Goal: Task Accomplishment & Management: Use online tool/utility

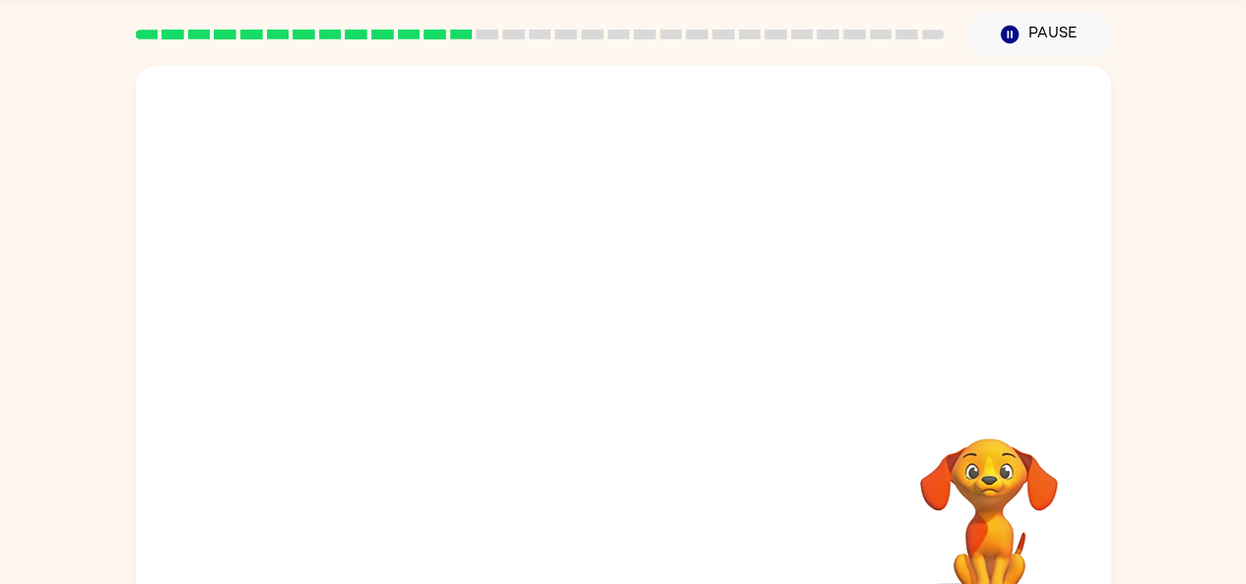
scroll to position [108, 0]
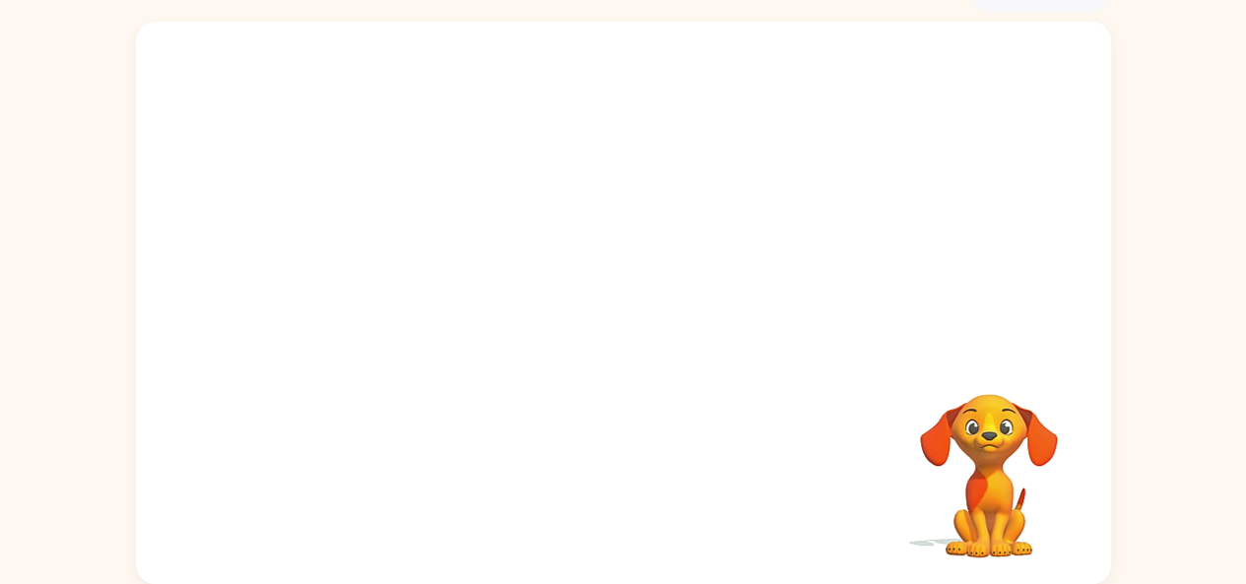
click at [857, 212] on div at bounding box center [623, 187] width 975 height 331
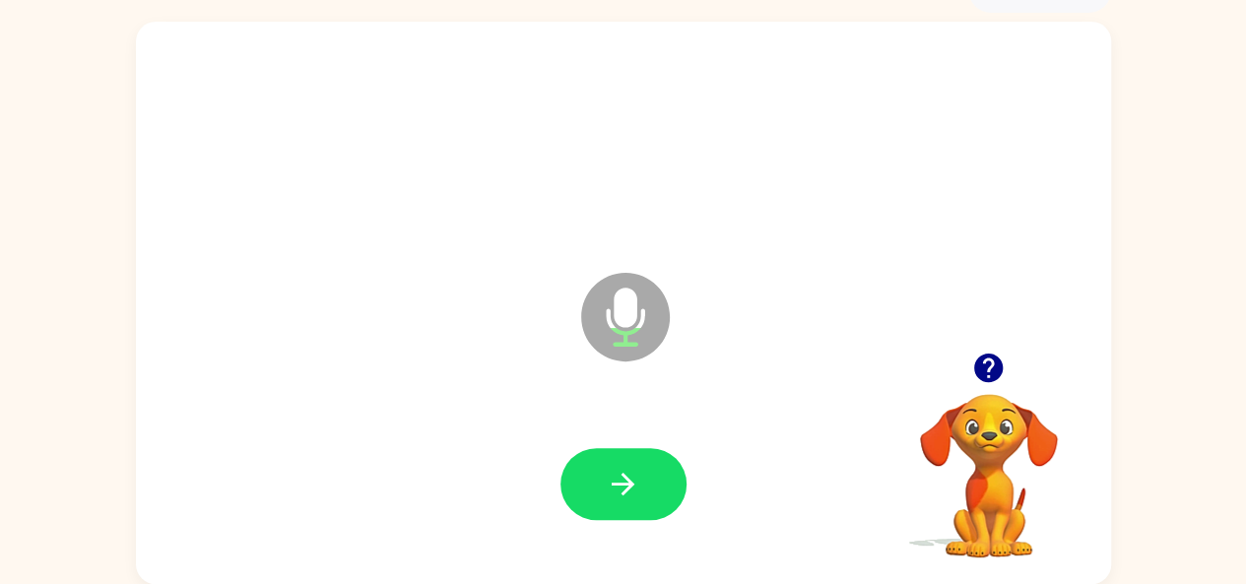
drag, startPoint x: 595, startPoint y: 452, endPoint x: 591, endPoint y: 440, distance: 12.5
click at [591, 440] on div at bounding box center [624, 485] width 936 height 162
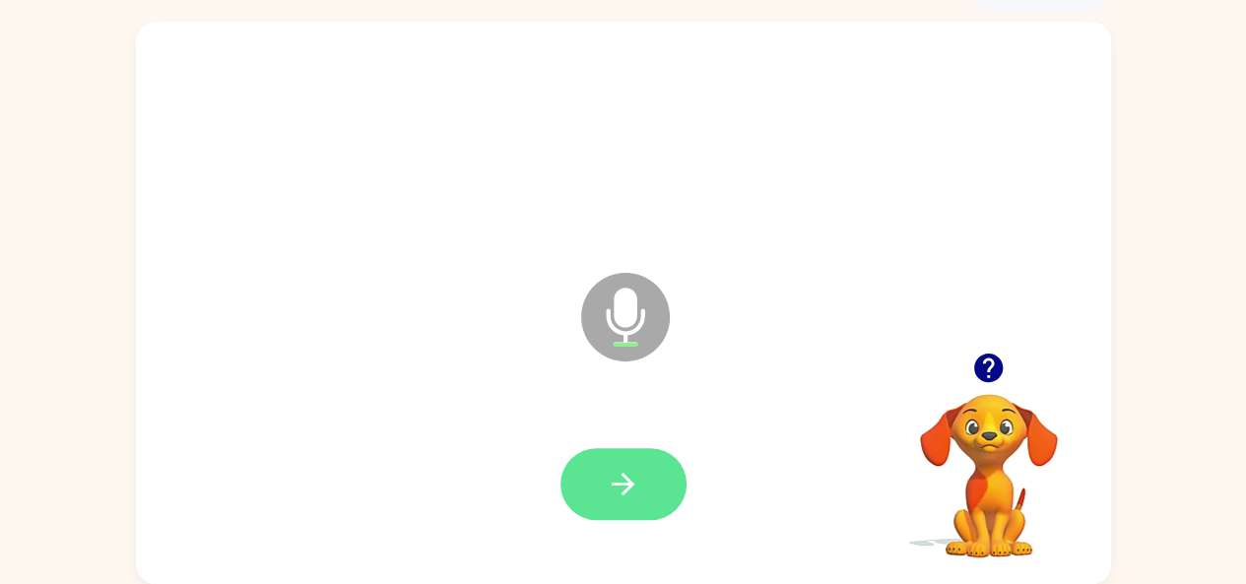
click at [606, 492] on icon "button" at bounding box center [623, 484] width 34 height 34
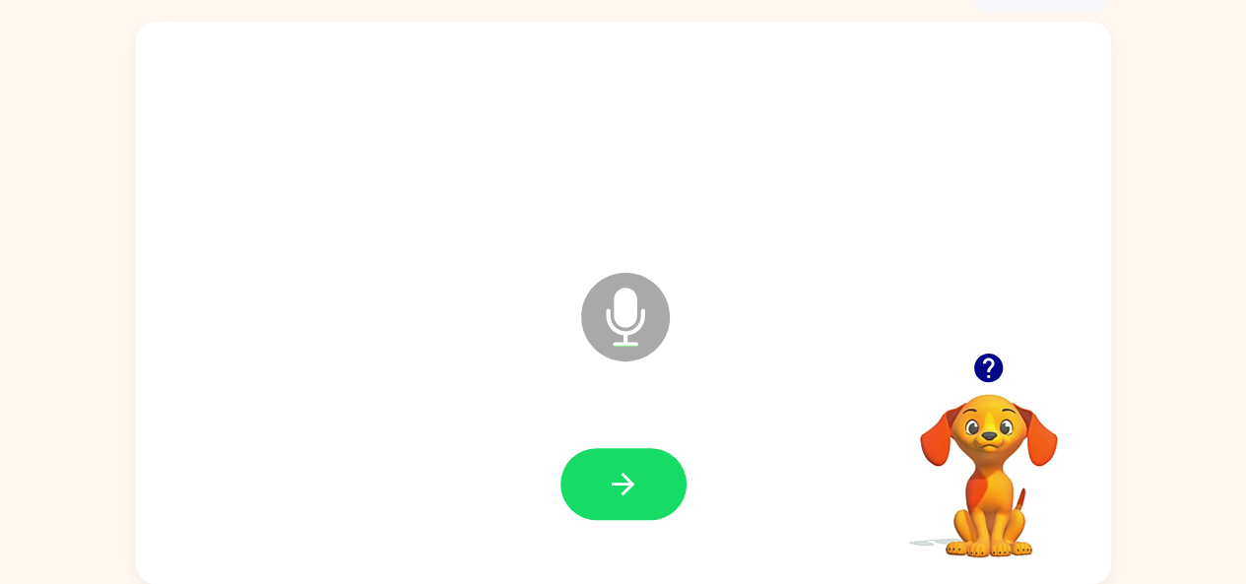
drag, startPoint x: 605, startPoint y: 492, endPoint x: 510, endPoint y: 414, distance: 122.5
click at [510, 414] on div at bounding box center [624, 485] width 936 height 162
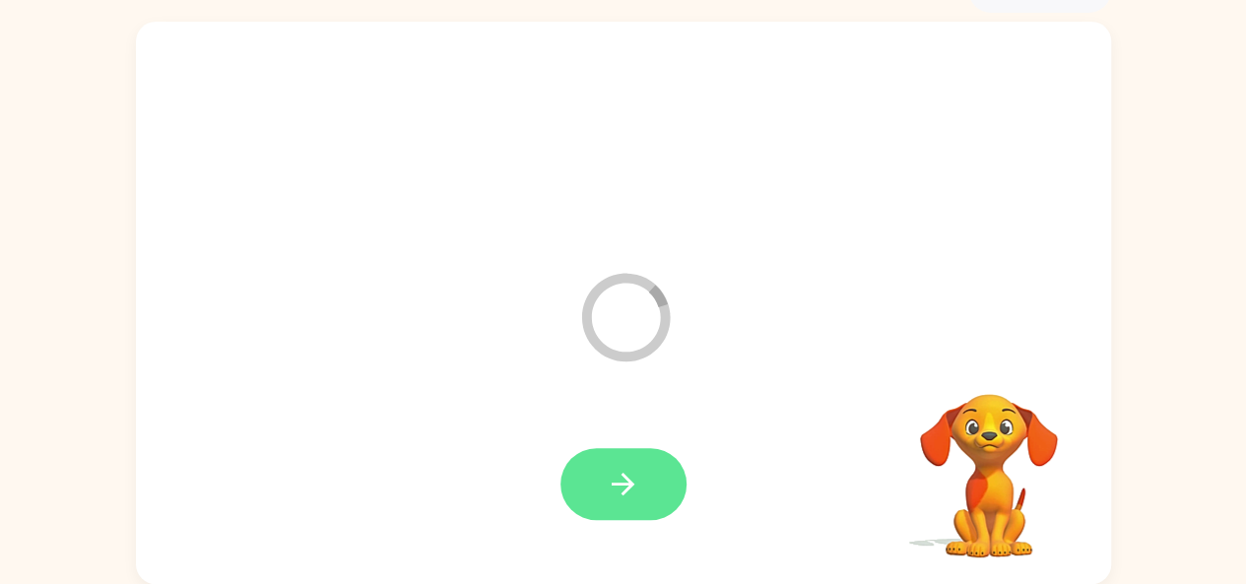
click at [630, 477] on icon "button" at bounding box center [623, 484] width 34 height 34
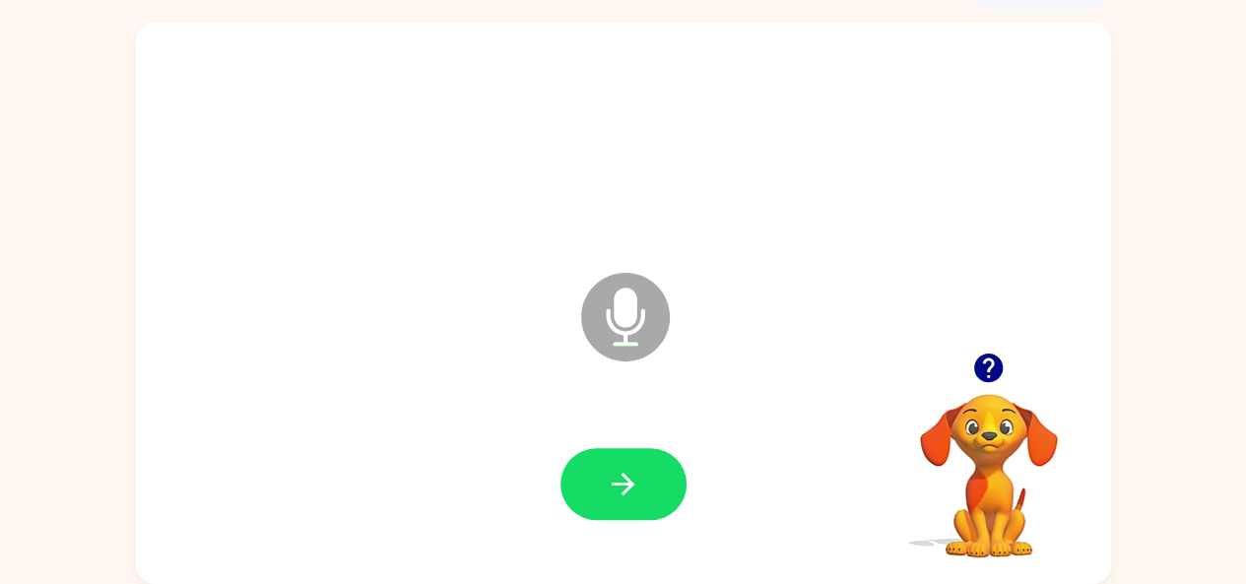
click at [990, 358] on icon "button" at bounding box center [989, 368] width 29 height 29
click at [993, 360] on icon "button" at bounding box center [989, 368] width 29 height 29
drag, startPoint x: 993, startPoint y: 360, endPoint x: 1060, endPoint y: 283, distance: 102.0
click at [1060, 283] on div "Microphone The Microphone is here when it is your turn to talk" at bounding box center [623, 303] width 975 height 563
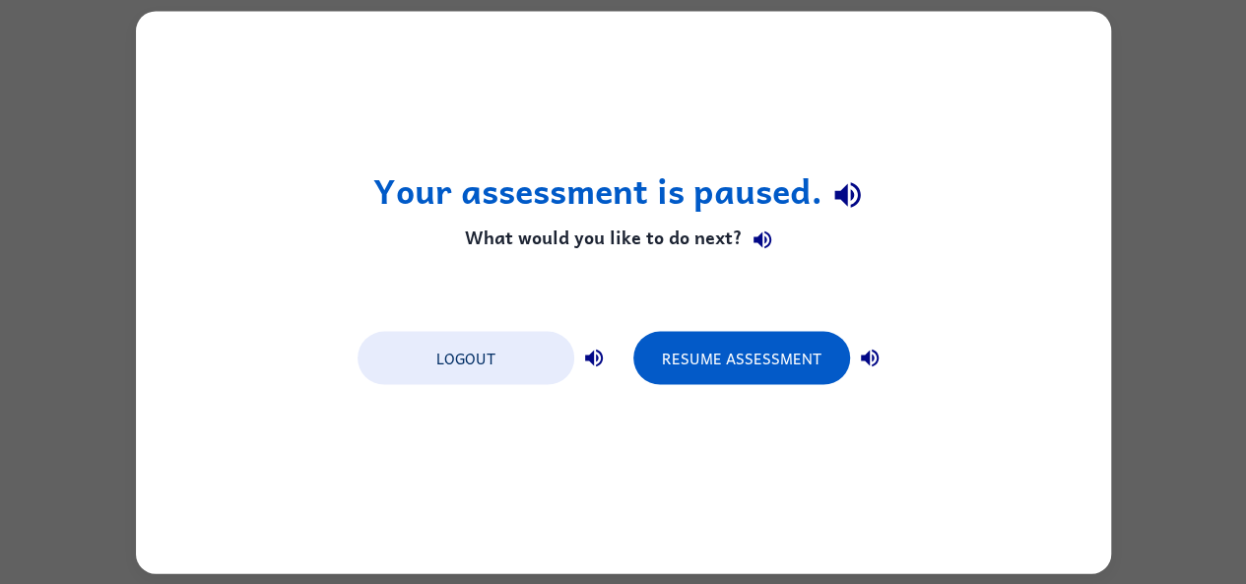
scroll to position [0, 0]
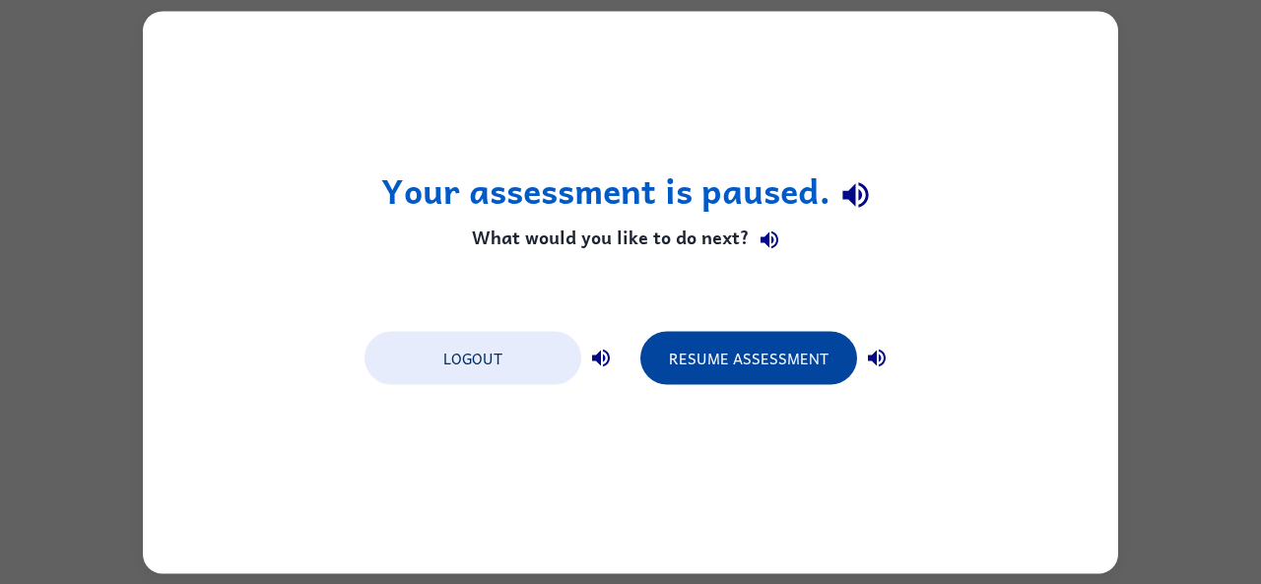
click at [700, 361] on button "Resume Assessment" at bounding box center [748, 357] width 217 height 53
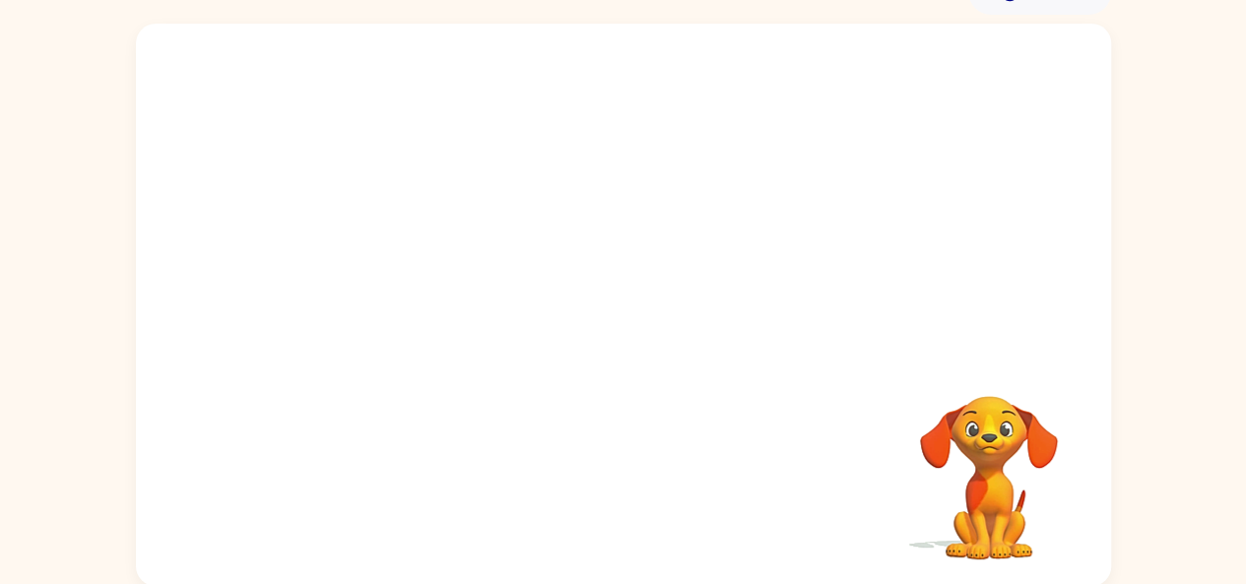
scroll to position [108, 0]
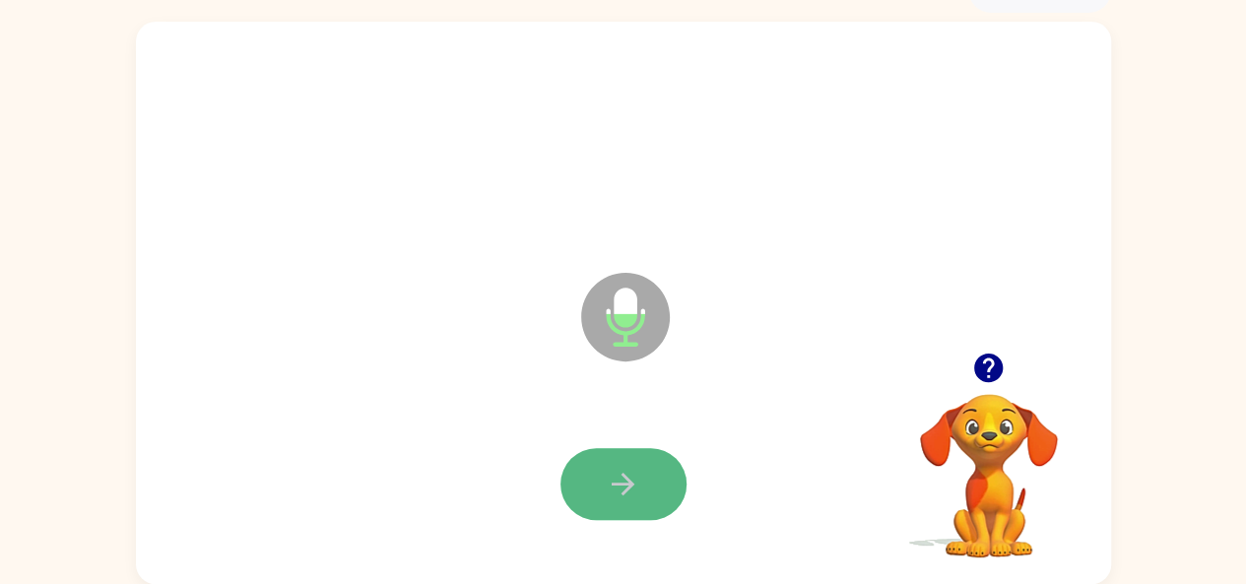
click at [644, 464] on button "button" at bounding box center [624, 484] width 126 height 72
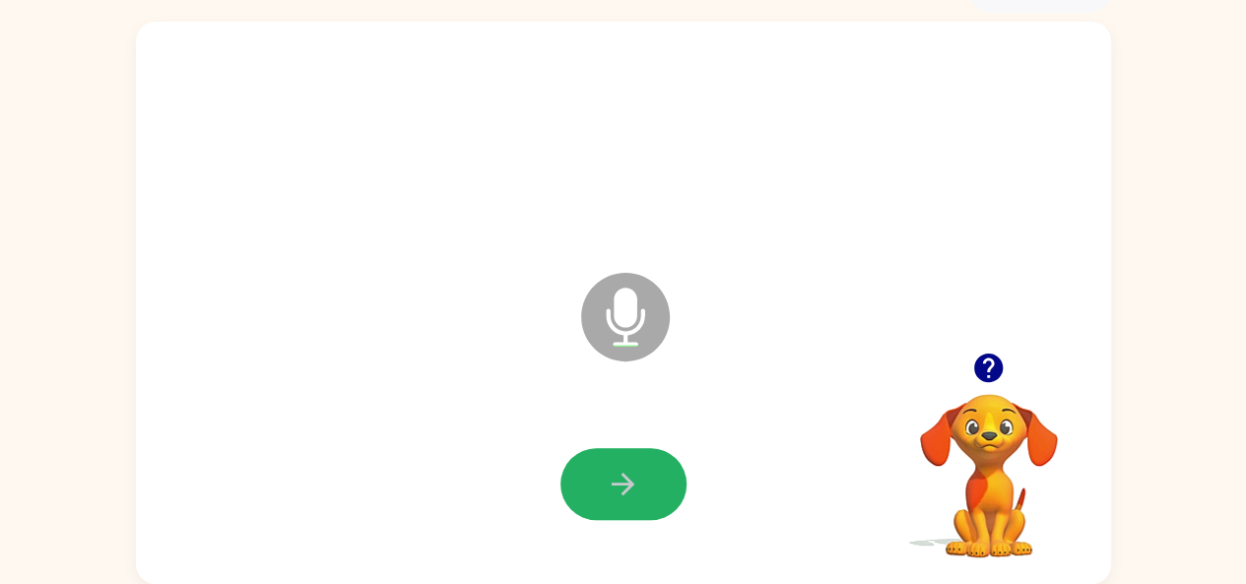
click at [644, 464] on button "button" at bounding box center [624, 484] width 126 height 72
click at [587, 488] on button "button" at bounding box center [624, 484] width 126 height 72
click at [625, 500] on icon "button" at bounding box center [623, 484] width 34 height 34
click at [593, 483] on button "button" at bounding box center [624, 484] width 126 height 72
click at [599, 499] on button "button" at bounding box center [624, 484] width 126 height 72
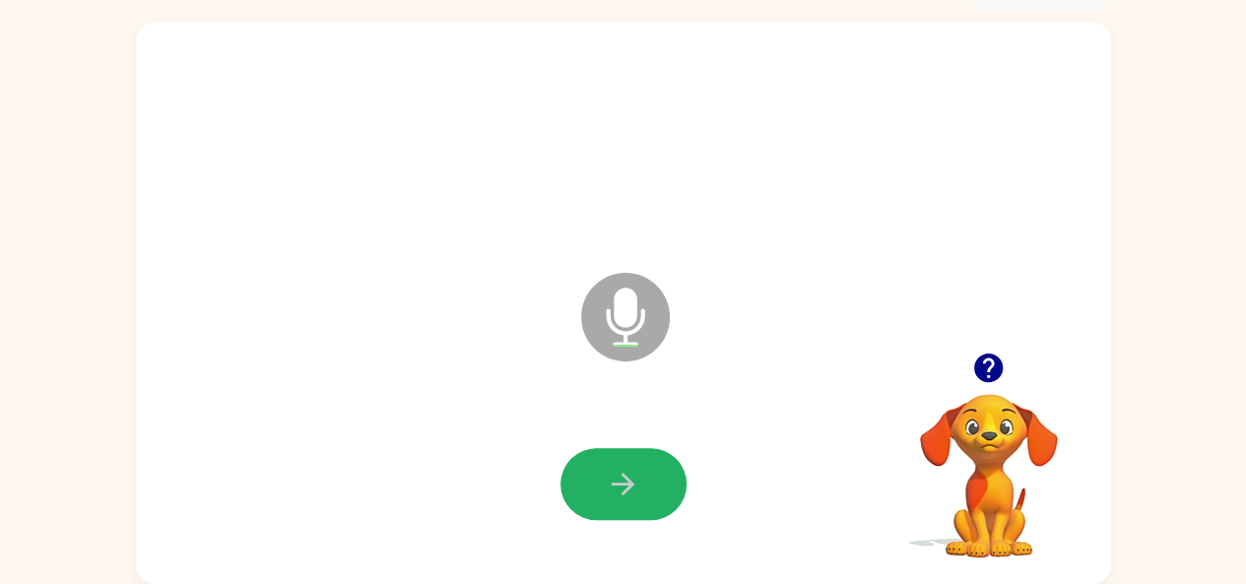
click at [599, 499] on button "button" at bounding box center [624, 484] width 126 height 72
click at [610, 473] on icon "button" at bounding box center [623, 484] width 34 height 34
click at [1001, 360] on icon "button" at bounding box center [989, 368] width 34 height 34
drag, startPoint x: 618, startPoint y: 490, endPoint x: 628, endPoint y: 488, distance: 10.0
click at [625, 489] on icon "button" at bounding box center [623, 484] width 34 height 34
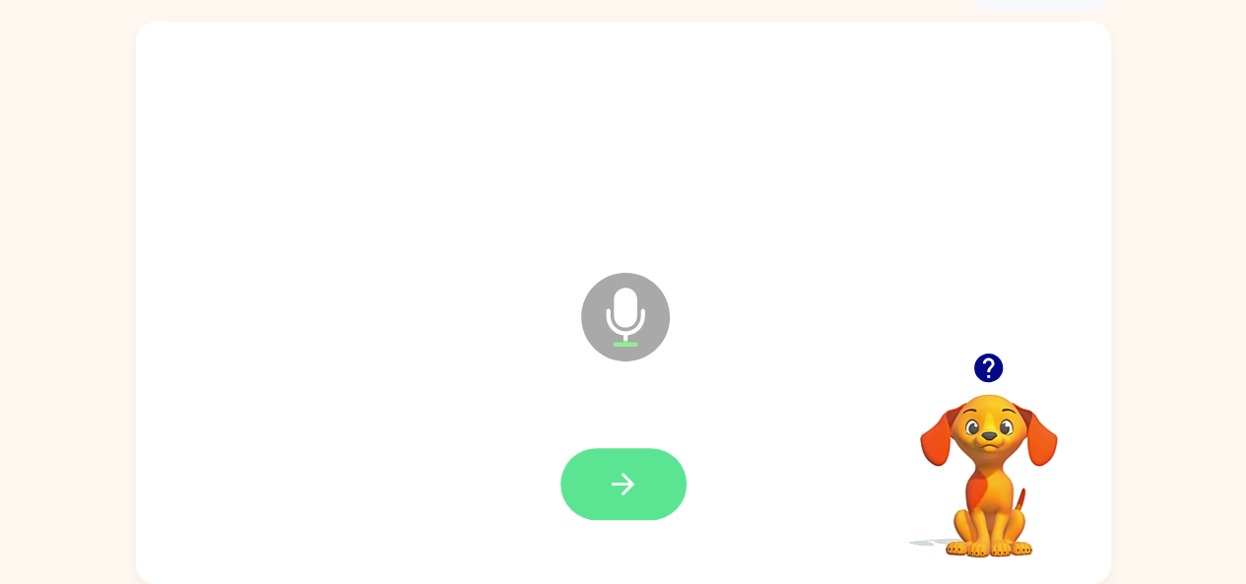
click at [640, 476] on button "button" at bounding box center [624, 484] width 126 height 72
click at [640, 475] on button "button" at bounding box center [624, 484] width 126 height 72
click at [646, 473] on button "button" at bounding box center [624, 484] width 126 height 72
click at [623, 471] on icon "button" at bounding box center [623, 484] width 34 height 34
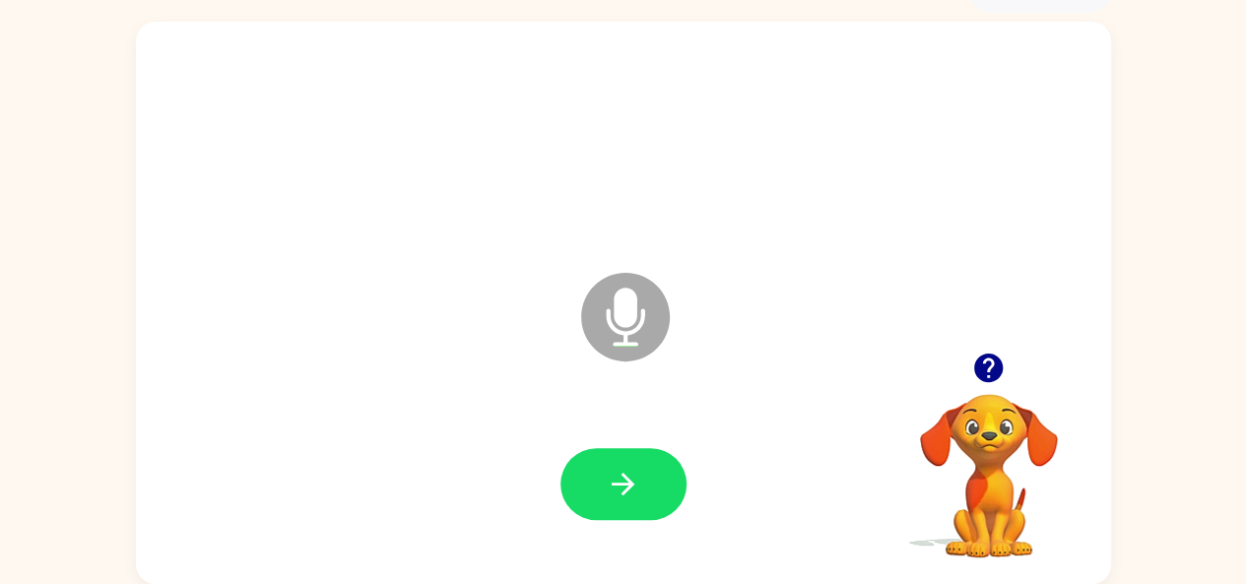
click at [630, 491] on icon "button" at bounding box center [623, 484] width 34 height 34
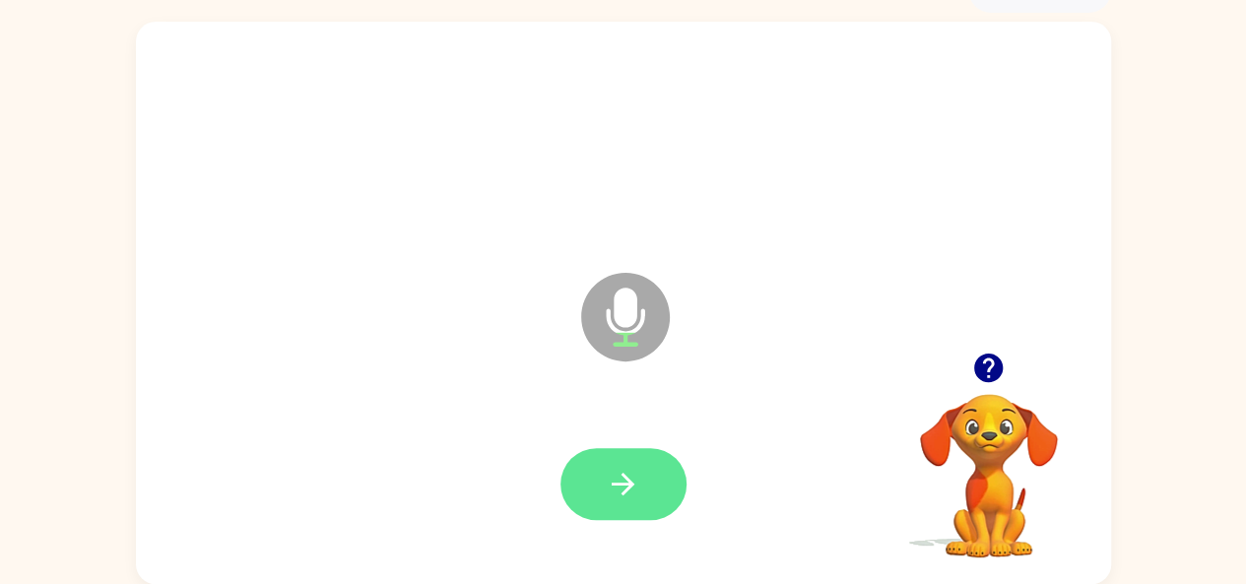
click at [630, 493] on icon "button" at bounding box center [623, 484] width 34 height 34
click at [640, 482] on button "button" at bounding box center [624, 484] width 126 height 72
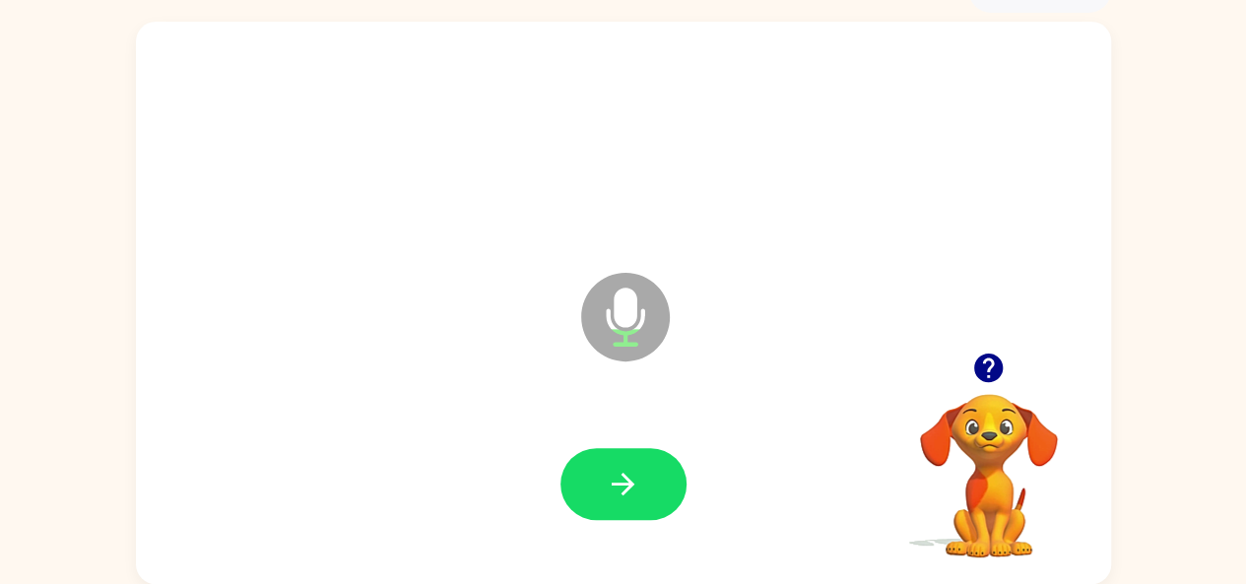
click at [644, 490] on button "button" at bounding box center [624, 484] width 126 height 72
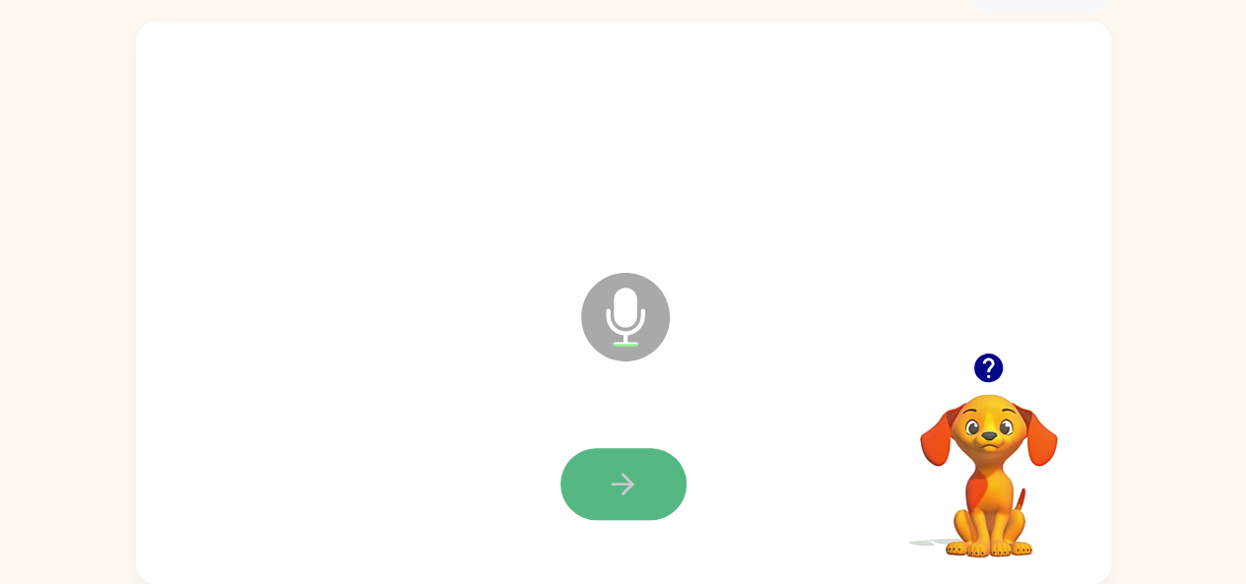
click at [649, 486] on button "button" at bounding box center [624, 484] width 126 height 72
click at [672, 467] on button "button" at bounding box center [624, 484] width 126 height 72
click at [609, 490] on icon "button" at bounding box center [623, 484] width 34 height 34
click at [611, 460] on button "button" at bounding box center [624, 484] width 126 height 72
click at [604, 474] on button "button" at bounding box center [624, 484] width 126 height 72
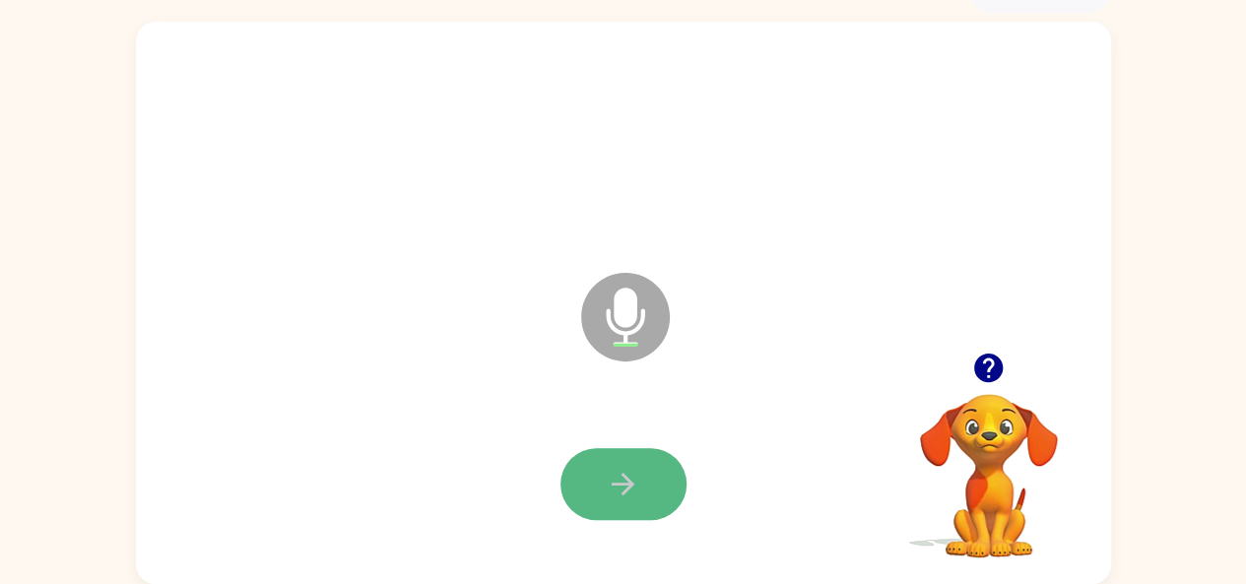
click at [602, 484] on button "button" at bounding box center [624, 484] width 126 height 72
click at [636, 479] on icon "button" at bounding box center [623, 484] width 34 height 34
click at [605, 473] on button "button" at bounding box center [624, 484] width 126 height 72
click at [618, 494] on icon "button" at bounding box center [623, 484] width 34 height 34
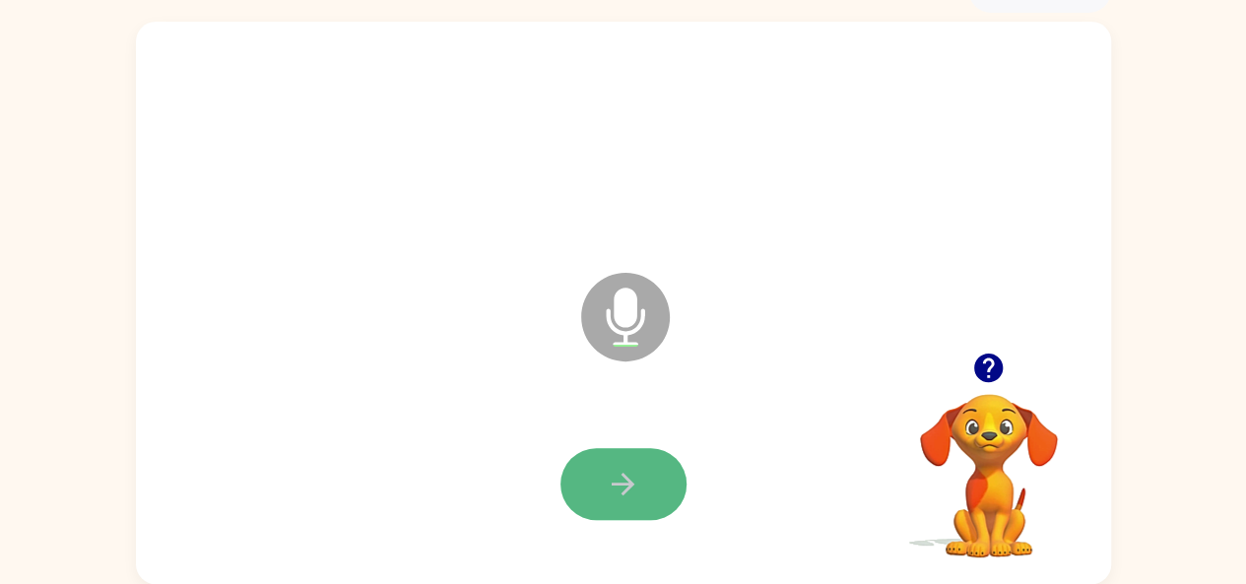
click at [631, 488] on icon "button" at bounding box center [623, 484] width 23 height 23
click at [680, 373] on icon "Microphone The Microphone is here when it is your turn to talk" at bounding box center [724, 342] width 296 height 148
drag, startPoint x: 617, startPoint y: 475, endPoint x: 614, endPoint y: 454, distance: 20.9
click at [615, 461] on button "button" at bounding box center [624, 484] width 126 height 72
click at [591, 490] on button "button" at bounding box center [624, 484] width 126 height 72
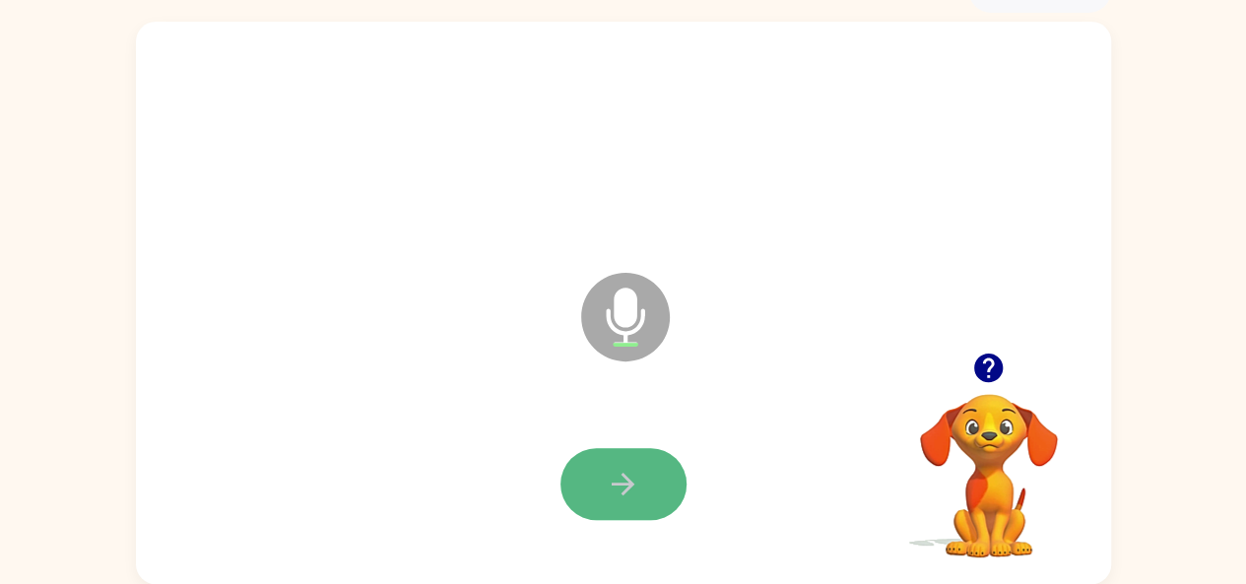
click at [660, 454] on button "button" at bounding box center [624, 484] width 126 height 72
drag, startPoint x: 618, startPoint y: 475, endPoint x: 628, endPoint y: 470, distance: 11.0
click at [628, 470] on icon "button" at bounding box center [623, 484] width 34 height 34
click at [617, 458] on button "button" at bounding box center [624, 484] width 126 height 72
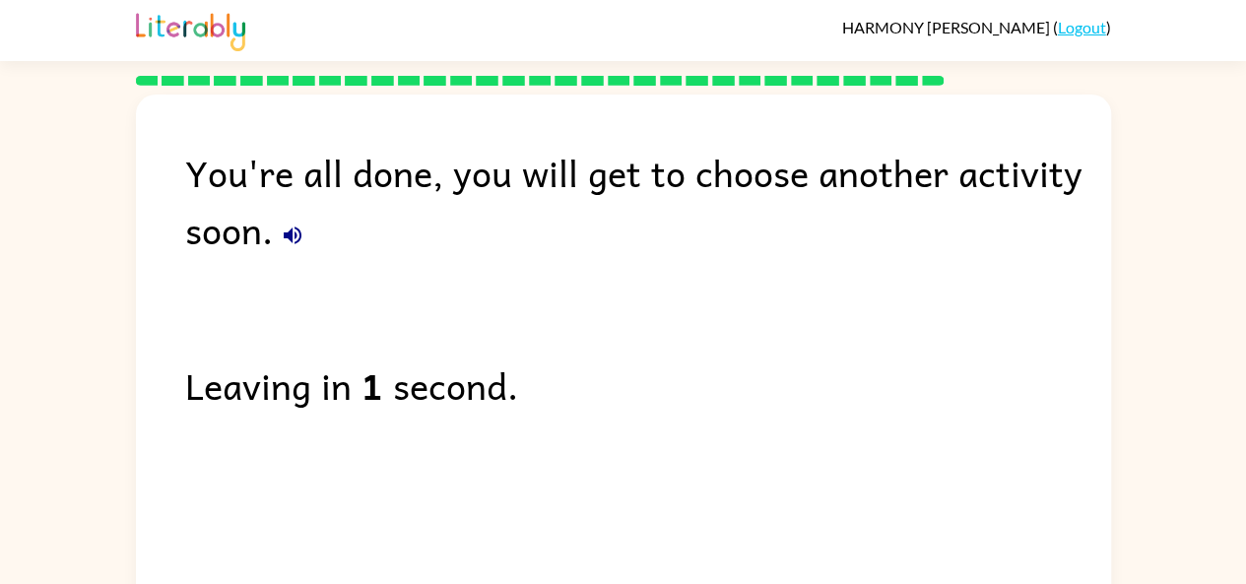
scroll to position [73, 0]
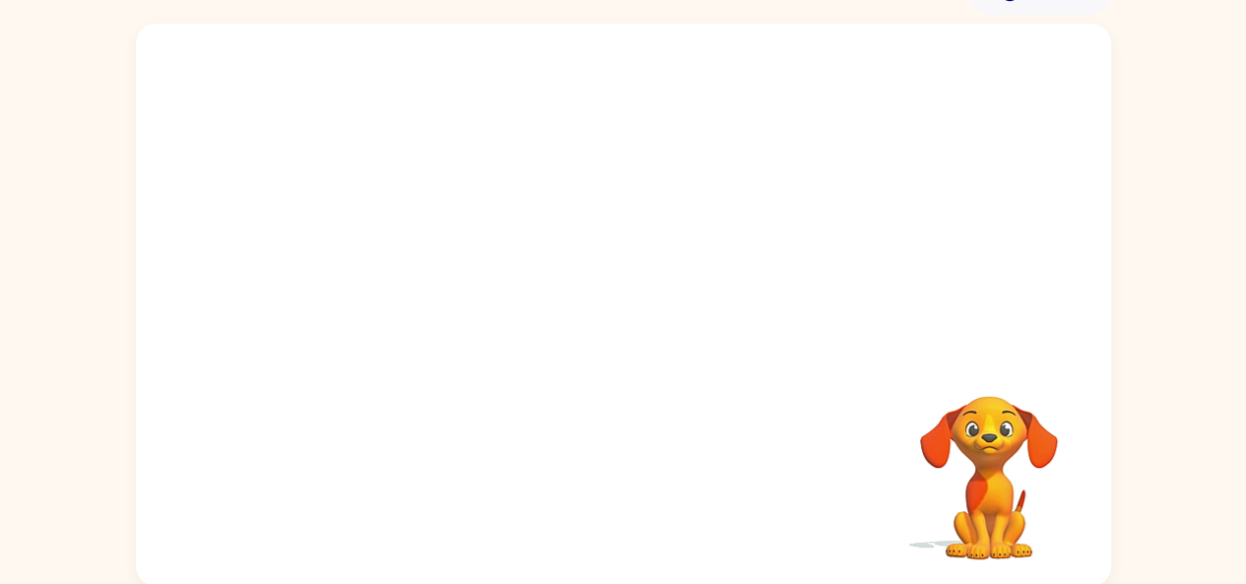
scroll to position [108, 0]
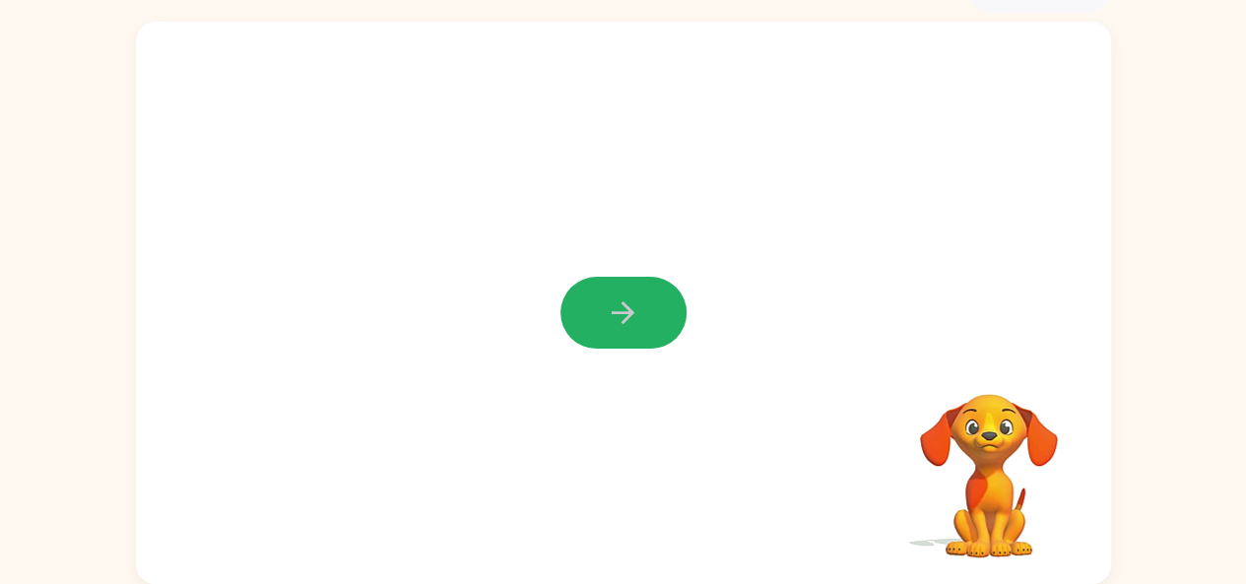
click at [660, 311] on button "button" at bounding box center [624, 313] width 126 height 72
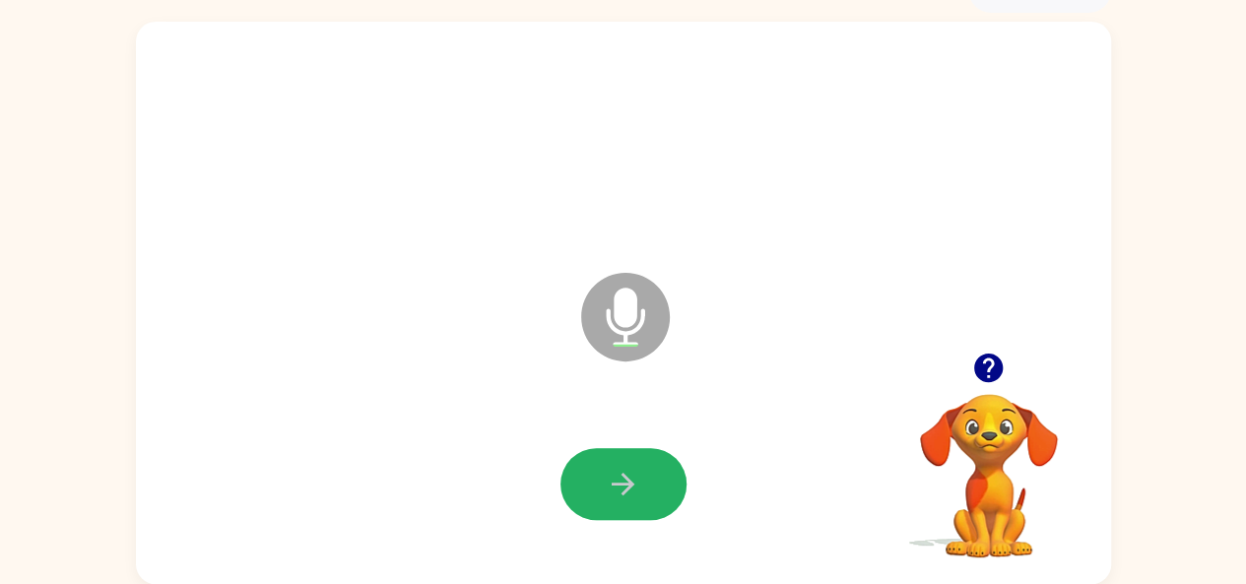
click at [572, 464] on button "button" at bounding box center [624, 484] width 126 height 72
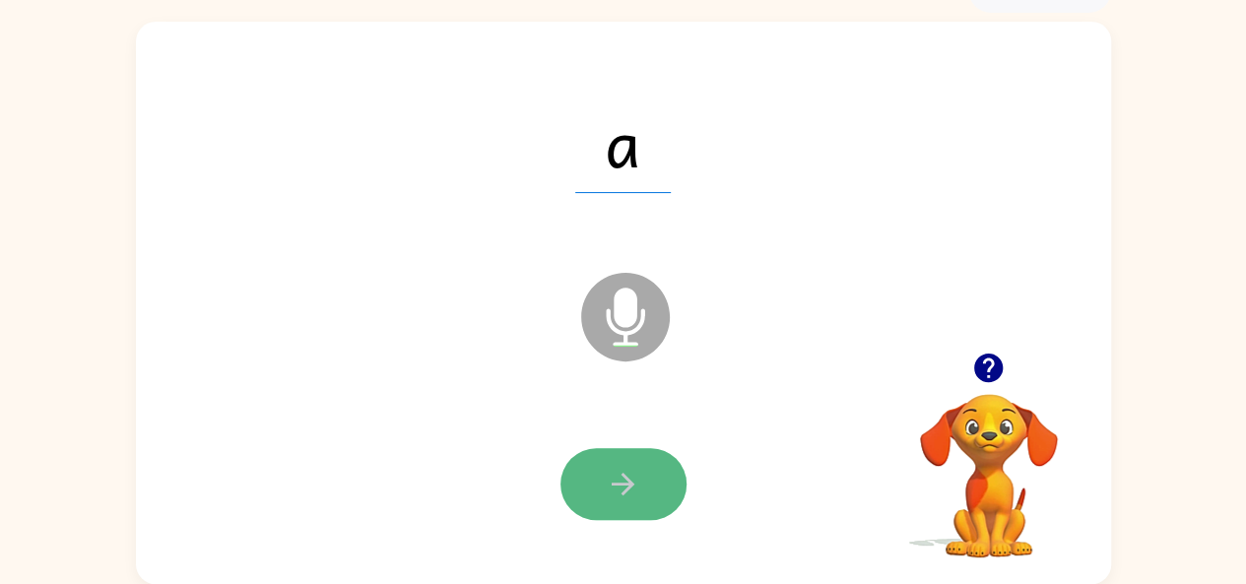
click at [618, 489] on icon "button" at bounding box center [623, 484] width 34 height 34
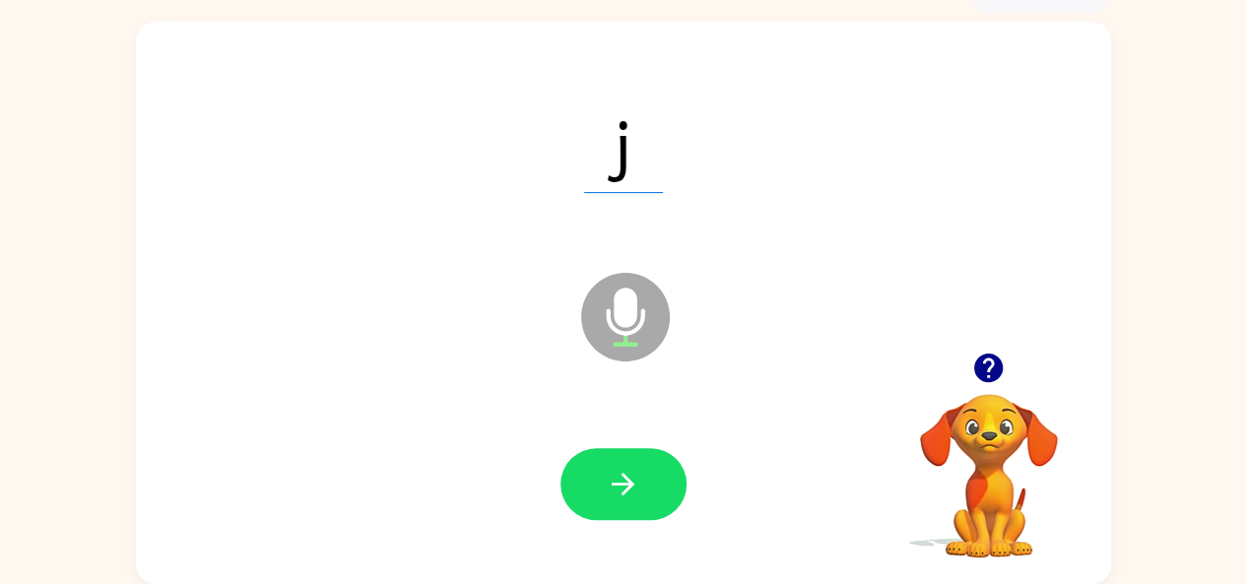
click at [619, 486] on icon "button" at bounding box center [623, 484] width 34 height 34
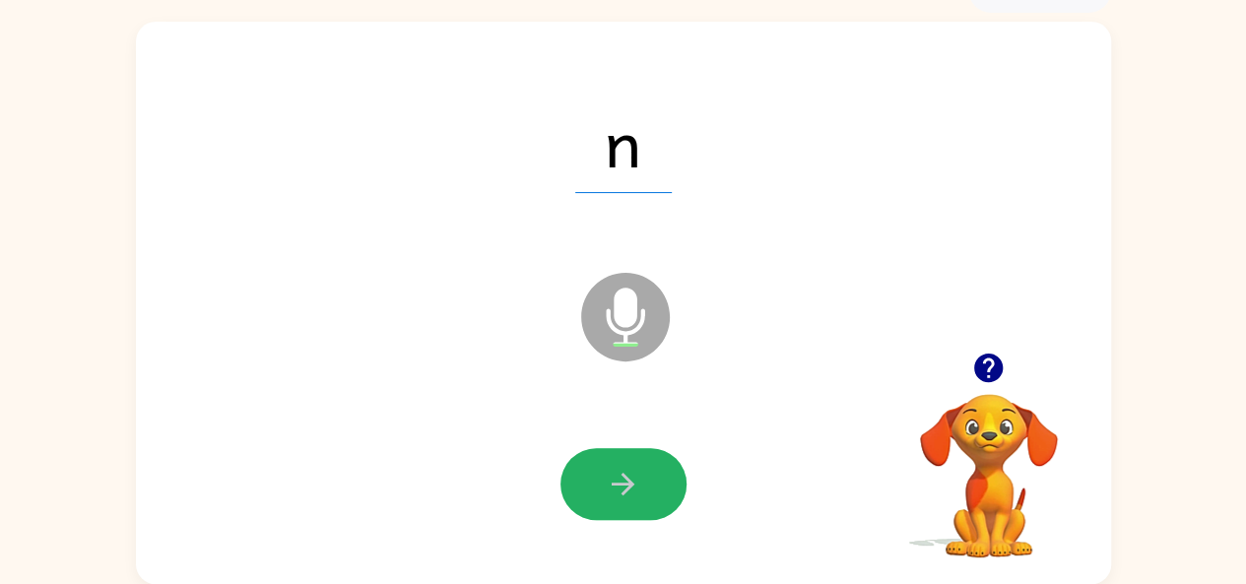
click at [619, 486] on icon "button" at bounding box center [623, 484] width 34 height 34
click at [621, 486] on icon "button" at bounding box center [623, 484] width 34 height 34
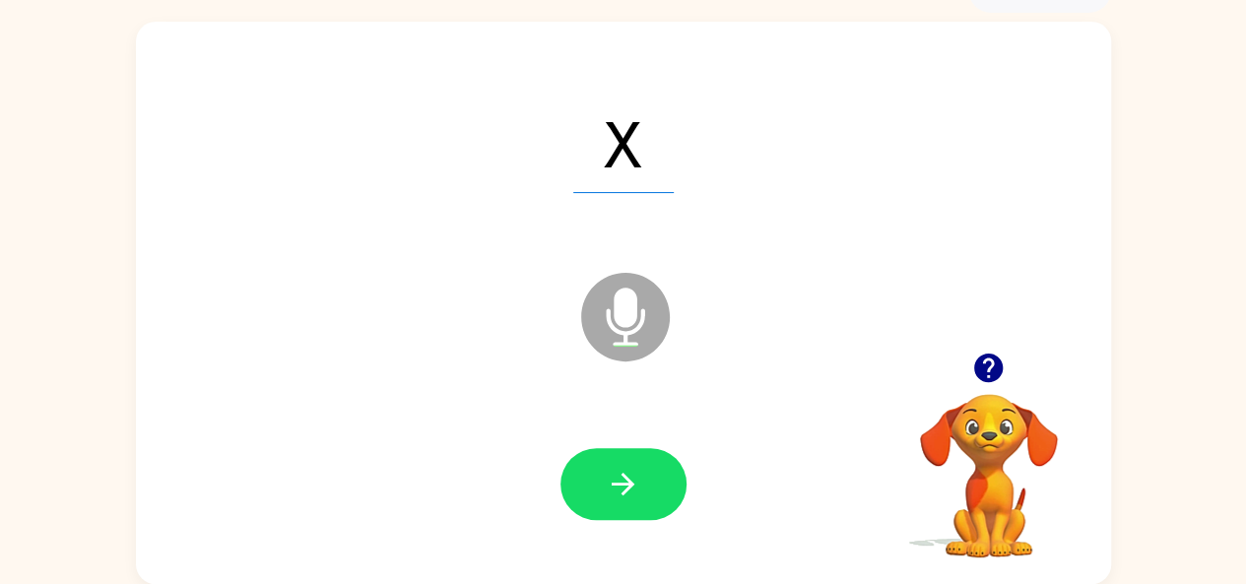
click at [621, 486] on icon "button" at bounding box center [623, 484] width 34 height 34
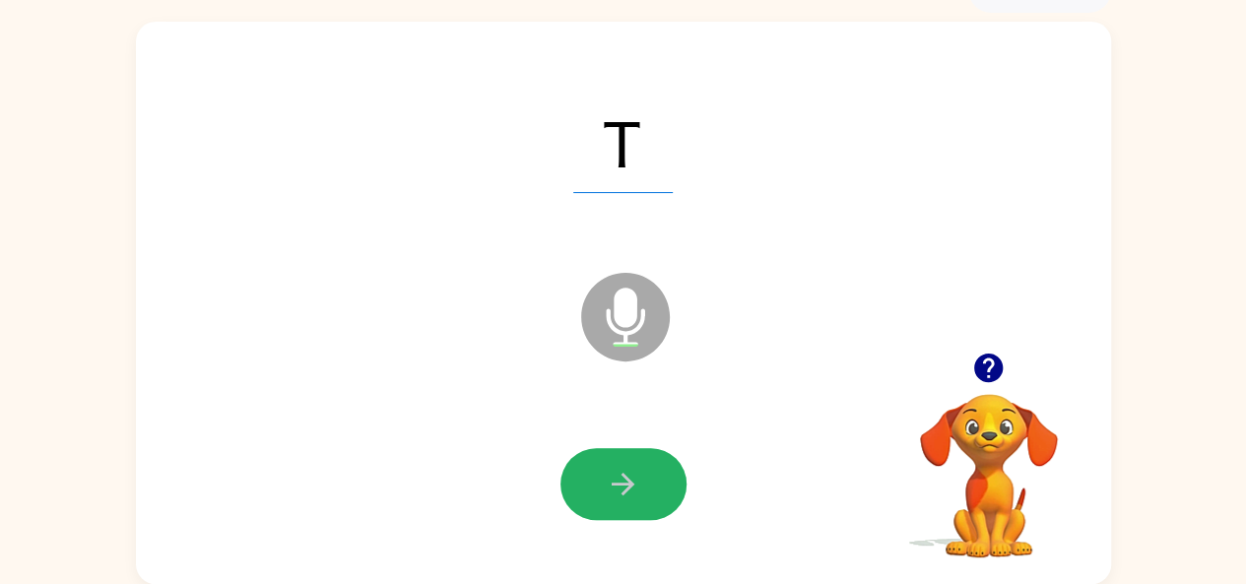
click at [621, 486] on icon "button" at bounding box center [623, 484] width 34 height 34
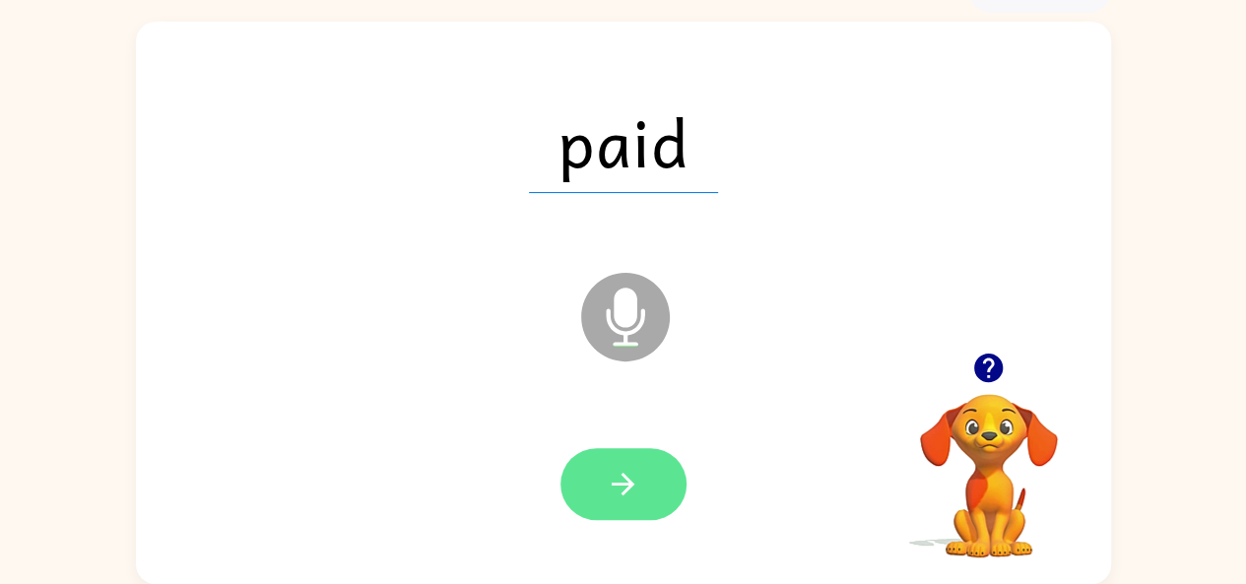
click at [646, 480] on button "button" at bounding box center [624, 484] width 126 height 72
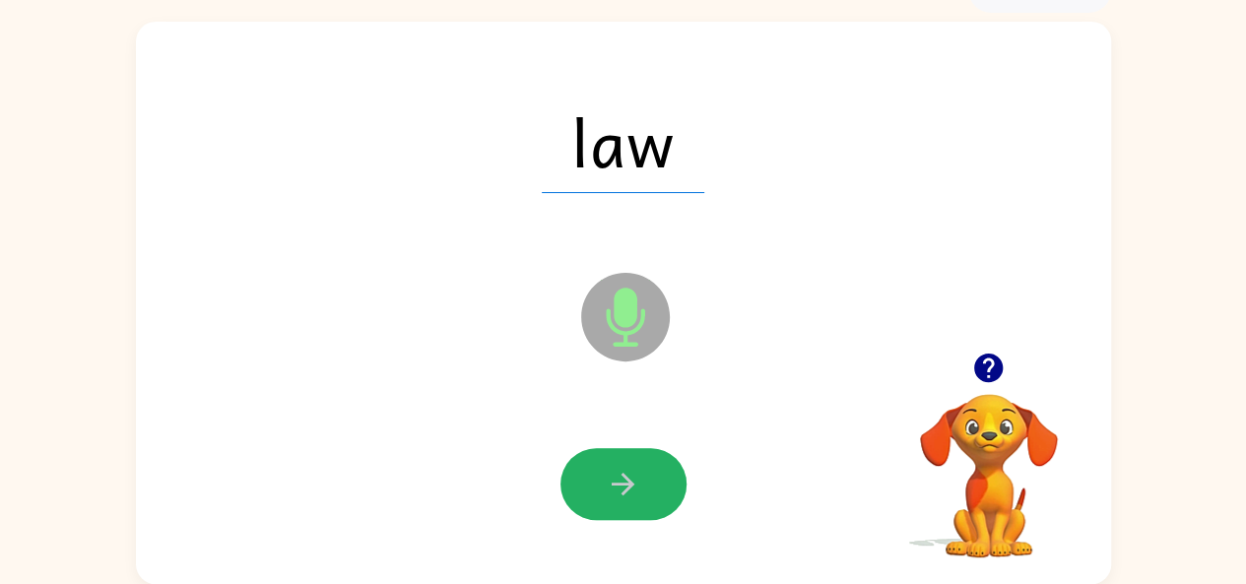
click at [646, 480] on button "button" at bounding box center [624, 484] width 126 height 72
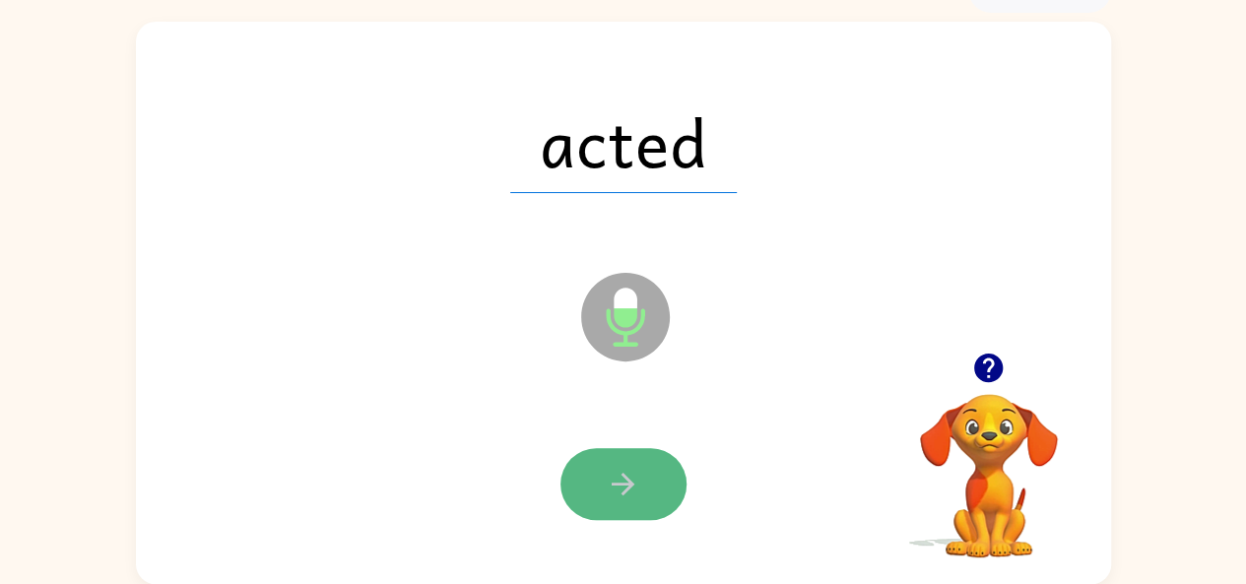
click at [646, 460] on button "button" at bounding box center [624, 484] width 126 height 72
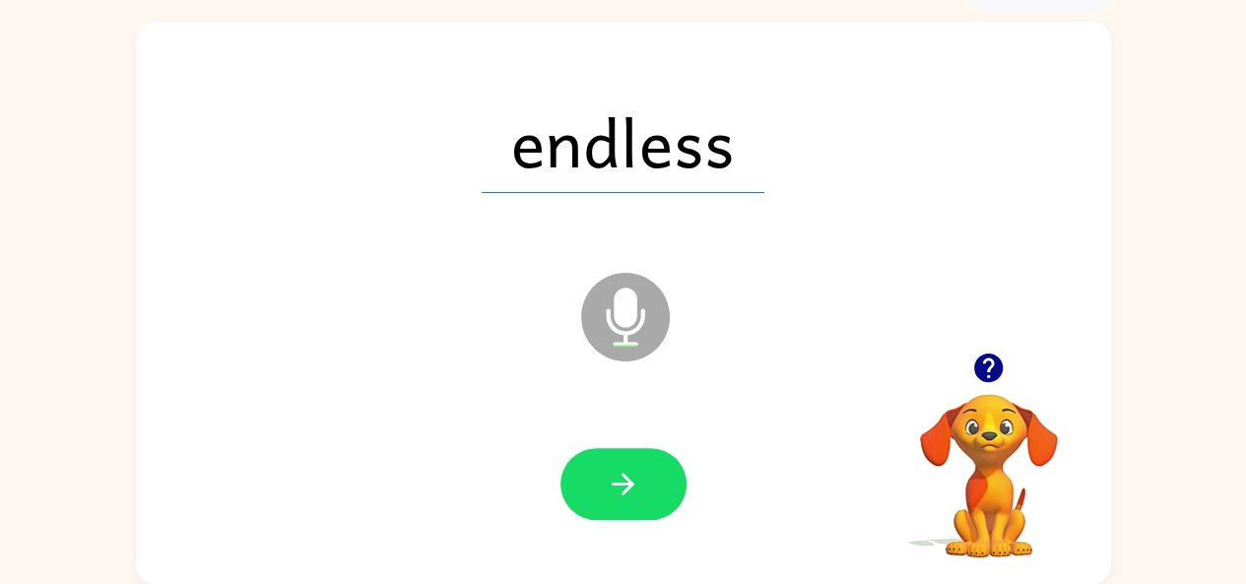
click at [625, 473] on icon "button" at bounding box center [623, 484] width 34 height 34
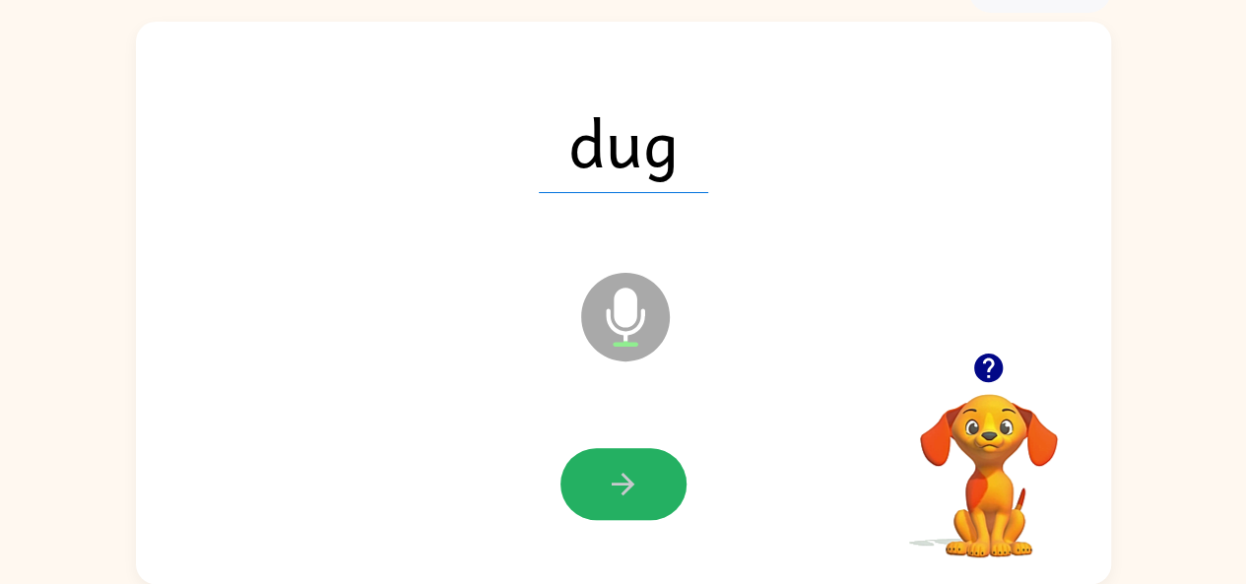
click at [625, 473] on icon "button" at bounding box center [623, 484] width 34 height 34
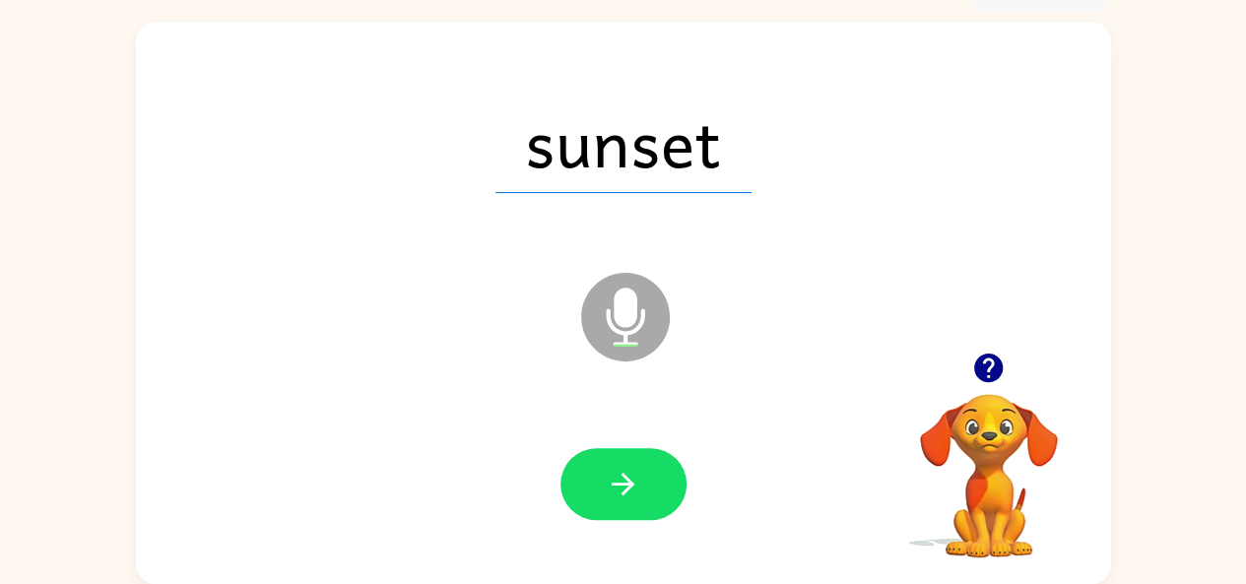
click at [625, 473] on icon "button" at bounding box center [623, 484] width 34 height 34
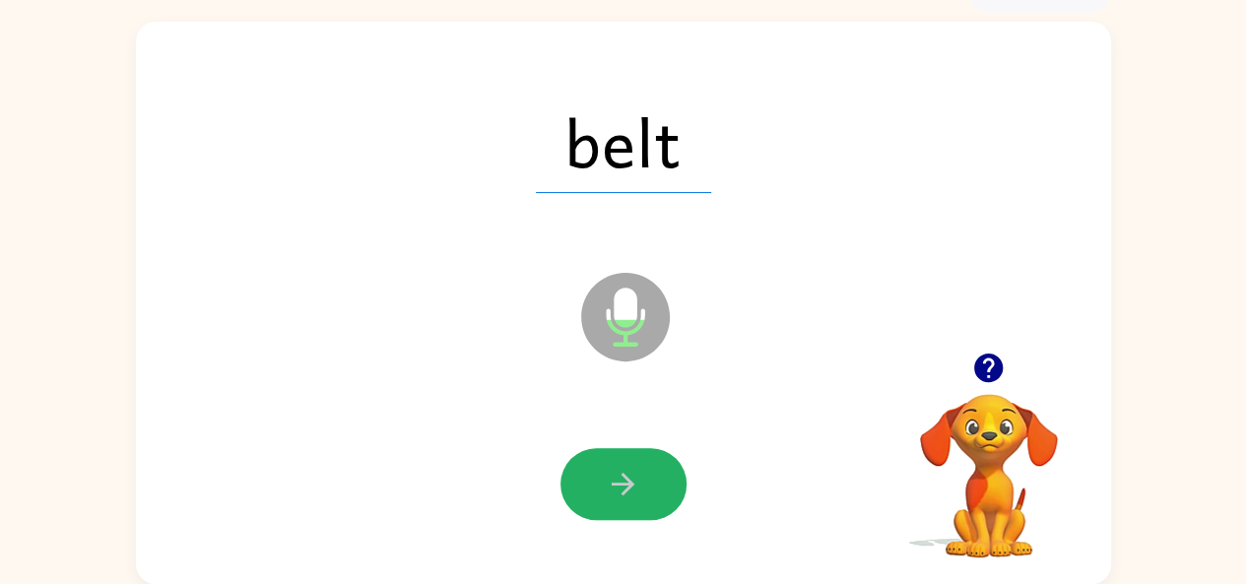
click at [633, 474] on icon "button" at bounding box center [623, 484] width 34 height 34
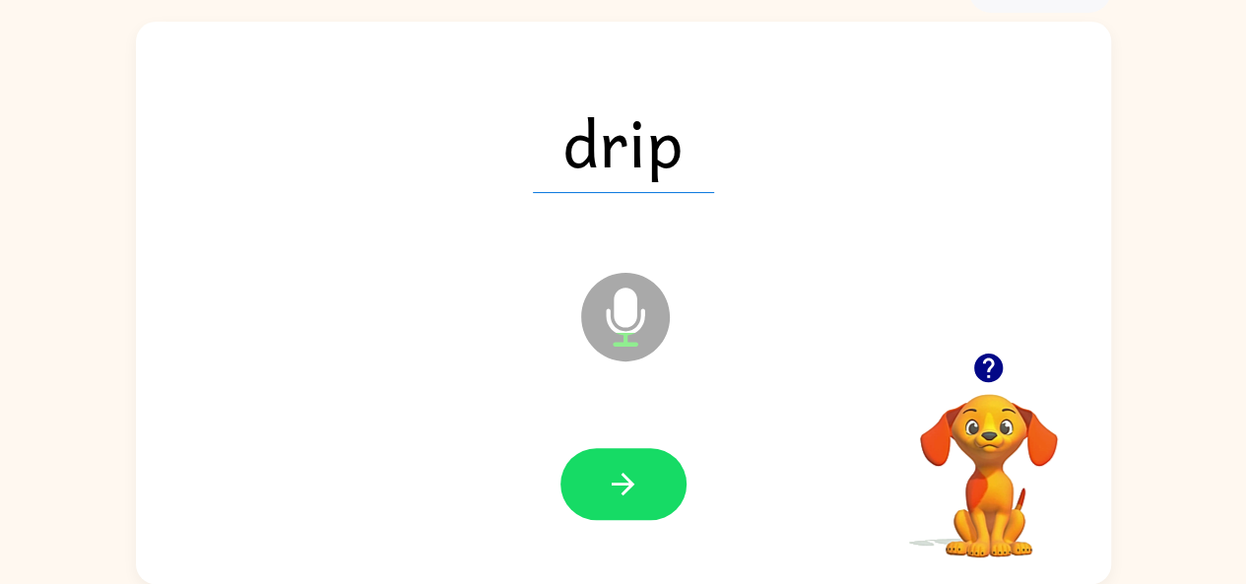
click at [633, 474] on icon "button" at bounding box center [623, 484] width 34 height 34
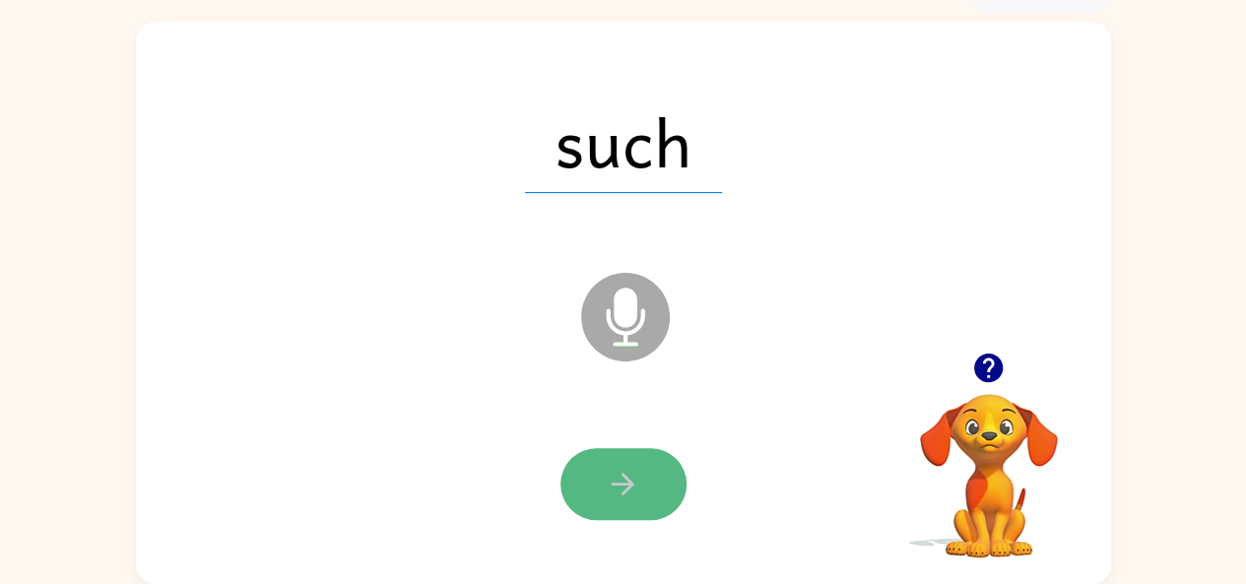
click at [599, 494] on button "button" at bounding box center [624, 484] width 126 height 72
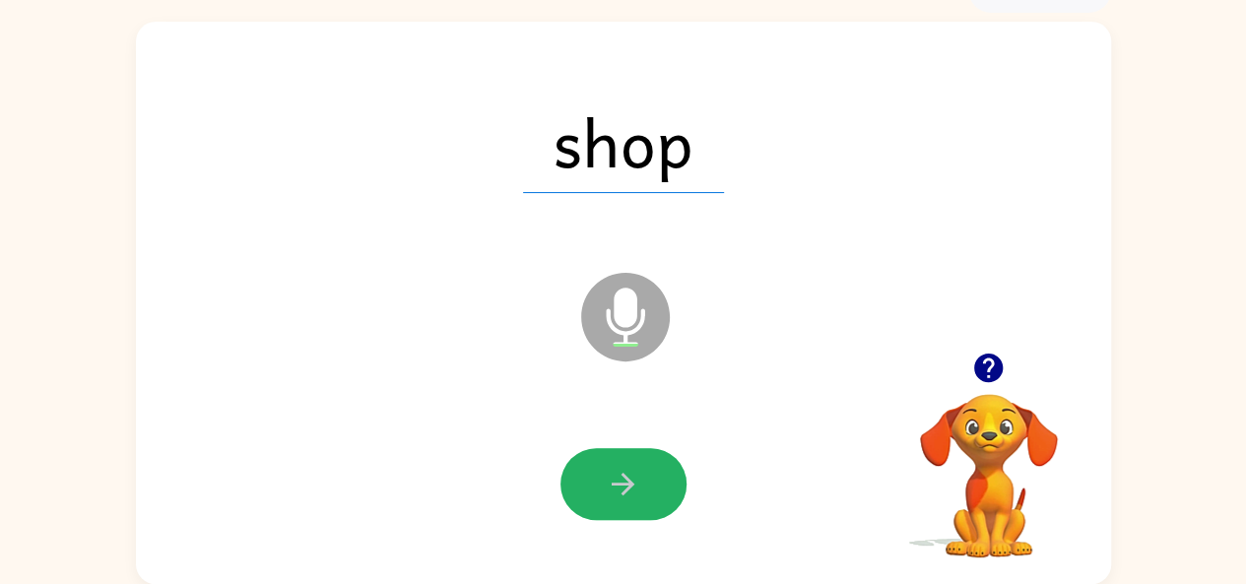
click at [599, 494] on button "button" at bounding box center [624, 484] width 126 height 72
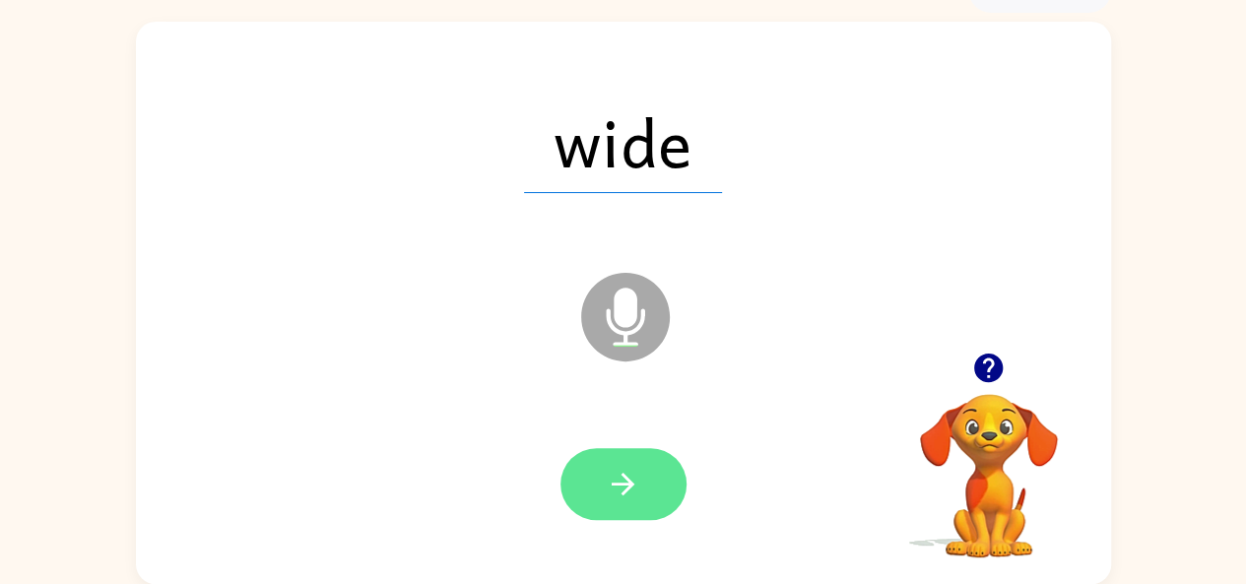
click at [615, 505] on button "button" at bounding box center [624, 484] width 126 height 72
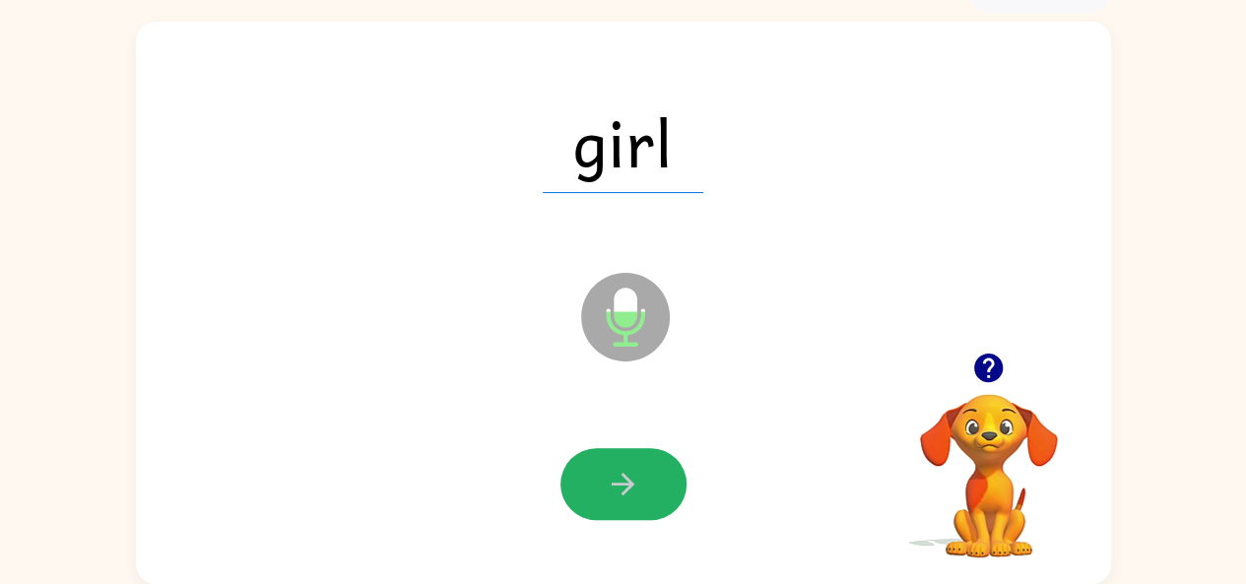
click at [615, 505] on button "button" at bounding box center [624, 484] width 126 height 72
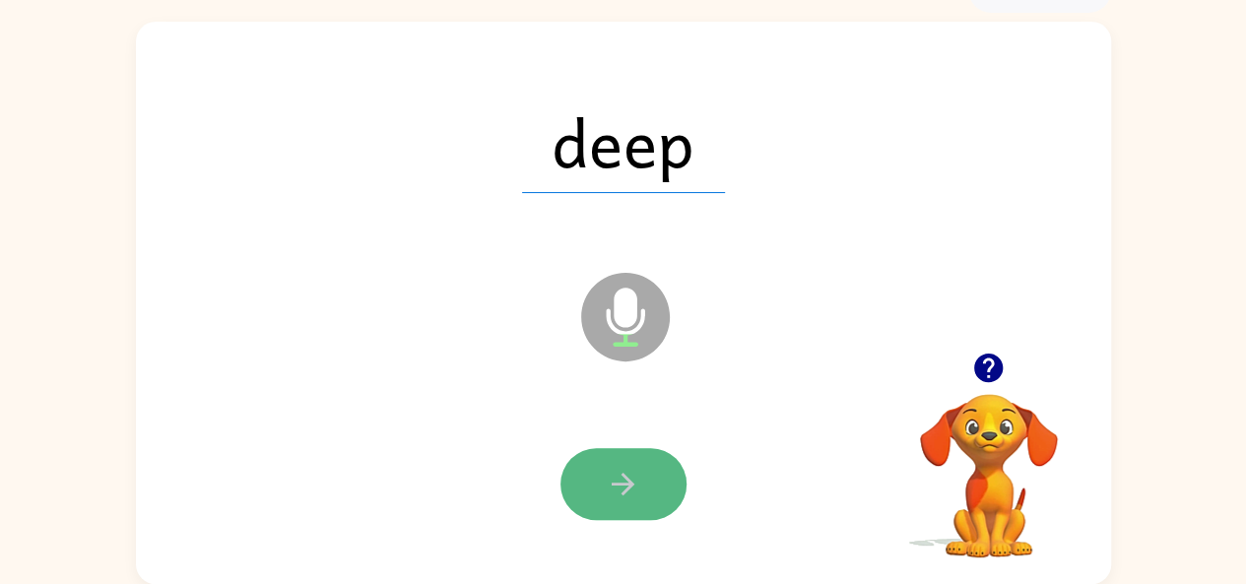
click at [618, 459] on button "button" at bounding box center [624, 484] width 126 height 72
click at [596, 469] on button "button" at bounding box center [624, 484] width 126 height 72
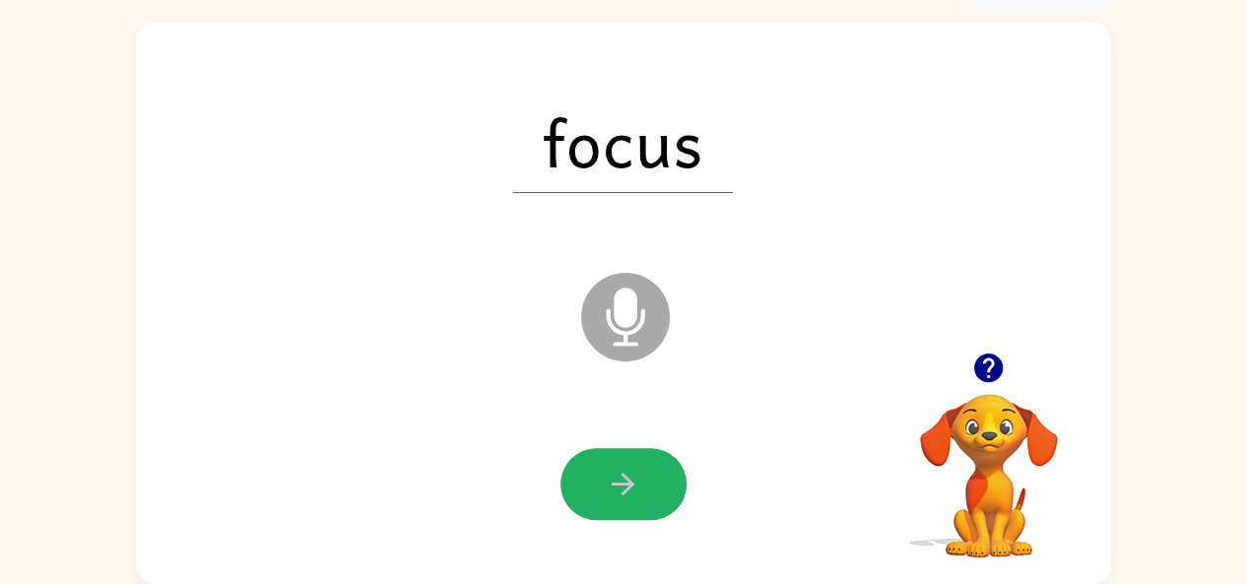
click at [589, 467] on button "button" at bounding box center [624, 484] width 126 height 72
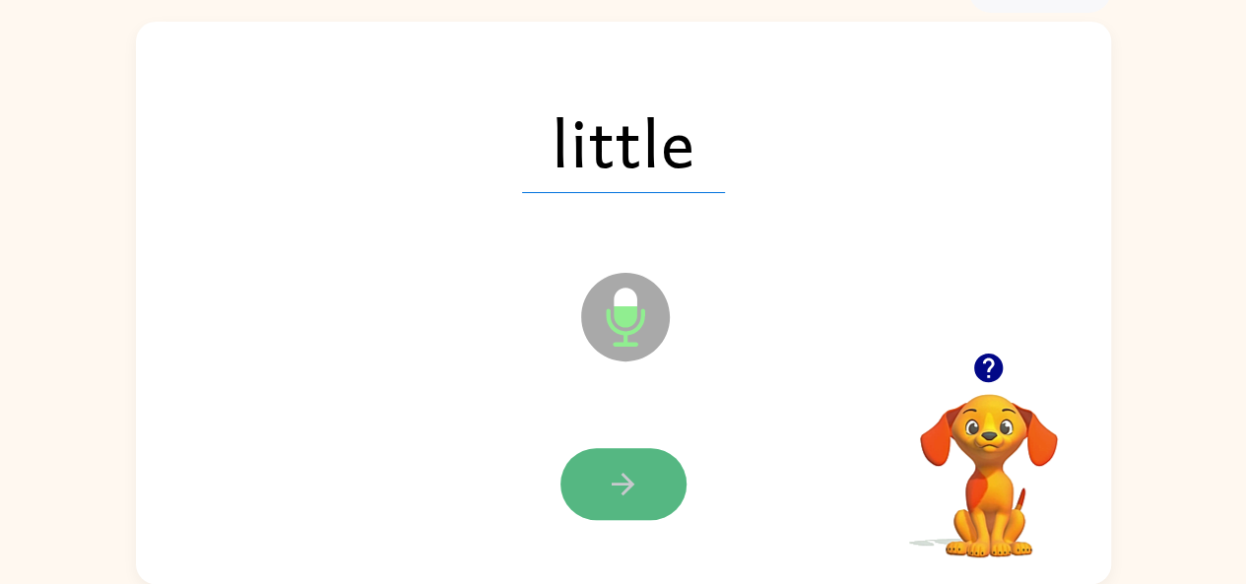
click at [615, 472] on icon "button" at bounding box center [623, 484] width 34 height 34
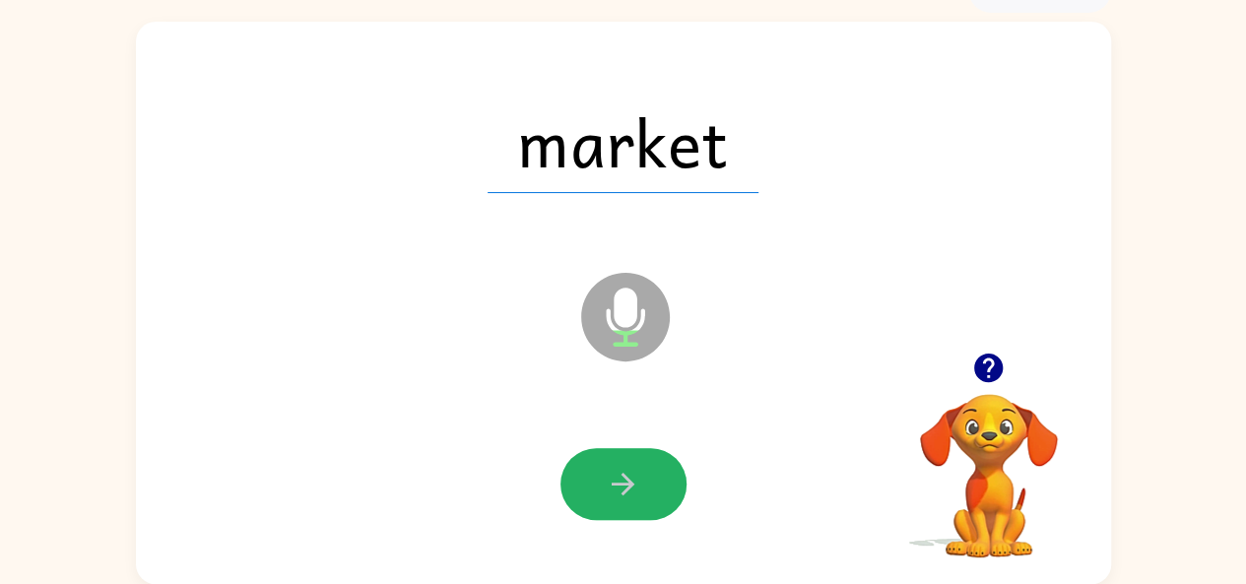
click at [615, 472] on icon "button" at bounding box center [623, 484] width 34 height 34
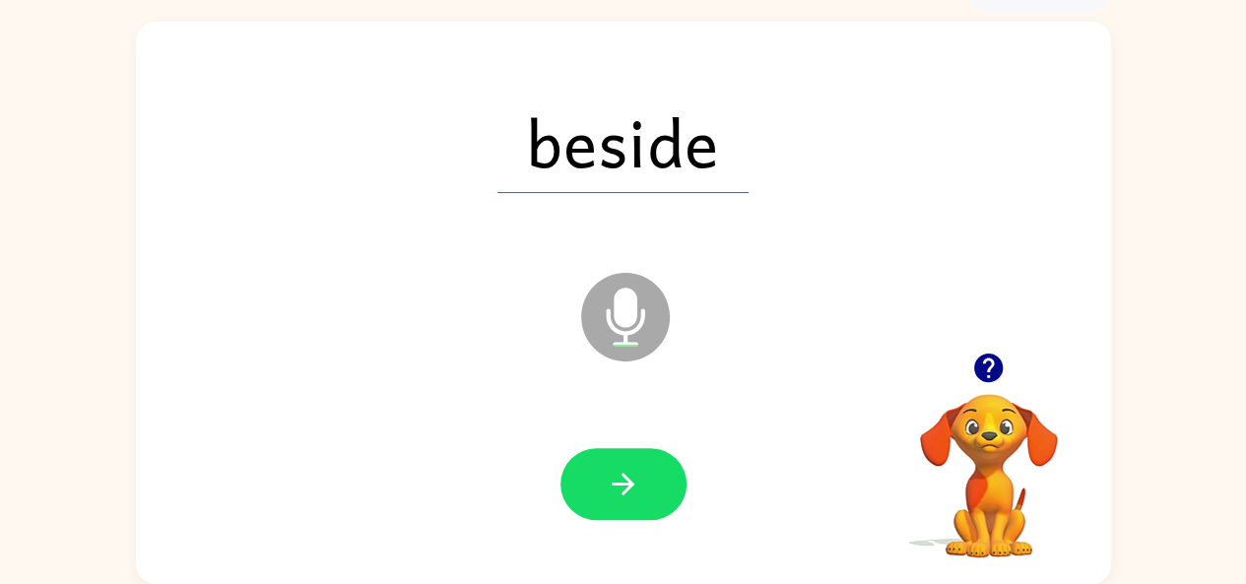
click at [615, 472] on icon "button" at bounding box center [623, 484] width 34 height 34
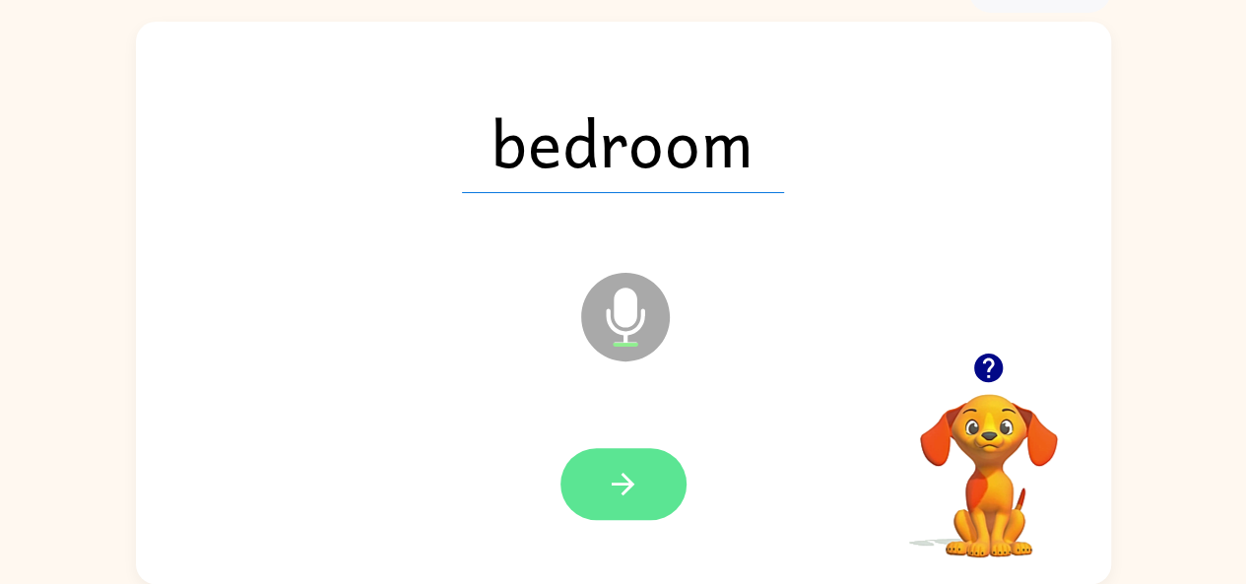
drag, startPoint x: 666, startPoint y: 393, endPoint x: 651, endPoint y: 465, distance: 73.4
click at [646, 460] on div "bedroom Microphone The Microphone is here when it is your turn to talk" at bounding box center [623, 303] width 975 height 563
drag, startPoint x: 653, startPoint y: 460, endPoint x: 658, endPoint y: 447, distance: 13.7
click at [655, 457] on button "button" at bounding box center [624, 484] width 126 height 72
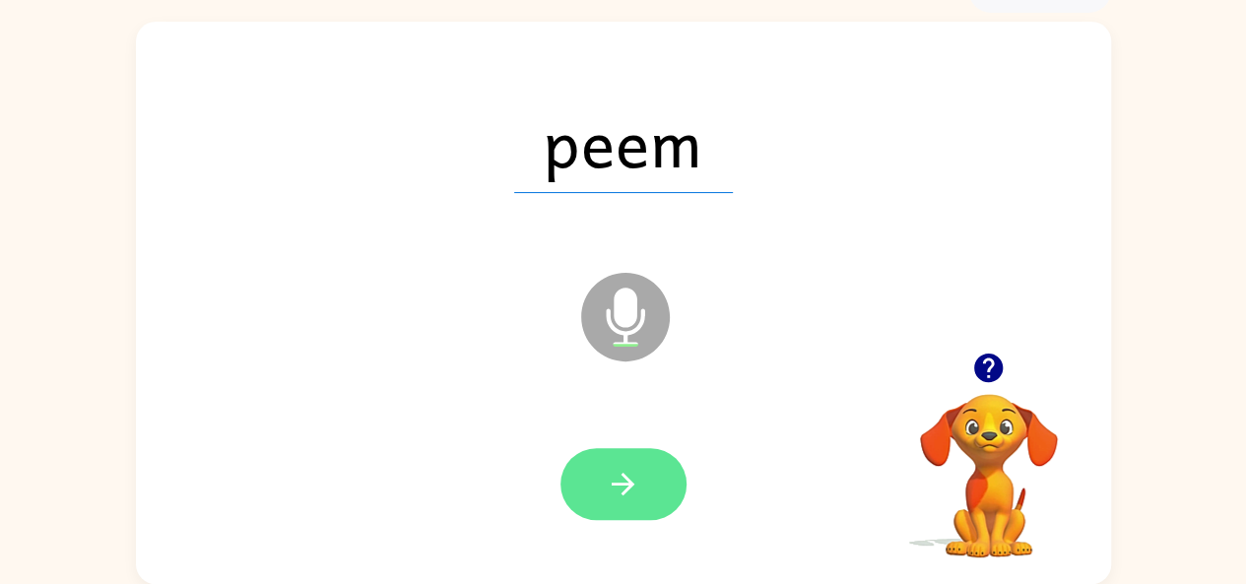
click at [584, 482] on button "button" at bounding box center [624, 484] width 126 height 72
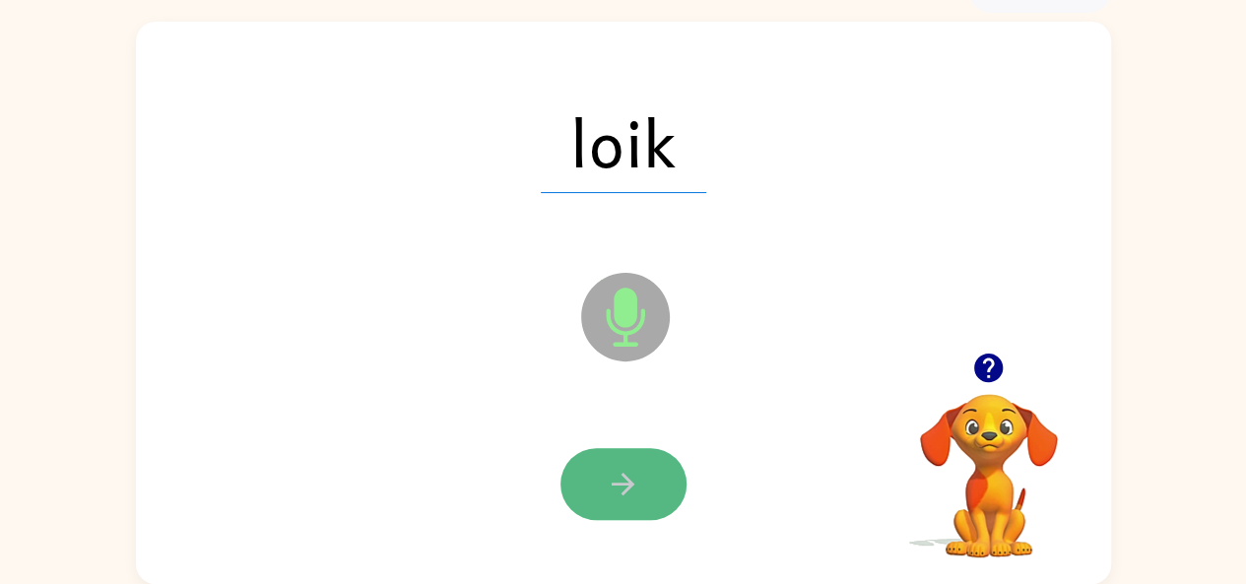
click at [598, 486] on button "button" at bounding box center [624, 484] width 126 height 72
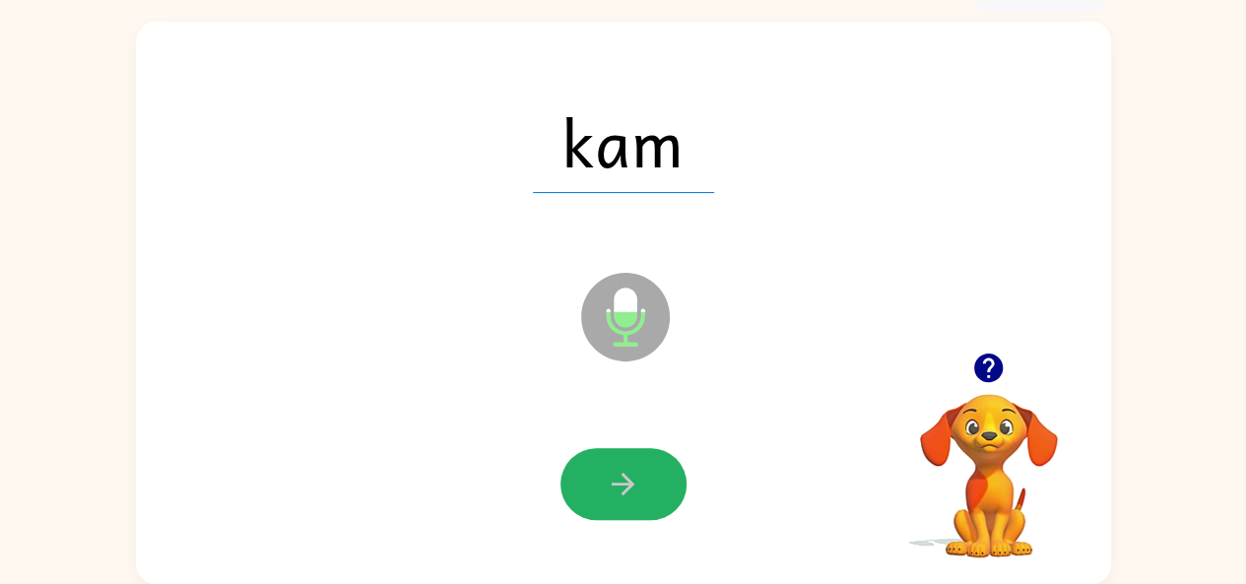
click at [598, 486] on button "button" at bounding box center [624, 484] width 126 height 72
drag, startPoint x: 603, startPoint y: 508, endPoint x: 613, endPoint y: 524, distance: 18.6
click at [613, 523] on div at bounding box center [624, 485] width 936 height 162
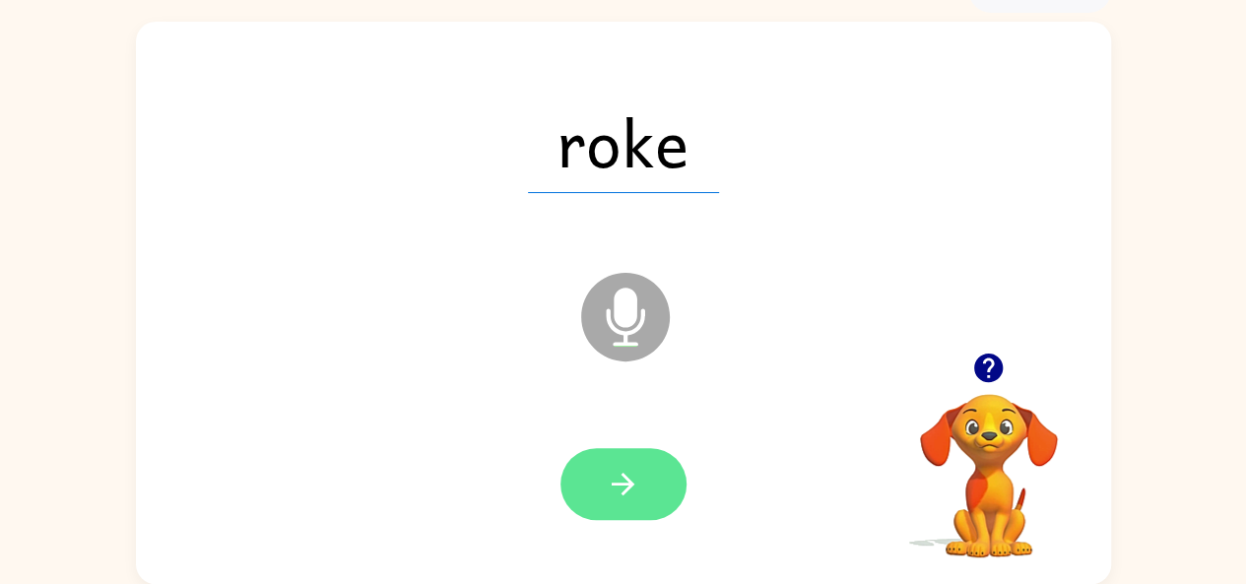
click at [610, 478] on icon "button" at bounding box center [623, 484] width 34 height 34
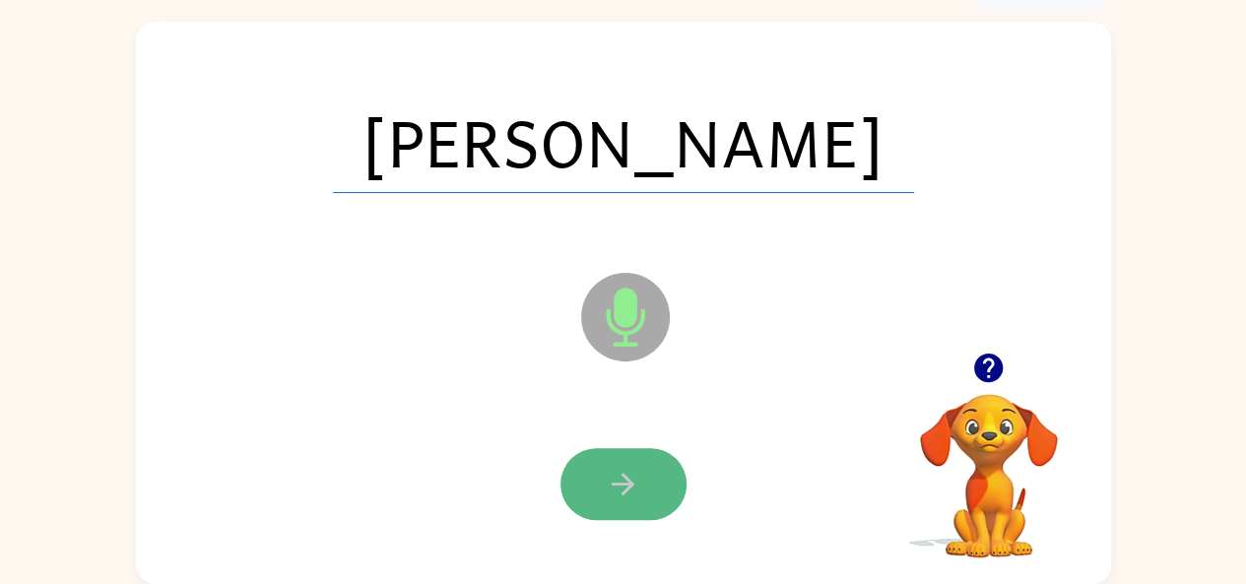
click at [613, 476] on icon "button" at bounding box center [623, 484] width 34 height 34
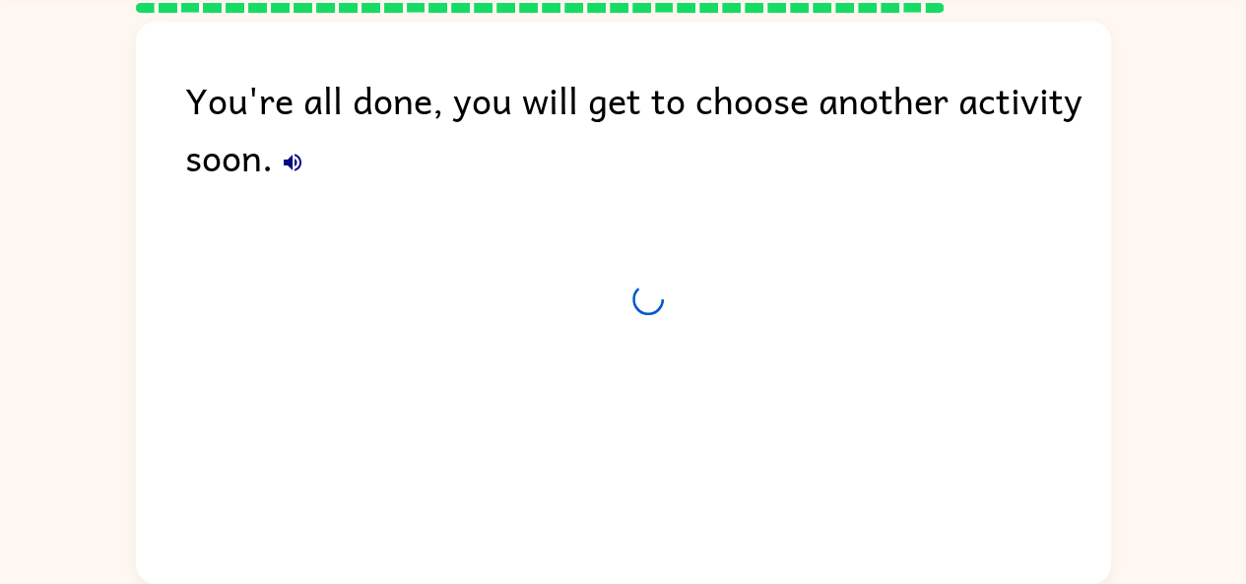
scroll to position [73, 0]
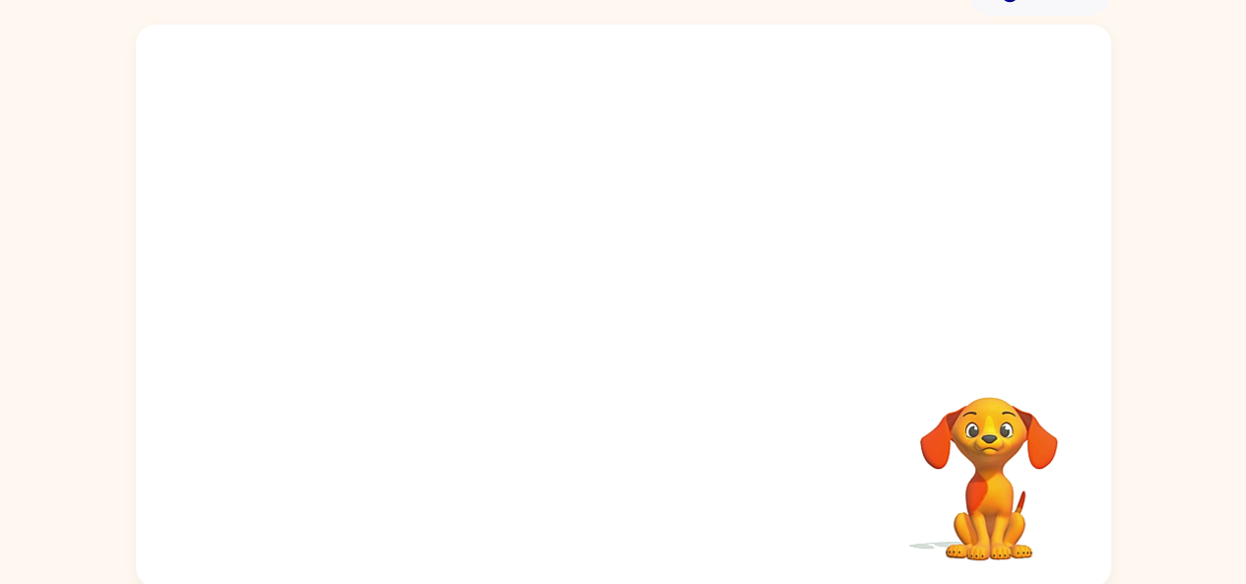
scroll to position [108, 0]
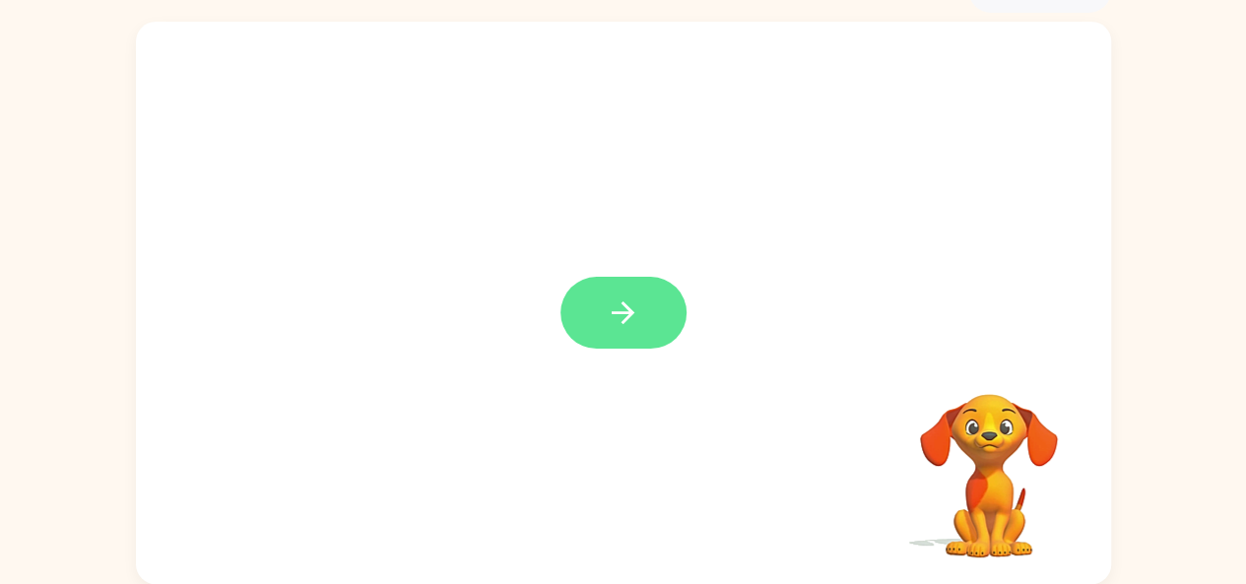
click at [576, 310] on button "button" at bounding box center [624, 313] width 126 height 72
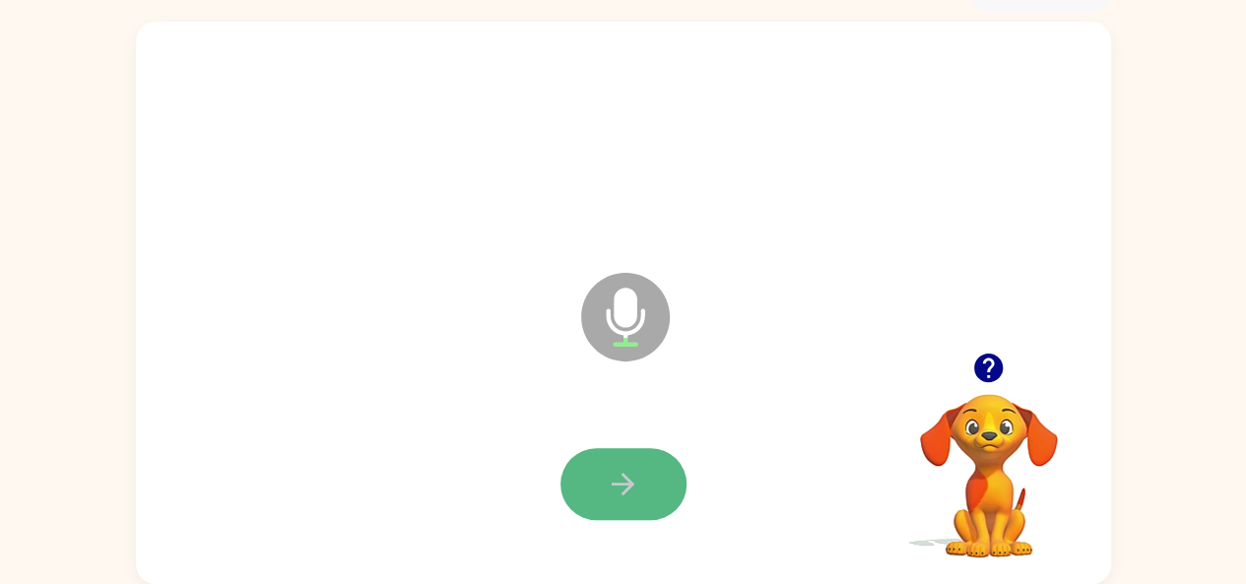
click at [615, 479] on icon "button" at bounding box center [623, 484] width 34 height 34
click at [605, 467] on button "button" at bounding box center [624, 484] width 126 height 72
click at [602, 480] on button "button" at bounding box center [624, 484] width 126 height 72
click at [626, 494] on icon "button" at bounding box center [623, 484] width 34 height 34
click at [613, 481] on icon "button" at bounding box center [623, 484] width 34 height 34
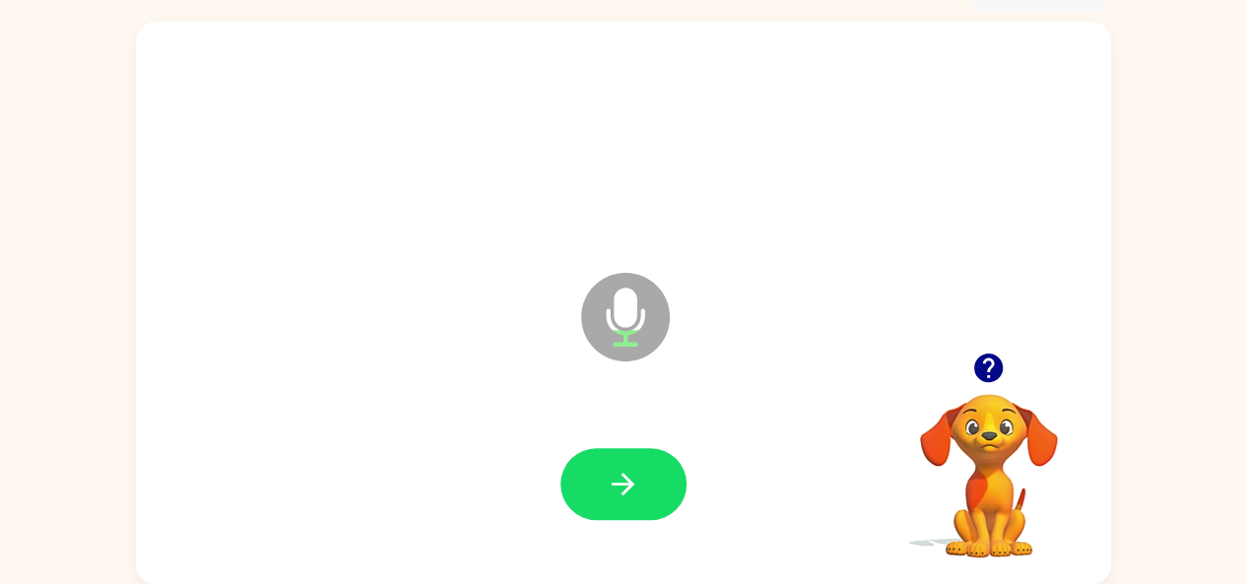
click at [1052, 114] on div at bounding box center [624, 142] width 936 height 162
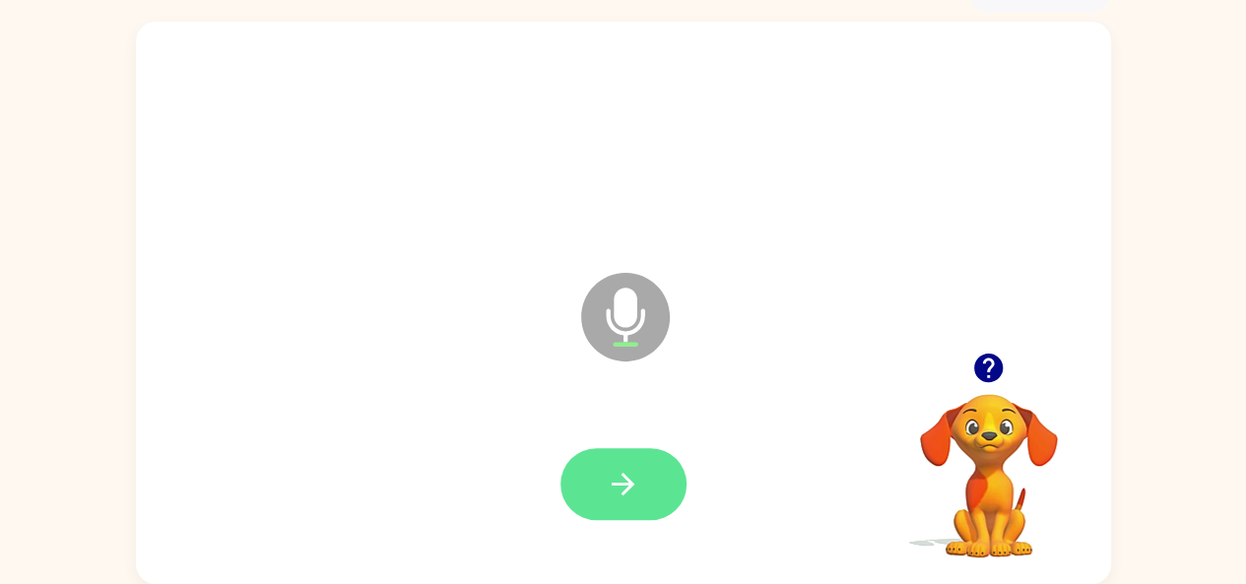
click at [603, 474] on button "button" at bounding box center [624, 484] width 126 height 72
click at [603, 488] on button "button" at bounding box center [624, 484] width 126 height 72
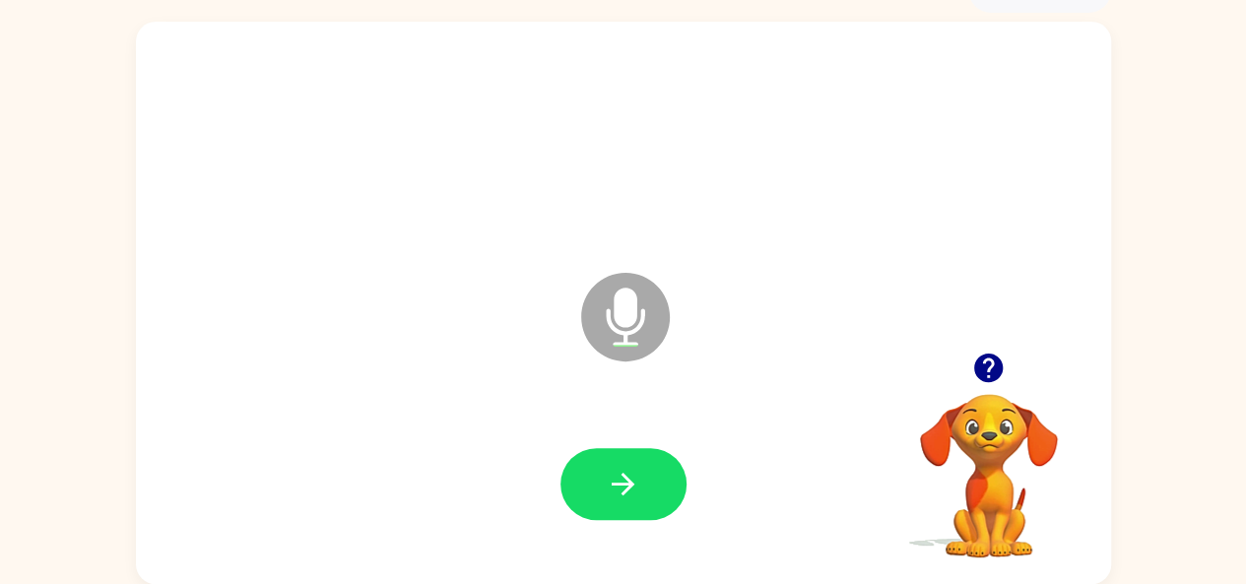
click at [603, 494] on button "button" at bounding box center [624, 484] width 126 height 72
click at [604, 498] on button "button" at bounding box center [624, 484] width 126 height 72
click at [622, 486] on icon "button" at bounding box center [623, 484] width 34 height 34
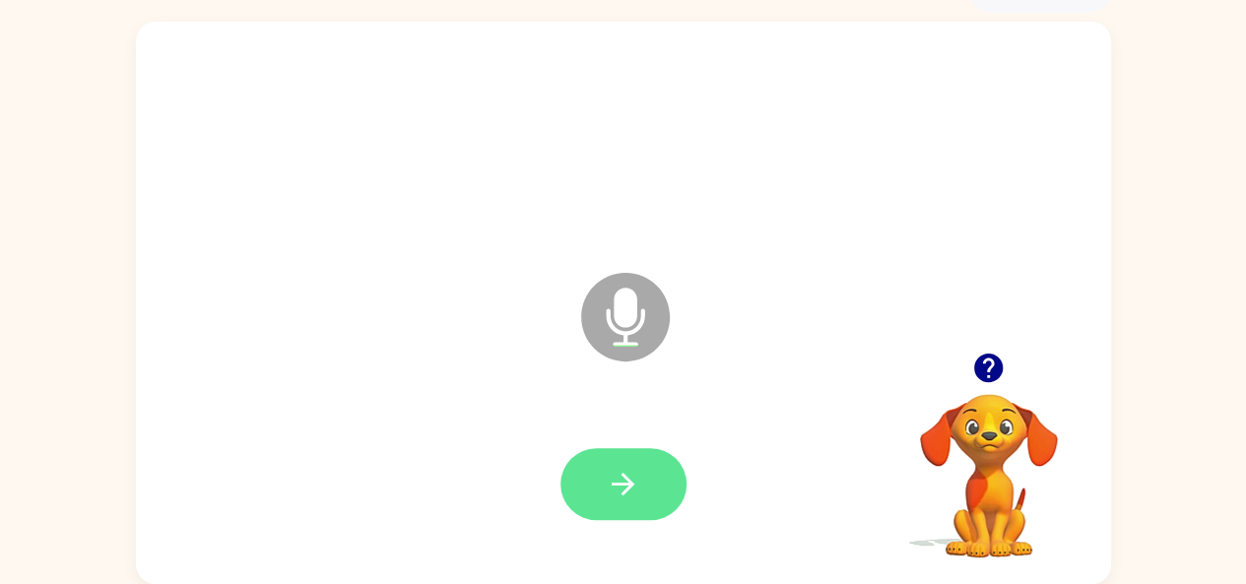
click at [590, 477] on button "button" at bounding box center [624, 484] width 126 height 72
click at [615, 472] on icon "button" at bounding box center [623, 484] width 34 height 34
click at [605, 483] on button "button" at bounding box center [624, 484] width 126 height 72
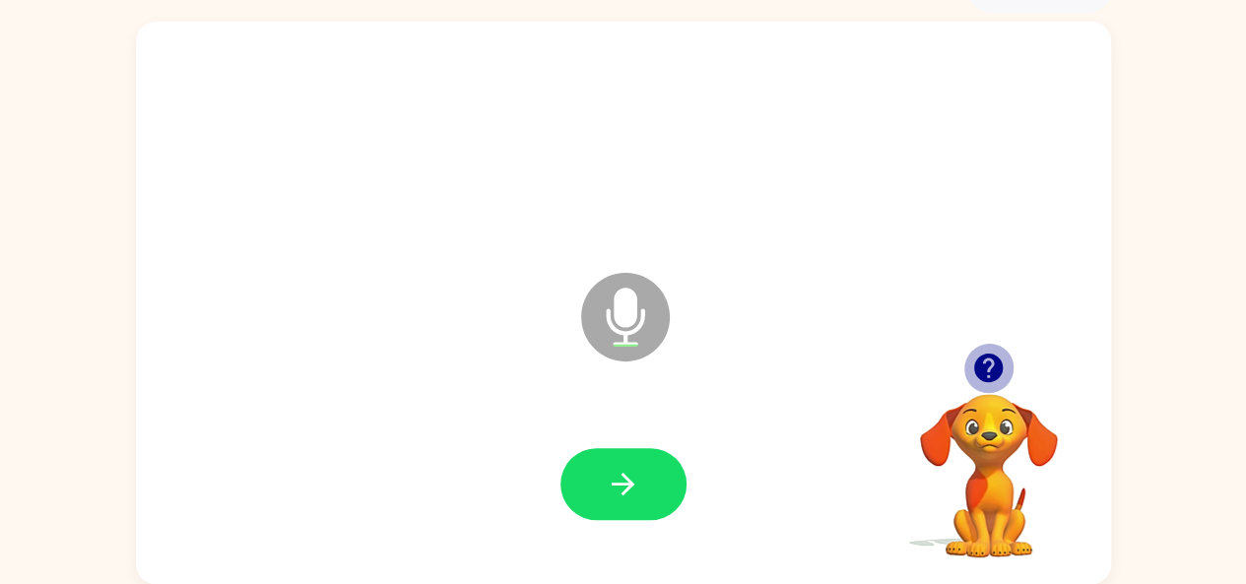
click at [989, 368] on icon "button" at bounding box center [989, 368] width 34 height 34
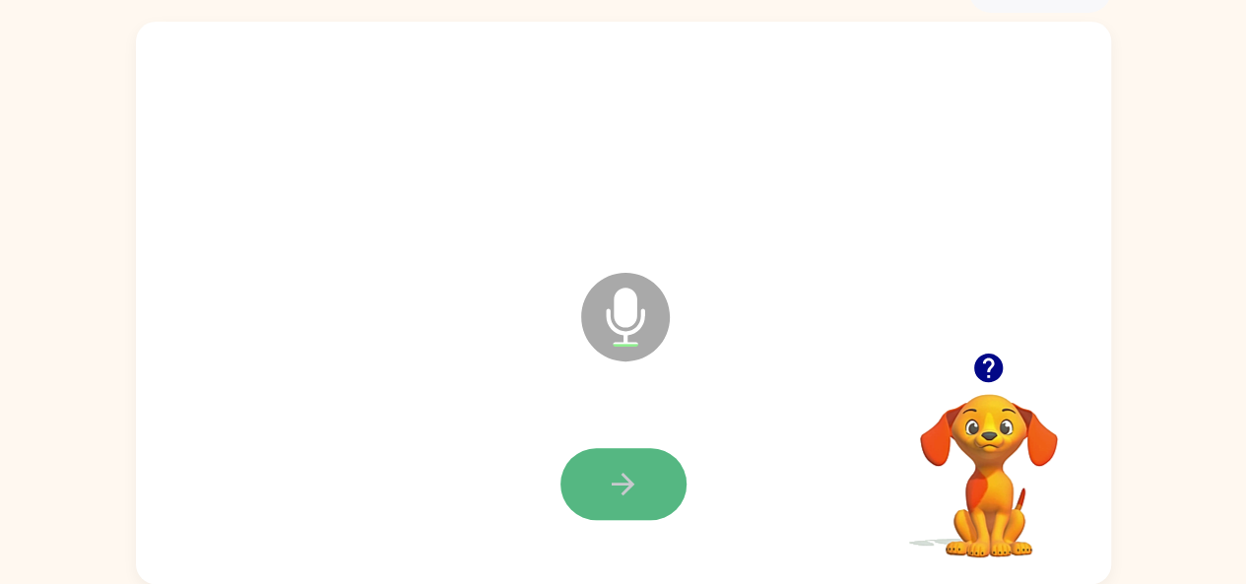
click at [669, 473] on button "button" at bounding box center [624, 484] width 126 height 72
click at [643, 480] on button "button" at bounding box center [624, 484] width 126 height 72
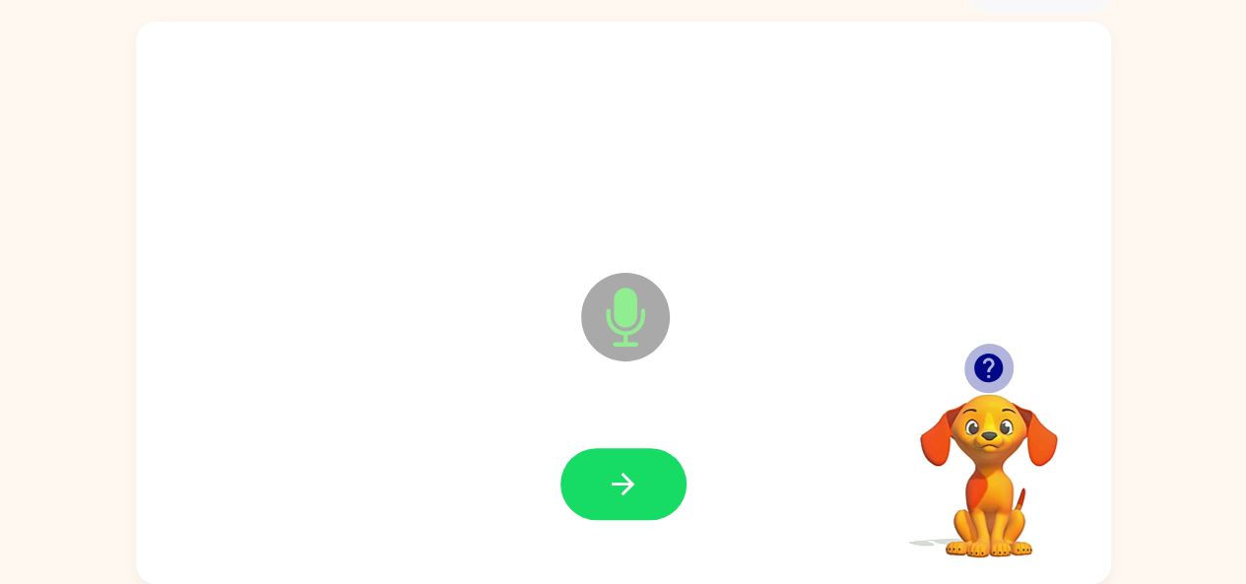
click at [995, 364] on icon "button" at bounding box center [989, 368] width 29 height 29
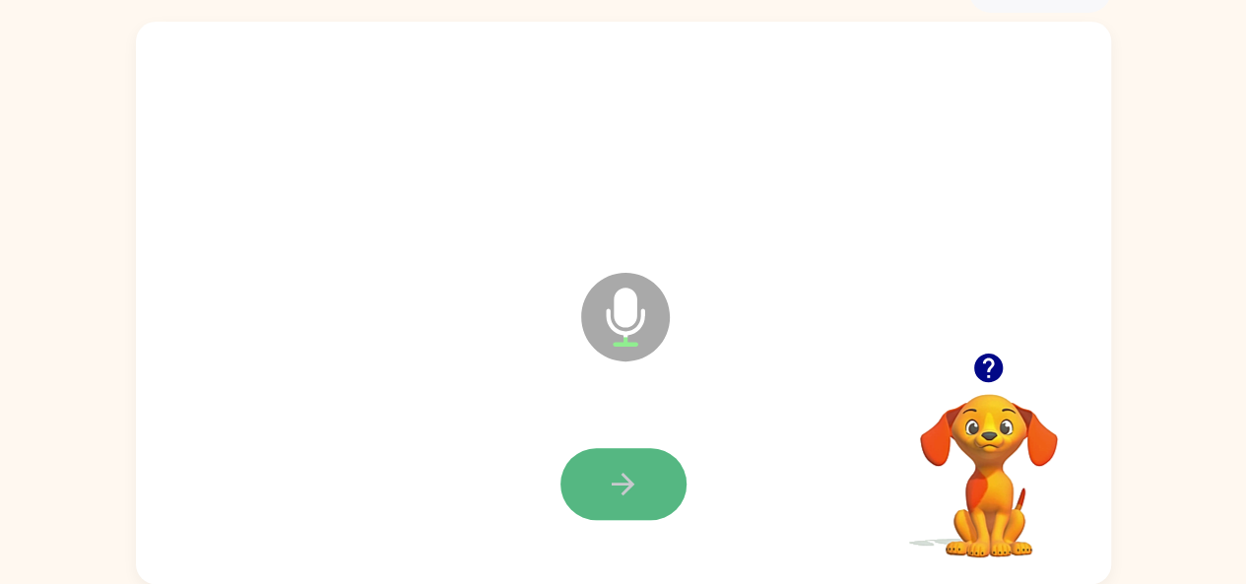
click at [606, 486] on icon "button" at bounding box center [623, 484] width 34 height 34
click at [640, 453] on button "button" at bounding box center [624, 484] width 126 height 72
click at [660, 472] on button "button" at bounding box center [624, 484] width 126 height 72
click at [363, 513] on div at bounding box center [624, 485] width 936 height 162
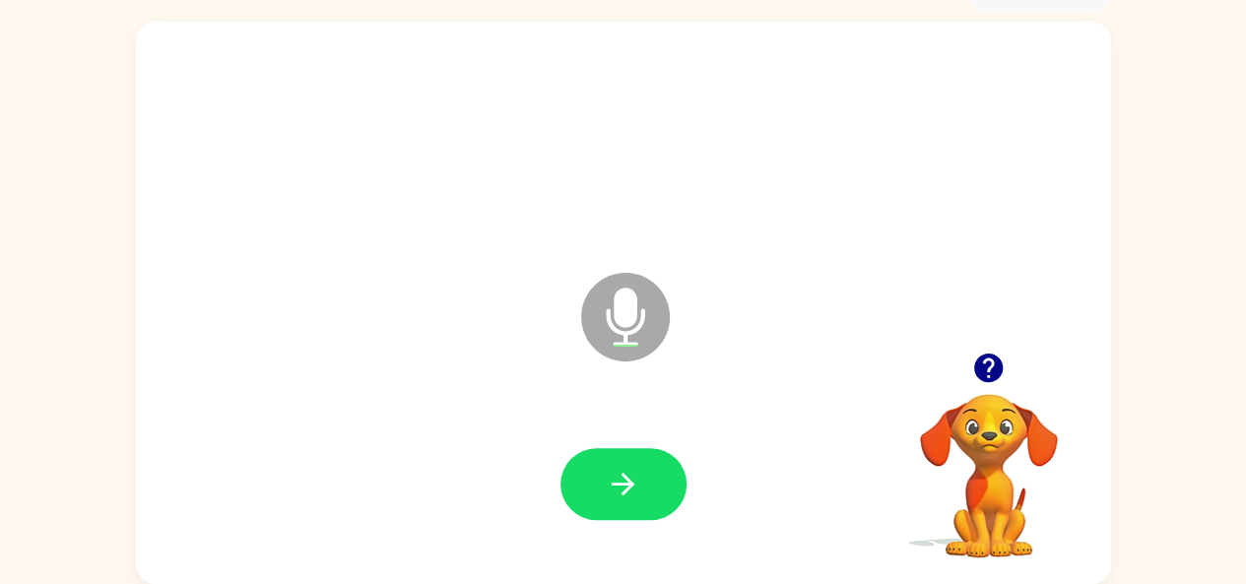
drag, startPoint x: 522, startPoint y: 293, endPoint x: 661, endPoint y: 347, distance: 149.1
click at [684, 335] on div "Microphone The Microphone is here when it is your turn to talk" at bounding box center [623, 303] width 975 height 563
drag, startPoint x: 593, startPoint y: 499, endPoint x: 603, endPoint y: 500, distance: 9.9
click at [599, 499] on button "button" at bounding box center [624, 484] width 126 height 72
click at [948, 405] on video "Your browser must support playing .mp4 files to use Literably. Please try using…" at bounding box center [989, 462] width 197 height 197
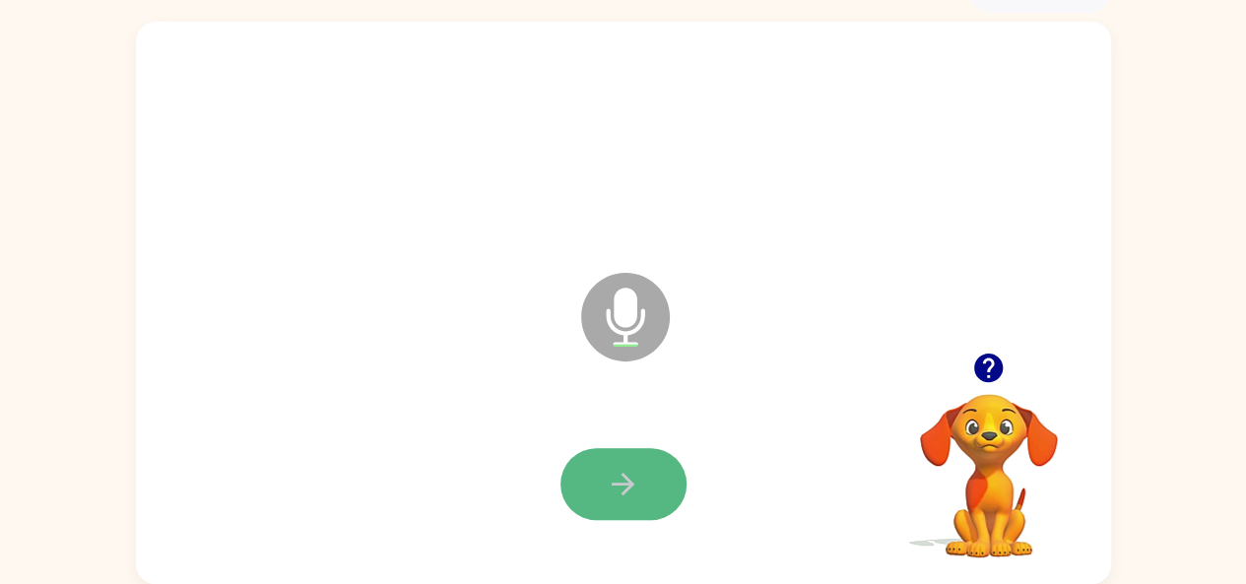
click at [607, 479] on icon "button" at bounding box center [623, 484] width 34 height 34
click at [655, 490] on button "button" at bounding box center [624, 484] width 126 height 72
click at [616, 480] on icon "button" at bounding box center [623, 484] width 34 height 34
click at [612, 478] on icon "button" at bounding box center [623, 484] width 34 height 34
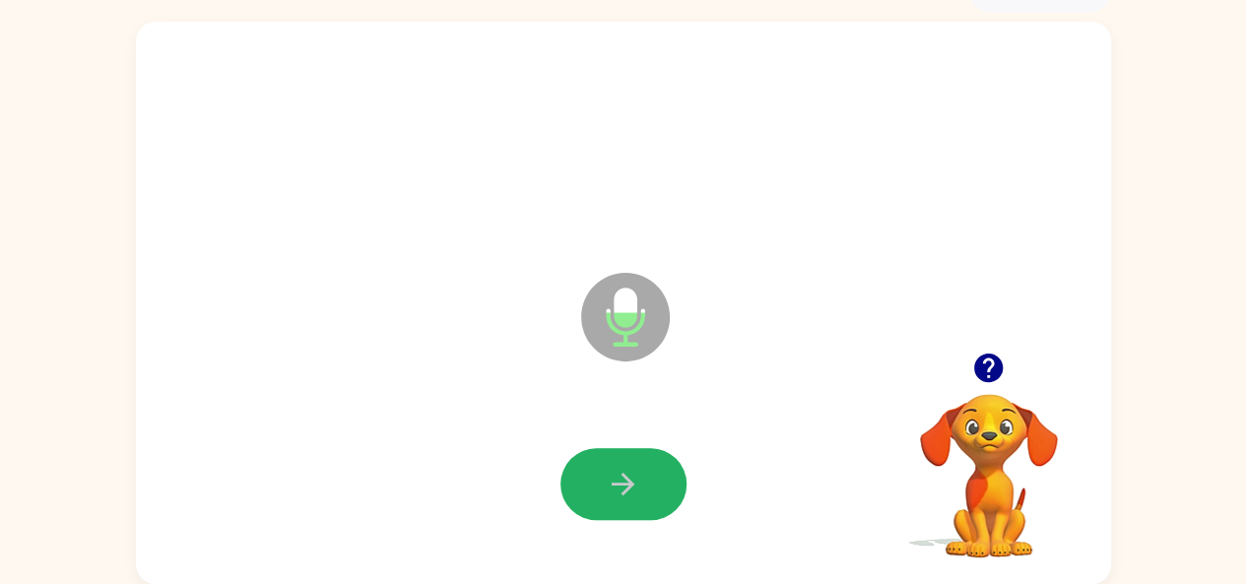
click at [612, 478] on icon "button" at bounding box center [623, 484] width 34 height 34
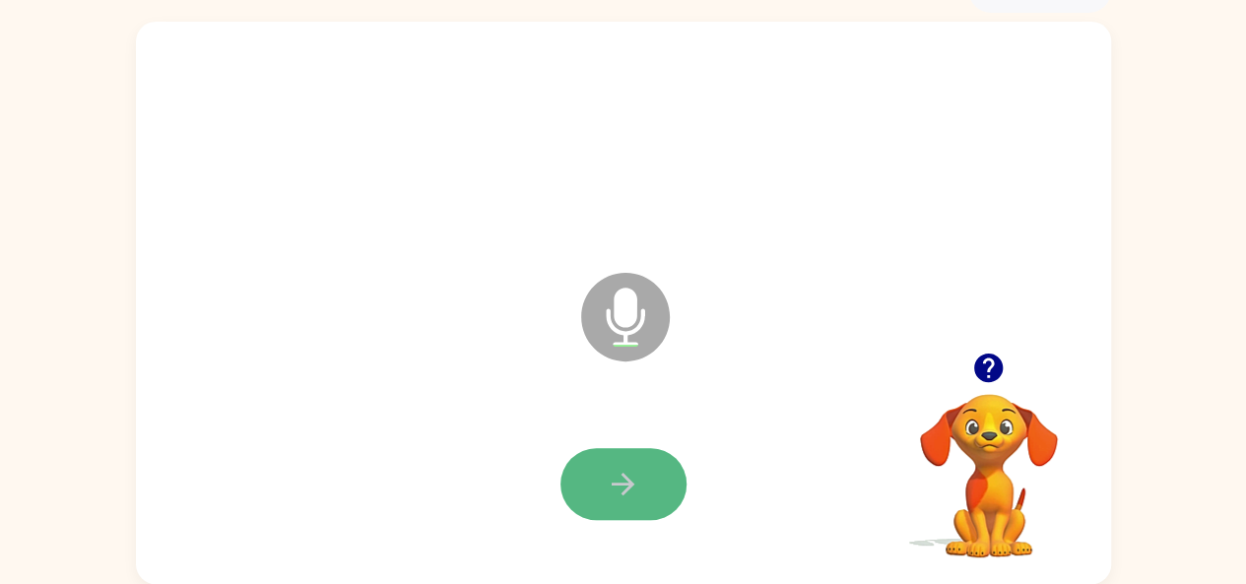
click at [629, 482] on icon "button" at bounding box center [623, 484] width 23 height 23
click at [636, 476] on icon "button" at bounding box center [623, 484] width 34 height 34
click at [635, 490] on icon "button" at bounding box center [623, 484] width 34 height 34
click at [617, 481] on icon "button" at bounding box center [623, 484] width 34 height 34
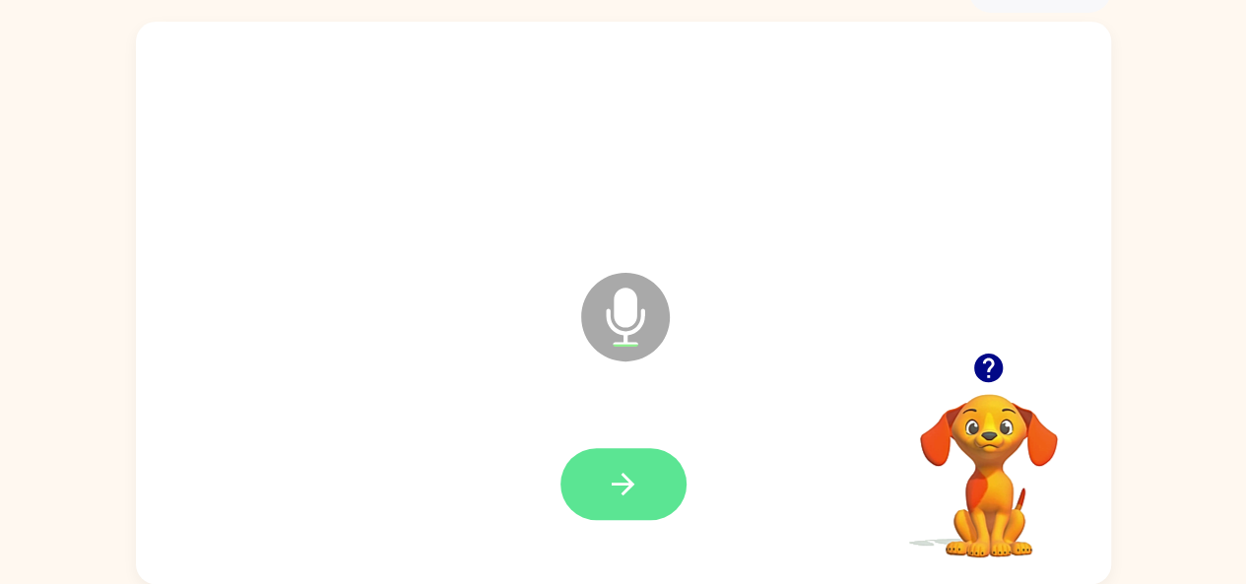
click at [621, 476] on icon "button" at bounding box center [623, 484] width 34 height 34
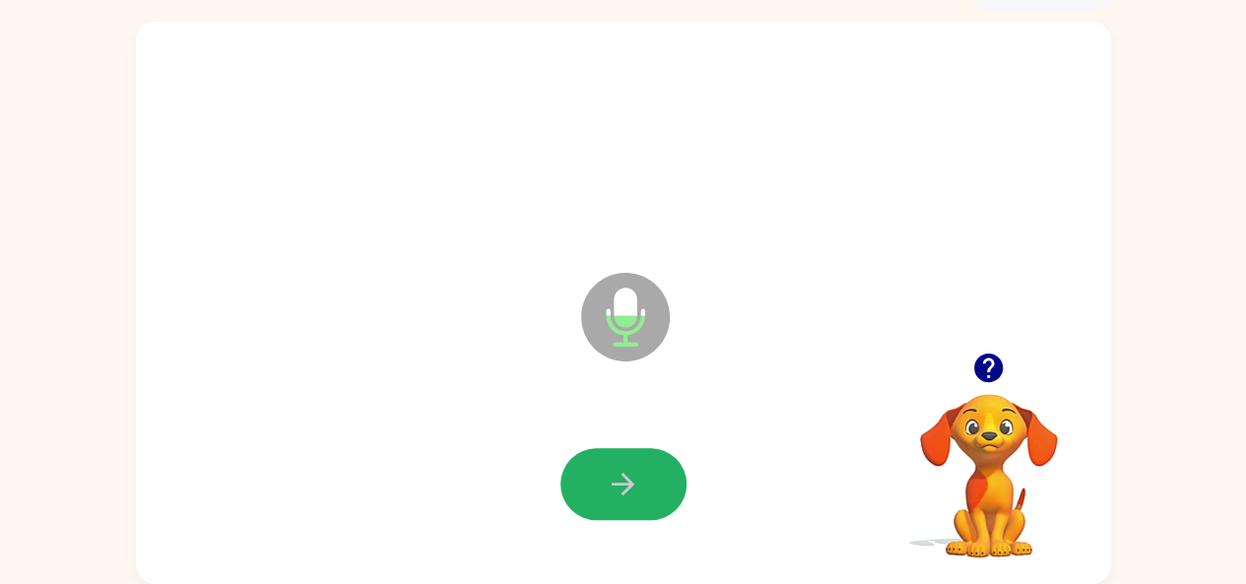
click at [620, 476] on icon "button" at bounding box center [623, 484] width 34 height 34
drag, startPoint x: 620, startPoint y: 476, endPoint x: 676, endPoint y: 500, distance: 60.9
click at [676, 501] on button "button" at bounding box center [624, 484] width 126 height 72
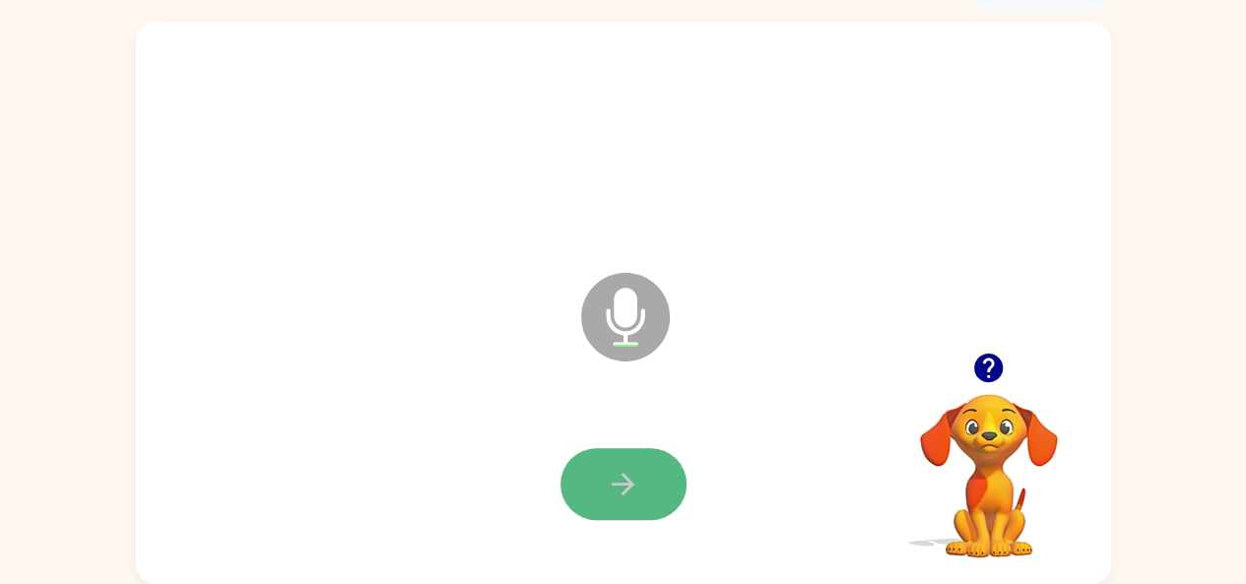
click at [621, 472] on icon "button" at bounding box center [623, 484] width 34 height 34
click at [619, 463] on button "button" at bounding box center [624, 484] width 126 height 72
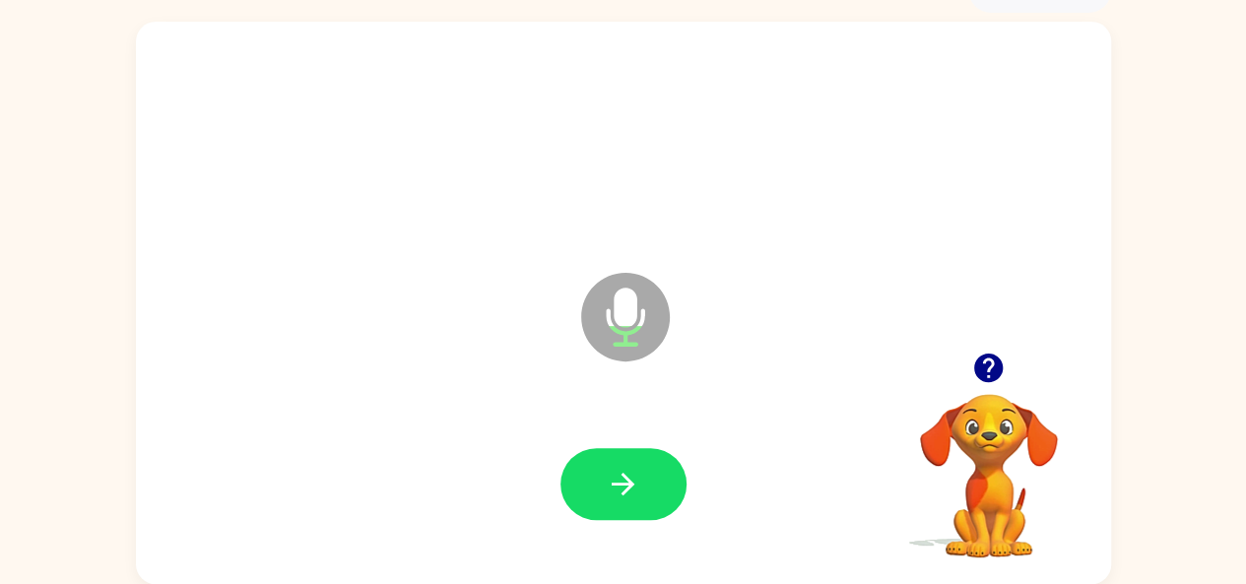
click at [619, 463] on button "button" at bounding box center [624, 484] width 126 height 72
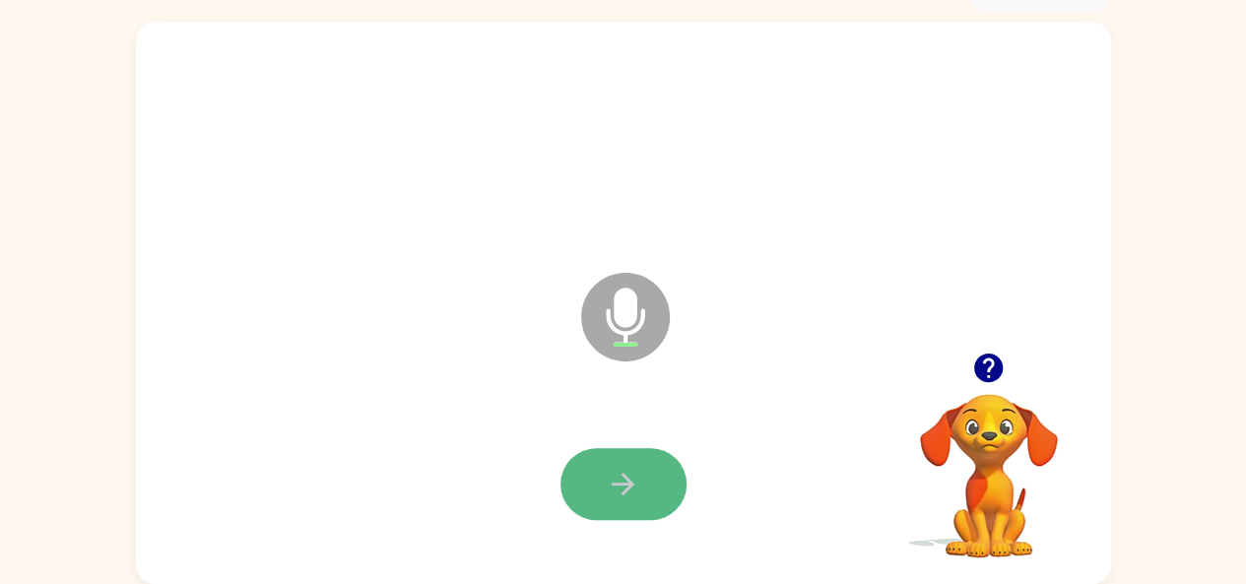
click at [619, 464] on button "button" at bounding box center [624, 484] width 126 height 72
click at [621, 461] on button "button" at bounding box center [624, 484] width 126 height 72
click at [627, 494] on icon "button" at bounding box center [623, 484] width 34 height 34
click at [609, 477] on icon "button" at bounding box center [623, 484] width 34 height 34
click at [631, 468] on icon "button" at bounding box center [623, 484] width 34 height 34
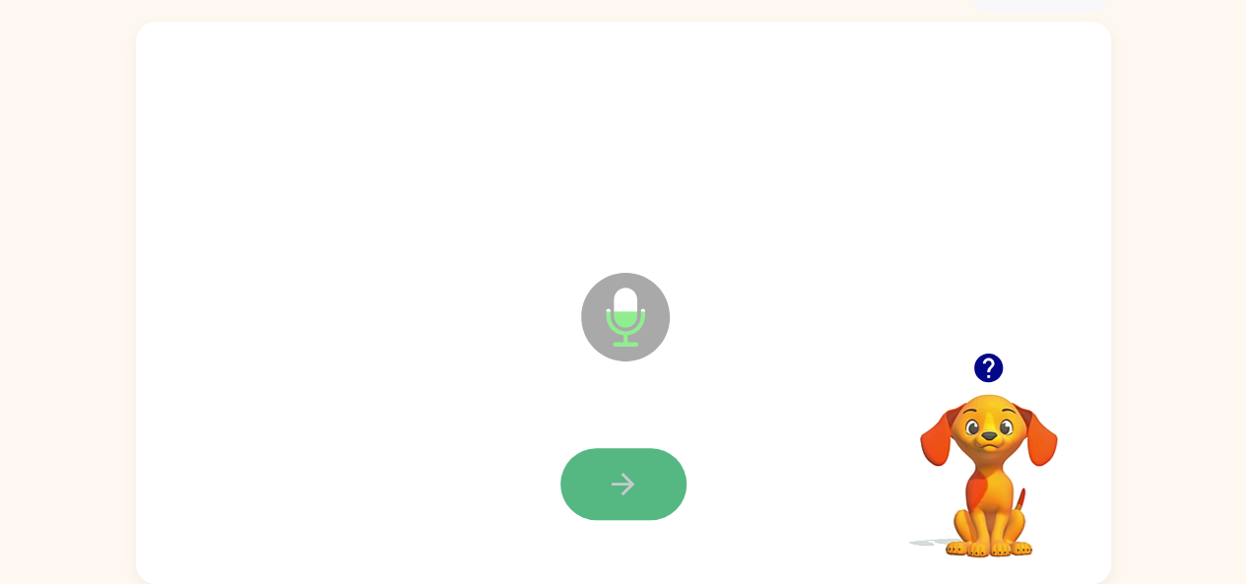
click at [627, 468] on icon "button" at bounding box center [623, 484] width 34 height 34
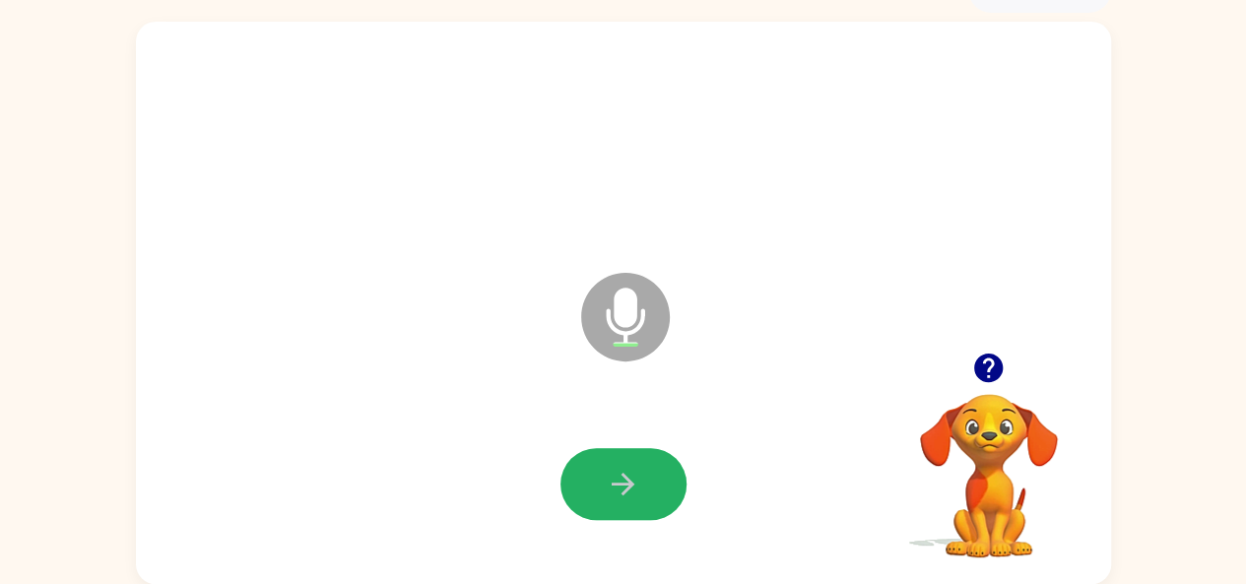
click at [625, 468] on icon "button" at bounding box center [623, 484] width 34 height 34
click at [624, 452] on button "button" at bounding box center [624, 484] width 126 height 72
click at [639, 490] on icon "button" at bounding box center [623, 484] width 34 height 34
click at [609, 468] on icon "button" at bounding box center [623, 484] width 34 height 34
click at [638, 475] on icon "button" at bounding box center [623, 484] width 34 height 34
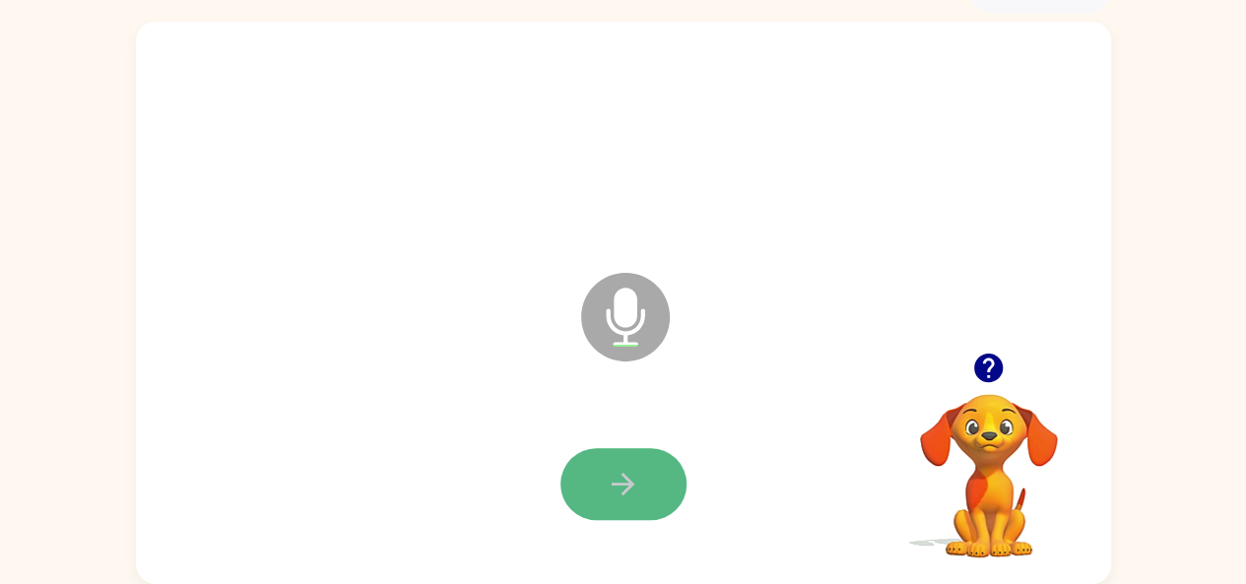
click at [650, 459] on button "button" at bounding box center [624, 484] width 126 height 72
click at [641, 480] on button "button" at bounding box center [624, 484] width 126 height 72
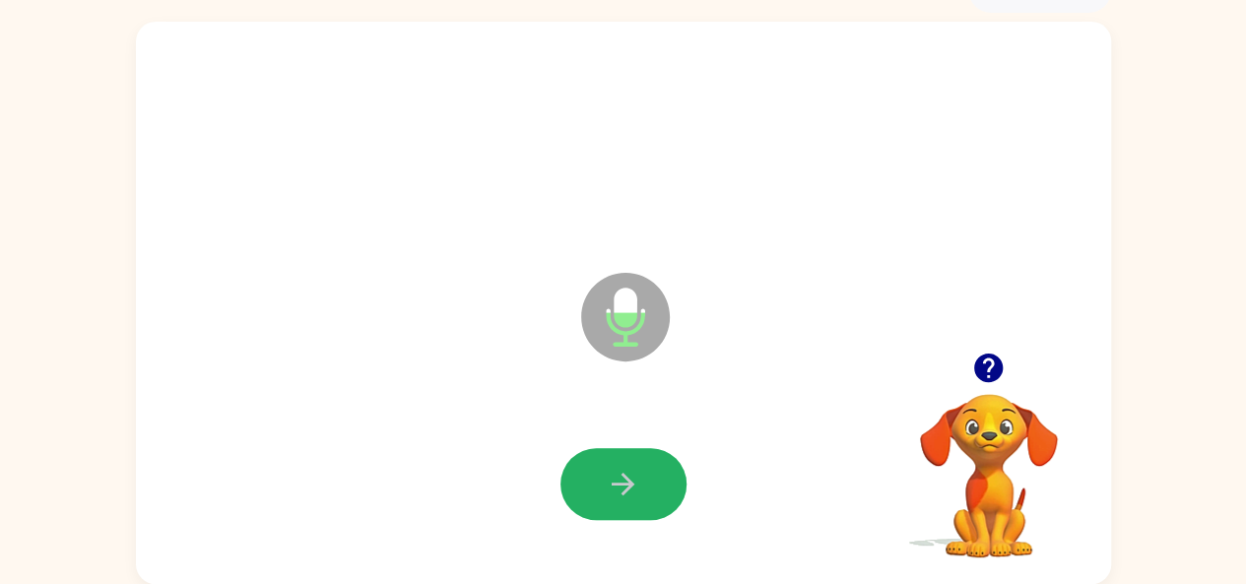
click at [641, 480] on button "button" at bounding box center [624, 484] width 126 height 72
click at [652, 490] on button "button" at bounding box center [624, 484] width 126 height 72
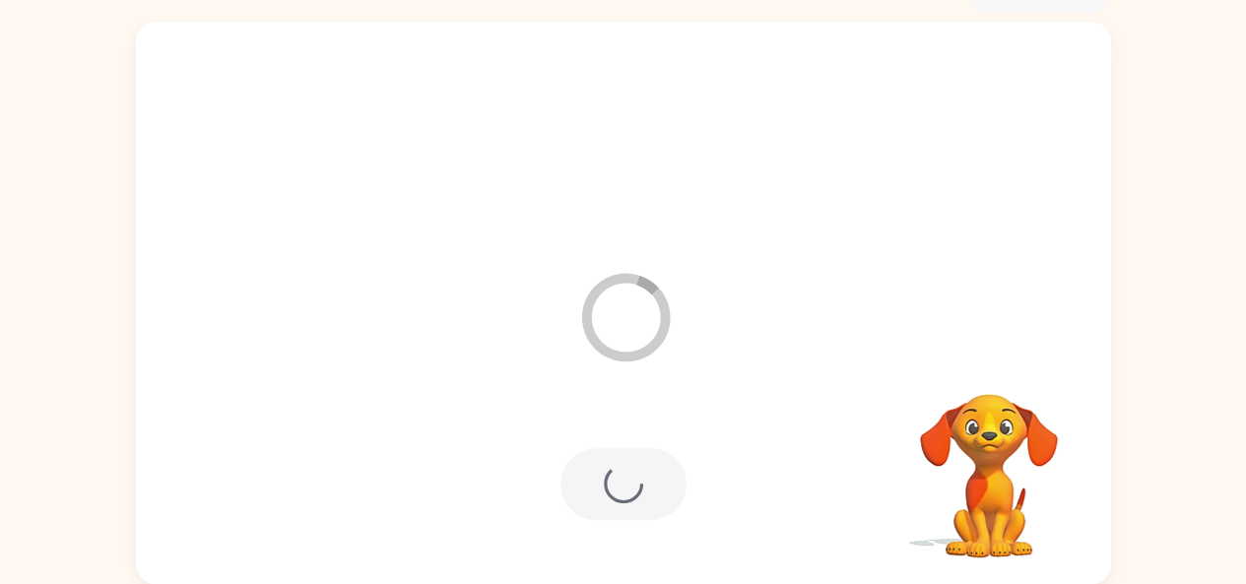
scroll to position [73, 0]
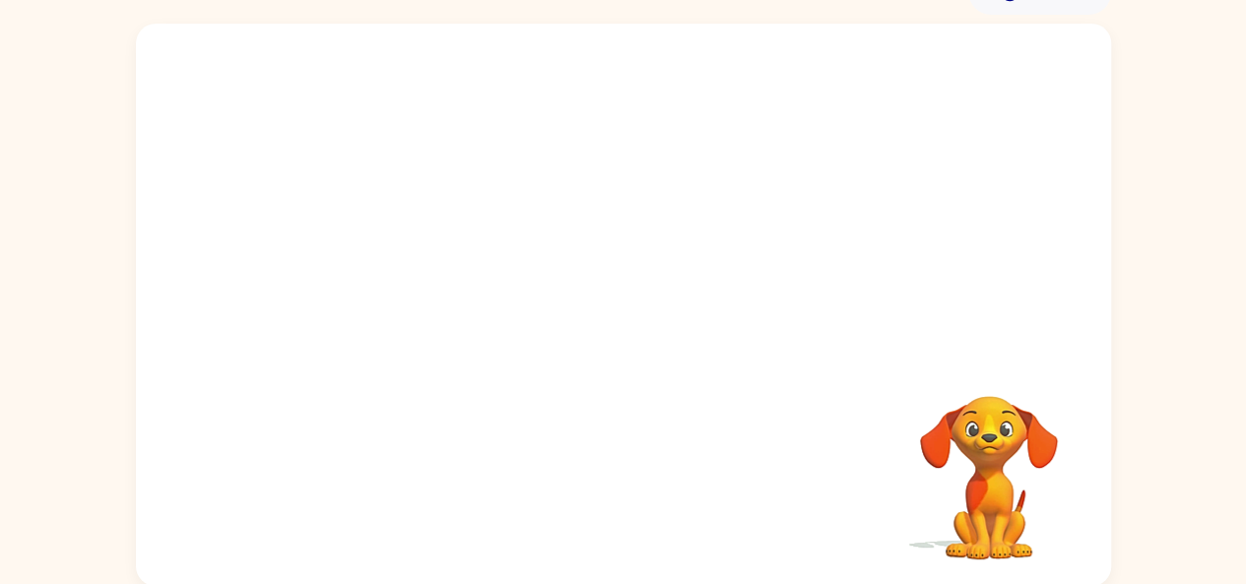
scroll to position [108, 0]
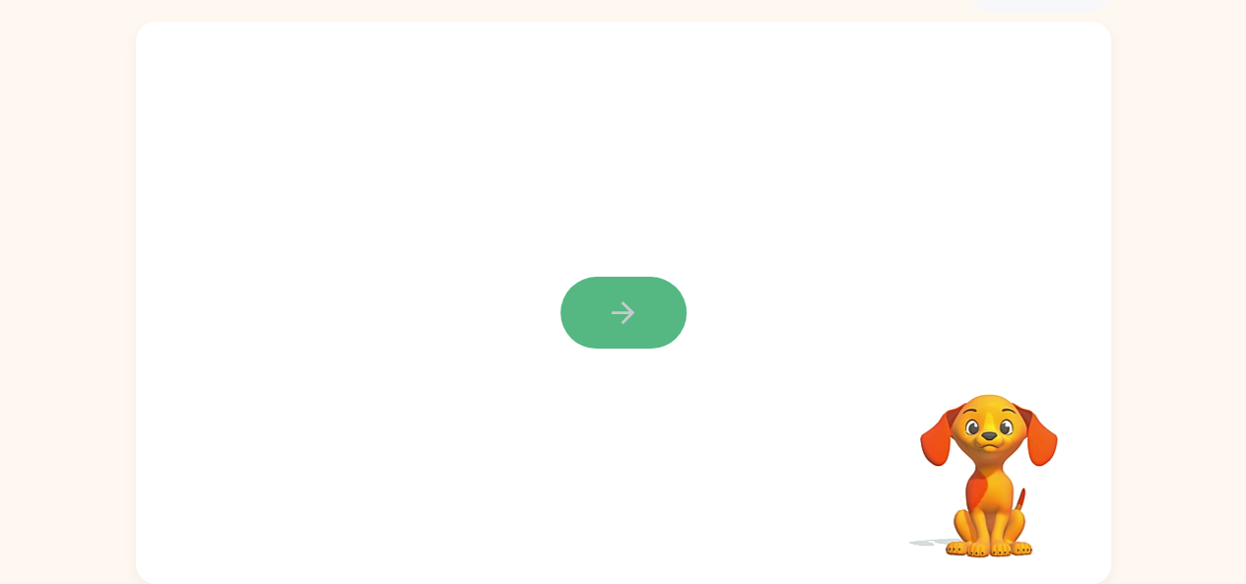
click at [648, 326] on button "button" at bounding box center [624, 313] width 126 height 72
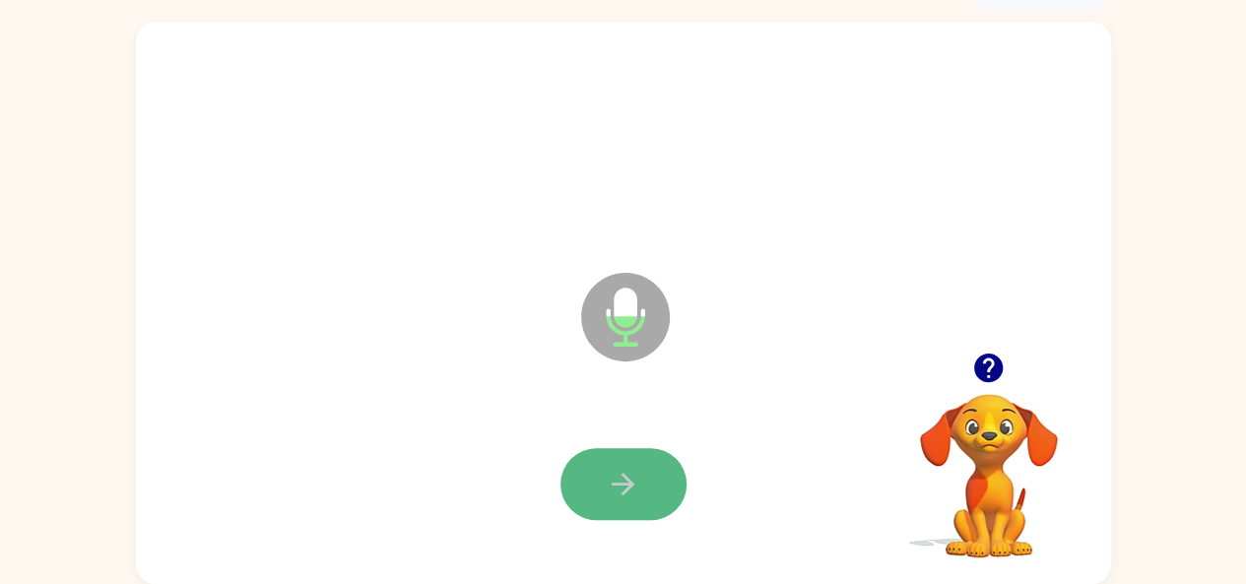
click at [618, 477] on icon "button" at bounding box center [623, 484] width 34 height 34
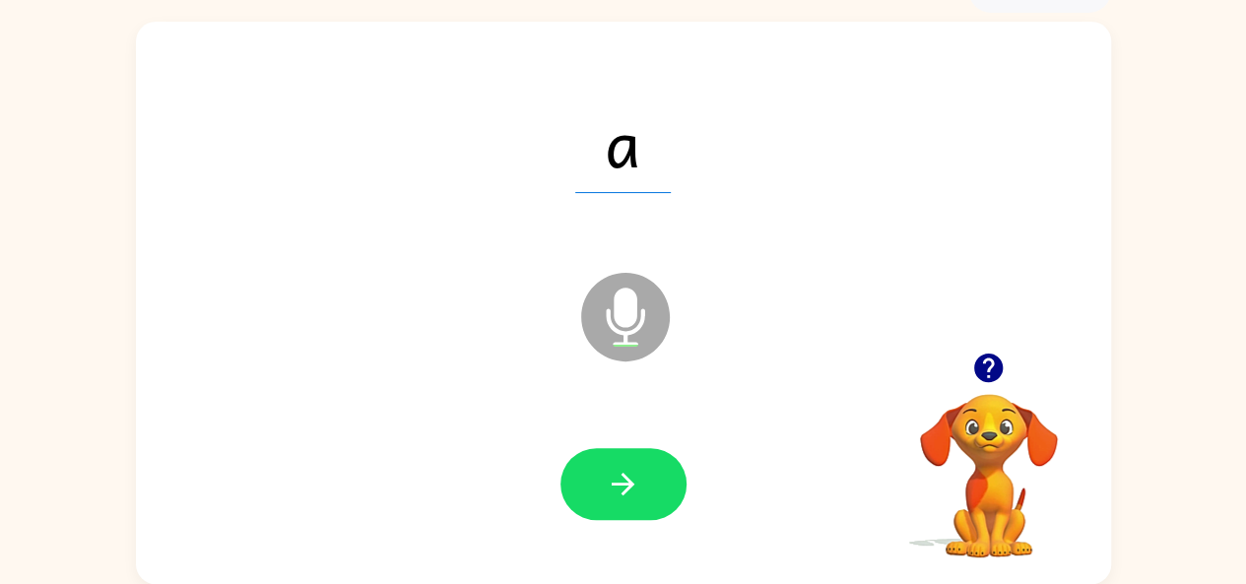
click at [408, 265] on div "Microphone The Microphone is here when it is your turn to talk" at bounding box center [576, 268] width 841 height 71
click at [608, 477] on icon "button" at bounding box center [623, 484] width 34 height 34
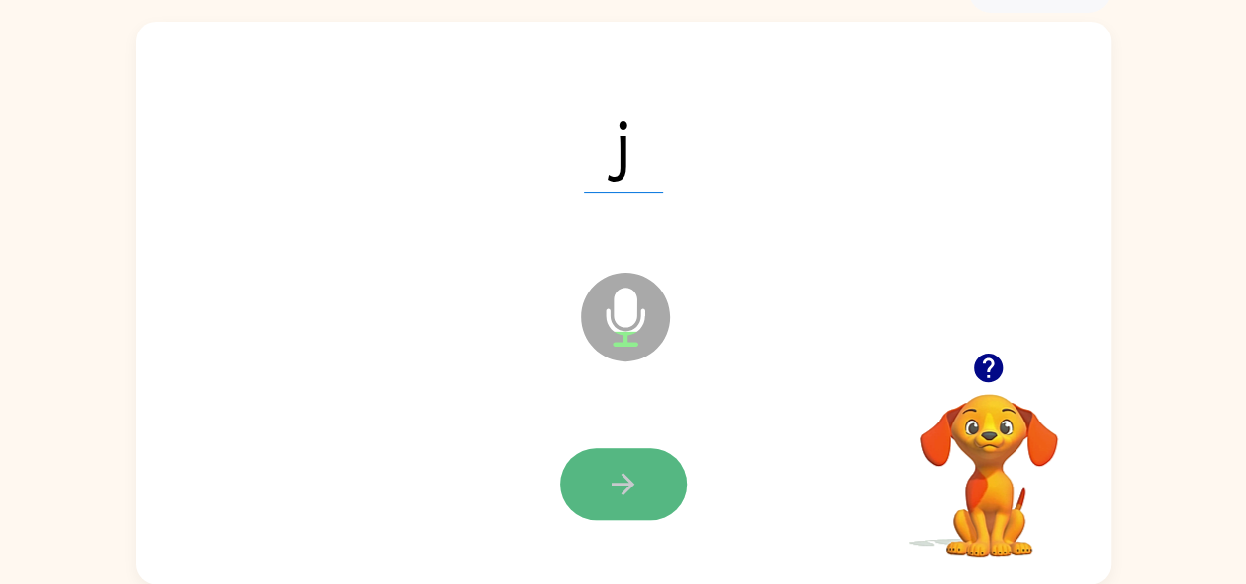
click at [633, 482] on icon "button" at bounding box center [623, 484] width 34 height 34
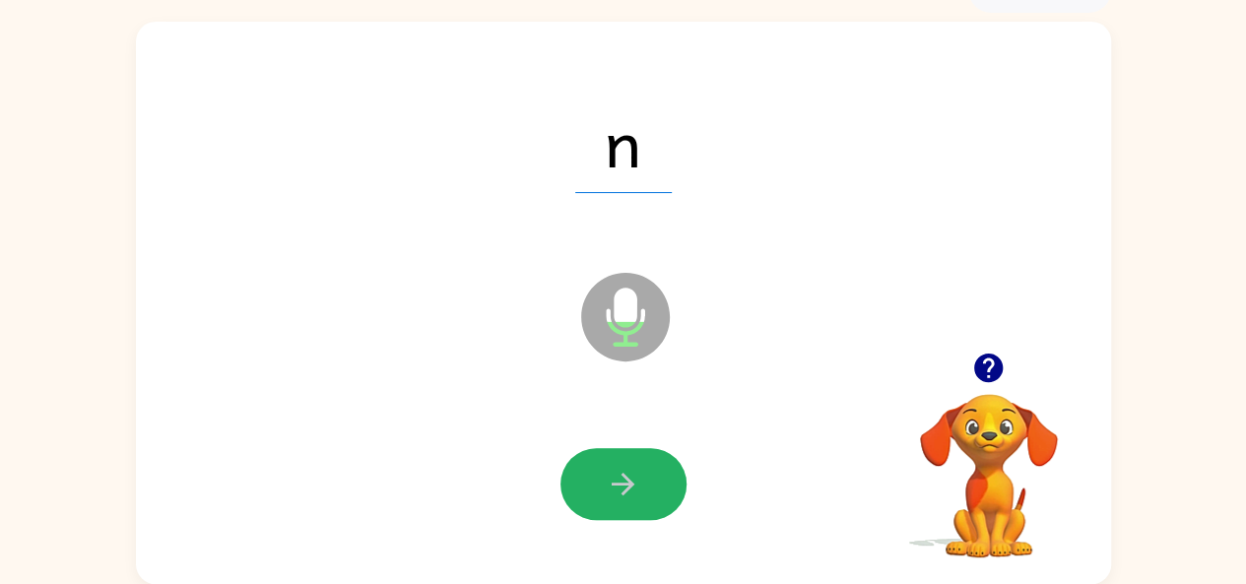
click at [631, 488] on icon "button" at bounding box center [623, 484] width 34 height 34
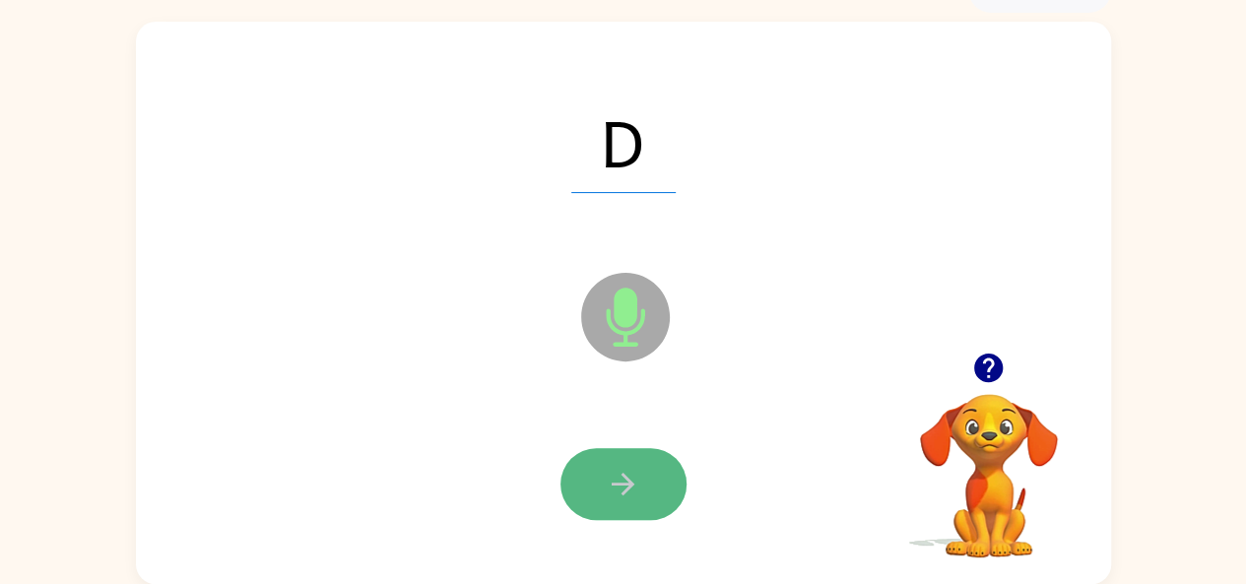
click at [622, 491] on icon "button" at bounding box center [623, 484] width 34 height 34
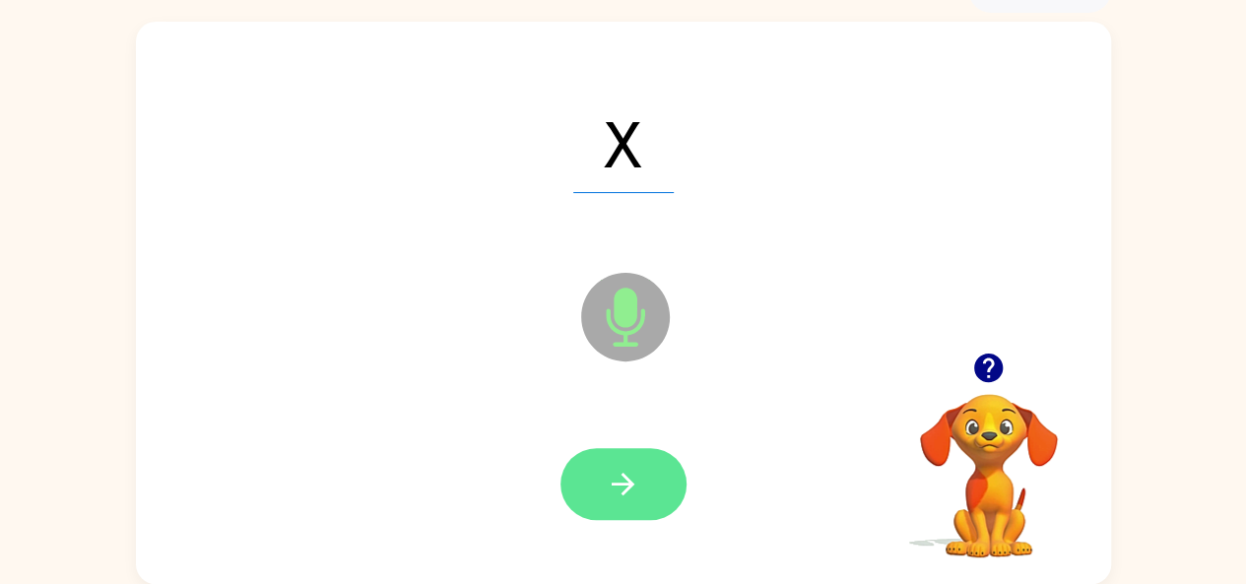
click at [617, 486] on icon "button" at bounding box center [623, 484] width 34 height 34
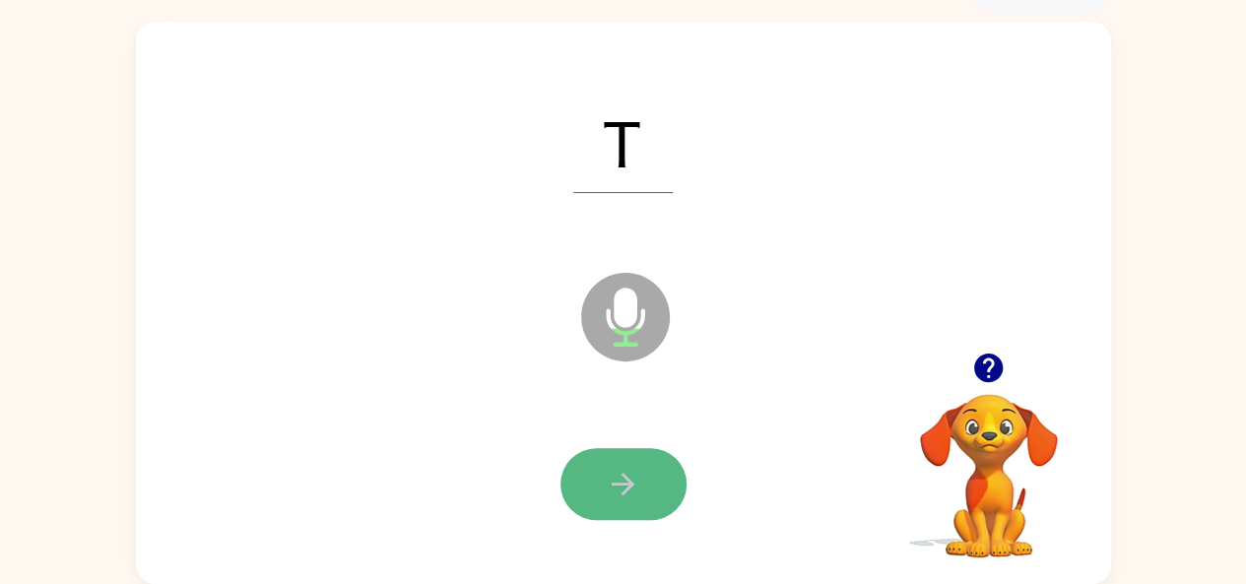
click at [612, 487] on icon "button" at bounding box center [623, 484] width 34 height 34
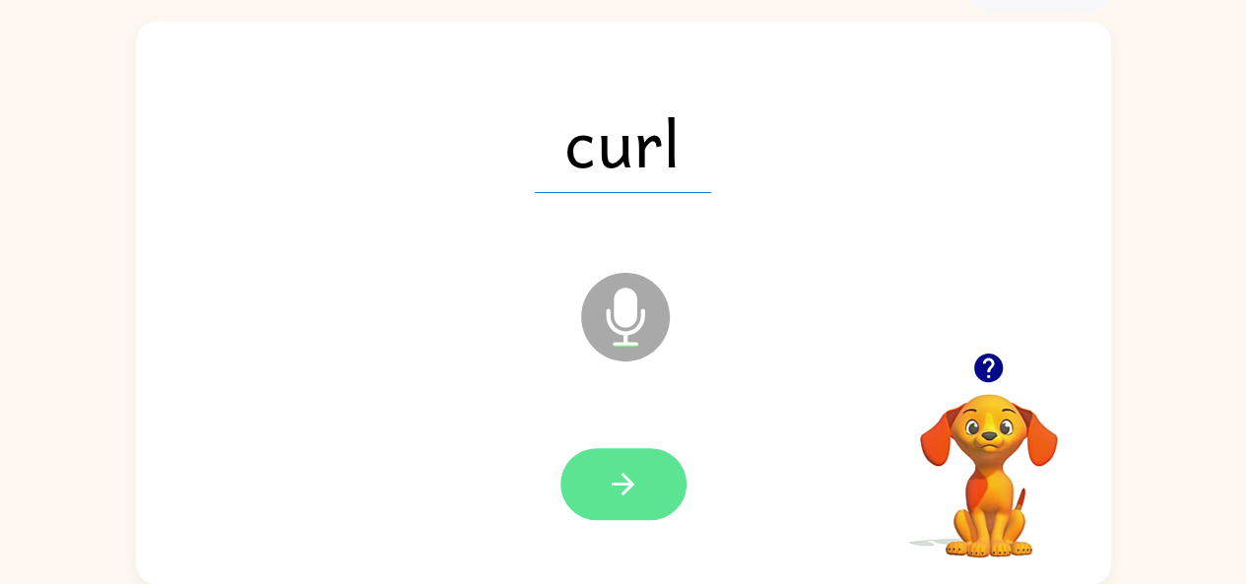
click at [608, 480] on icon "button" at bounding box center [623, 484] width 34 height 34
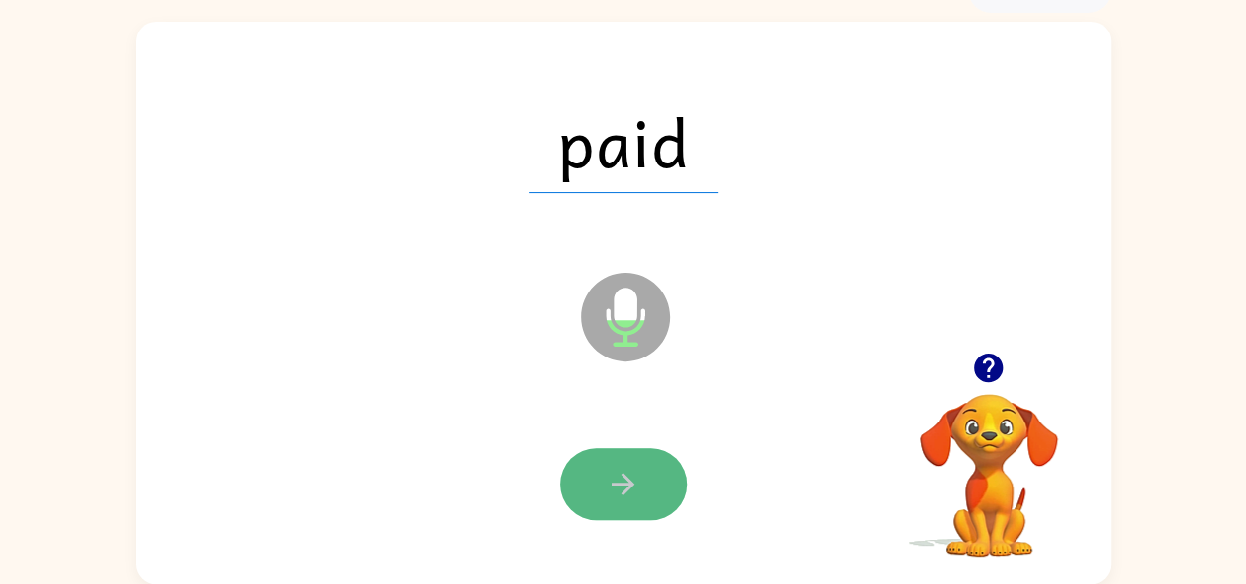
click at [623, 468] on icon "button" at bounding box center [623, 484] width 34 height 34
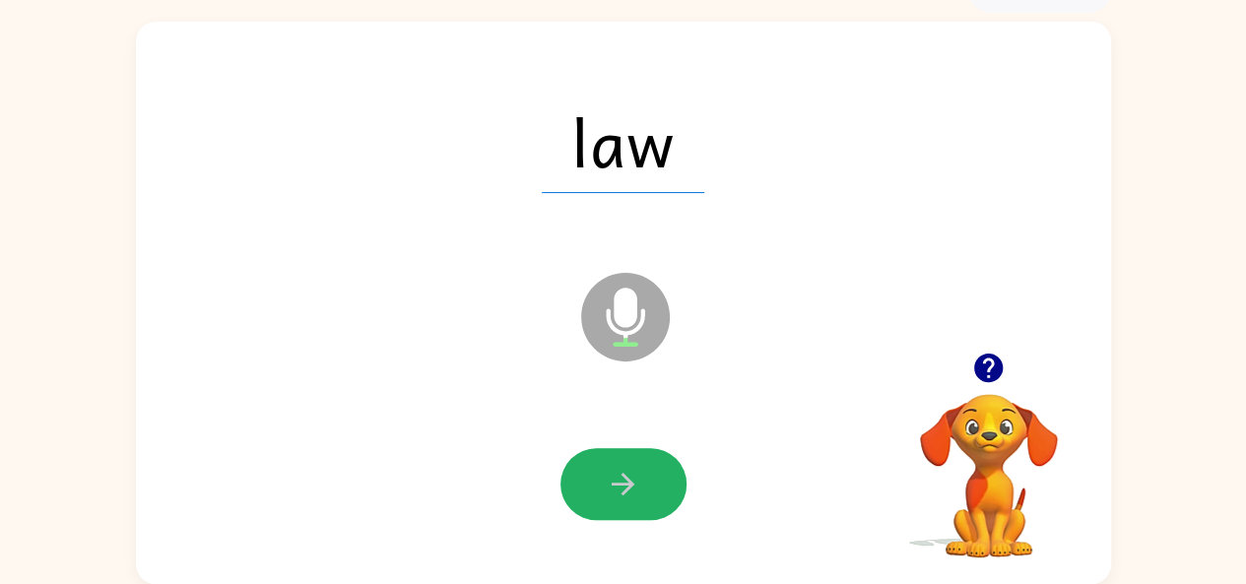
click at [623, 468] on icon "button" at bounding box center [623, 484] width 34 height 34
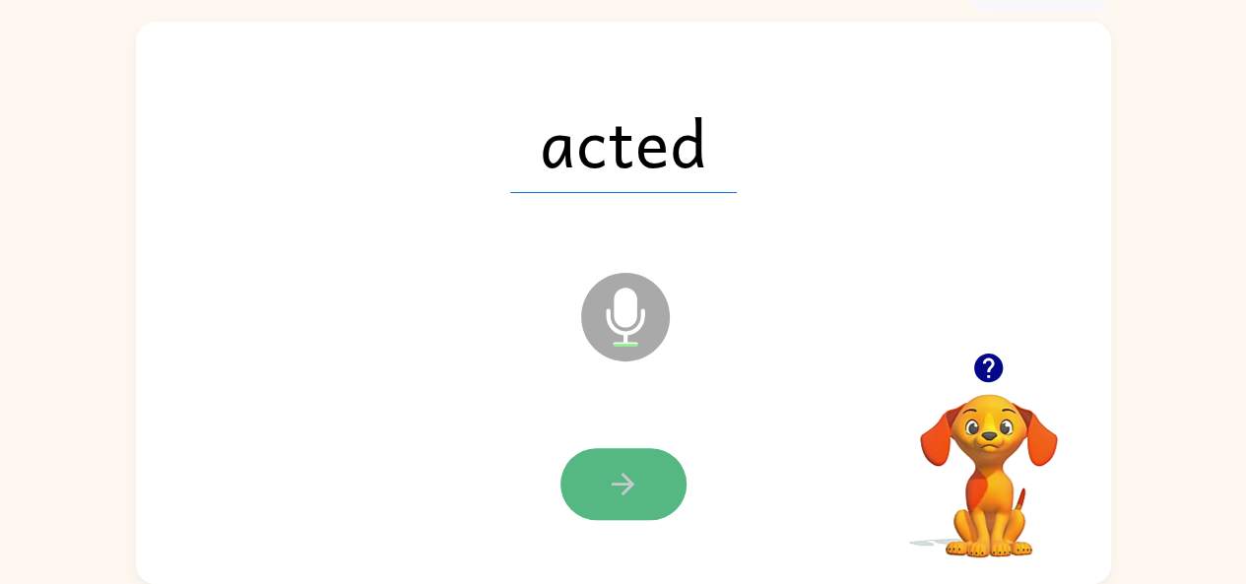
click at [625, 462] on button "button" at bounding box center [624, 484] width 126 height 72
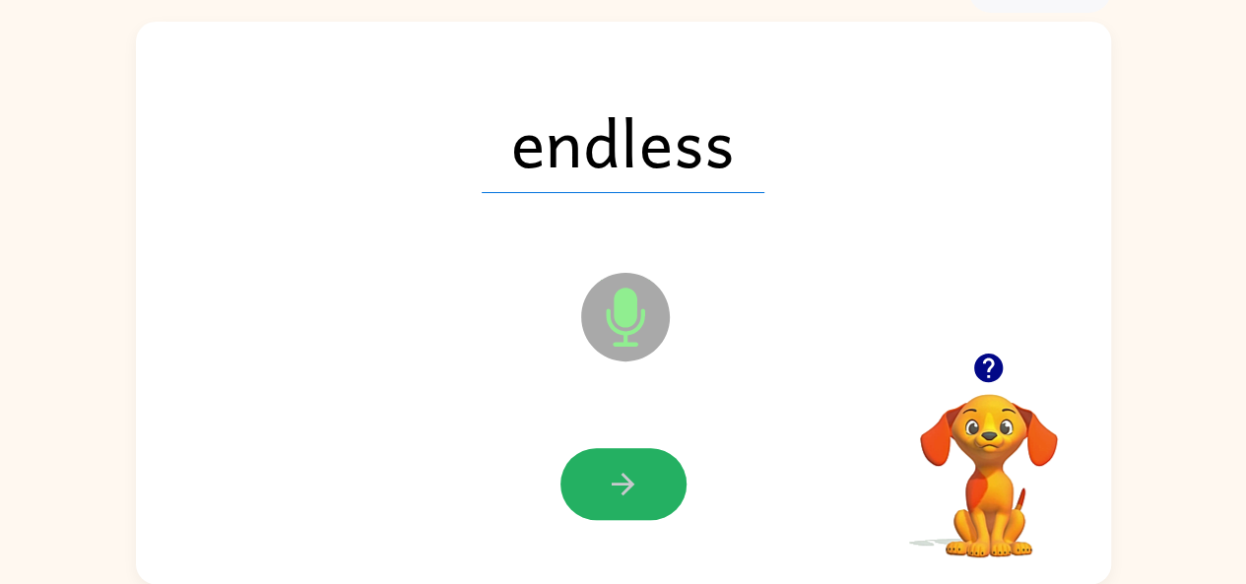
click at [615, 470] on icon "button" at bounding box center [623, 484] width 34 height 34
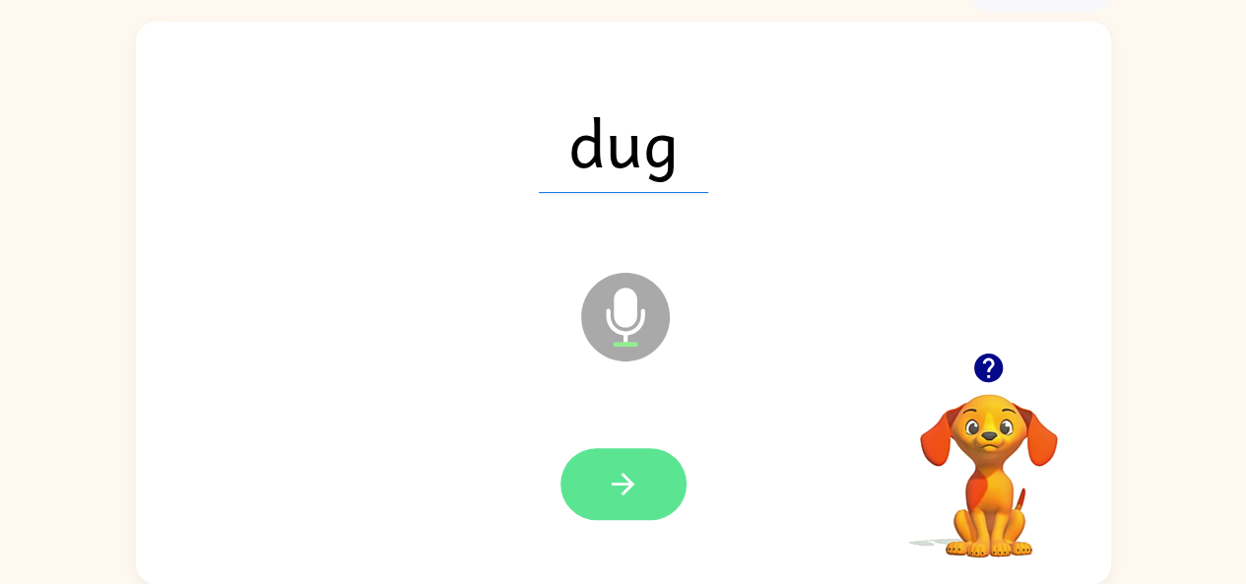
click at [635, 468] on button "button" at bounding box center [624, 484] width 126 height 72
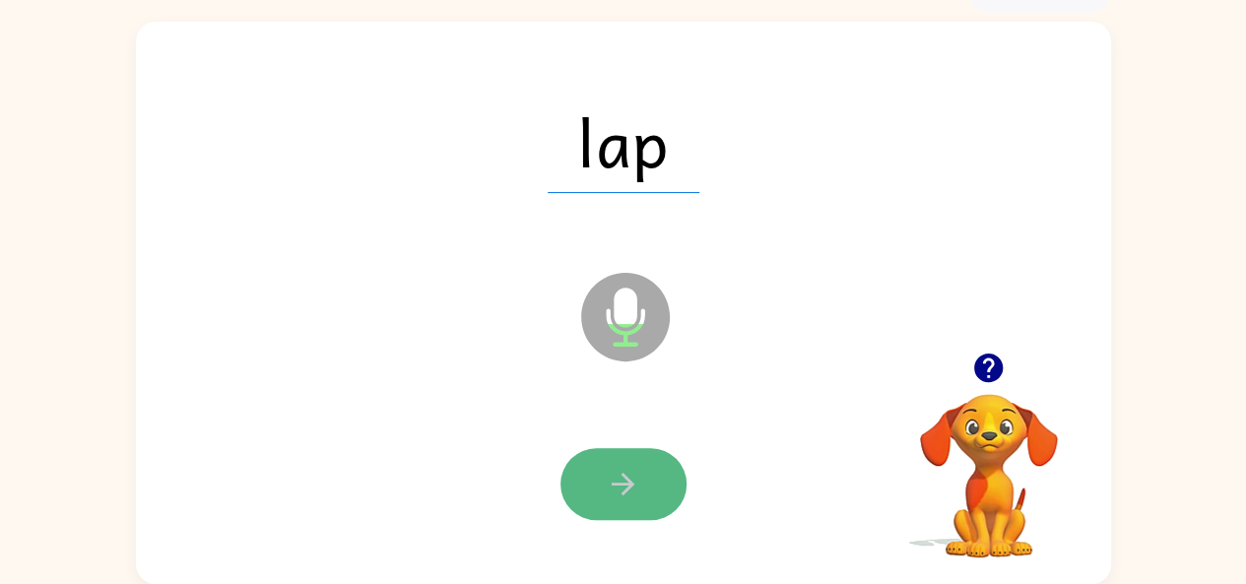
click at [634, 472] on icon "button" at bounding box center [623, 484] width 34 height 34
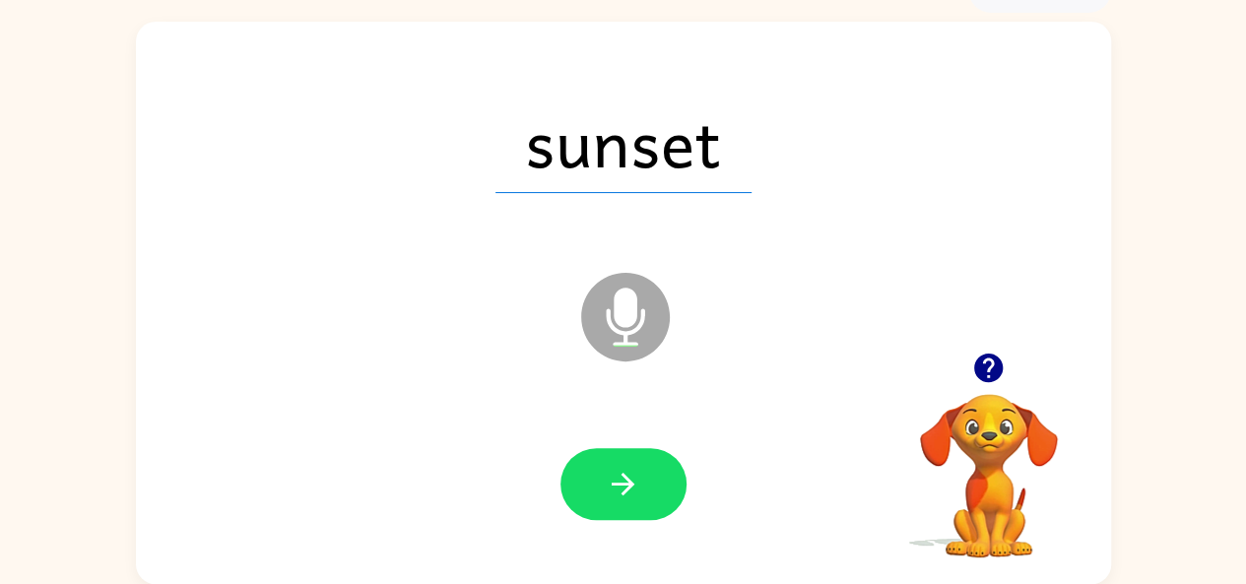
drag, startPoint x: 632, startPoint y: 472, endPoint x: 949, endPoint y: 264, distance: 379.3
click at [949, 264] on div "sunset Microphone The Microphone is here when it is your turn to talk" at bounding box center [623, 303] width 975 height 563
click at [618, 468] on icon "button" at bounding box center [623, 484] width 34 height 34
click at [625, 534] on div at bounding box center [624, 485] width 936 height 162
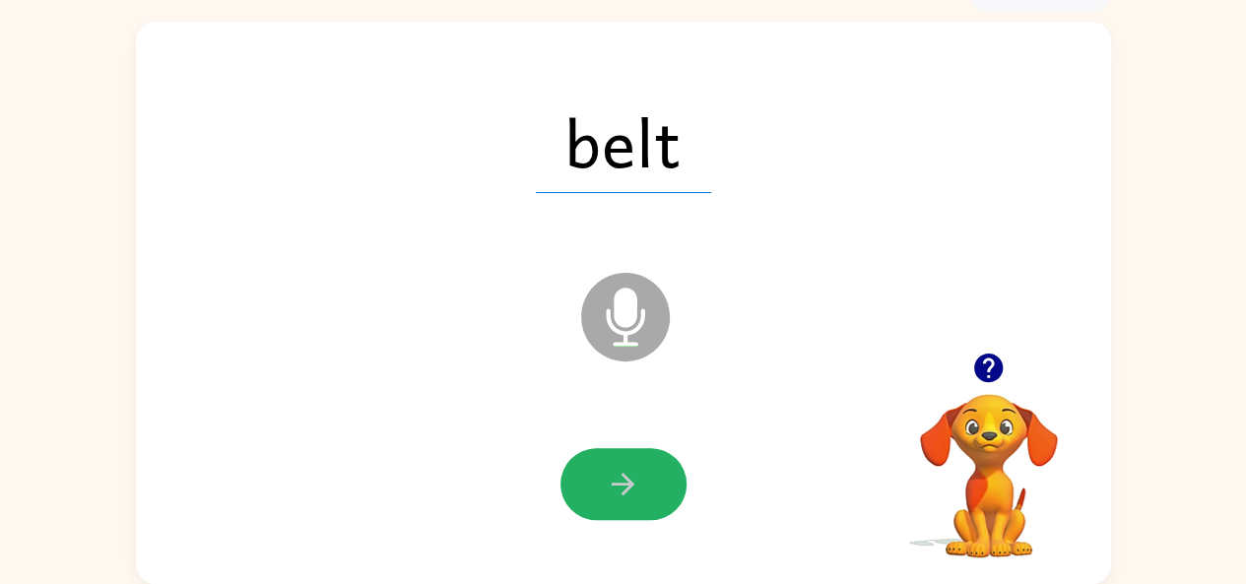
click at [657, 491] on button "button" at bounding box center [624, 484] width 126 height 72
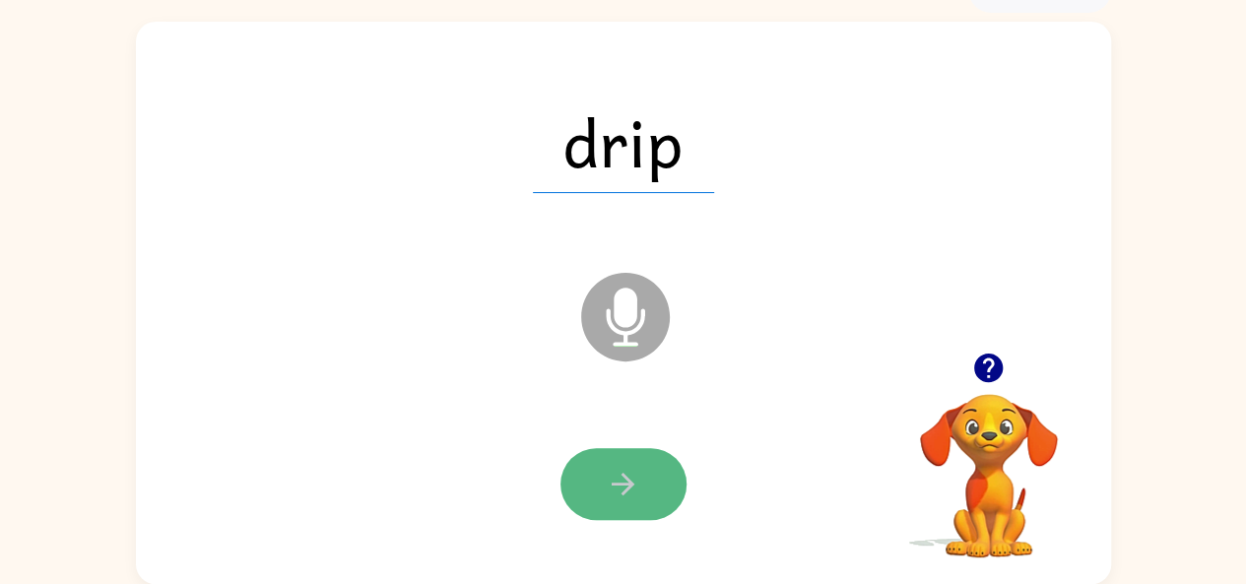
click at [623, 467] on icon "button" at bounding box center [623, 484] width 34 height 34
click at [623, 470] on icon "button" at bounding box center [623, 484] width 34 height 34
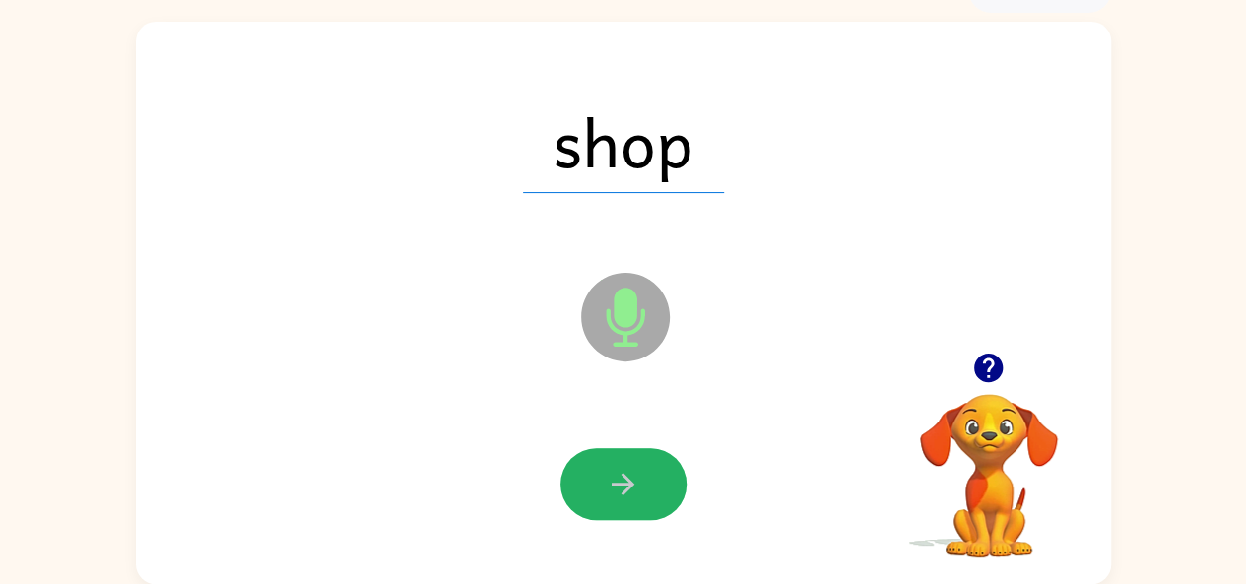
click at [623, 470] on icon "button" at bounding box center [623, 484] width 34 height 34
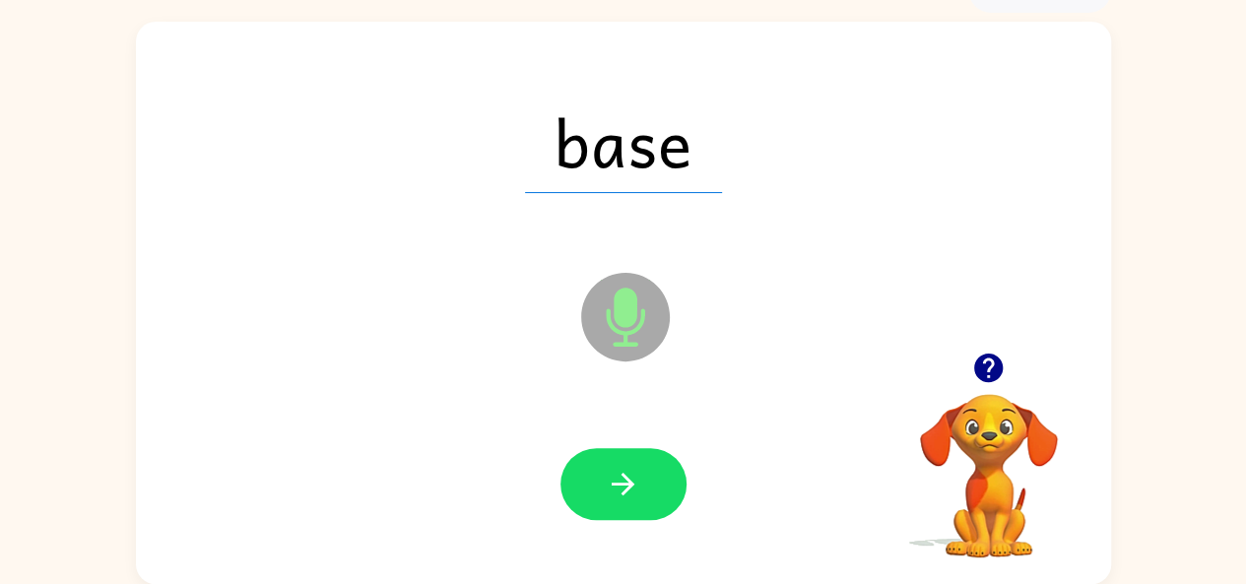
click at [623, 470] on icon "button" at bounding box center [623, 484] width 34 height 34
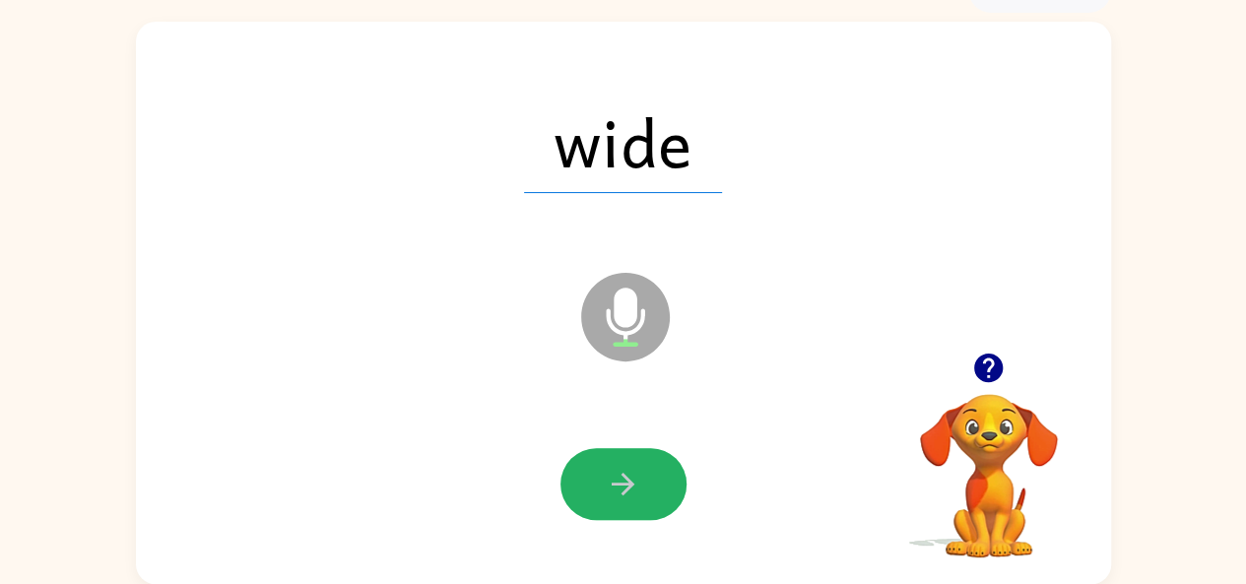
click at [623, 470] on icon "button" at bounding box center [623, 484] width 34 height 34
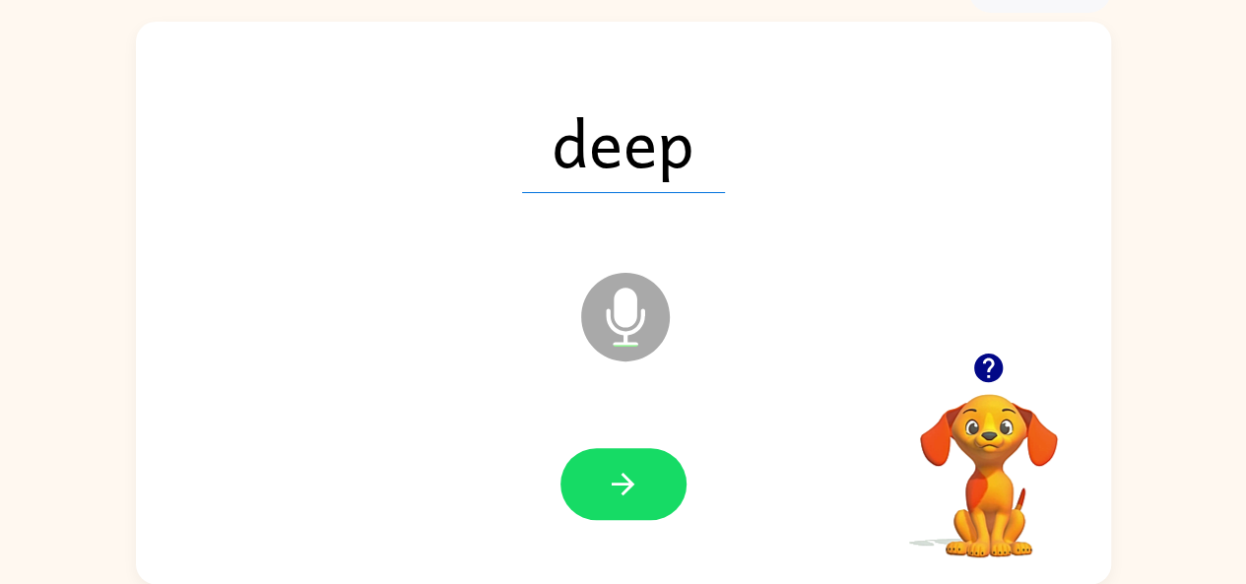
click at [623, 470] on icon "button" at bounding box center [623, 484] width 34 height 34
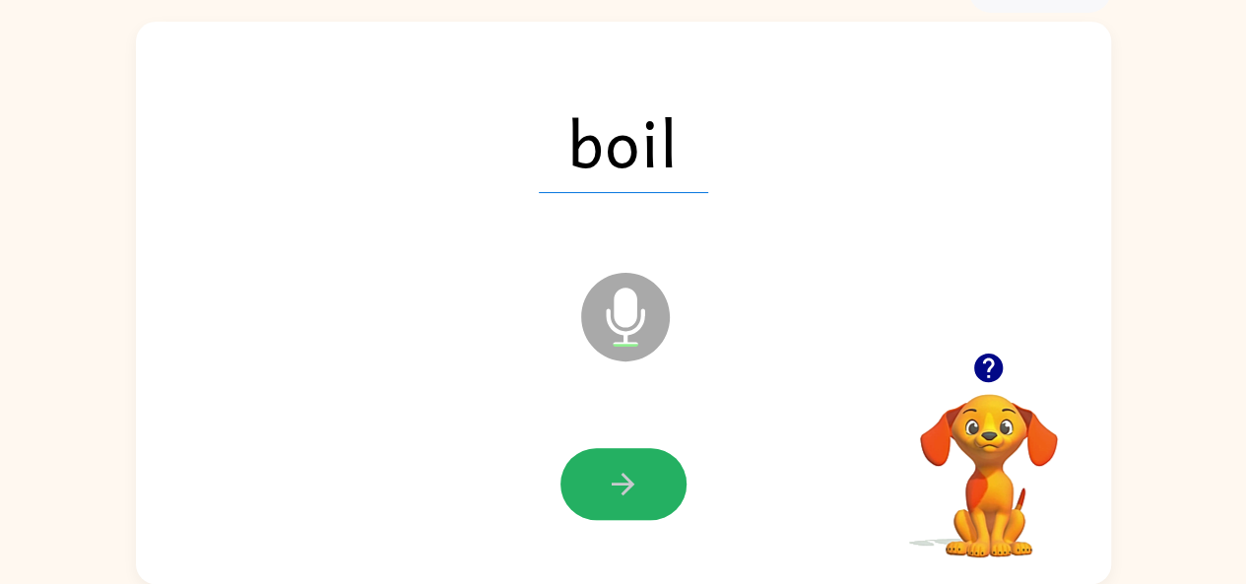
click at [623, 470] on icon "button" at bounding box center [623, 484] width 34 height 34
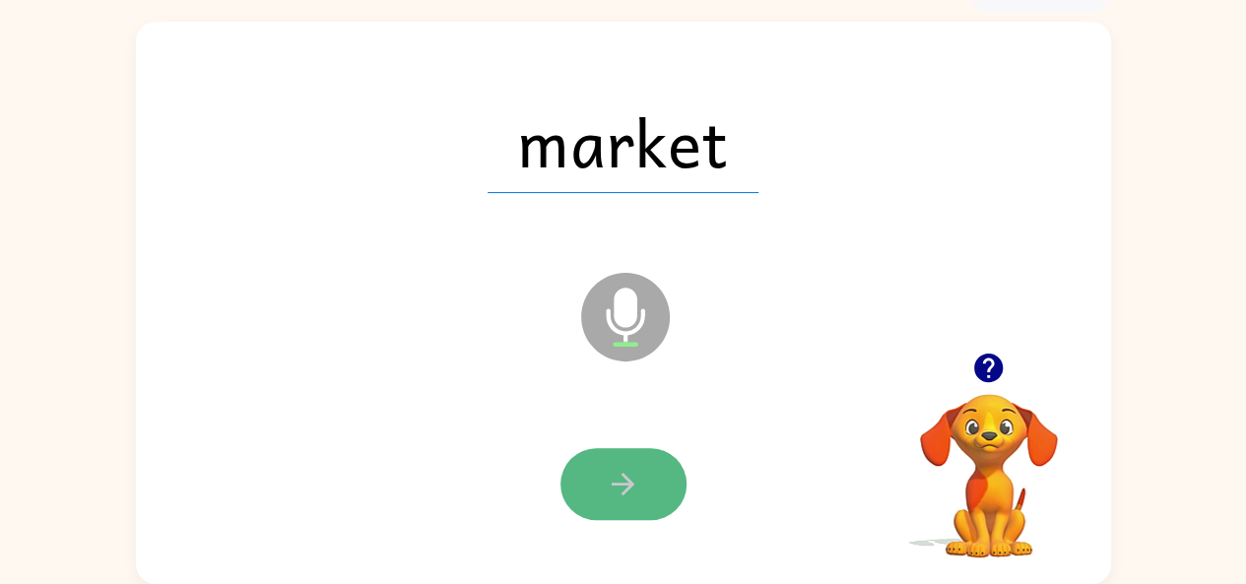
click at [625, 466] on button "button" at bounding box center [624, 484] width 126 height 72
click at [646, 492] on button "button" at bounding box center [624, 484] width 126 height 72
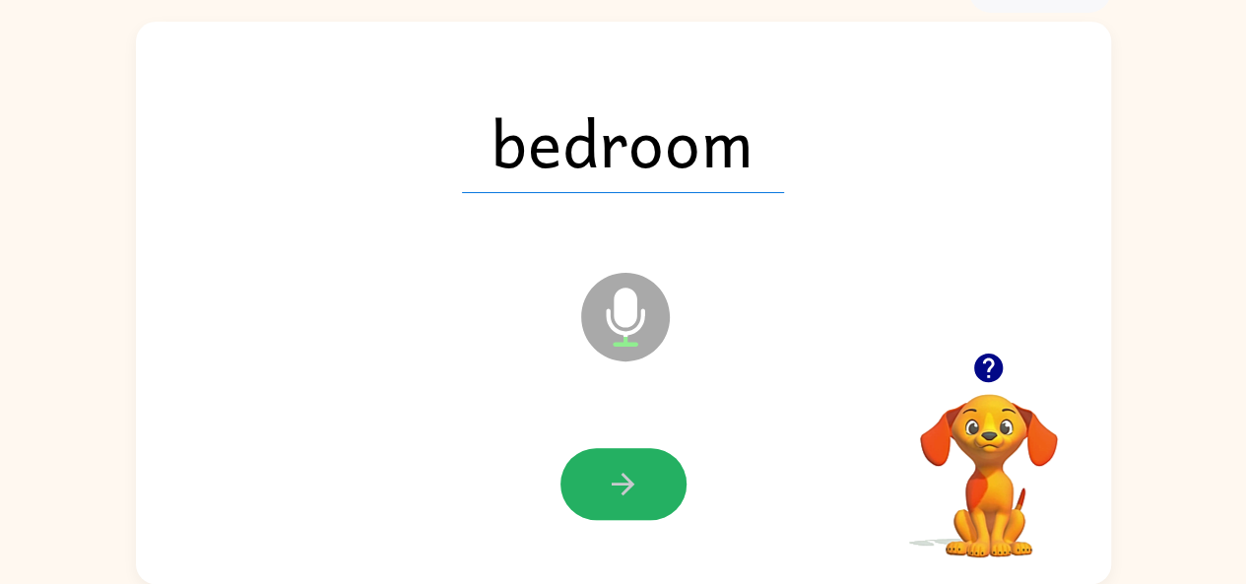
click at [646, 492] on button "button" at bounding box center [624, 484] width 126 height 72
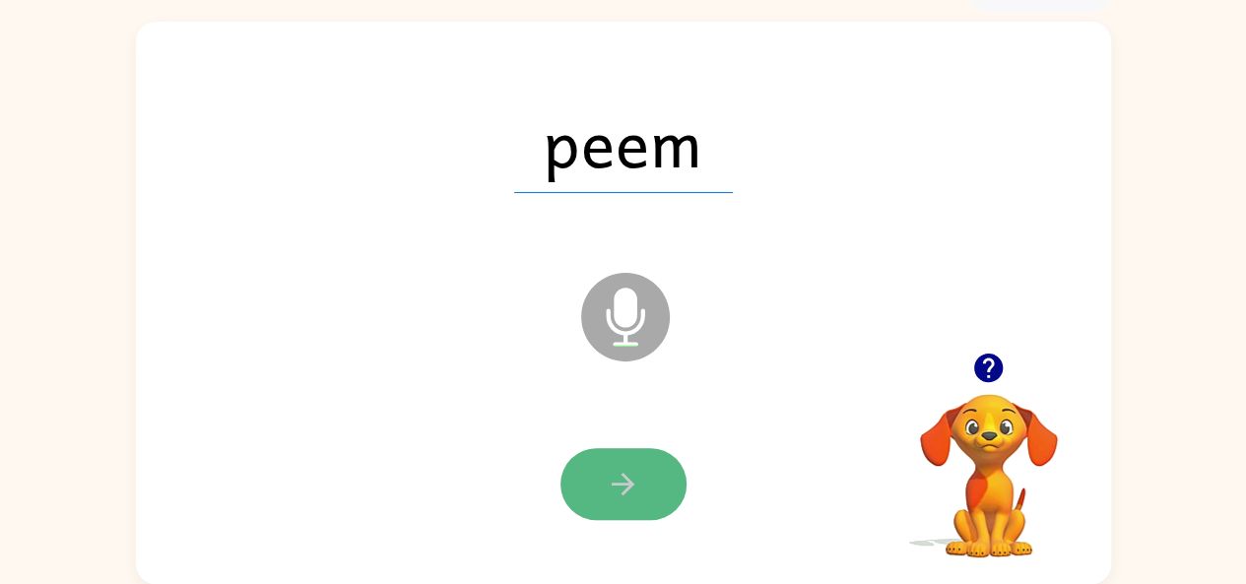
click at [623, 460] on button "button" at bounding box center [624, 484] width 126 height 72
click at [624, 452] on button "button" at bounding box center [624, 484] width 126 height 72
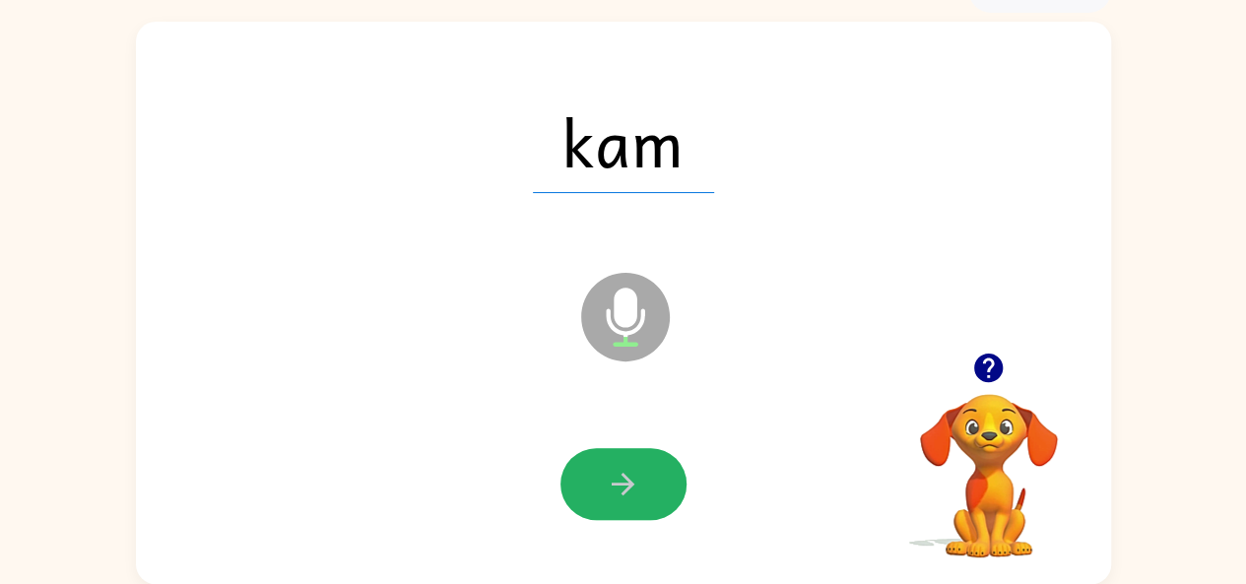
click at [624, 452] on button "button" at bounding box center [624, 484] width 126 height 72
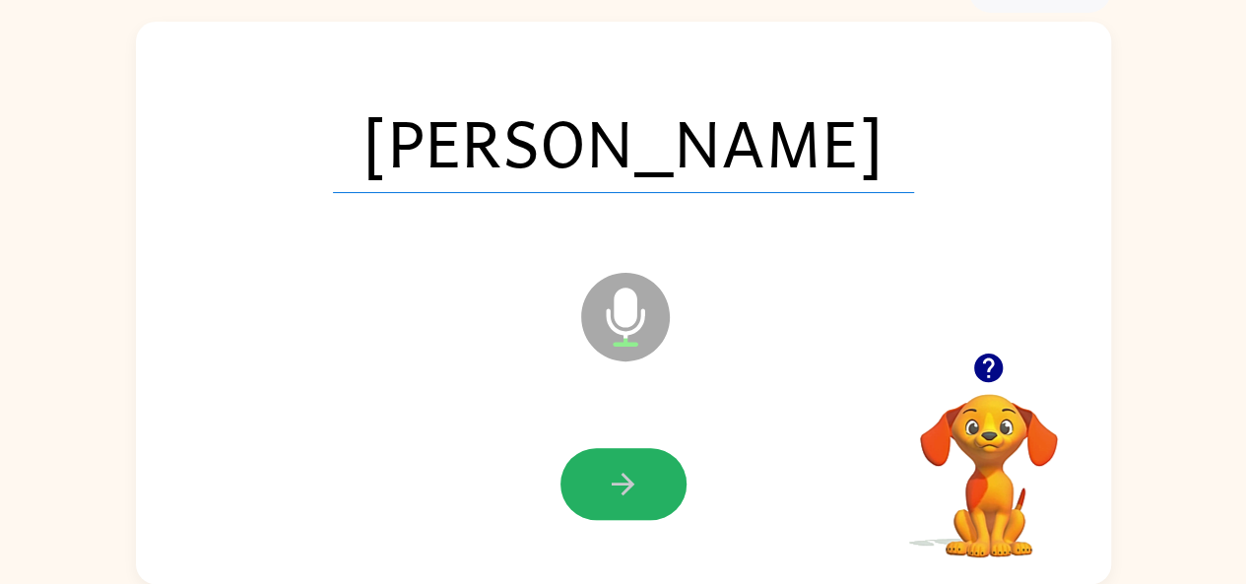
click at [624, 452] on button "button" at bounding box center [624, 484] width 126 height 72
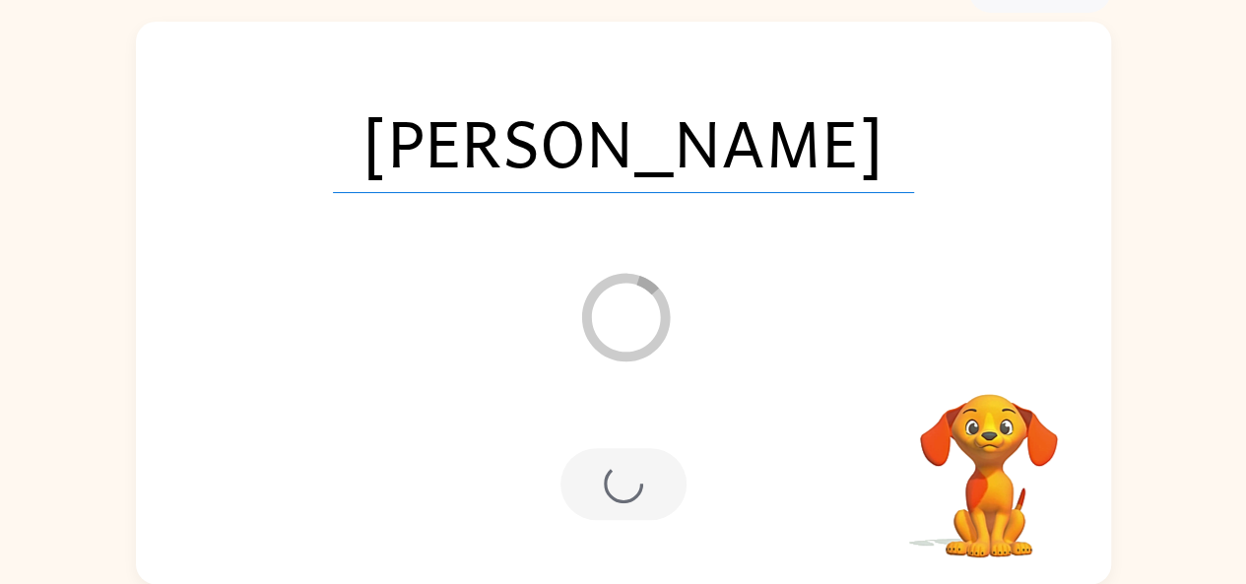
scroll to position [73, 0]
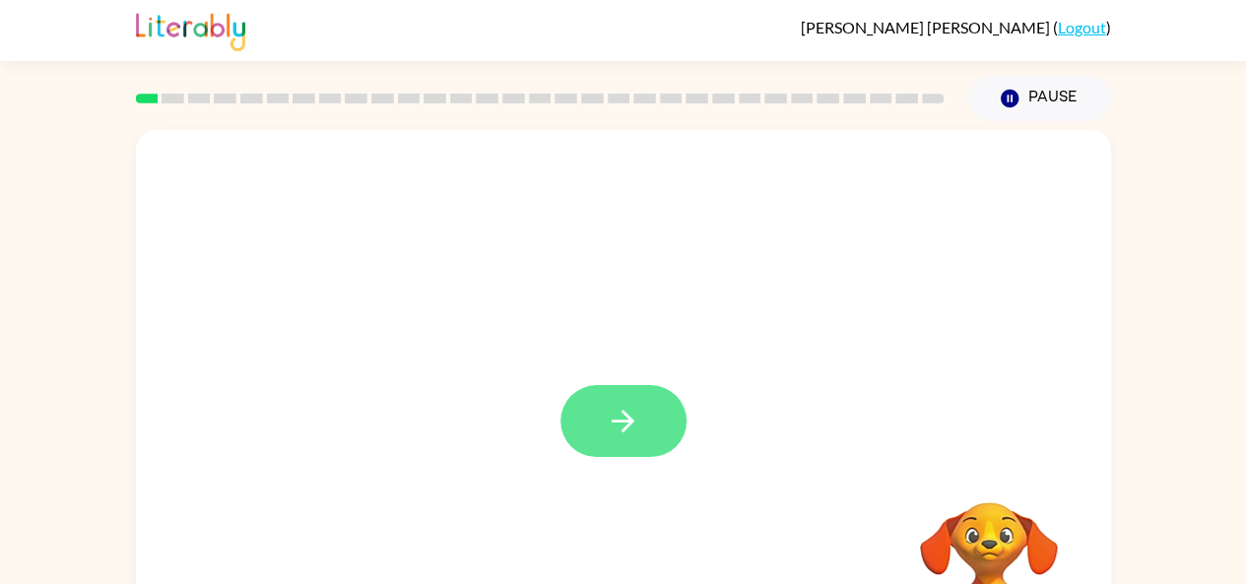
click at [603, 434] on button "button" at bounding box center [624, 421] width 126 height 72
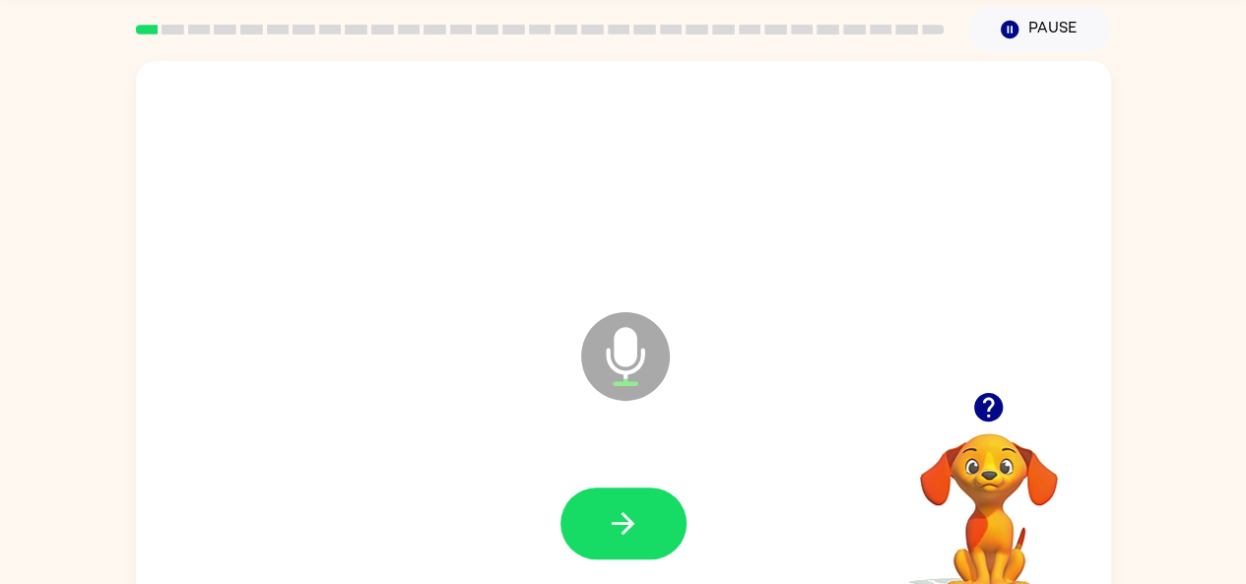
scroll to position [99, 0]
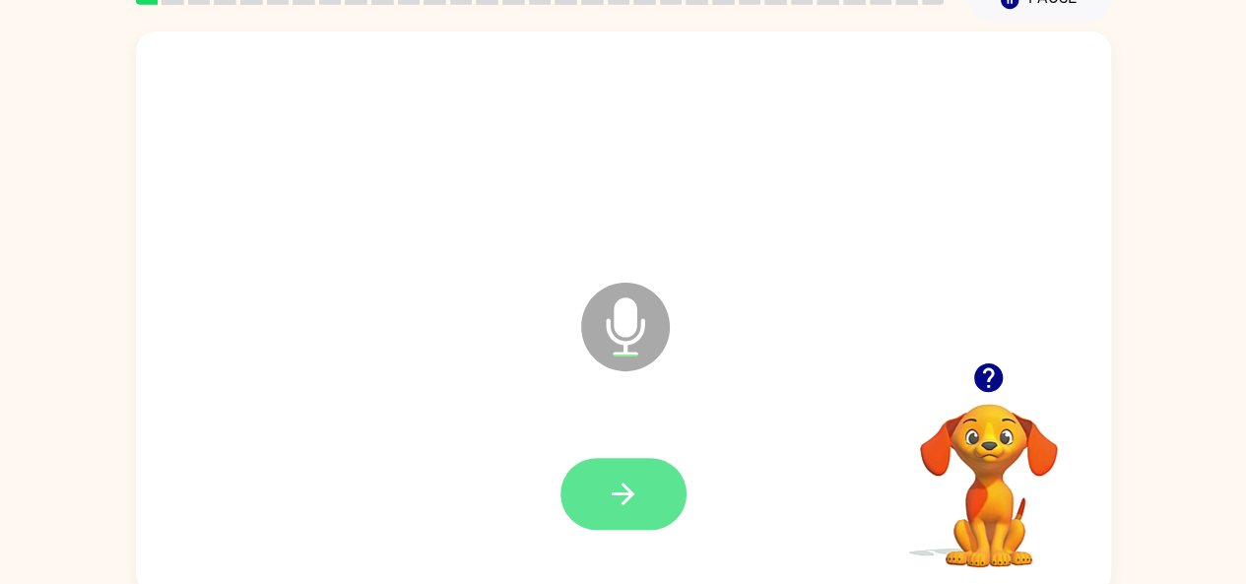
click at [602, 473] on button "button" at bounding box center [624, 494] width 126 height 72
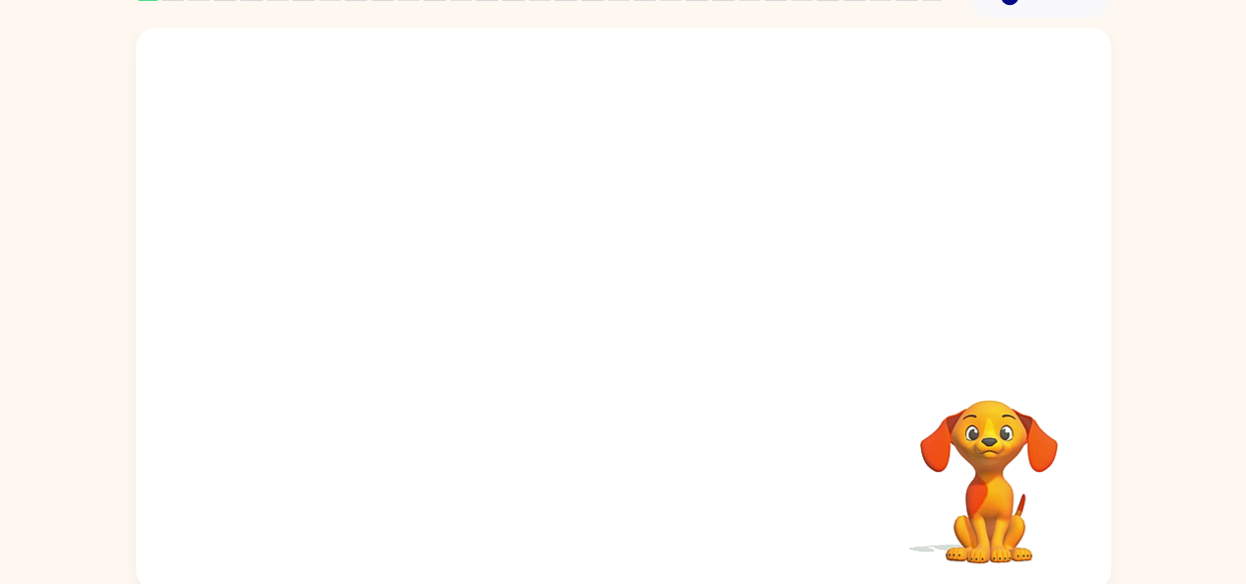
scroll to position [108, 0]
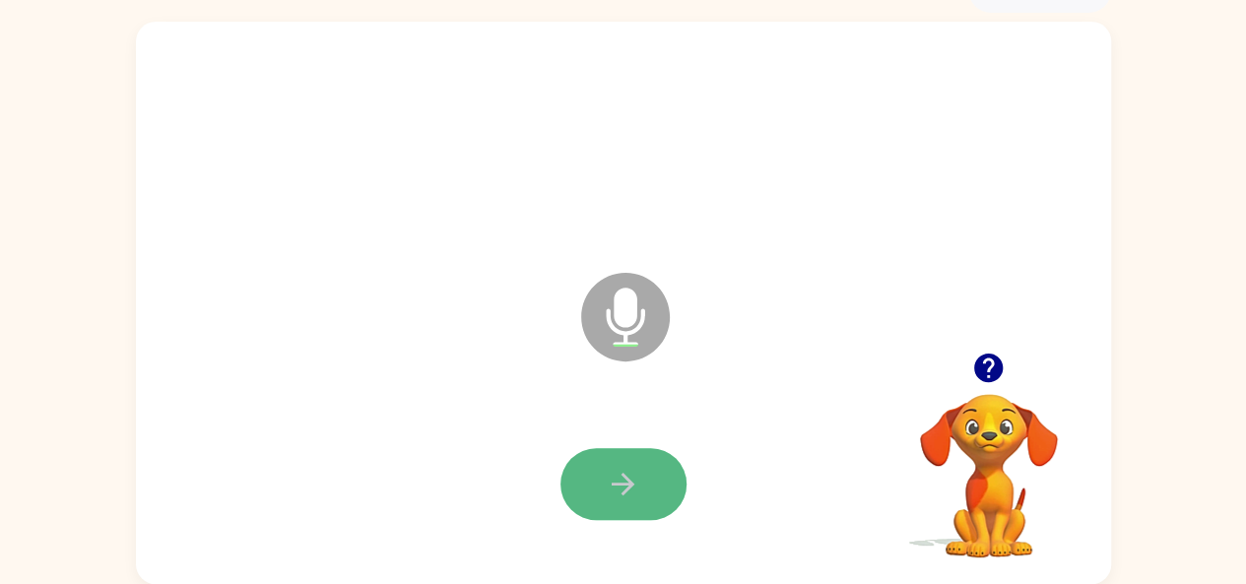
click at [642, 495] on button "button" at bounding box center [624, 484] width 126 height 72
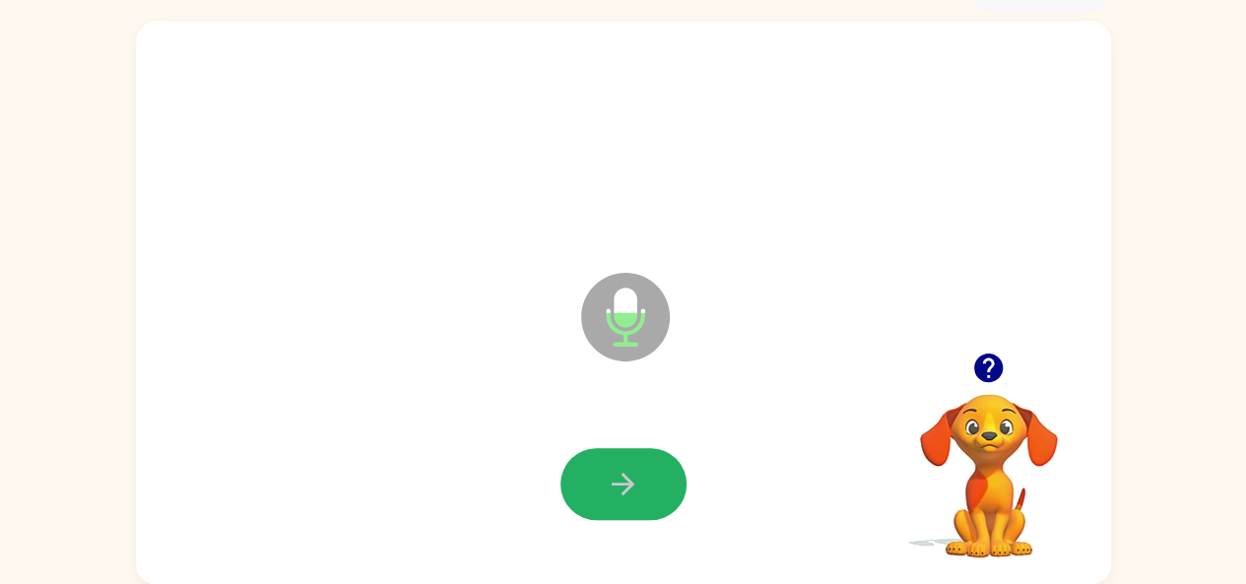
click at [643, 494] on button "button" at bounding box center [624, 484] width 126 height 72
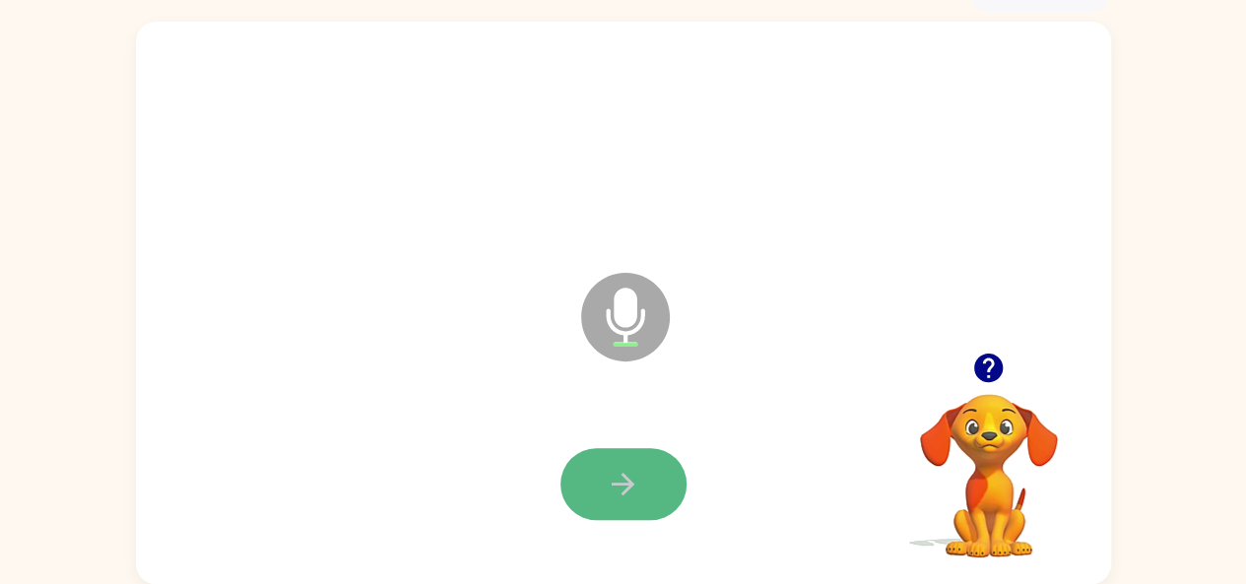
click at [627, 473] on icon "button" at bounding box center [623, 484] width 34 height 34
click at [639, 458] on button "button" at bounding box center [624, 484] width 126 height 72
click at [624, 472] on icon "button" at bounding box center [623, 484] width 34 height 34
drag, startPoint x: 624, startPoint y: 472, endPoint x: 718, endPoint y: 597, distance: 156.9
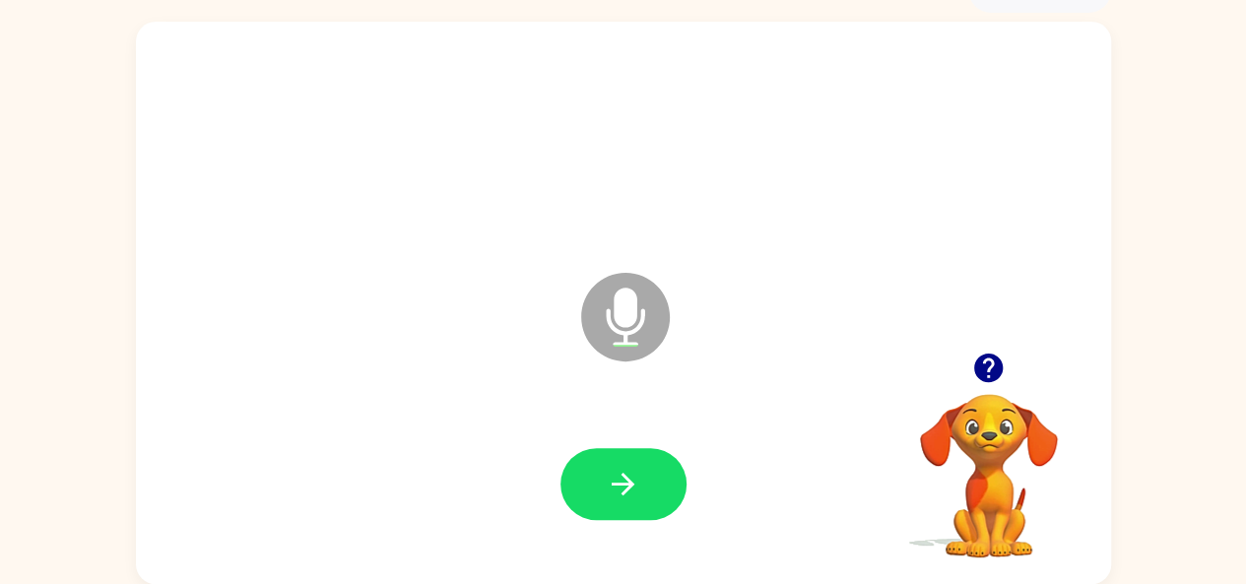
click at [718, 583] on html "[PERSON_NAME] ( Logout ) Pause Pause Microphone The Microphone is here when it …" at bounding box center [623, 238] width 1246 height 693
click at [621, 468] on icon "button" at bounding box center [623, 484] width 34 height 34
click at [623, 475] on icon "button" at bounding box center [623, 484] width 23 height 23
click at [635, 461] on button "button" at bounding box center [624, 484] width 126 height 72
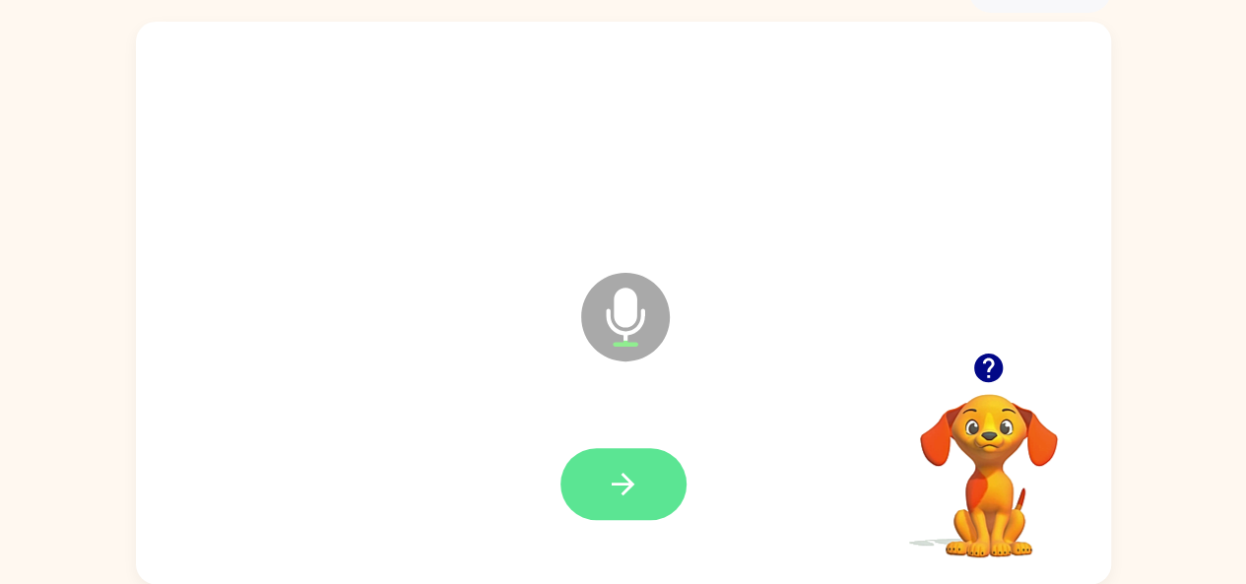
click at [652, 488] on button "button" at bounding box center [624, 484] width 126 height 72
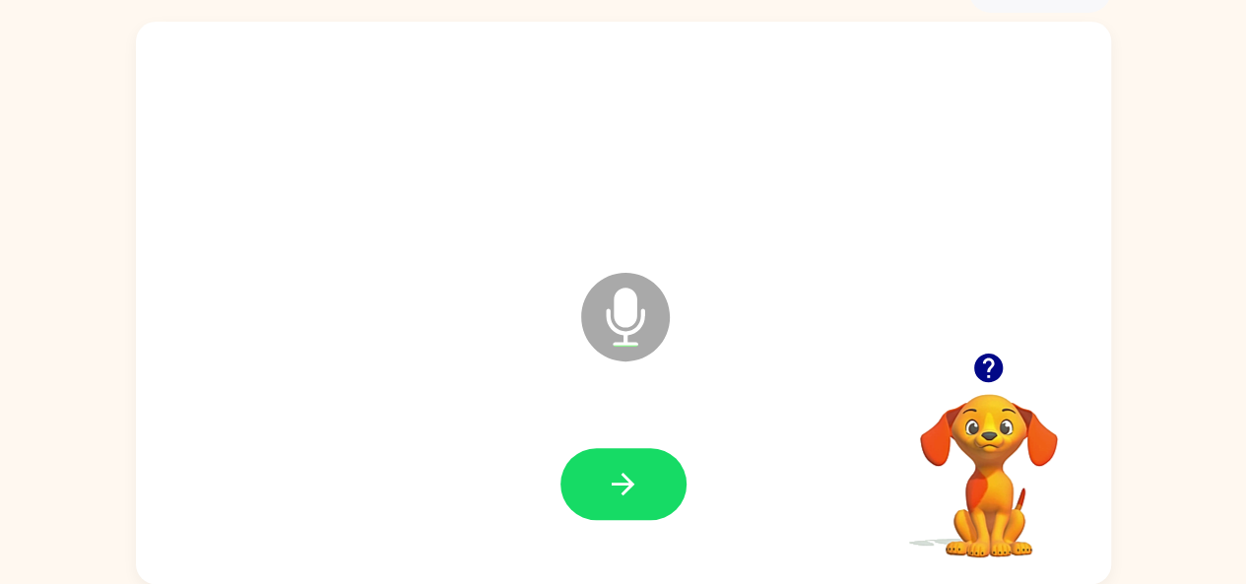
click at [512, 30] on div "Microphone The Microphone is here when it is your turn to talk" at bounding box center [623, 303] width 975 height 563
click at [195, 527] on div at bounding box center [624, 485] width 936 height 162
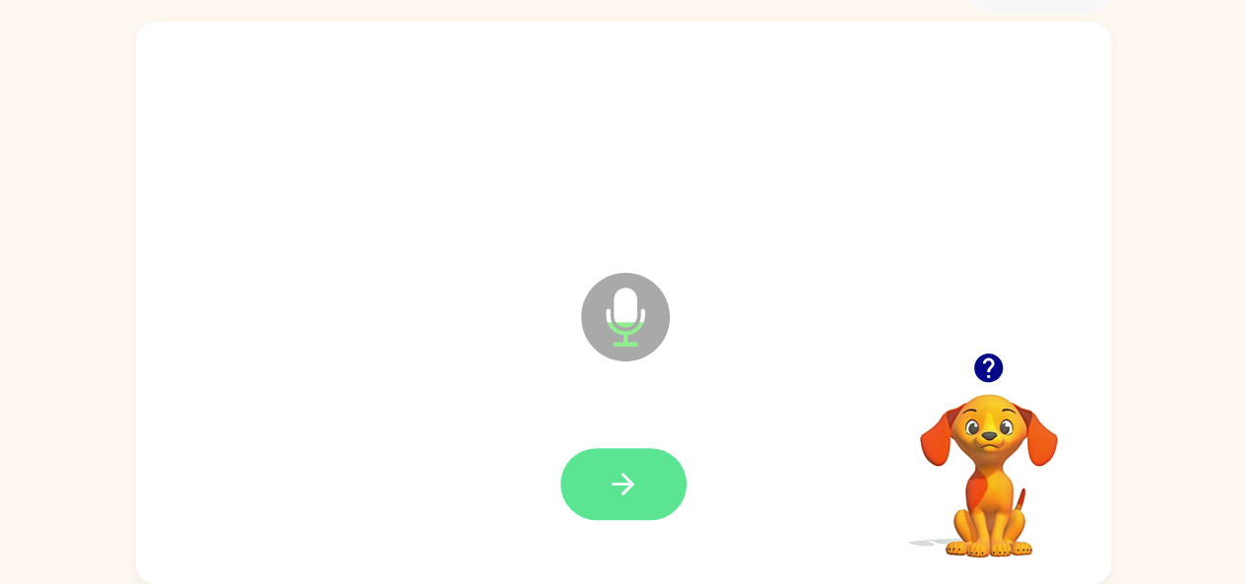
drag, startPoint x: 591, startPoint y: 485, endPoint x: 606, endPoint y: 470, distance: 20.9
click at [606, 470] on button "button" at bounding box center [624, 484] width 126 height 72
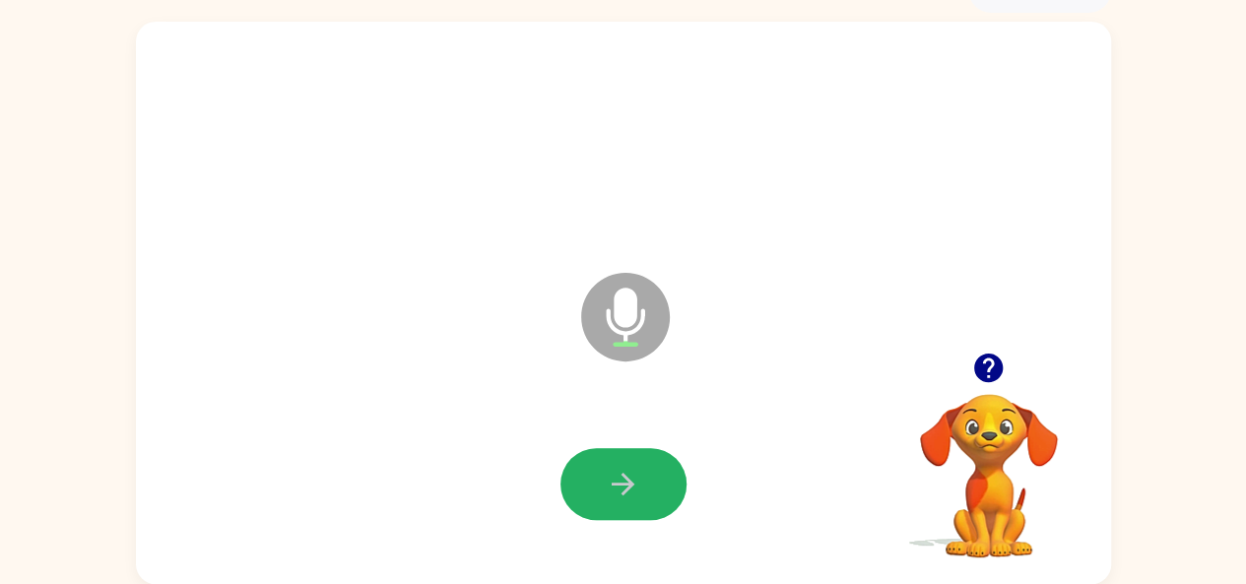
click at [600, 479] on button "button" at bounding box center [624, 484] width 126 height 72
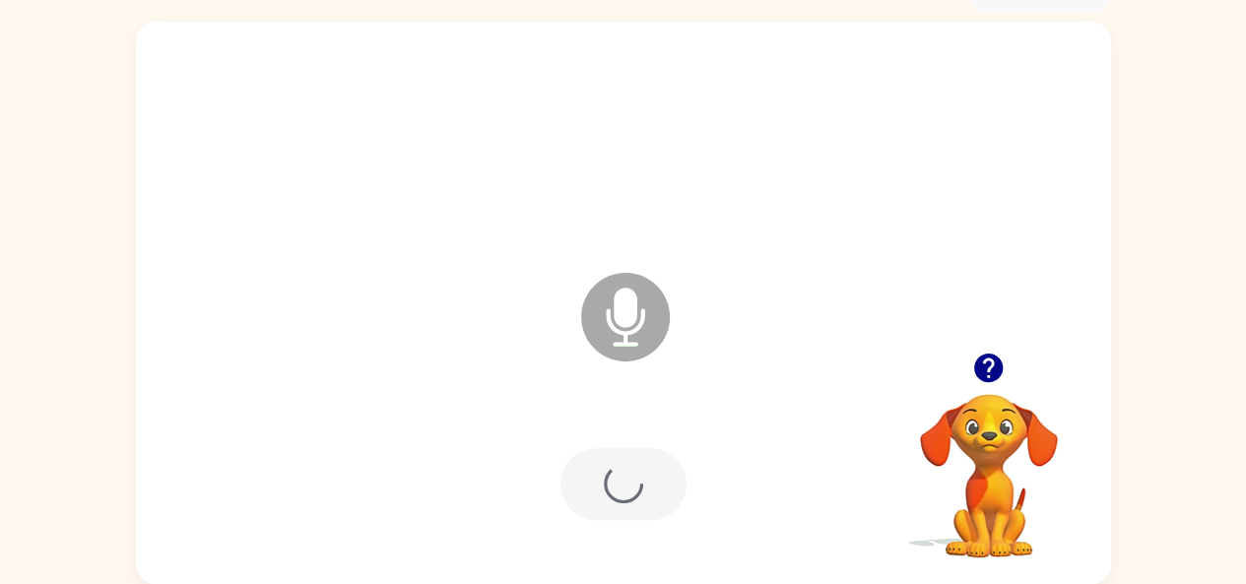
click at [600, 479] on div at bounding box center [624, 484] width 126 height 72
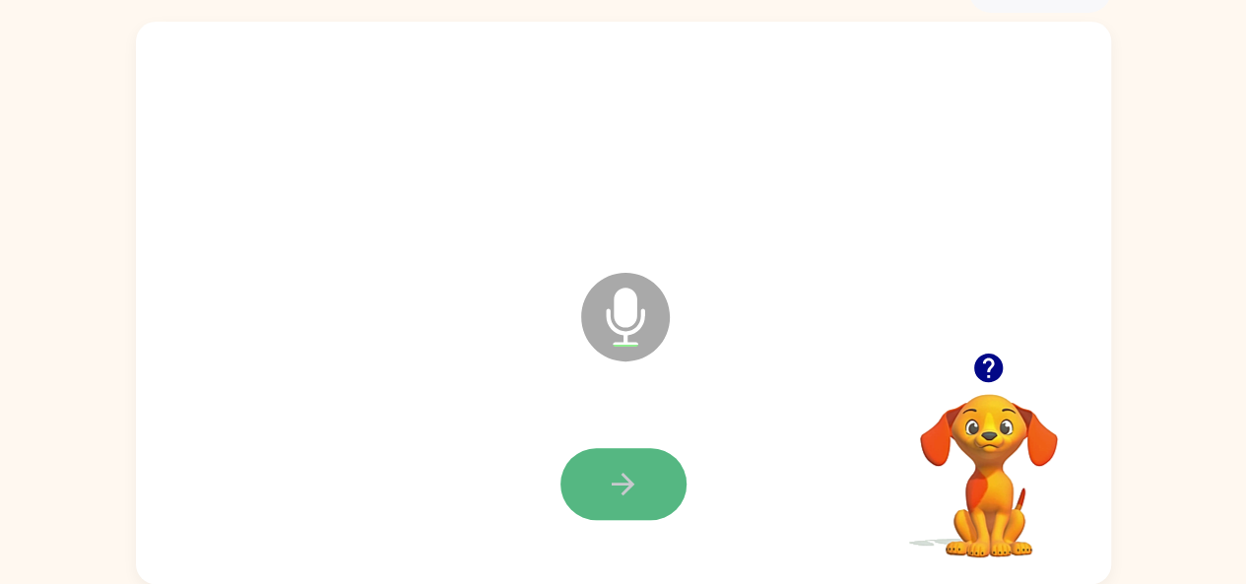
click at [592, 466] on button "button" at bounding box center [624, 484] width 126 height 72
click at [595, 465] on button "button" at bounding box center [624, 484] width 126 height 72
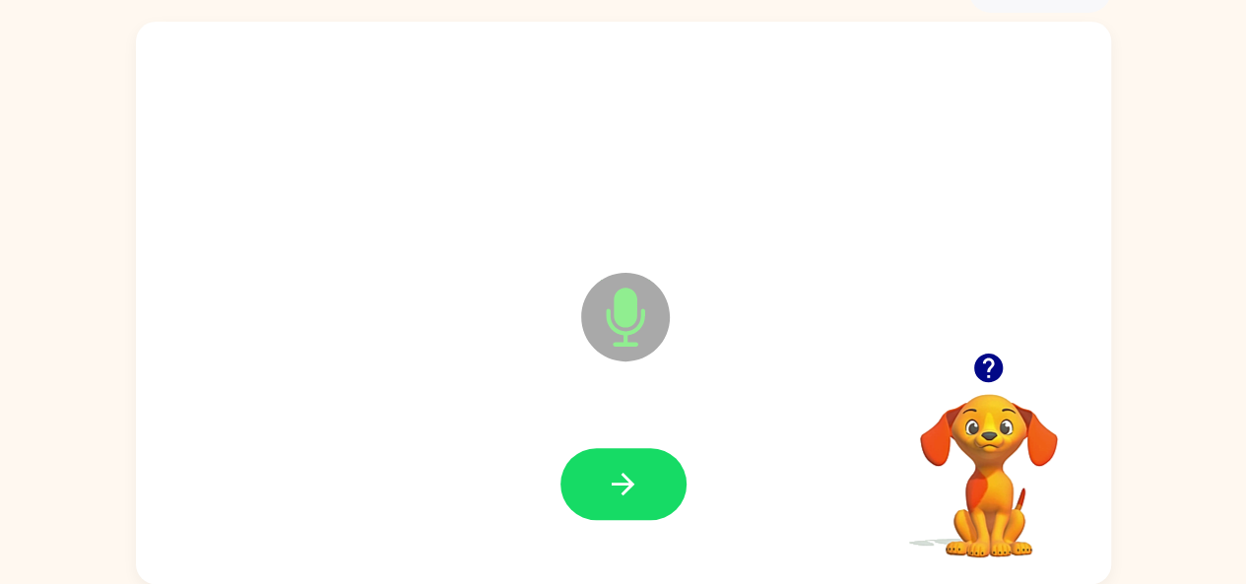
click at [595, 465] on button "button" at bounding box center [624, 484] width 126 height 72
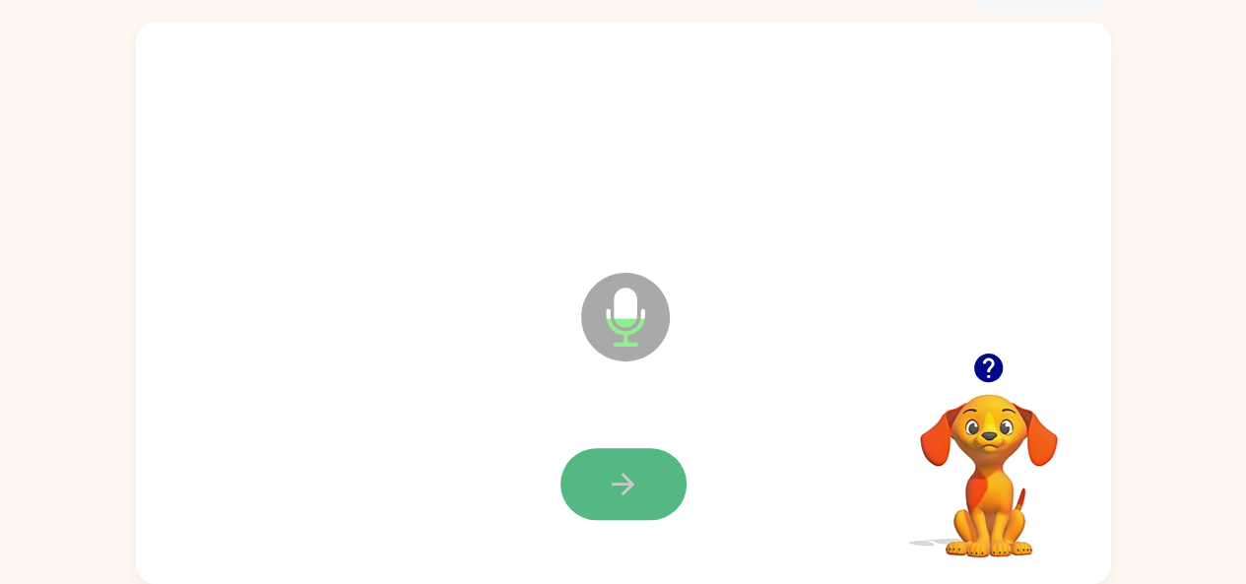
click at [627, 478] on icon "button" at bounding box center [623, 484] width 23 height 23
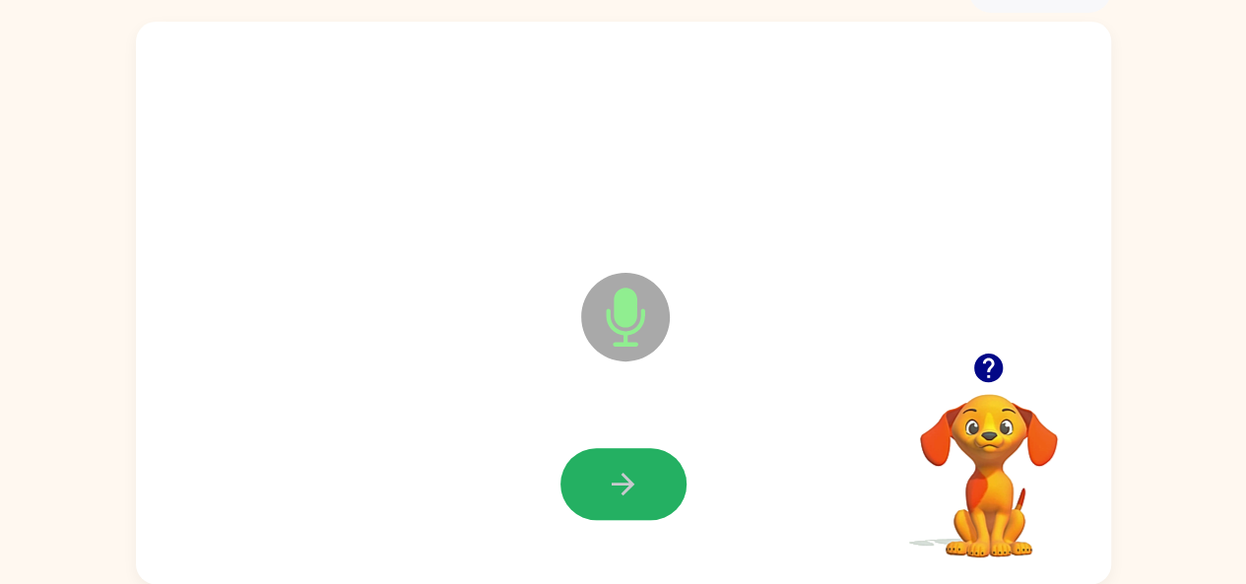
click at [627, 478] on icon "button" at bounding box center [623, 484] width 23 height 23
click at [652, 464] on button "button" at bounding box center [624, 484] width 126 height 72
click at [603, 493] on button "button" at bounding box center [624, 484] width 126 height 72
click at [606, 488] on icon "button" at bounding box center [623, 484] width 34 height 34
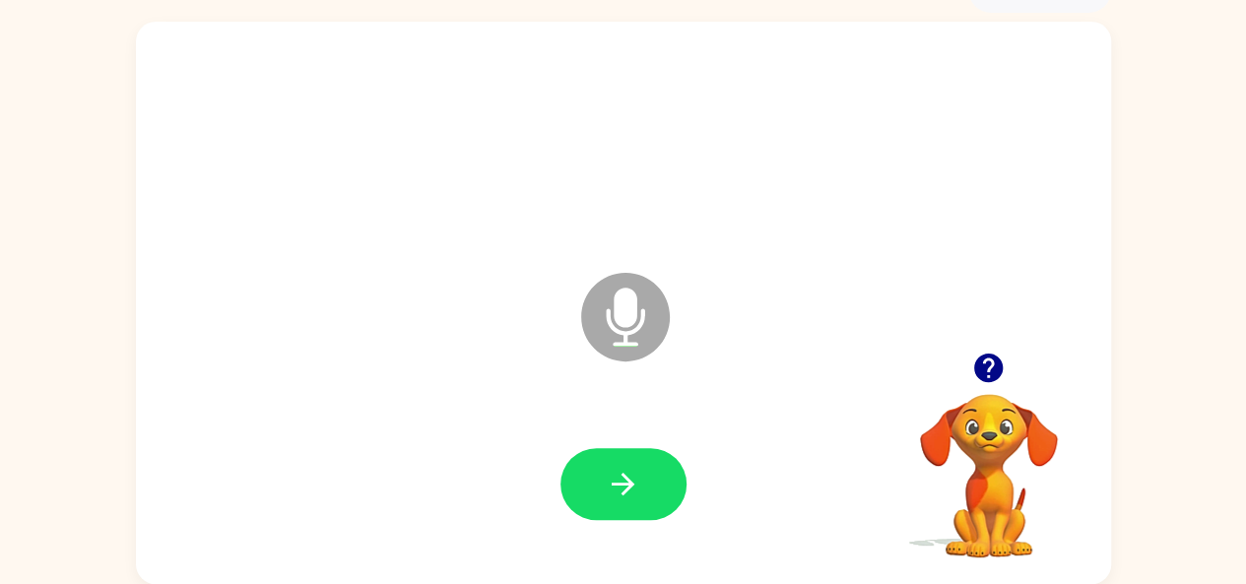
click at [644, 446] on div at bounding box center [624, 485] width 936 height 162
click at [631, 466] on button "button" at bounding box center [624, 484] width 126 height 72
click at [611, 472] on icon "button" at bounding box center [623, 484] width 34 height 34
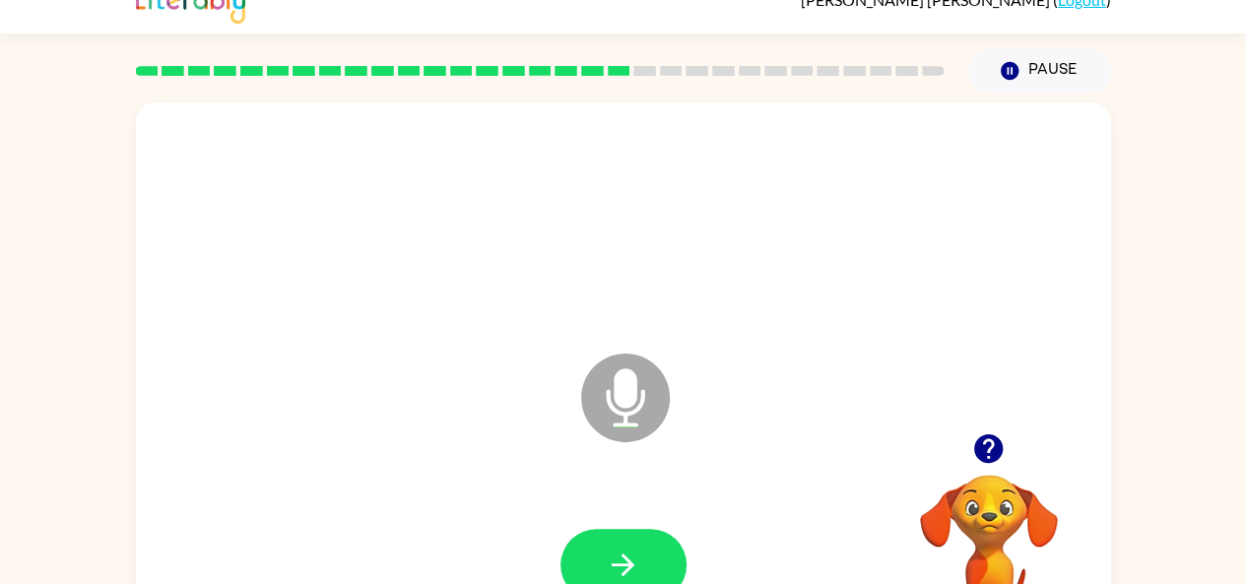
click at [621, 472] on div "Microphone The Microphone is here when it is your turn to talk" at bounding box center [623, 383] width 975 height 563
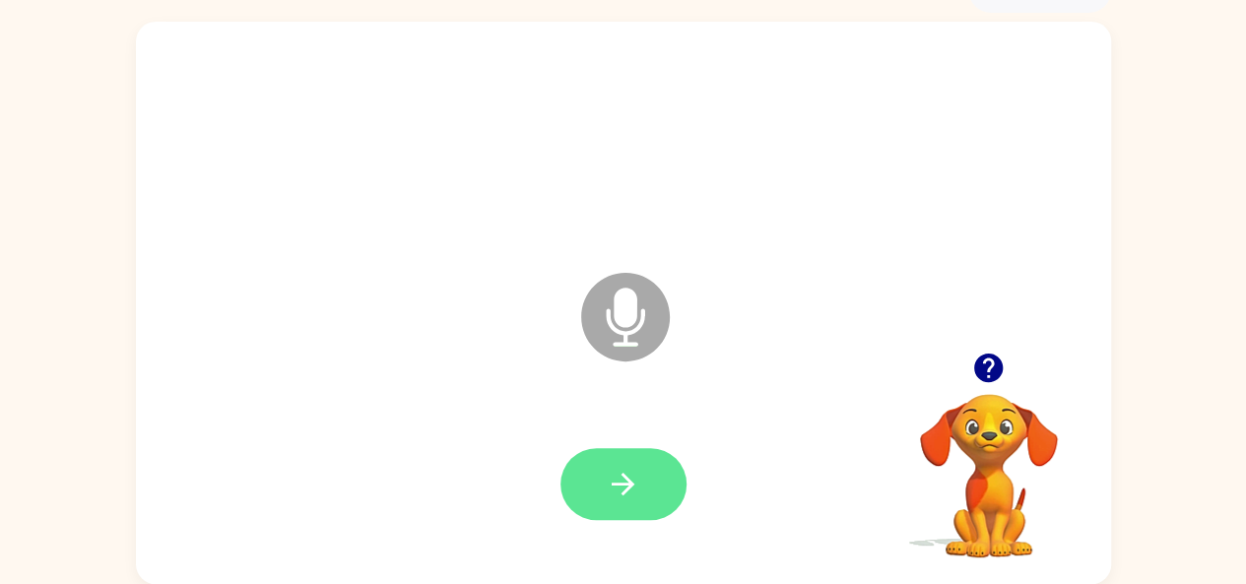
click at [654, 481] on button "button" at bounding box center [624, 484] width 126 height 72
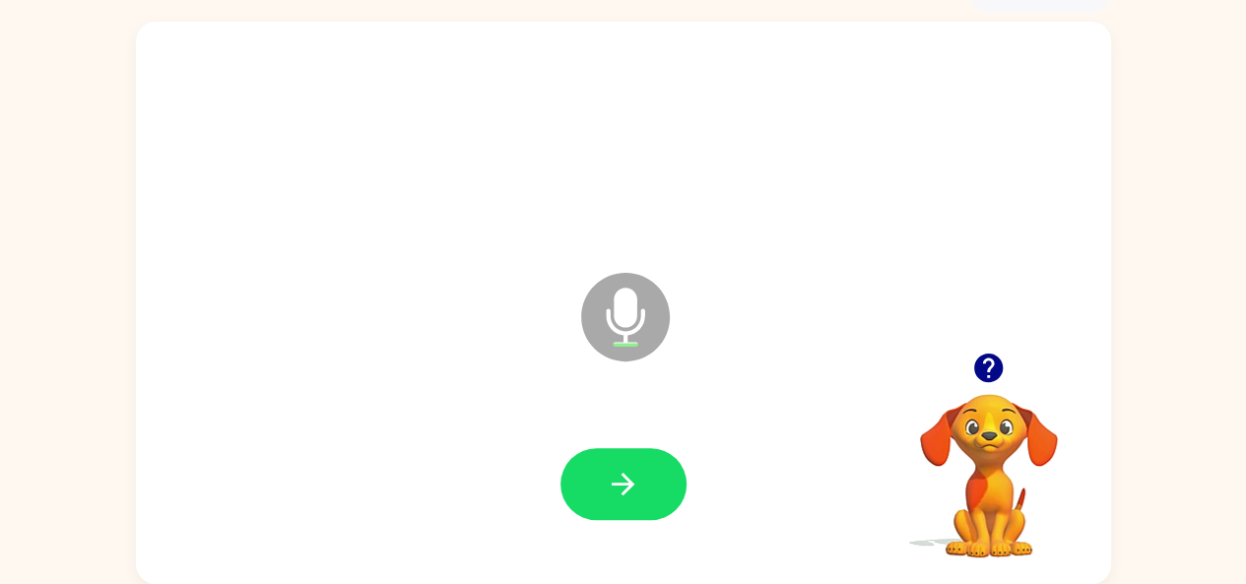
click at [654, 478] on button "button" at bounding box center [624, 484] width 126 height 72
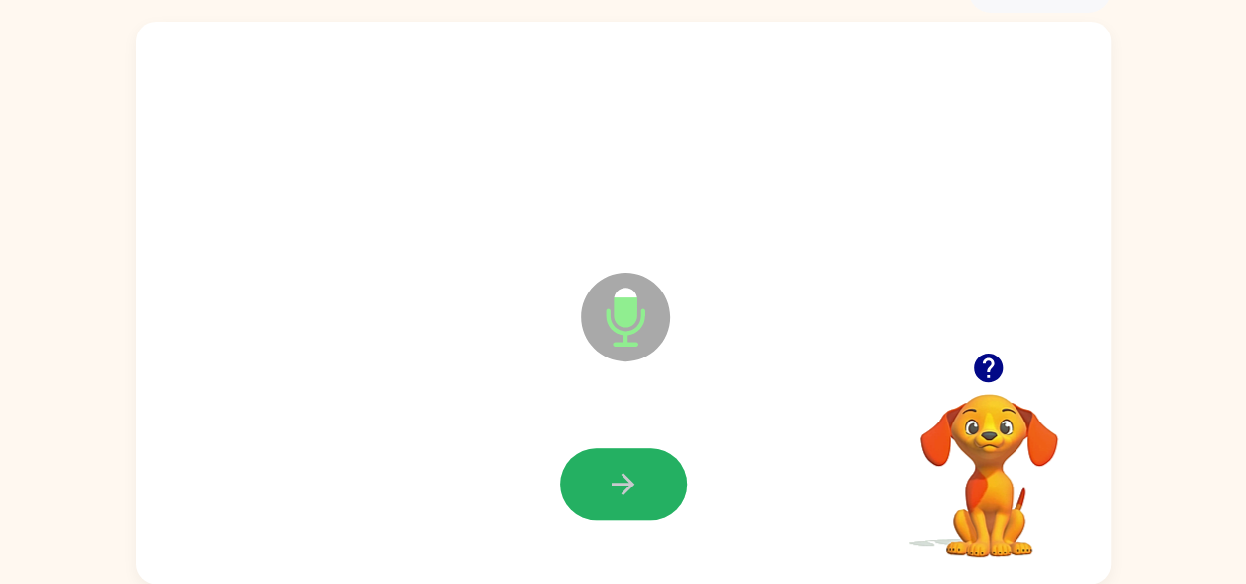
click at [628, 479] on icon "button" at bounding box center [623, 484] width 34 height 34
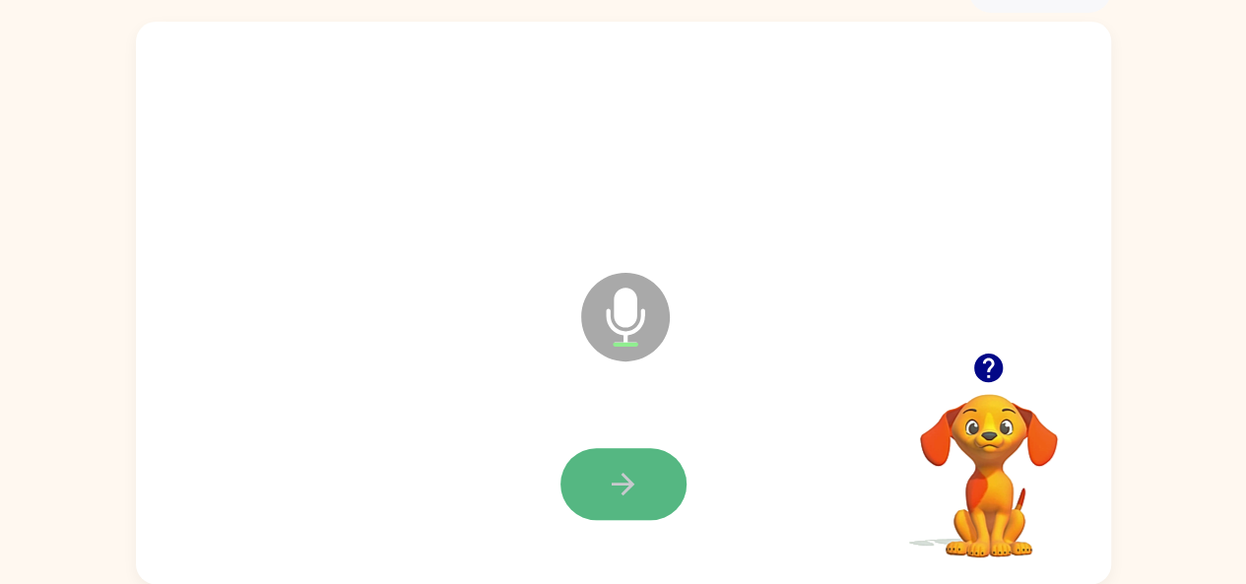
click at [618, 473] on icon "button" at bounding box center [623, 484] width 34 height 34
click at [641, 481] on button "button" at bounding box center [624, 484] width 126 height 72
click at [629, 435] on div at bounding box center [624, 485] width 936 height 162
click at [624, 469] on icon "button" at bounding box center [623, 484] width 34 height 34
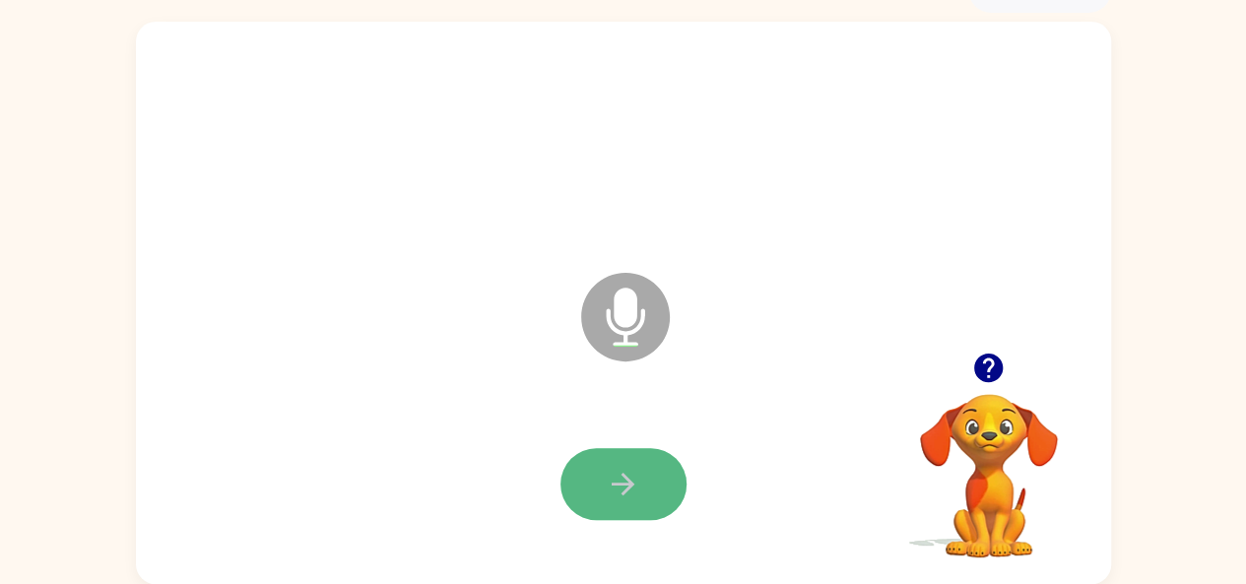
click at [579, 496] on button "button" at bounding box center [624, 484] width 126 height 72
click at [621, 480] on icon "button" at bounding box center [623, 484] width 34 height 34
click at [601, 456] on button "button" at bounding box center [624, 484] width 126 height 72
click at [575, 476] on button "button" at bounding box center [624, 484] width 126 height 72
click at [660, 474] on button "button" at bounding box center [624, 484] width 126 height 72
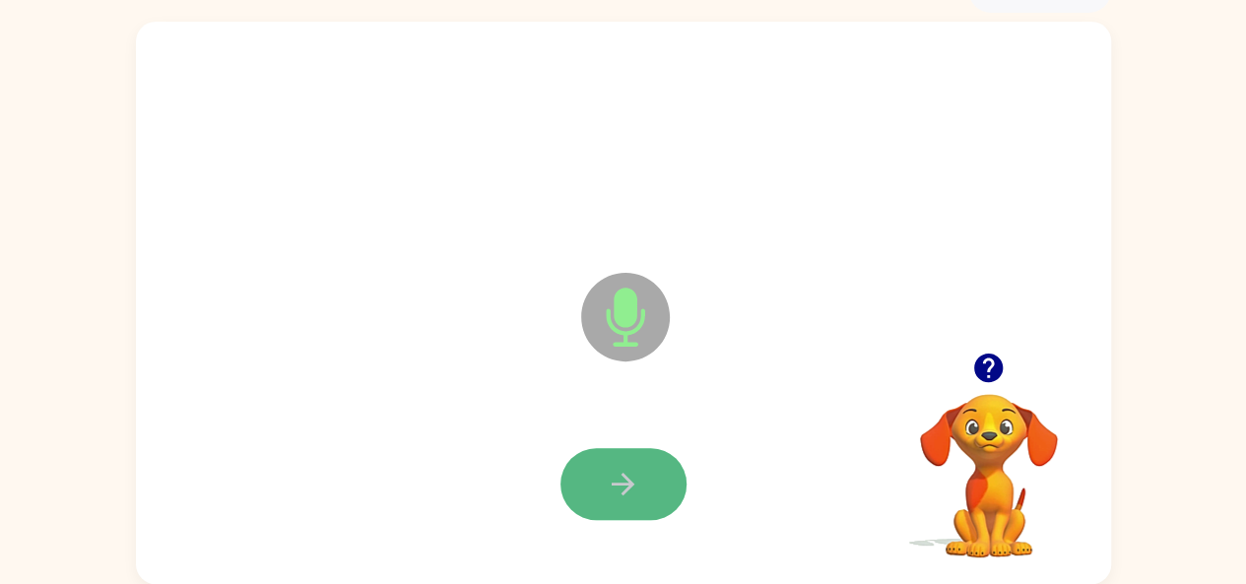
click at [611, 476] on icon "button" at bounding box center [623, 484] width 34 height 34
click at [603, 460] on button "button" at bounding box center [624, 484] width 126 height 72
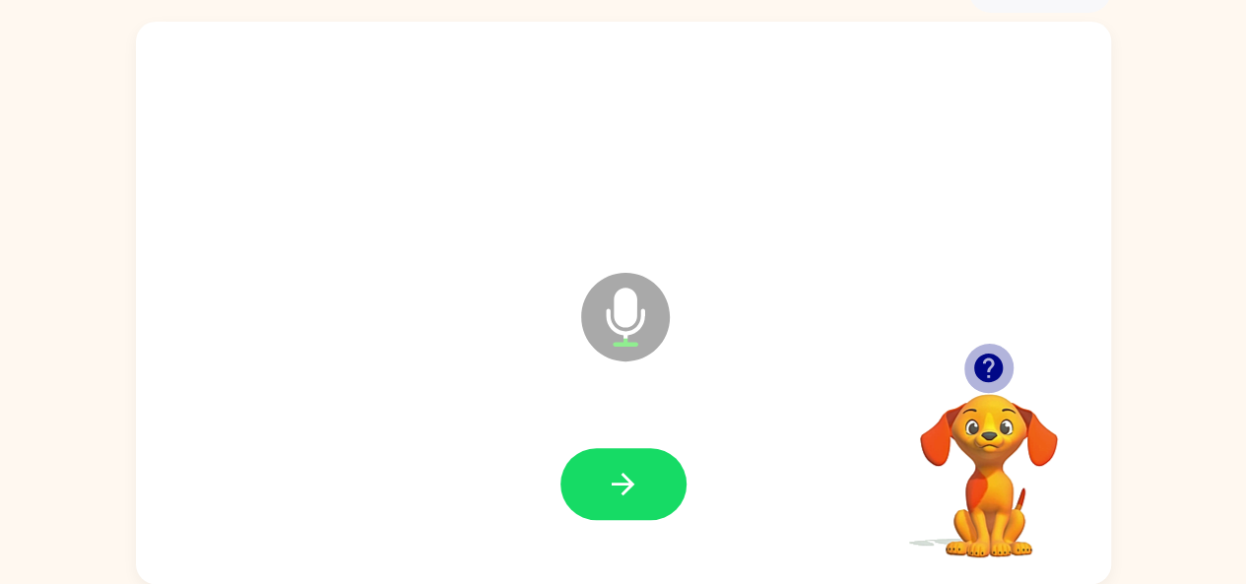
click at [992, 357] on icon "button" at bounding box center [989, 368] width 29 height 29
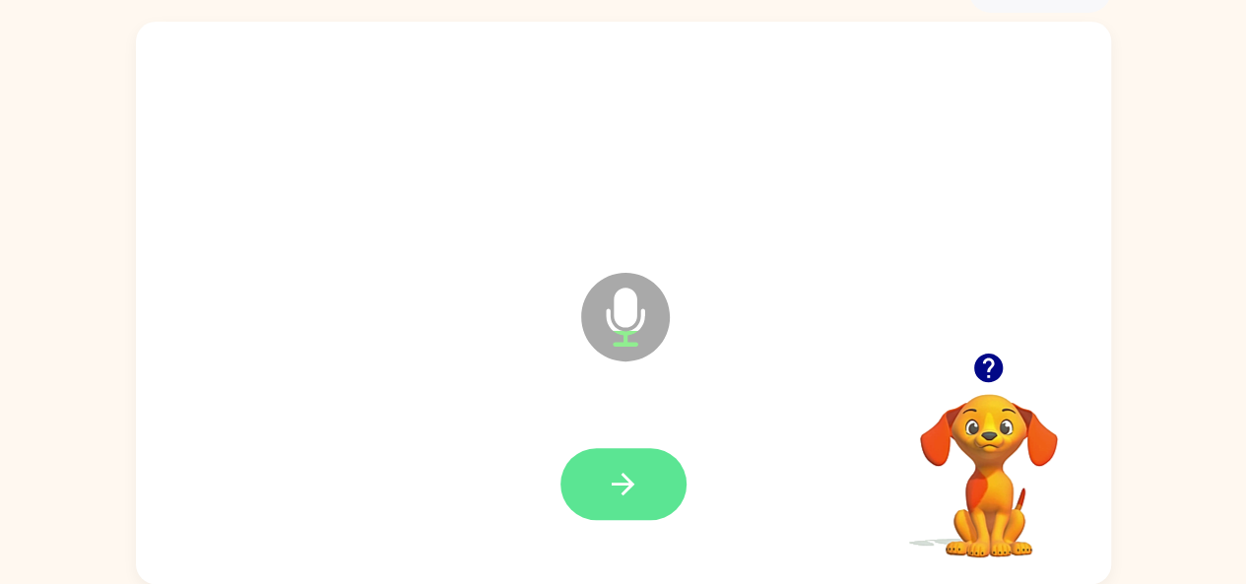
click at [647, 482] on button "button" at bounding box center [624, 484] width 126 height 72
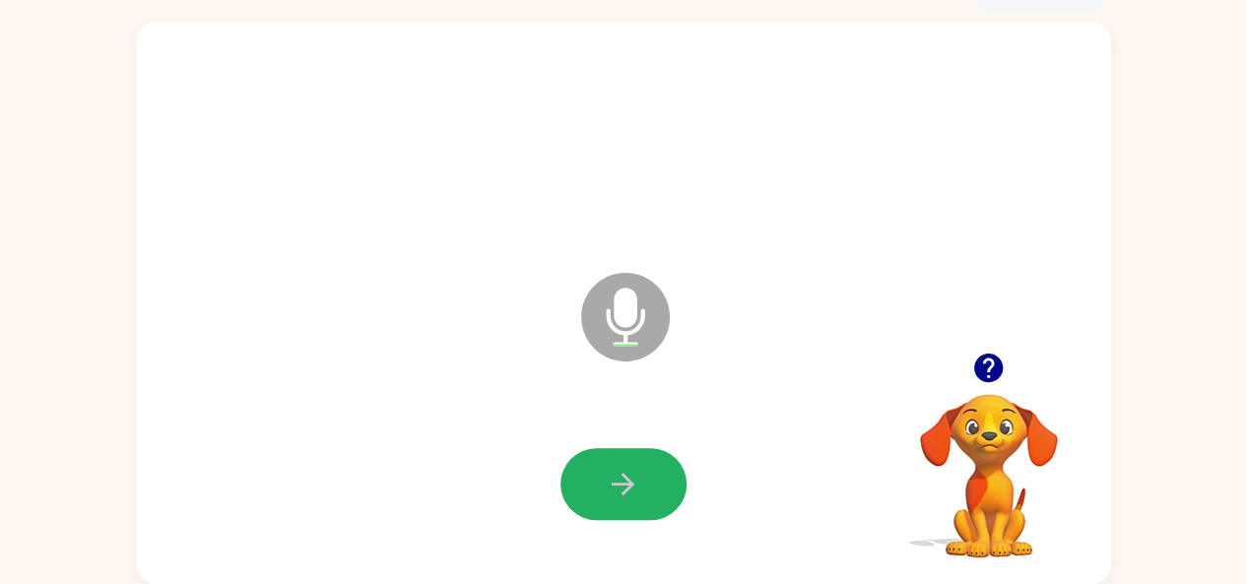
click at [647, 482] on button "button" at bounding box center [624, 484] width 126 height 72
click at [651, 478] on button "button" at bounding box center [624, 484] width 126 height 72
click at [645, 468] on button "button" at bounding box center [624, 484] width 126 height 72
click at [621, 456] on button "button" at bounding box center [624, 484] width 126 height 72
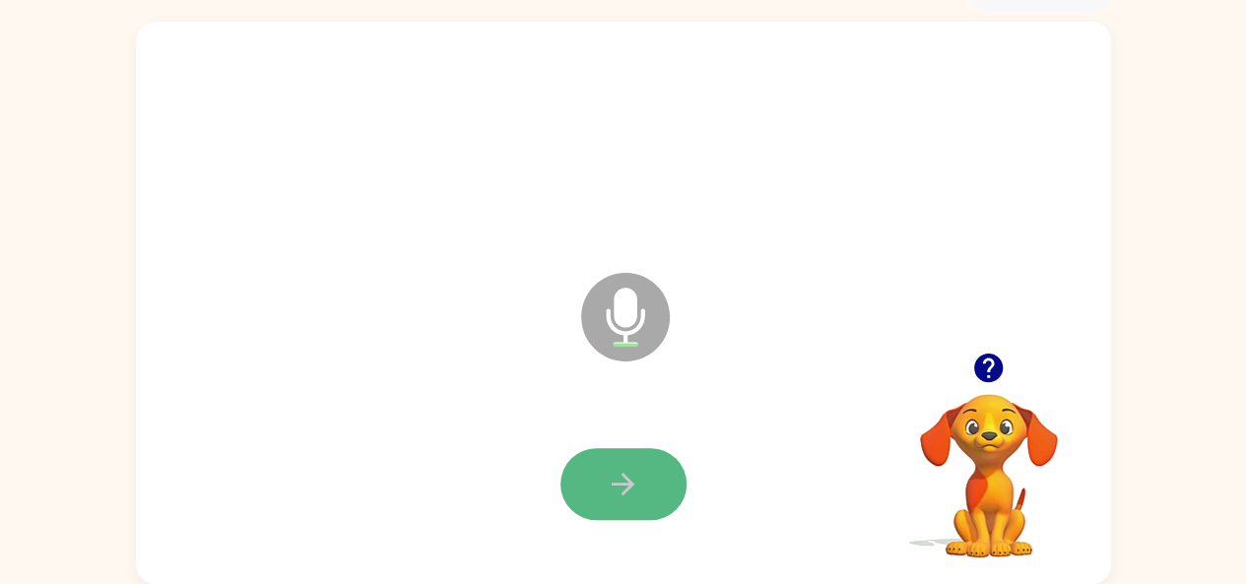
click at [616, 467] on icon "button" at bounding box center [623, 484] width 34 height 34
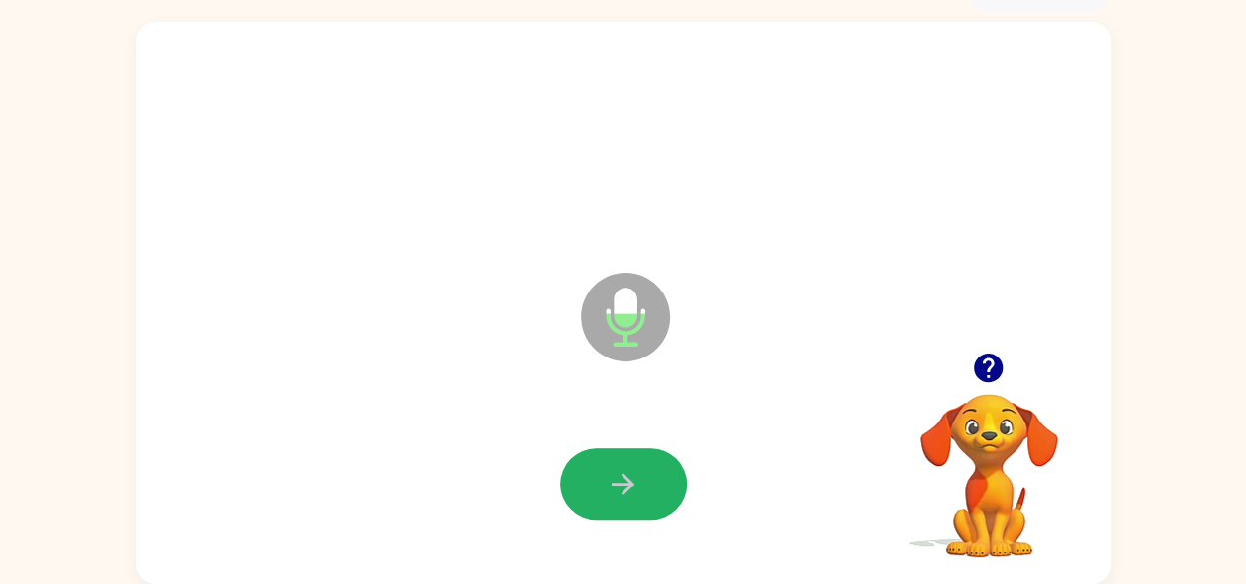
click at [616, 467] on icon "button" at bounding box center [623, 484] width 34 height 34
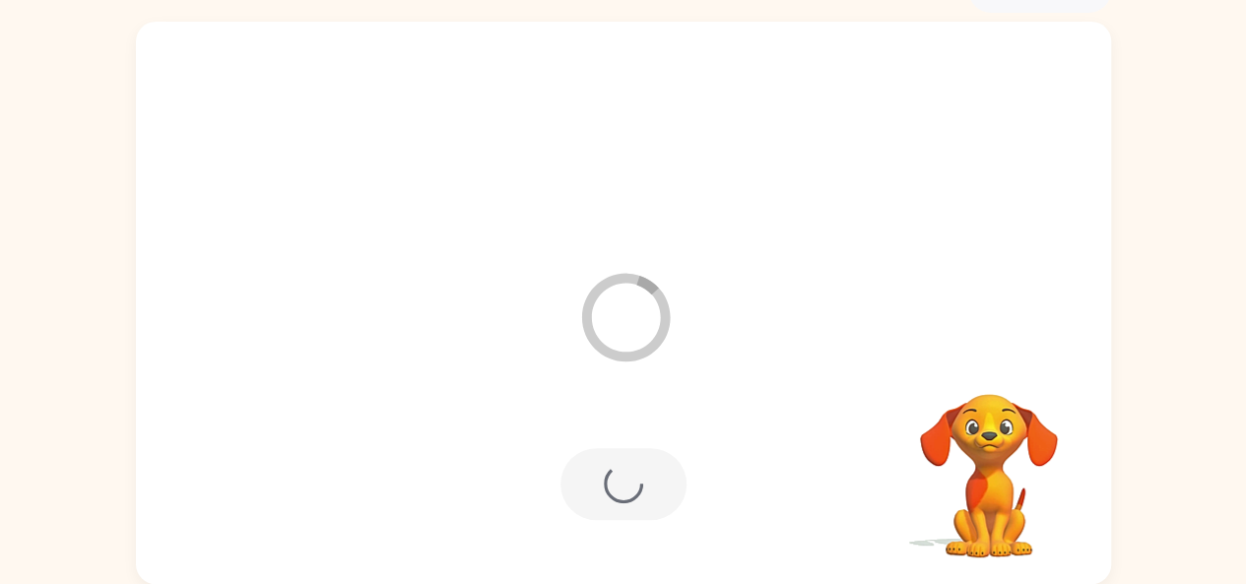
scroll to position [73, 0]
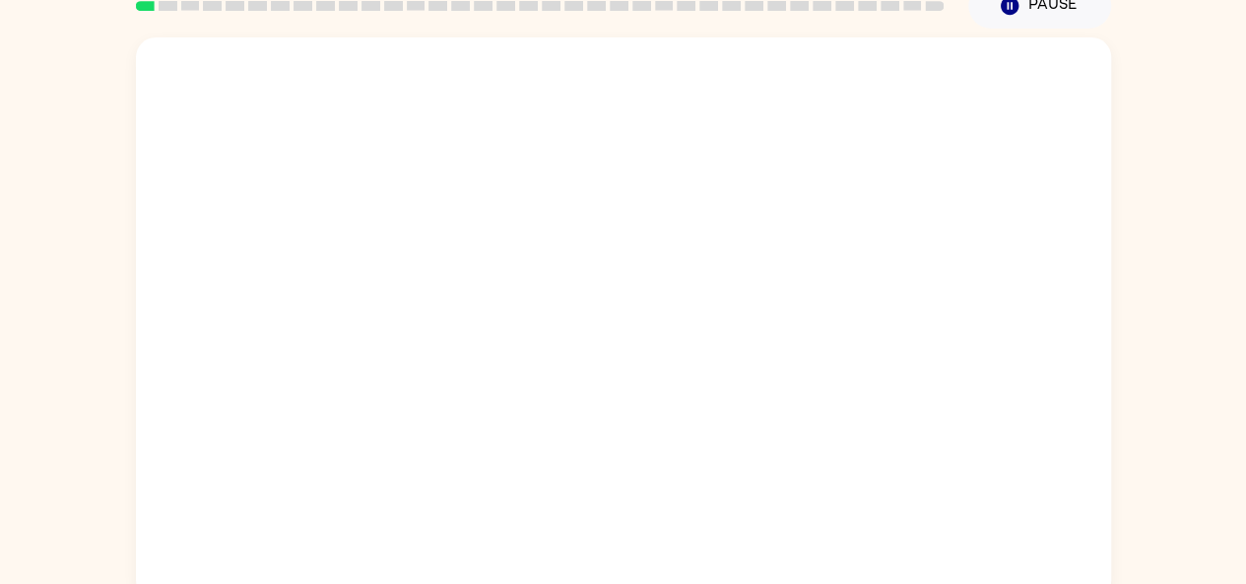
scroll to position [108, 0]
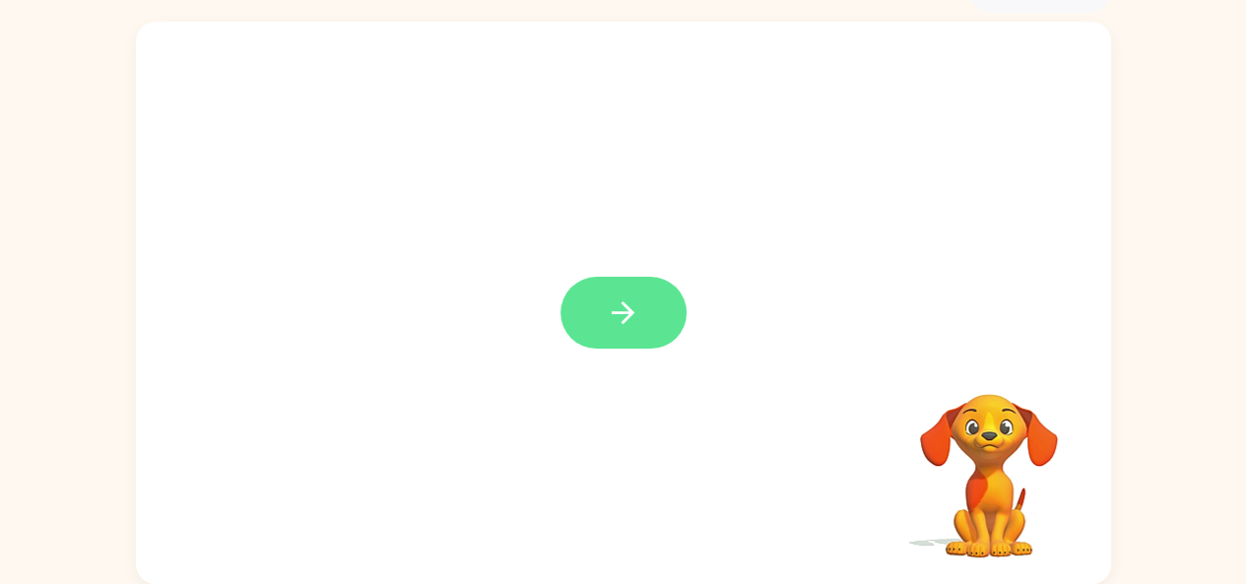
click at [609, 344] on button "button" at bounding box center [624, 313] width 126 height 72
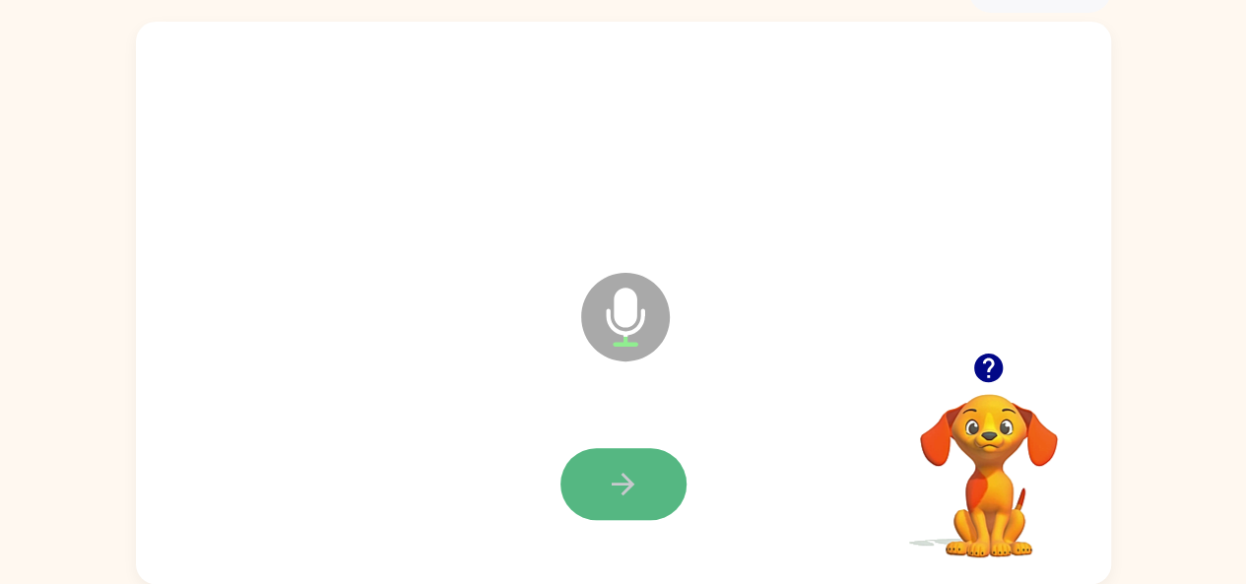
click at [576, 466] on button "button" at bounding box center [624, 484] width 126 height 72
click at [611, 458] on button "button" at bounding box center [624, 484] width 126 height 72
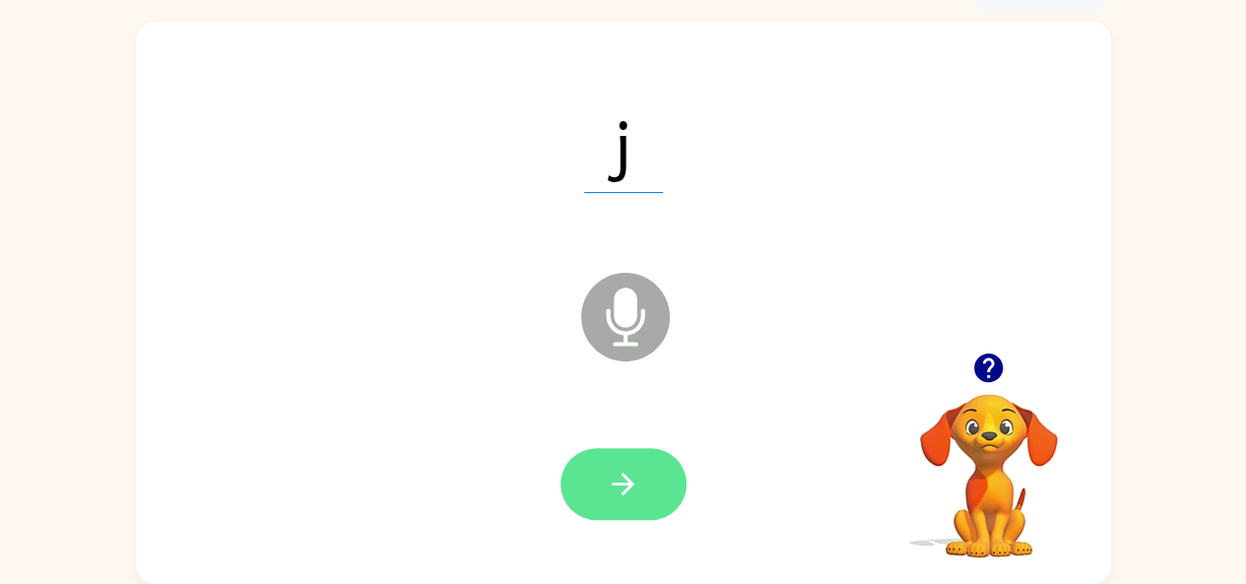
click at [623, 464] on button "button" at bounding box center [624, 484] width 126 height 72
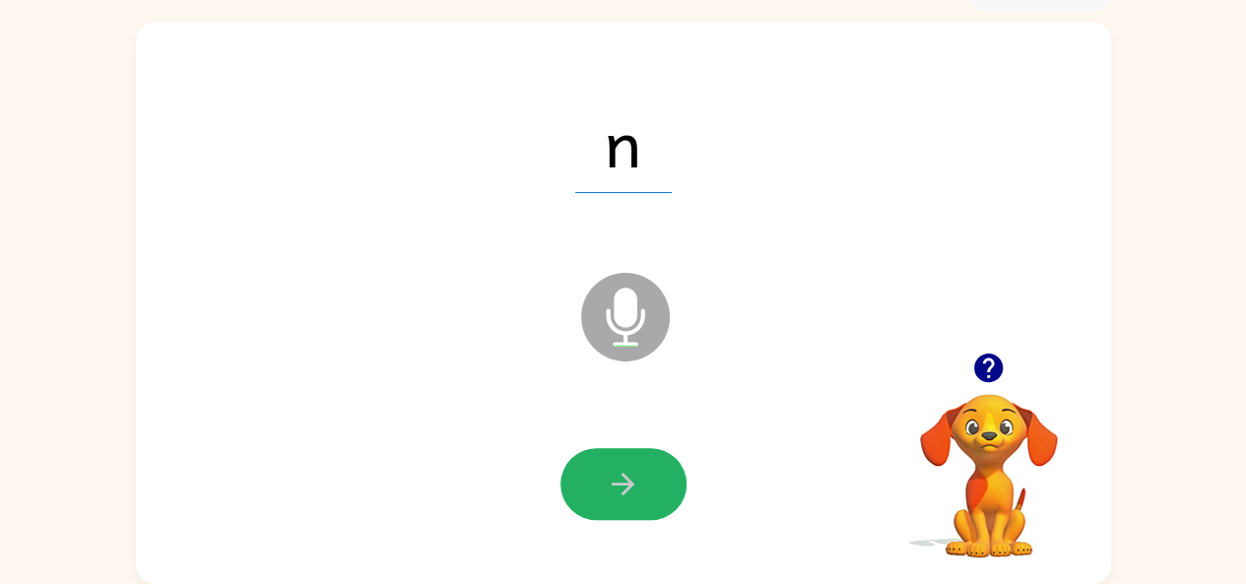
click at [623, 464] on button "button" at bounding box center [624, 484] width 126 height 72
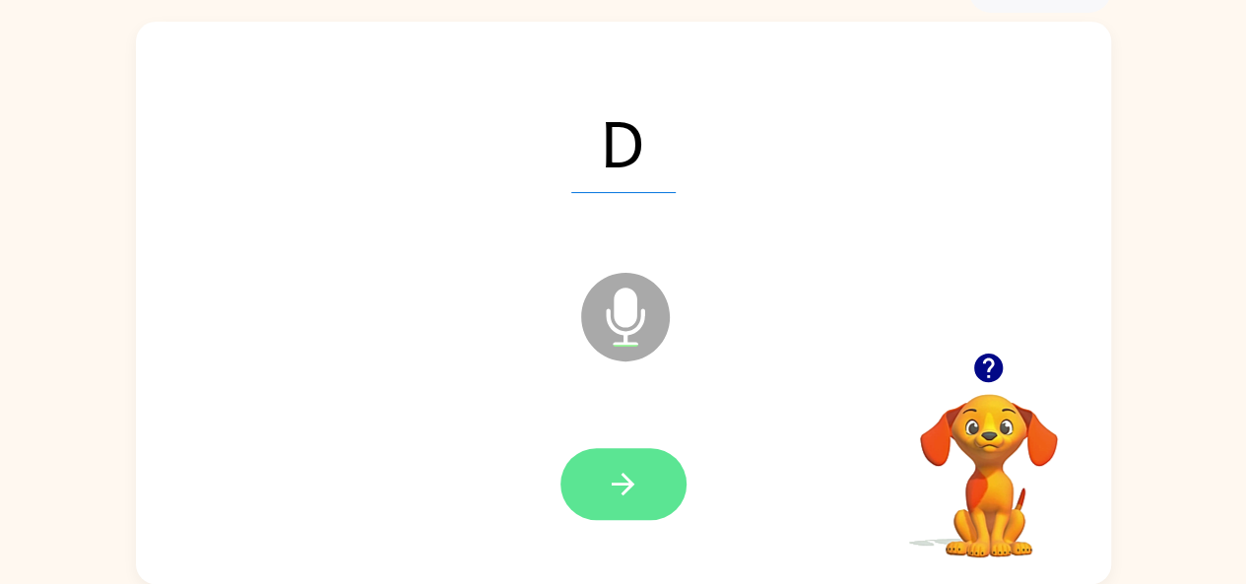
click at [615, 469] on icon "button" at bounding box center [623, 484] width 34 height 34
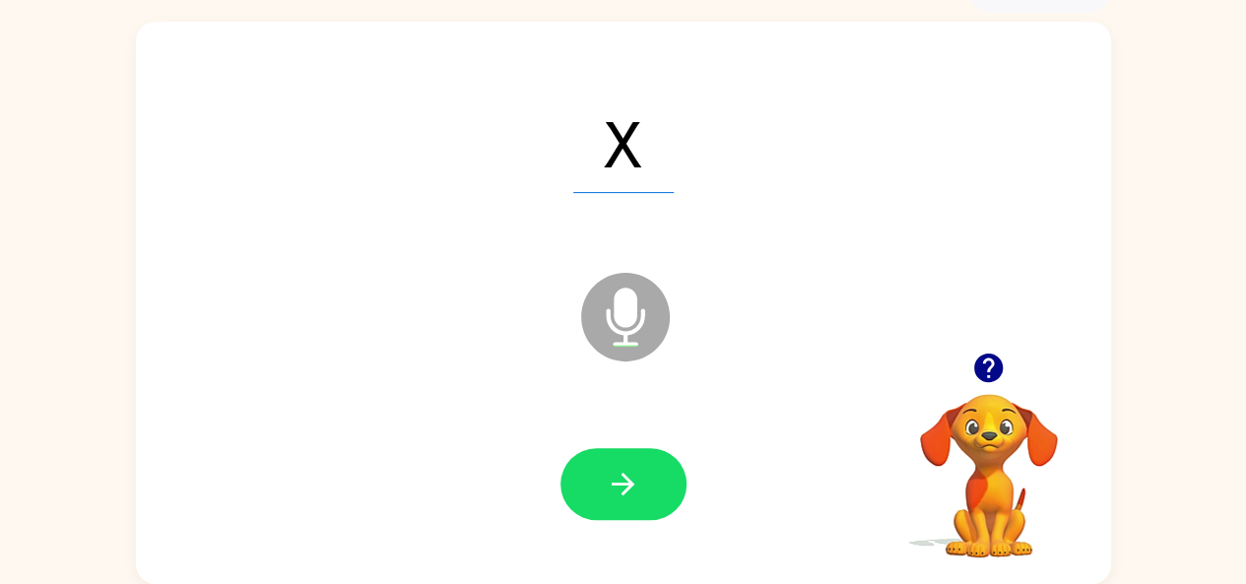
click at [615, 469] on icon "button" at bounding box center [623, 484] width 34 height 34
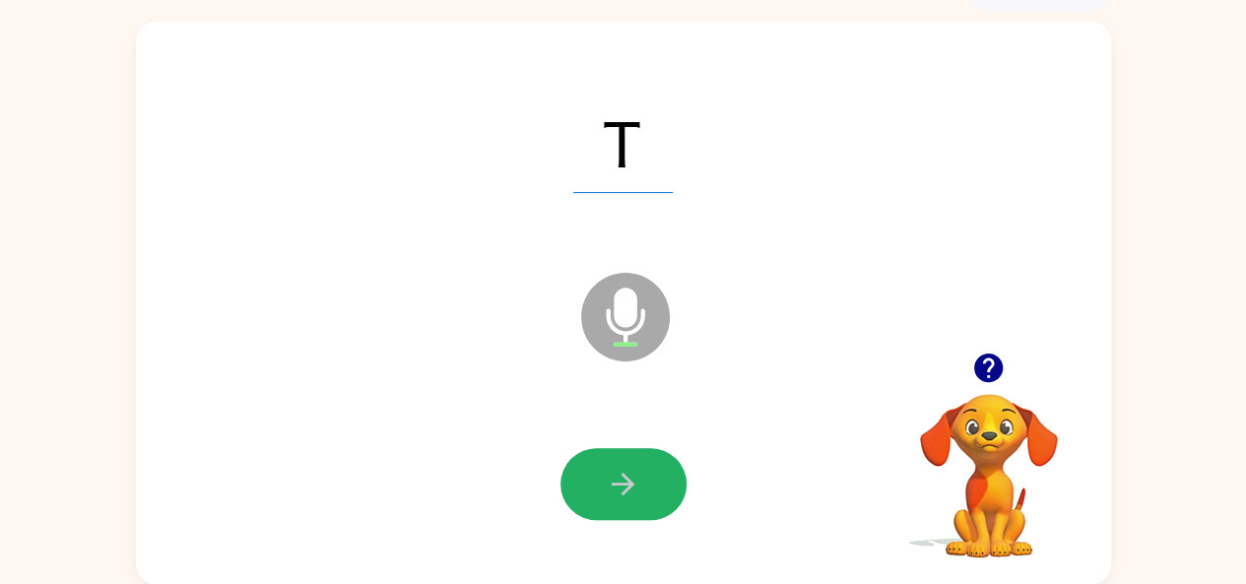
click at [615, 469] on icon "button" at bounding box center [623, 484] width 34 height 34
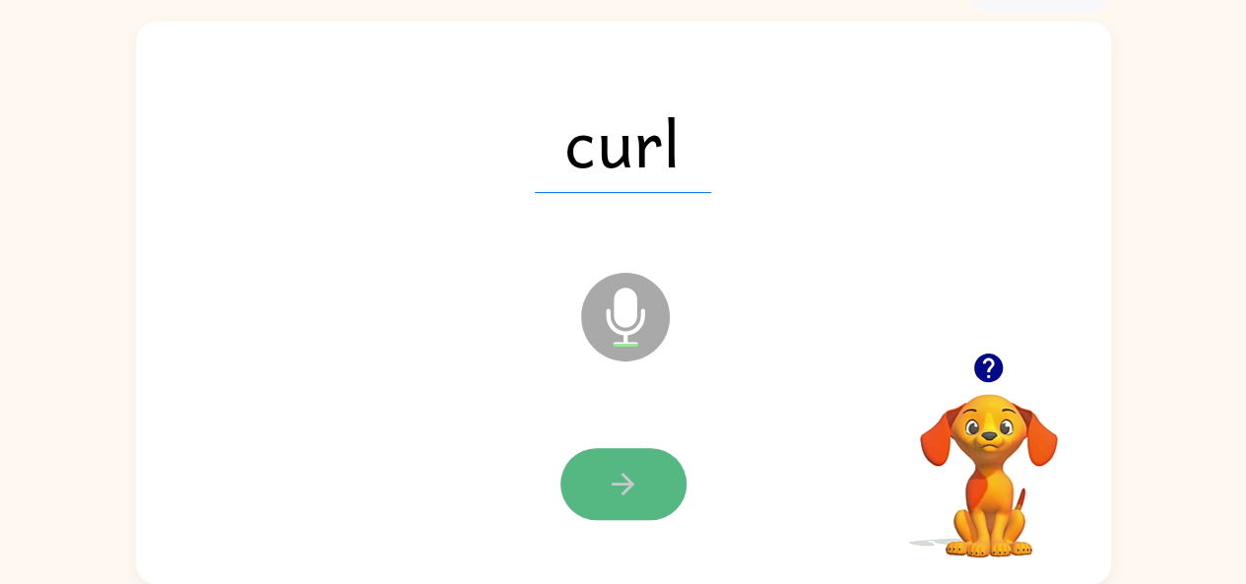
click at [583, 482] on button "button" at bounding box center [624, 484] width 126 height 72
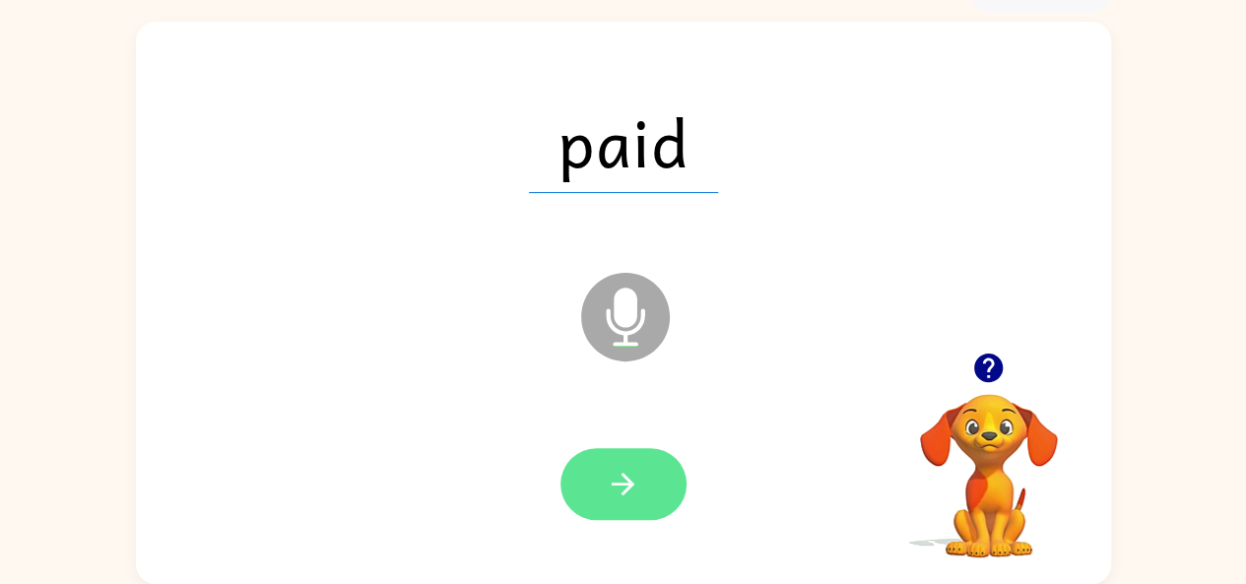
click at [642, 484] on button "button" at bounding box center [624, 484] width 126 height 72
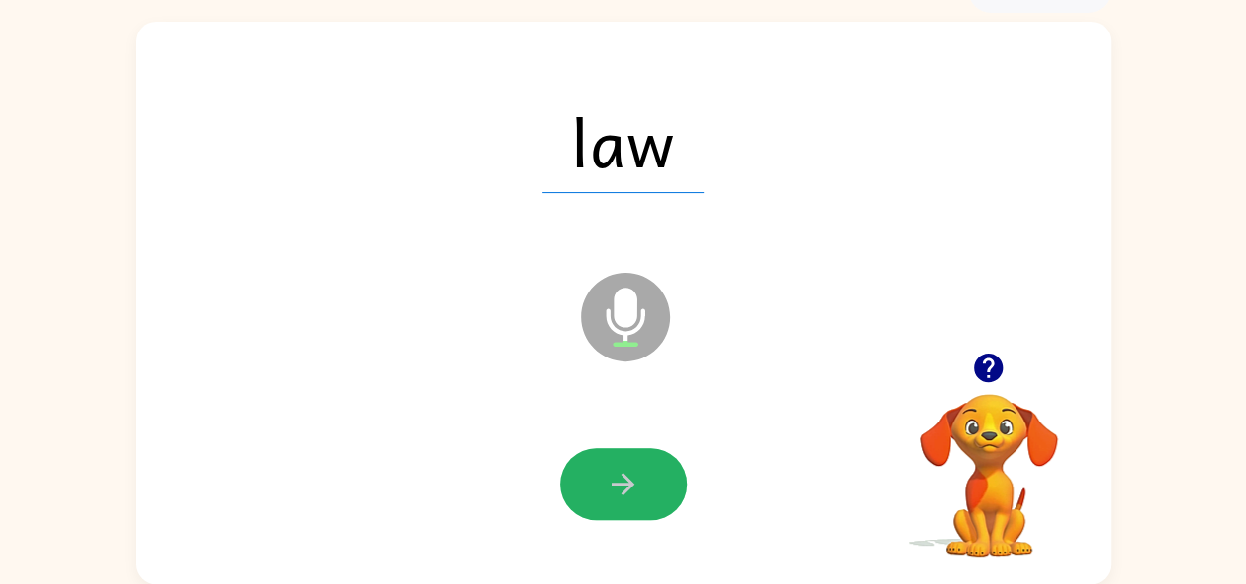
click at [642, 484] on button "button" at bounding box center [624, 484] width 126 height 72
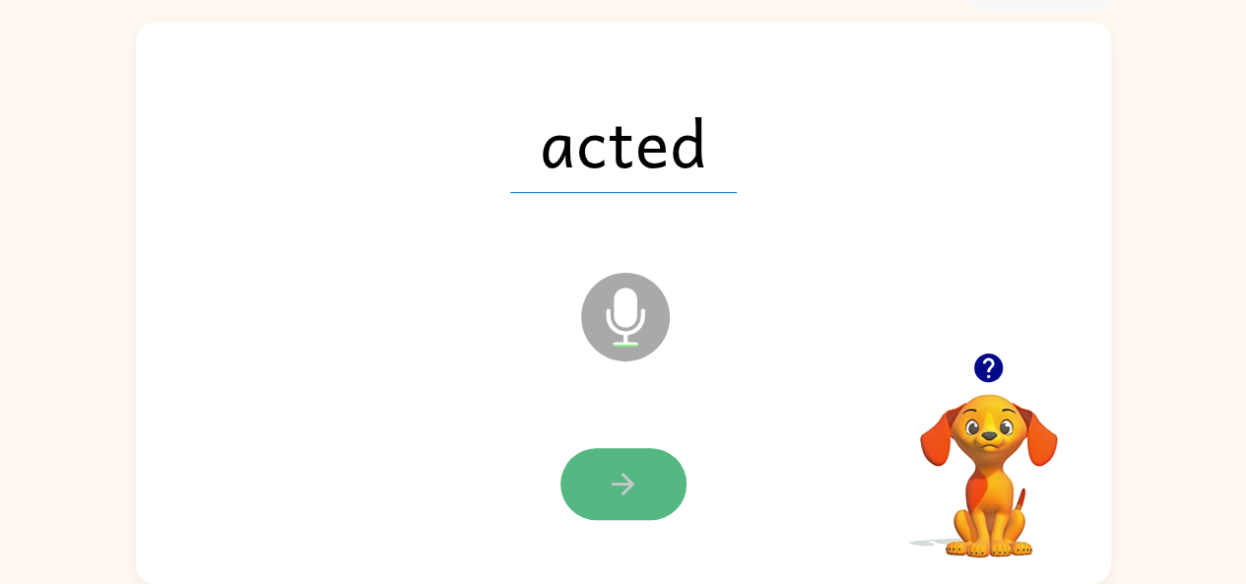
click at [623, 490] on icon "button" at bounding box center [623, 484] width 34 height 34
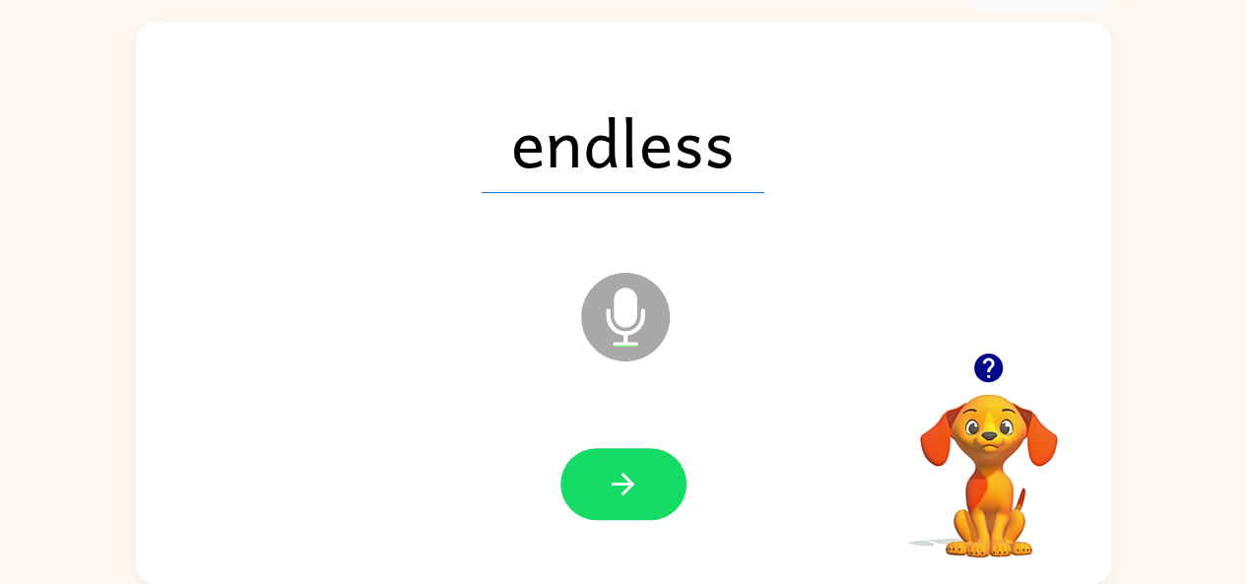
click at [623, 490] on icon "button" at bounding box center [623, 484] width 34 height 34
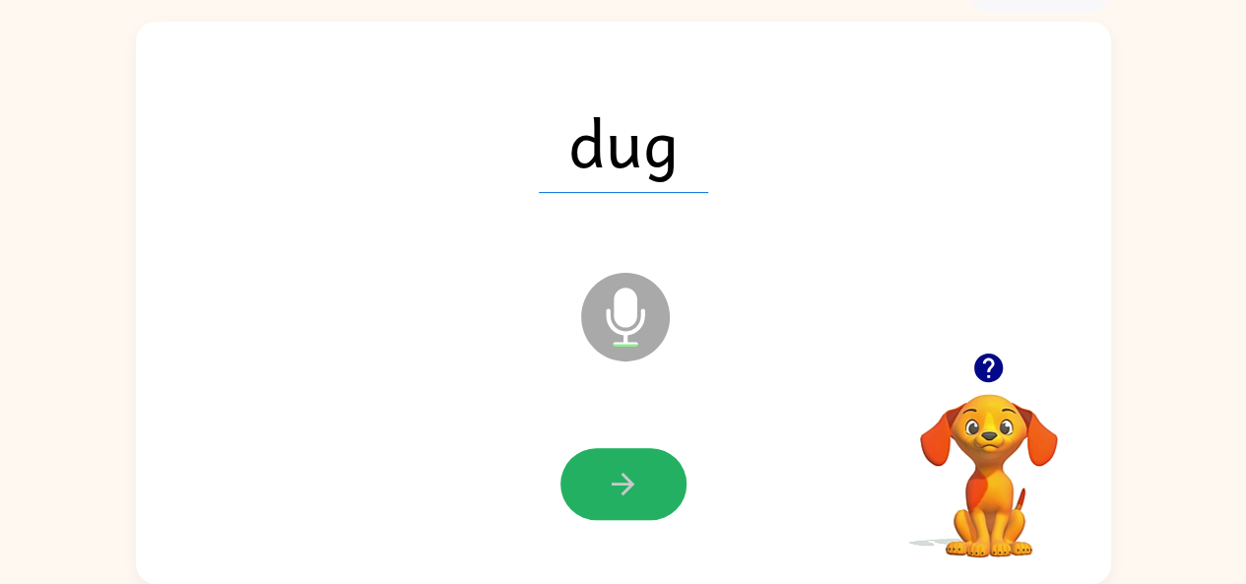
click at [623, 490] on icon "button" at bounding box center [623, 484] width 34 height 34
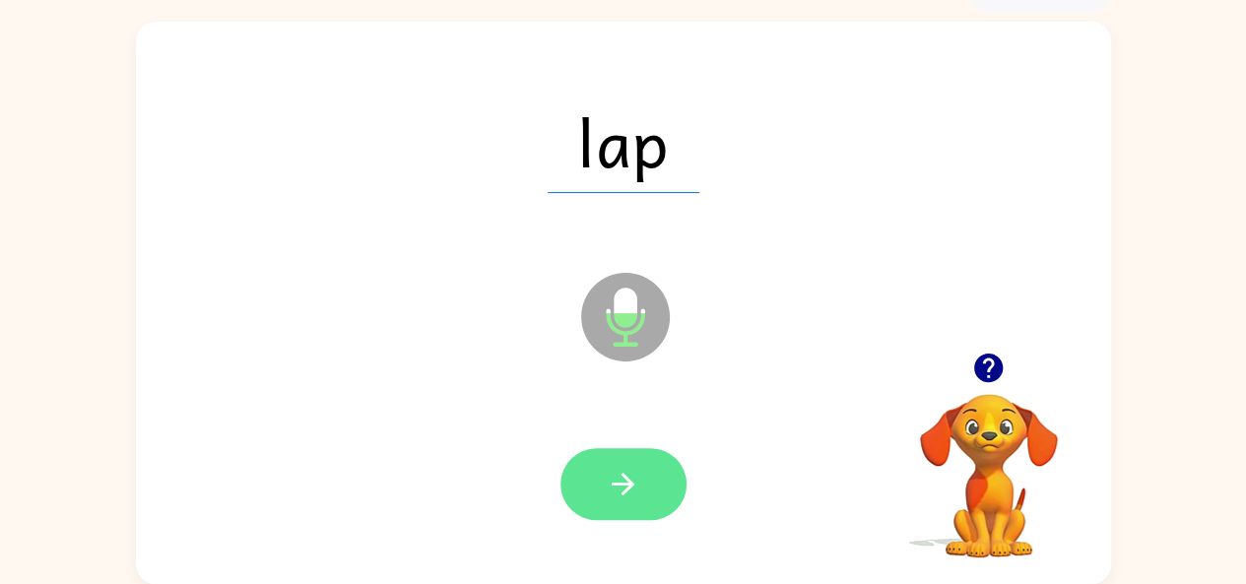
click at [642, 479] on button "button" at bounding box center [624, 484] width 126 height 72
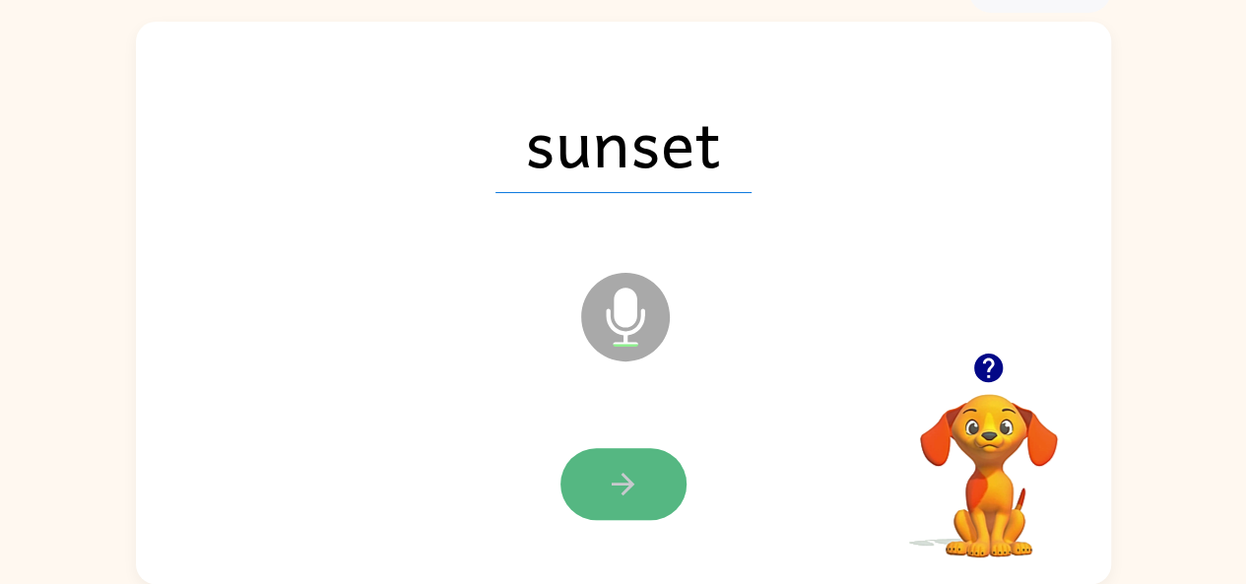
click at [658, 470] on button "button" at bounding box center [624, 484] width 126 height 72
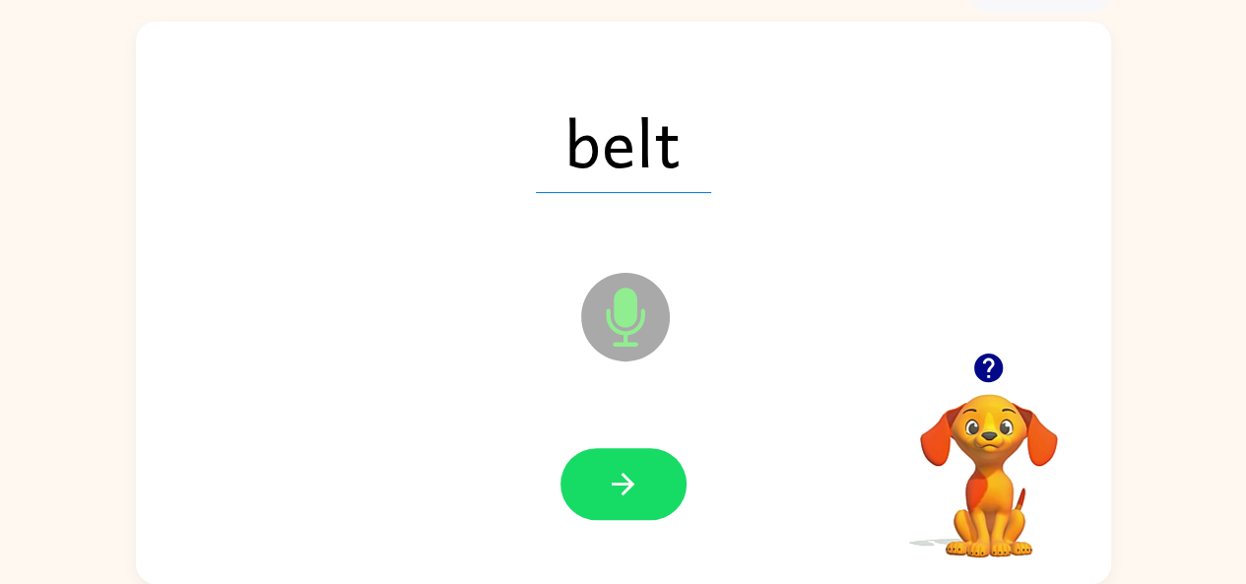
click at [648, 442] on div at bounding box center [624, 485] width 936 height 162
click at [654, 441] on div at bounding box center [624, 485] width 936 height 162
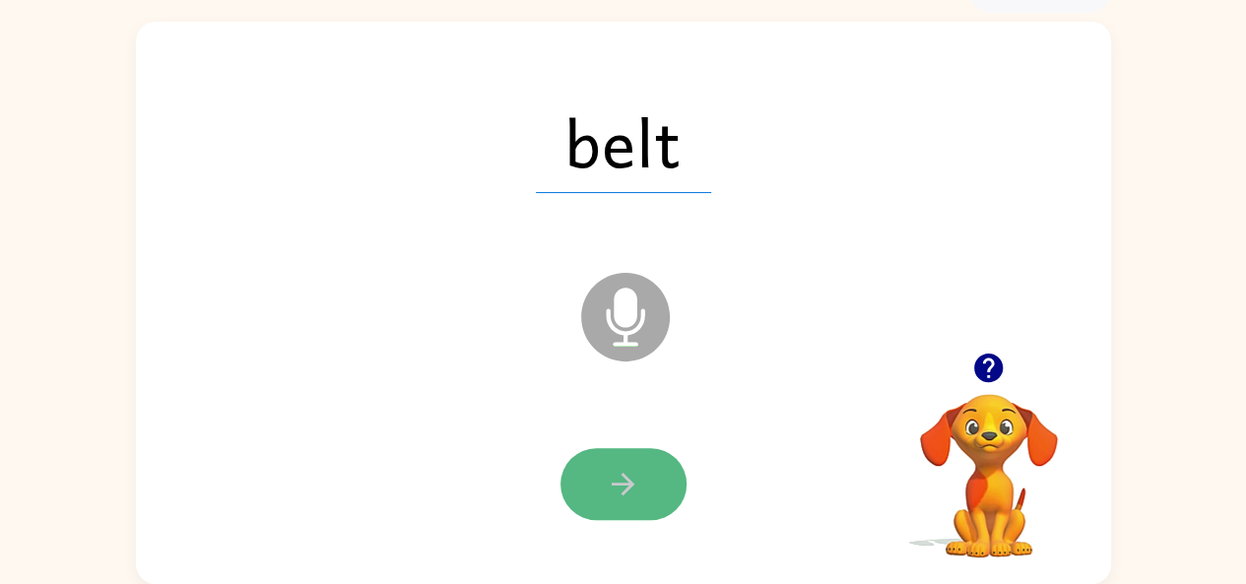
click at [645, 457] on button "button" at bounding box center [624, 484] width 126 height 72
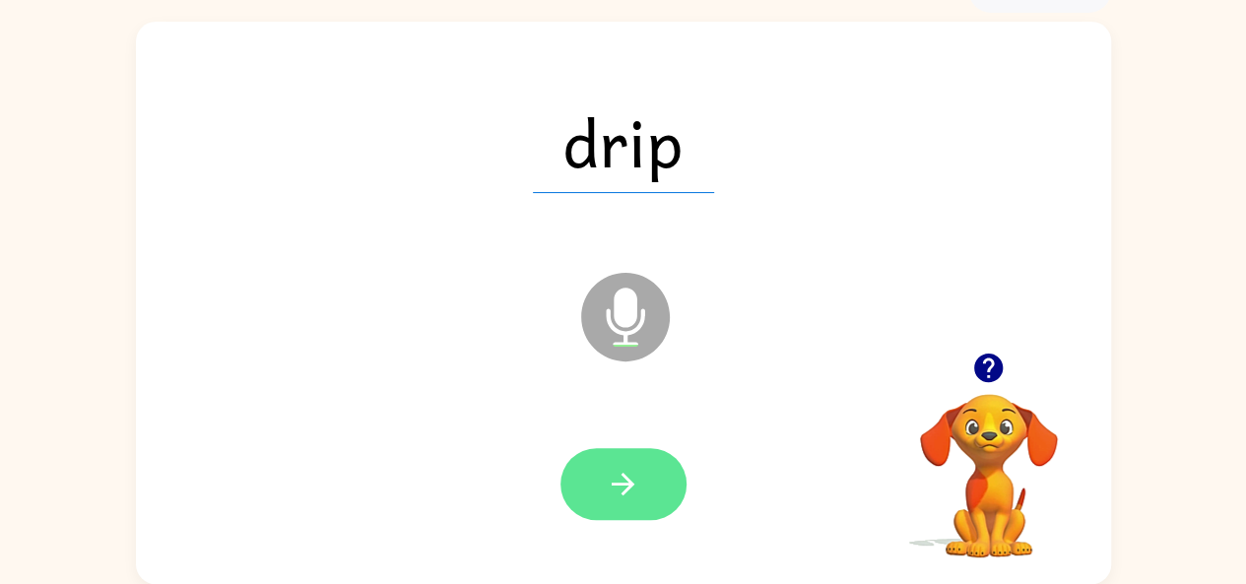
click at [619, 459] on button "button" at bounding box center [624, 484] width 126 height 72
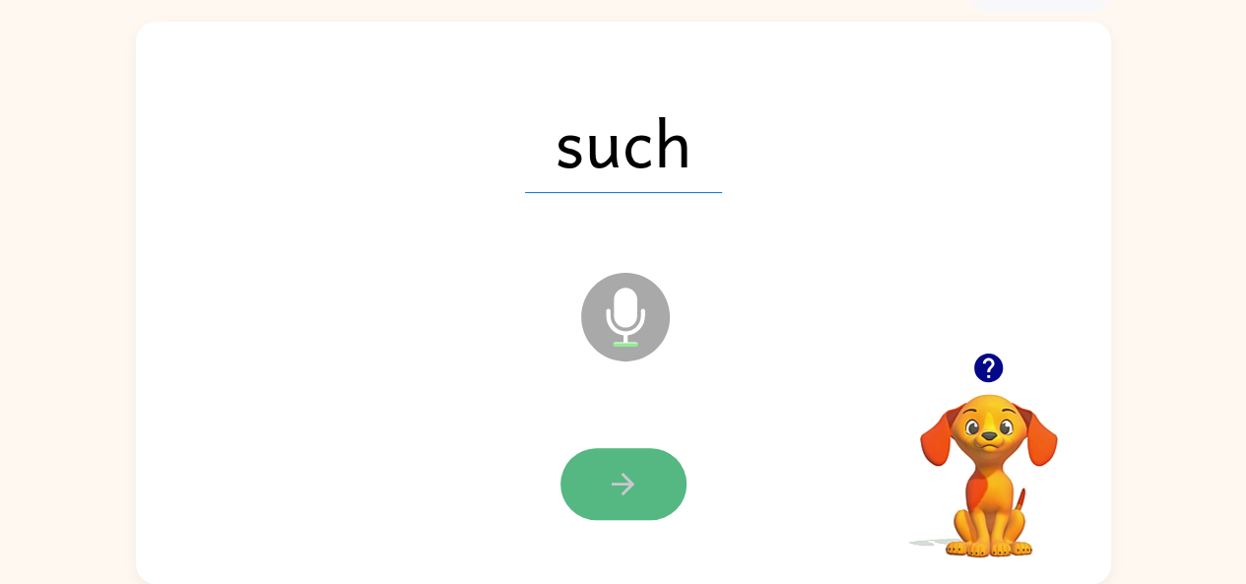
click at [633, 482] on icon "button" at bounding box center [623, 484] width 23 height 23
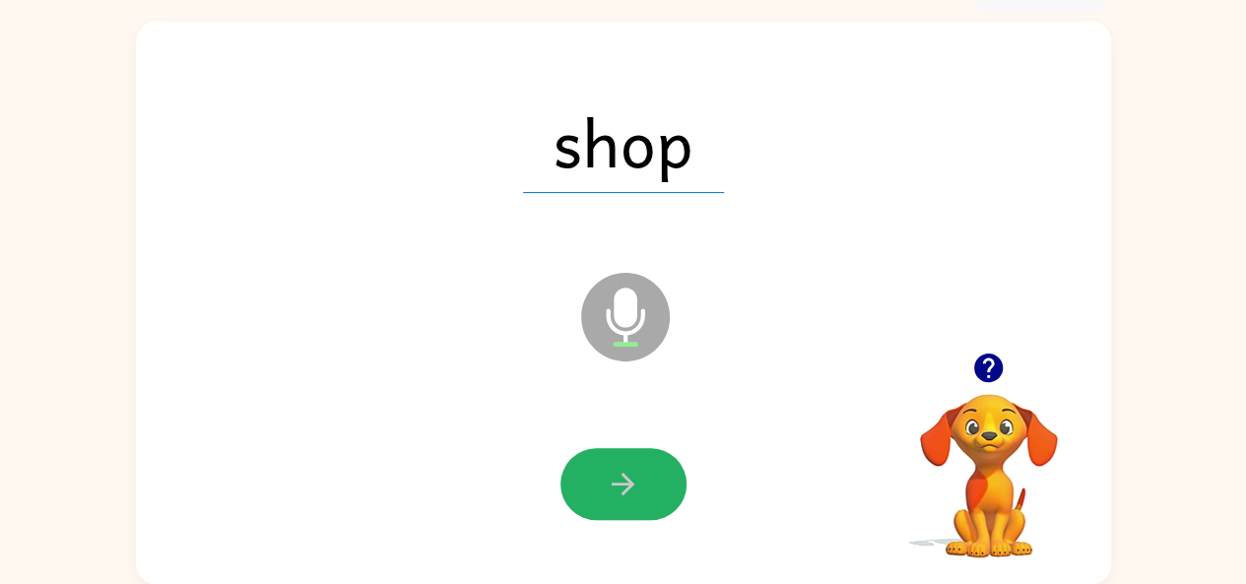
click at [633, 482] on icon "button" at bounding box center [623, 484] width 23 height 23
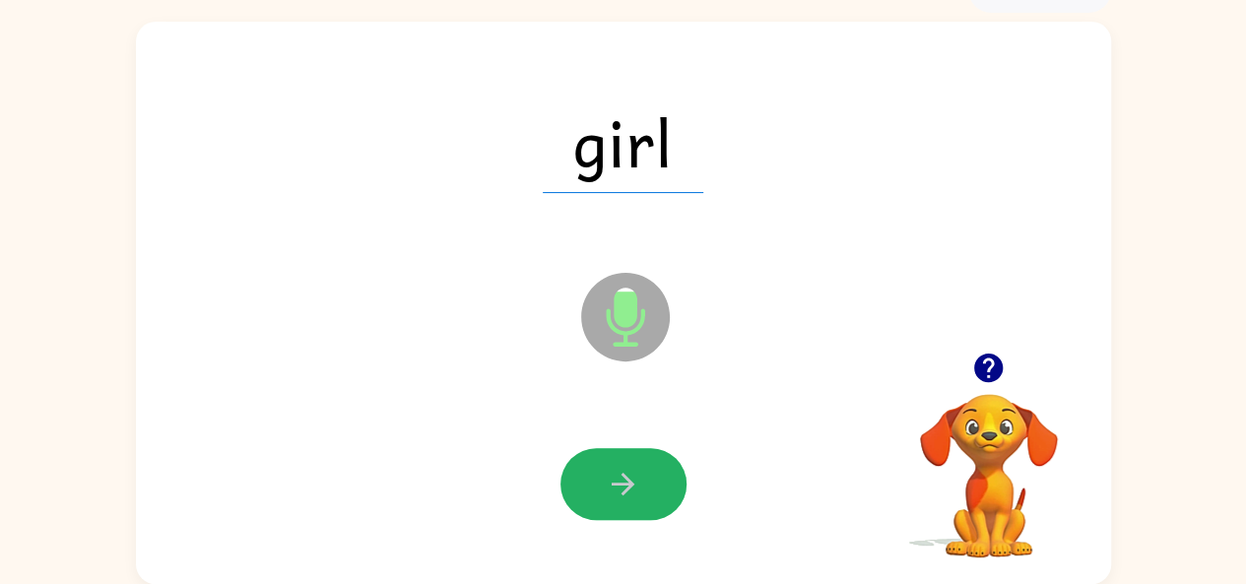
click at [633, 482] on icon "button" at bounding box center [623, 484] width 23 height 23
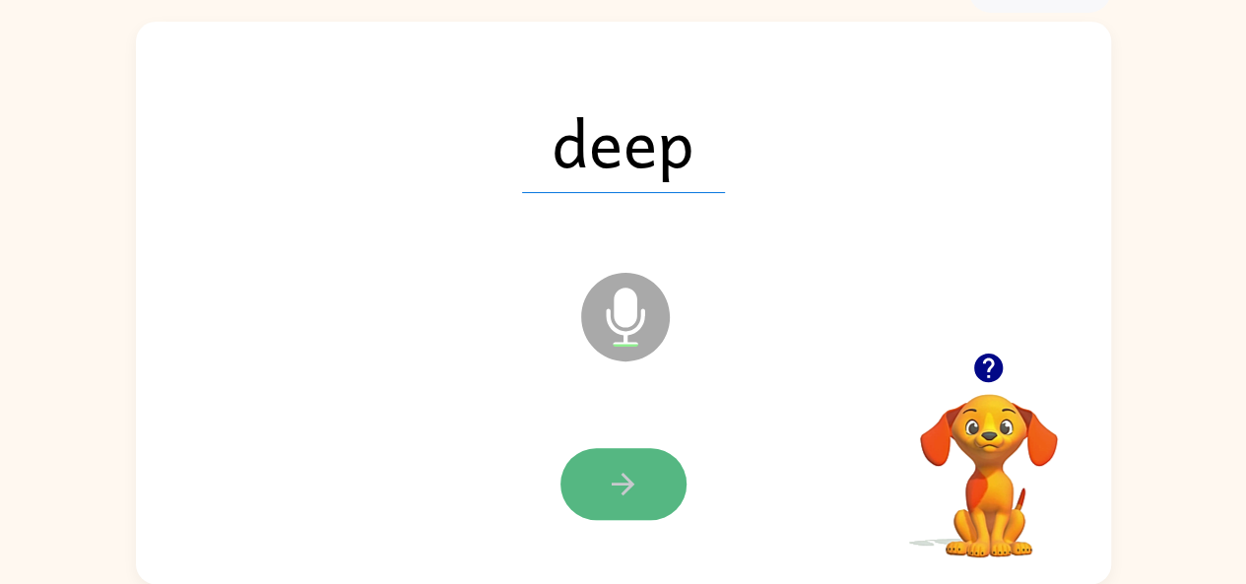
click at [599, 484] on button "button" at bounding box center [624, 484] width 126 height 72
click at [601, 487] on button "button" at bounding box center [624, 484] width 126 height 72
click at [654, 495] on button "button" at bounding box center [624, 484] width 126 height 72
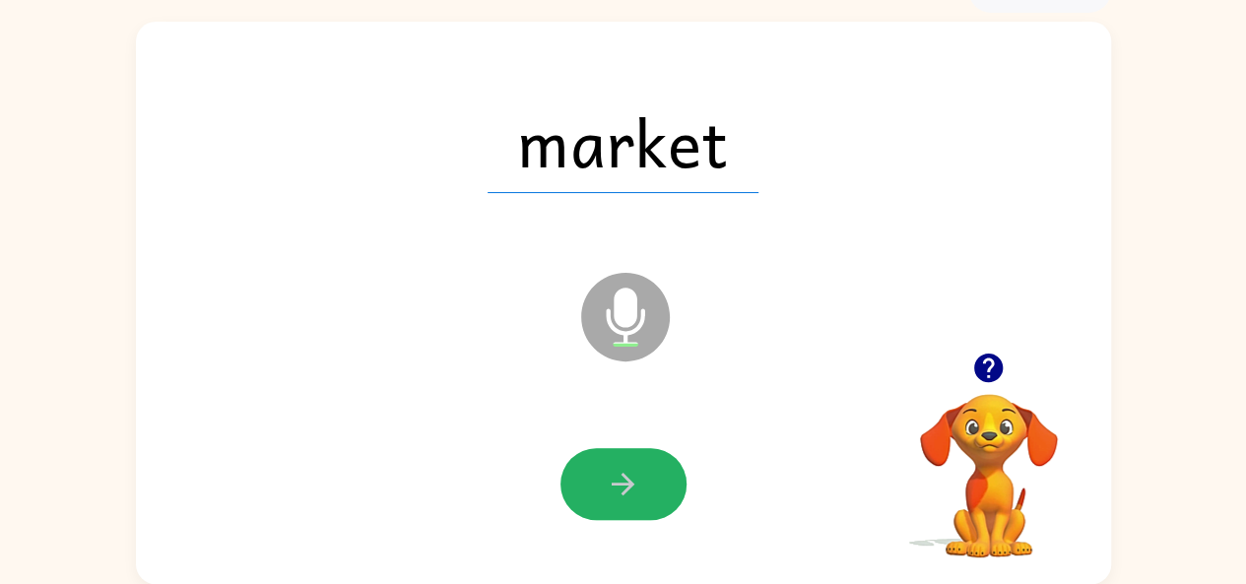
click at [656, 495] on button "button" at bounding box center [624, 484] width 126 height 72
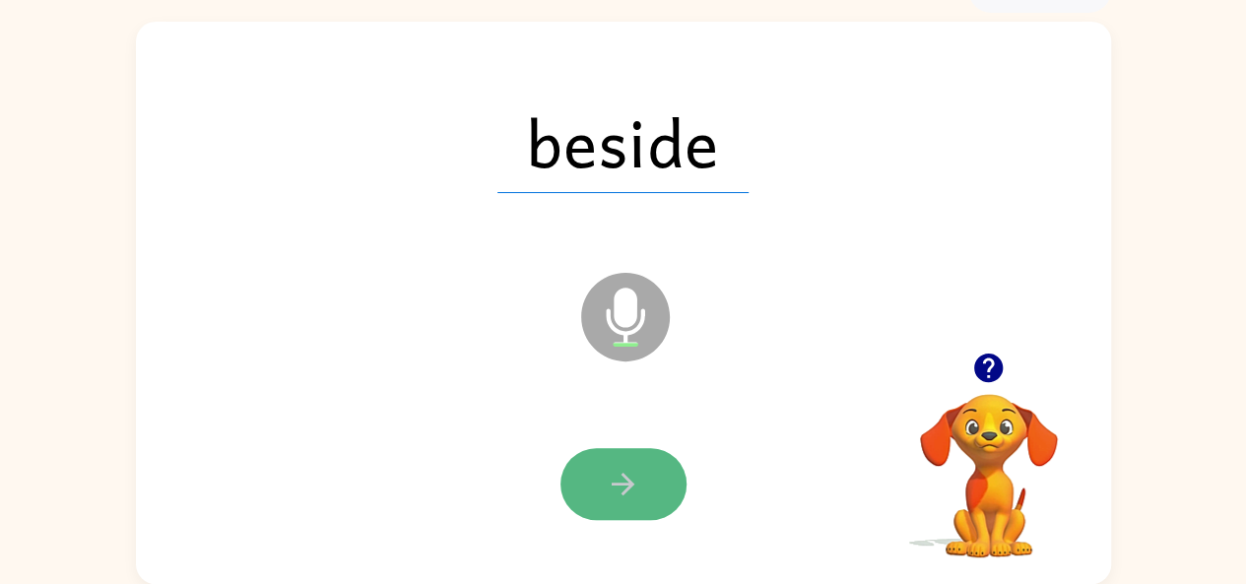
click at [623, 479] on icon "button" at bounding box center [623, 484] width 34 height 34
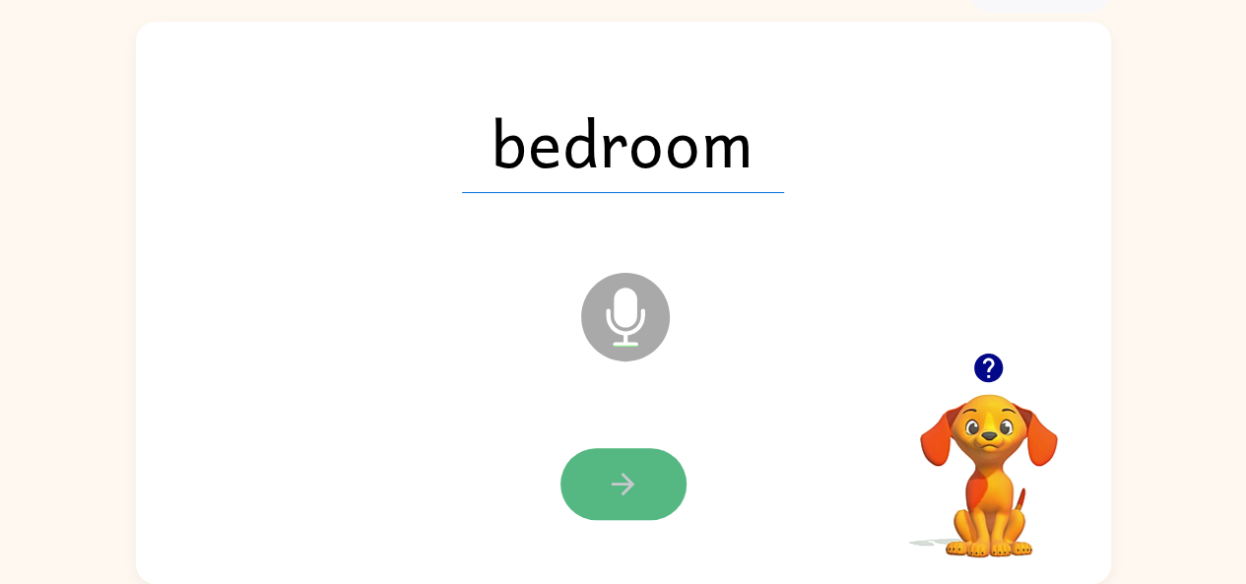
click at [607, 477] on icon "button" at bounding box center [623, 484] width 34 height 34
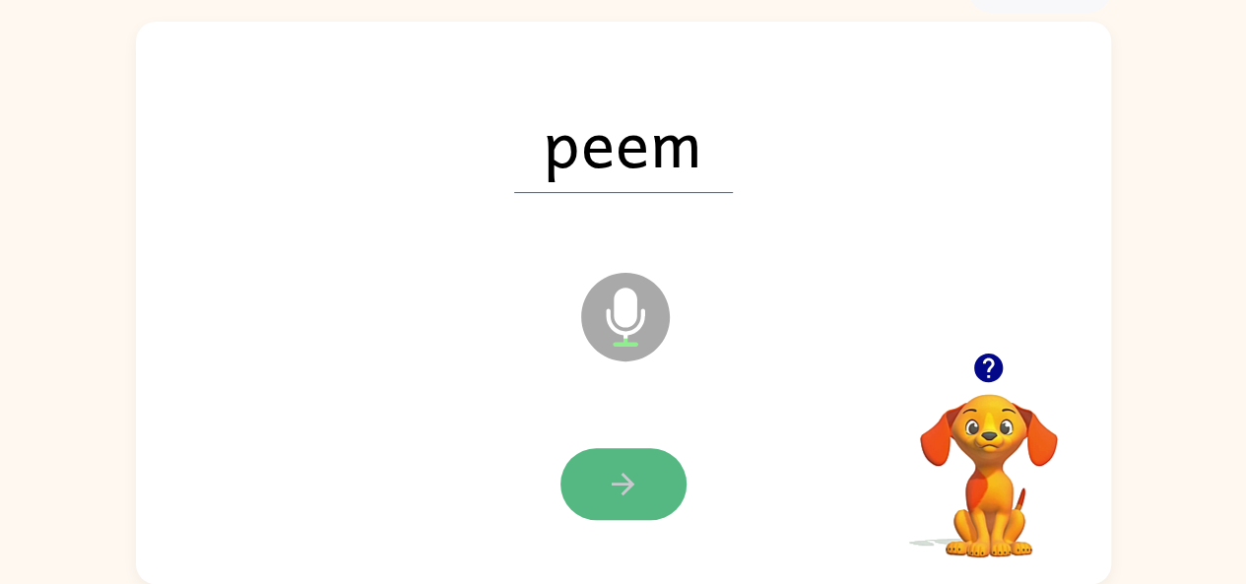
click at [602, 460] on button "button" at bounding box center [624, 484] width 126 height 72
click at [597, 464] on button "button" at bounding box center [624, 484] width 126 height 72
click at [610, 488] on icon "button" at bounding box center [623, 484] width 34 height 34
click at [631, 450] on button "button" at bounding box center [624, 484] width 126 height 72
click at [618, 483] on icon "button" at bounding box center [623, 484] width 23 height 23
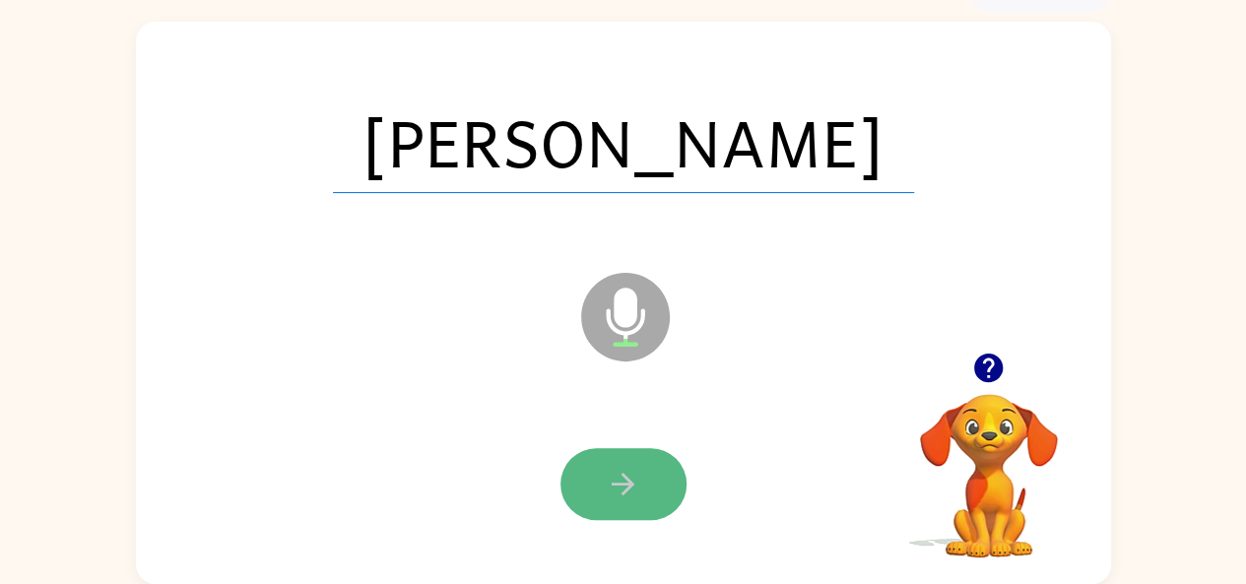
click at [637, 472] on icon "button" at bounding box center [623, 484] width 34 height 34
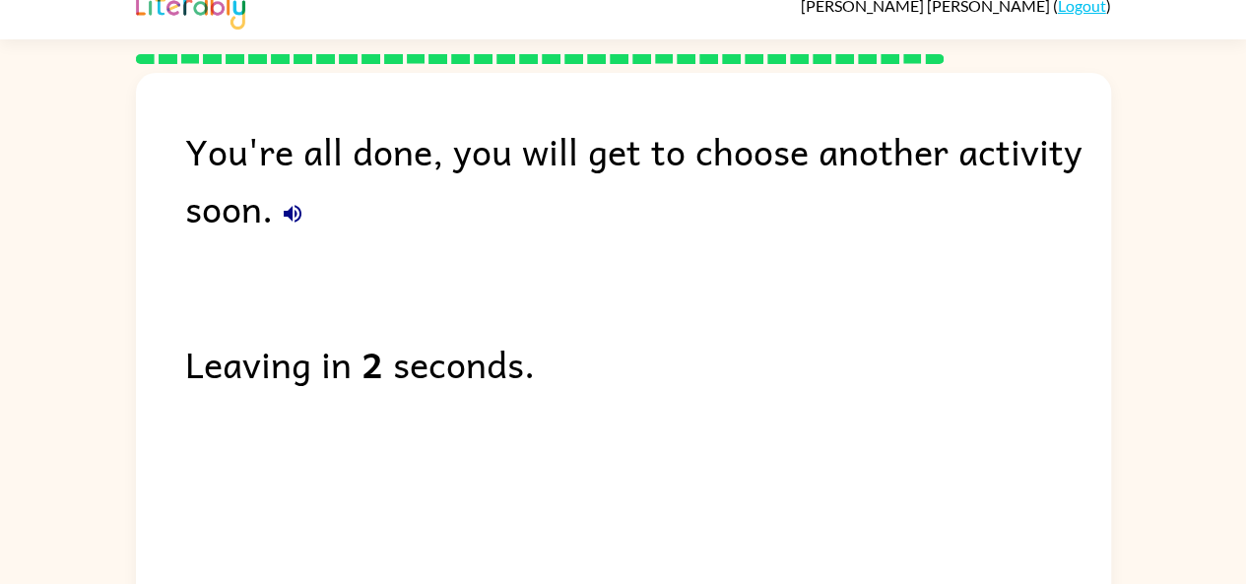
scroll to position [0, 0]
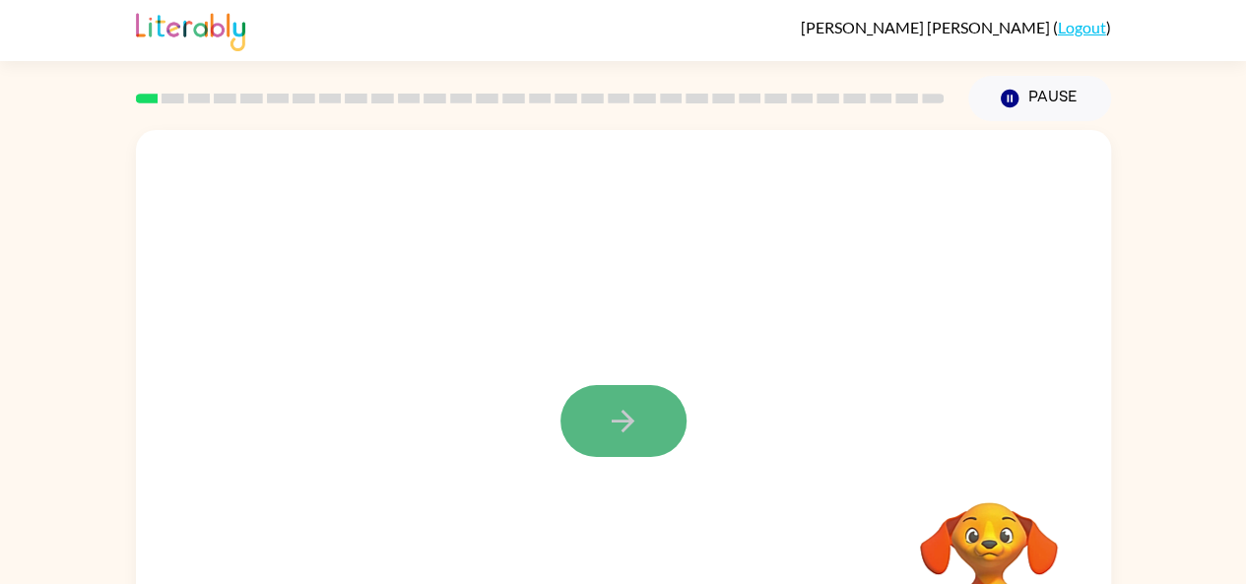
click at [652, 405] on button "button" at bounding box center [624, 421] width 126 height 72
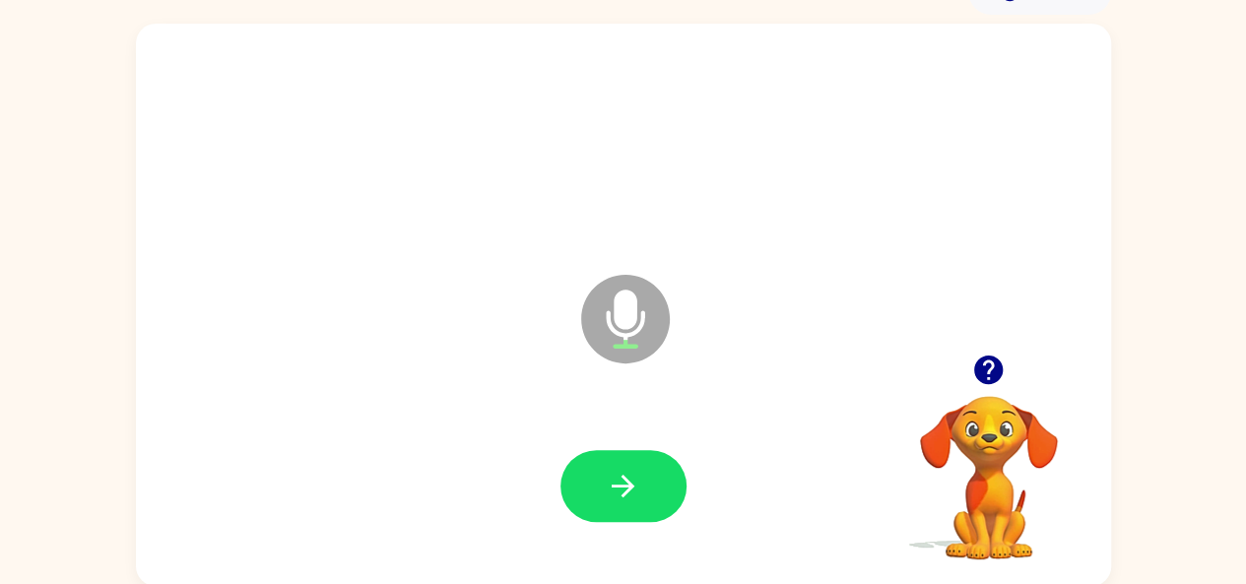
scroll to position [108, 0]
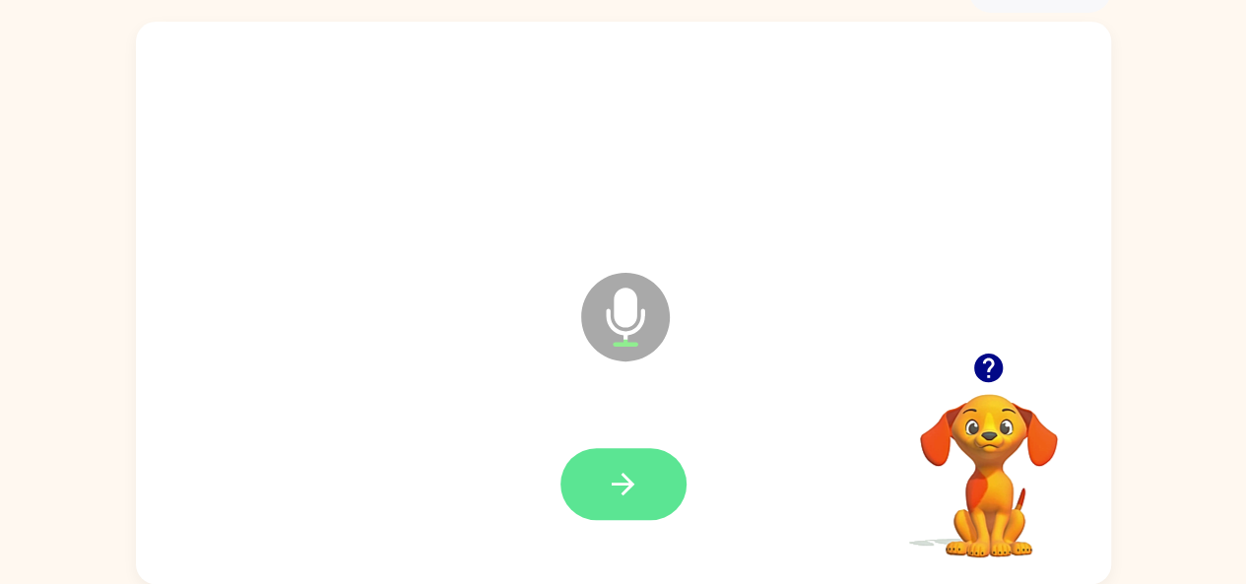
click at [606, 472] on icon "button" at bounding box center [623, 484] width 34 height 34
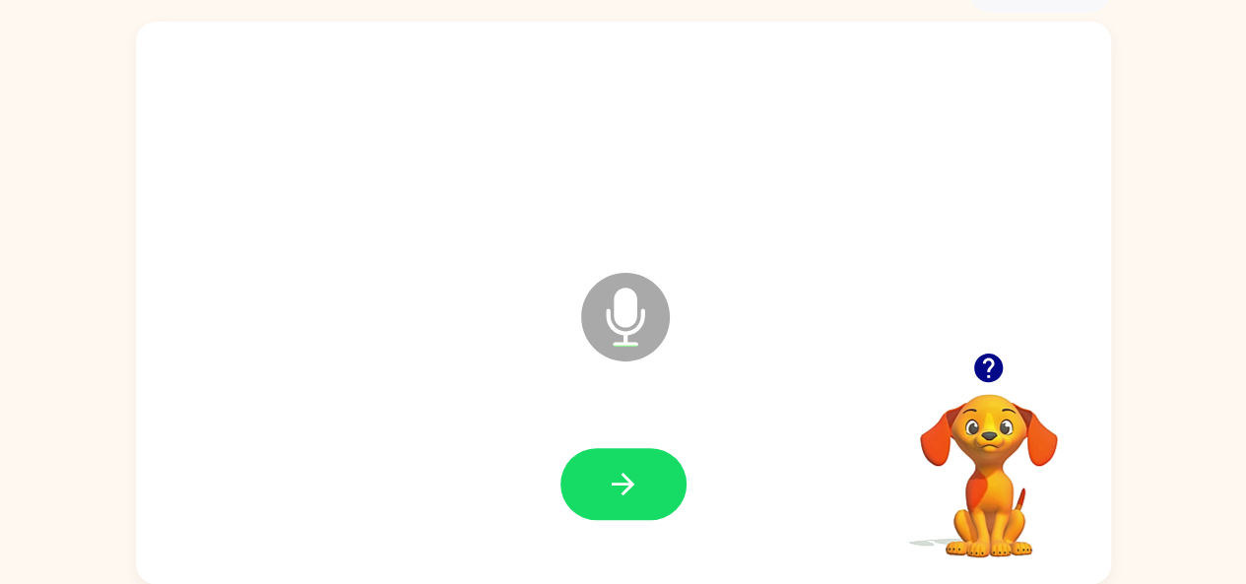
click at [625, 441] on div at bounding box center [624, 485] width 936 height 162
click at [621, 450] on button "button" at bounding box center [624, 484] width 126 height 72
drag, startPoint x: 626, startPoint y: 477, endPoint x: 759, endPoint y: 405, distance: 151.2
click at [759, 405] on div "Microphone The Microphone is here when it is your turn to talk" at bounding box center [623, 303] width 975 height 563
click at [617, 483] on icon "button" at bounding box center [623, 484] width 23 height 23
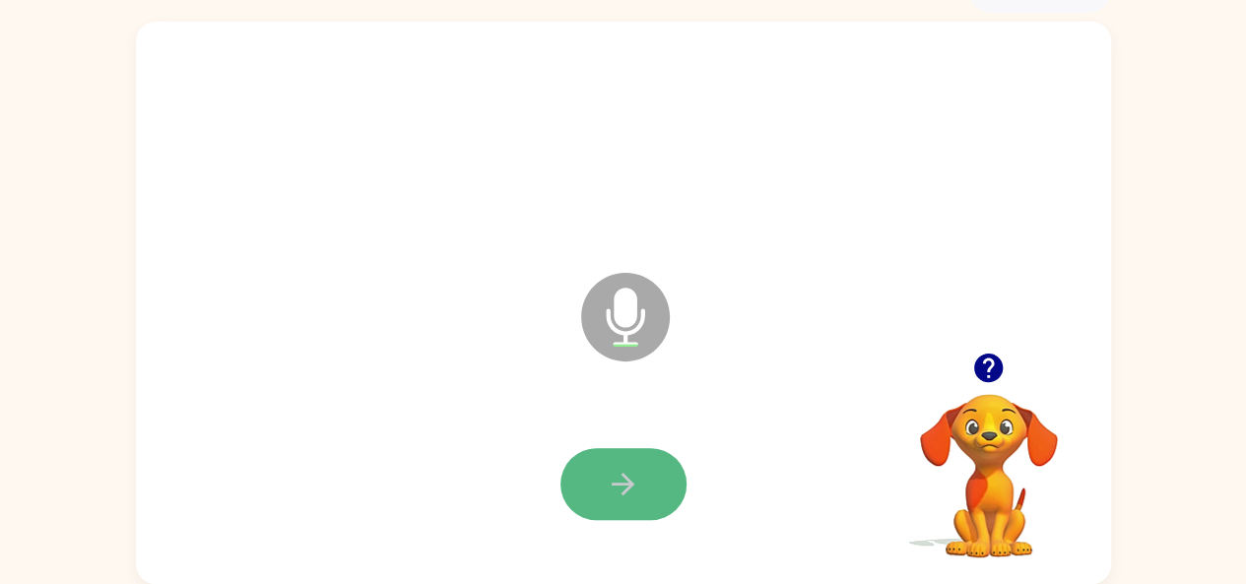
click at [628, 488] on icon "button" at bounding box center [623, 484] width 23 height 23
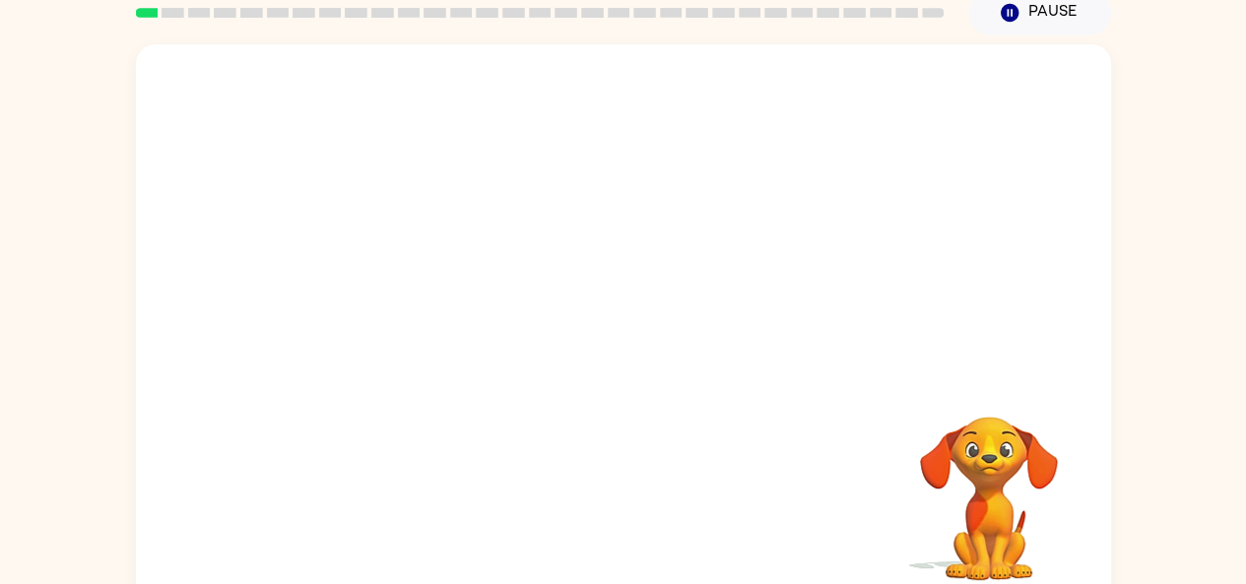
scroll to position [108, 0]
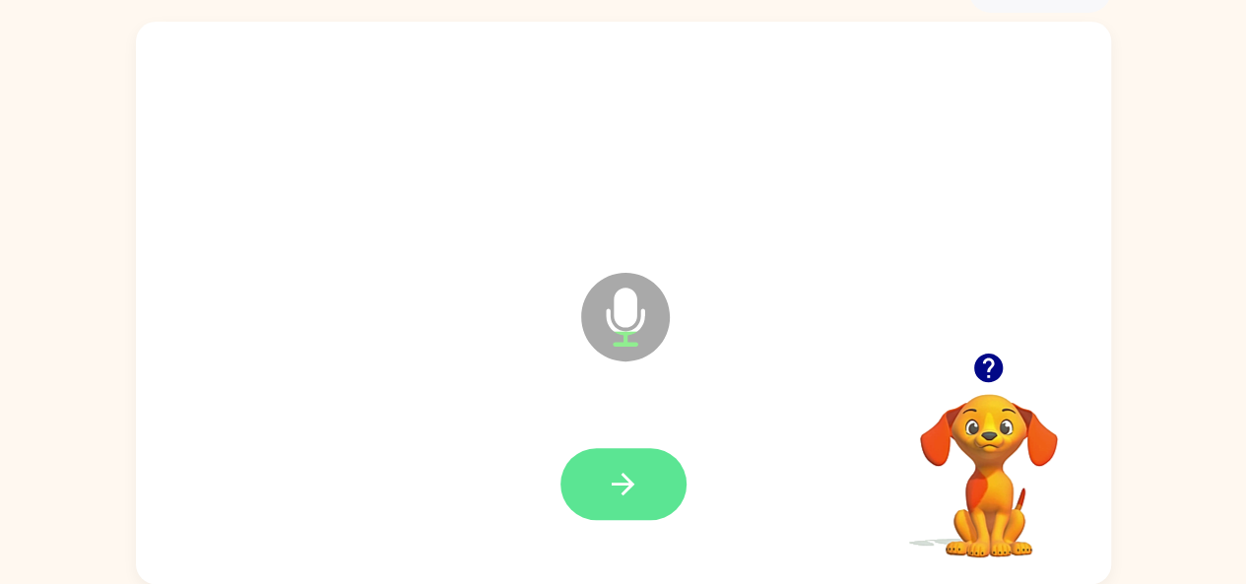
click at [620, 470] on icon "button" at bounding box center [623, 484] width 34 height 34
click at [594, 479] on button "button" at bounding box center [624, 484] width 126 height 72
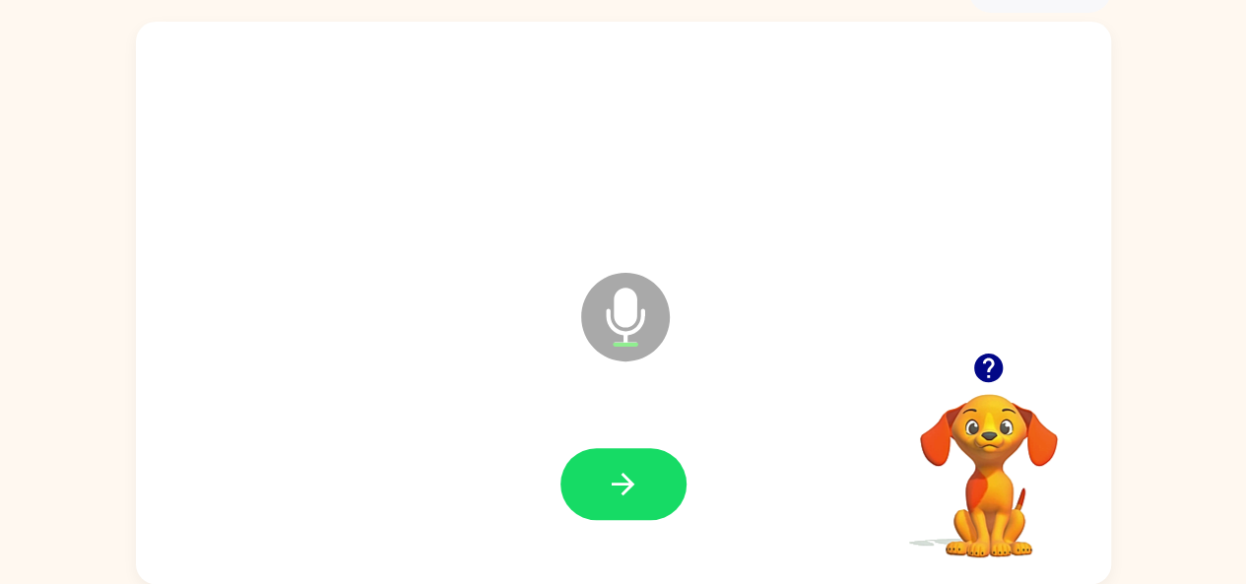
click at [593, 479] on button "button" at bounding box center [624, 484] width 126 height 72
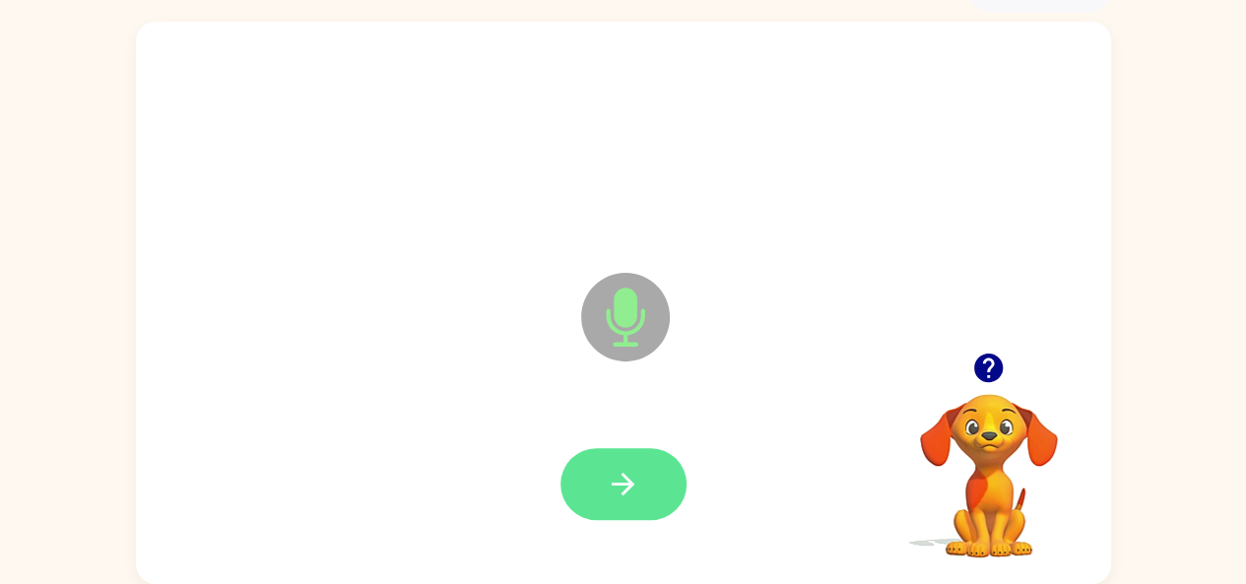
click at [626, 471] on icon "button" at bounding box center [623, 484] width 34 height 34
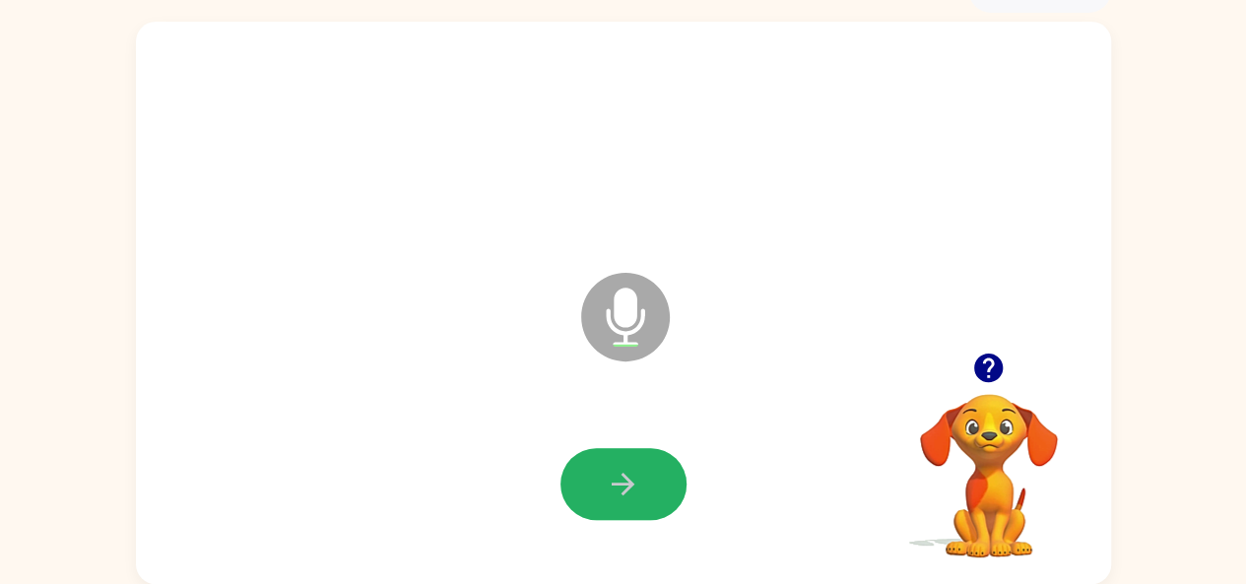
click at [628, 472] on icon "button" at bounding box center [623, 484] width 34 height 34
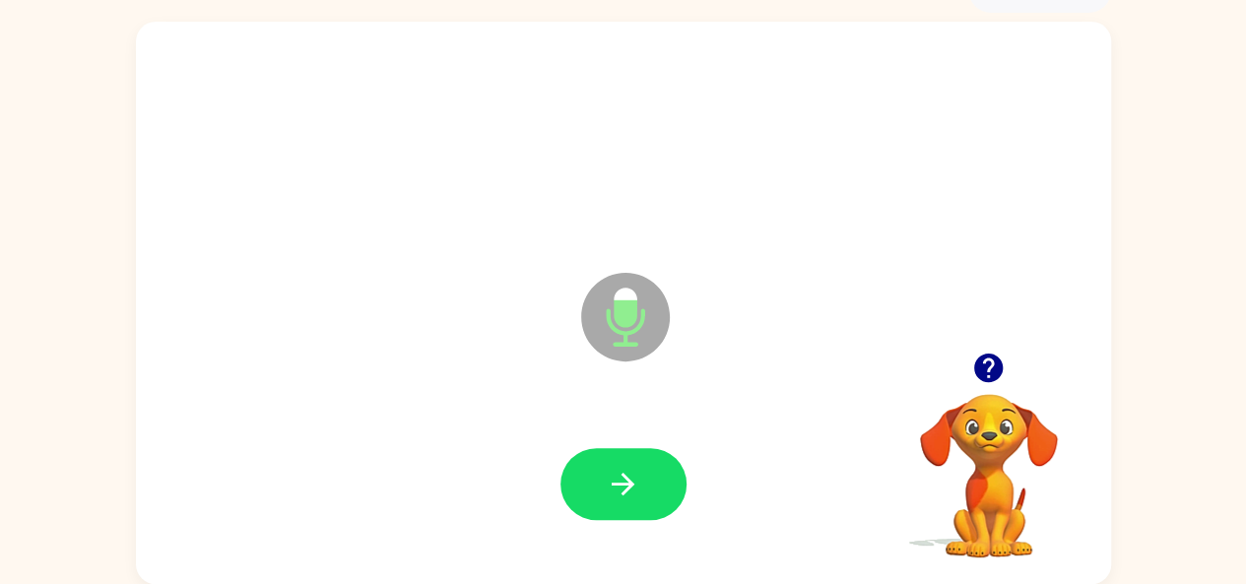
click at [629, 473] on icon "button" at bounding box center [623, 484] width 34 height 34
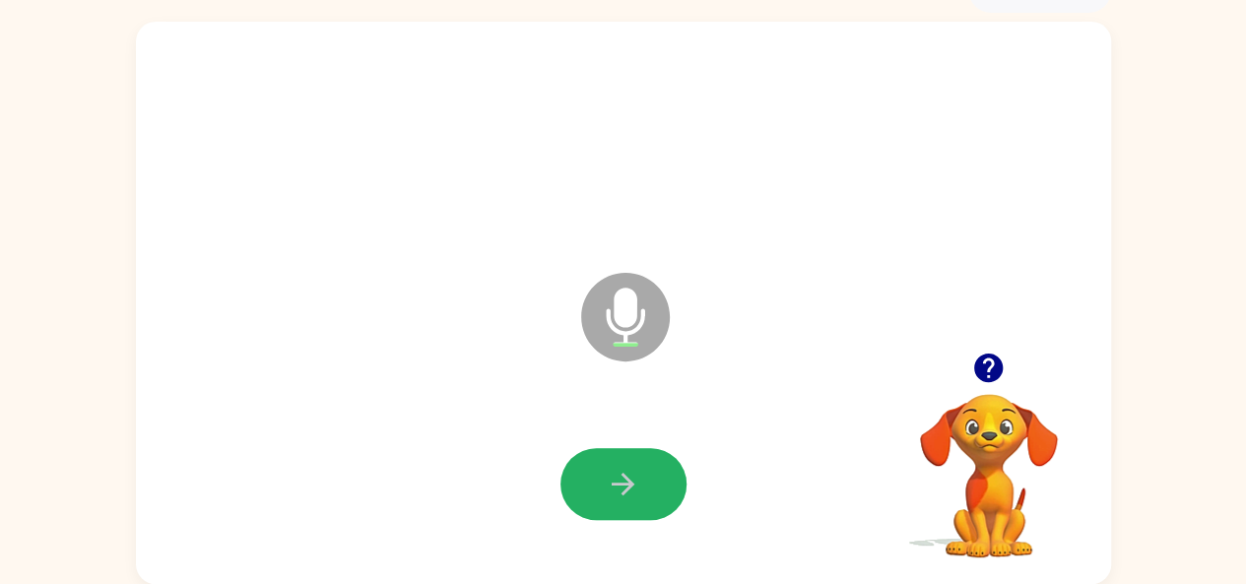
click at [631, 474] on icon "button" at bounding box center [623, 484] width 34 height 34
click at [650, 473] on button "button" at bounding box center [624, 484] width 126 height 72
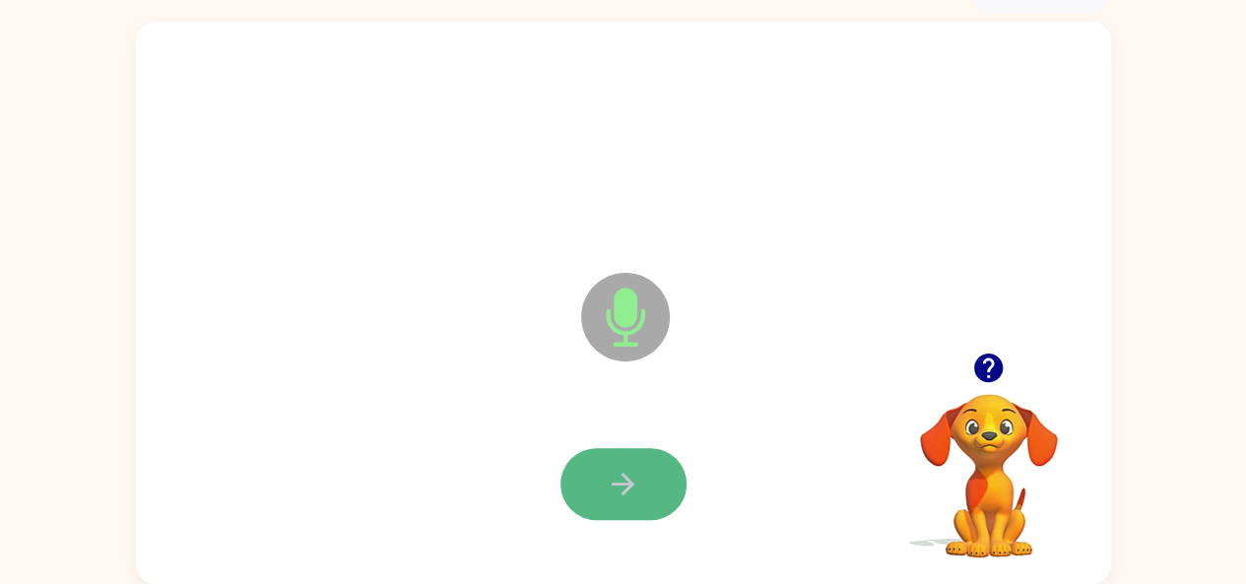
click at [627, 476] on icon "button" at bounding box center [623, 484] width 34 height 34
click at [608, 470] on icon "button" at bounding box center [623, 484] width 34 height 34
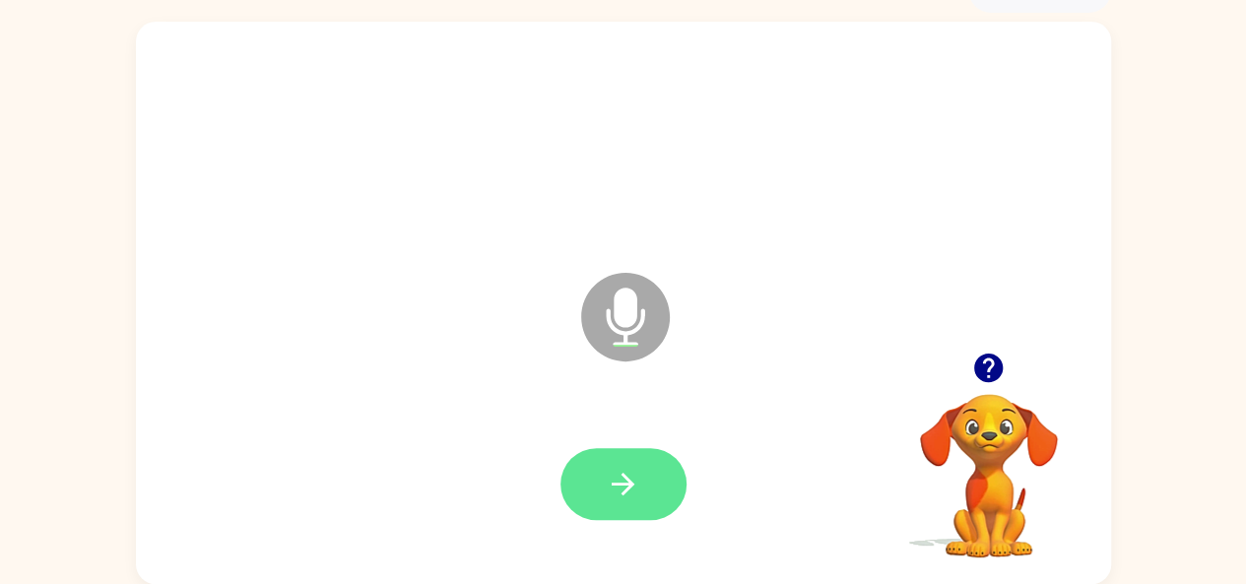
click at [617, 504] on button "button" at bounding box center [624, 484] width 126 height 72
click at [583, 489] on button "button" at bounding box center [624, 484] width 126 height 72
click at [605, 511] on button "button" at bounding box center [624, 484] width 126 height 72
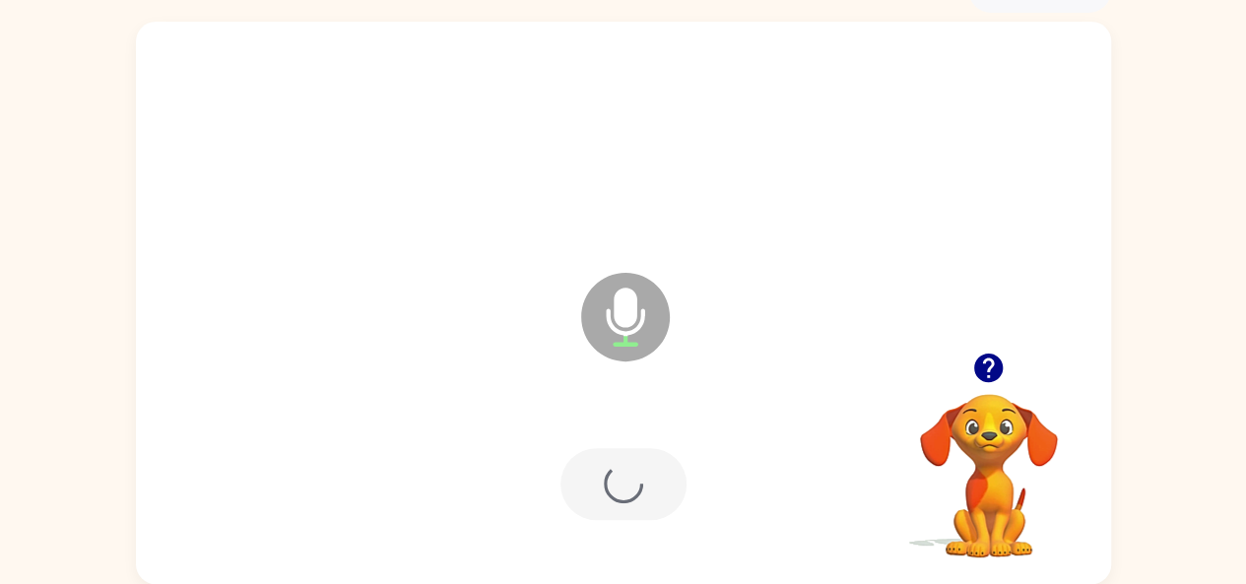
click at [610, 498] on div at bounding box center [624, 484] width 126 height 72
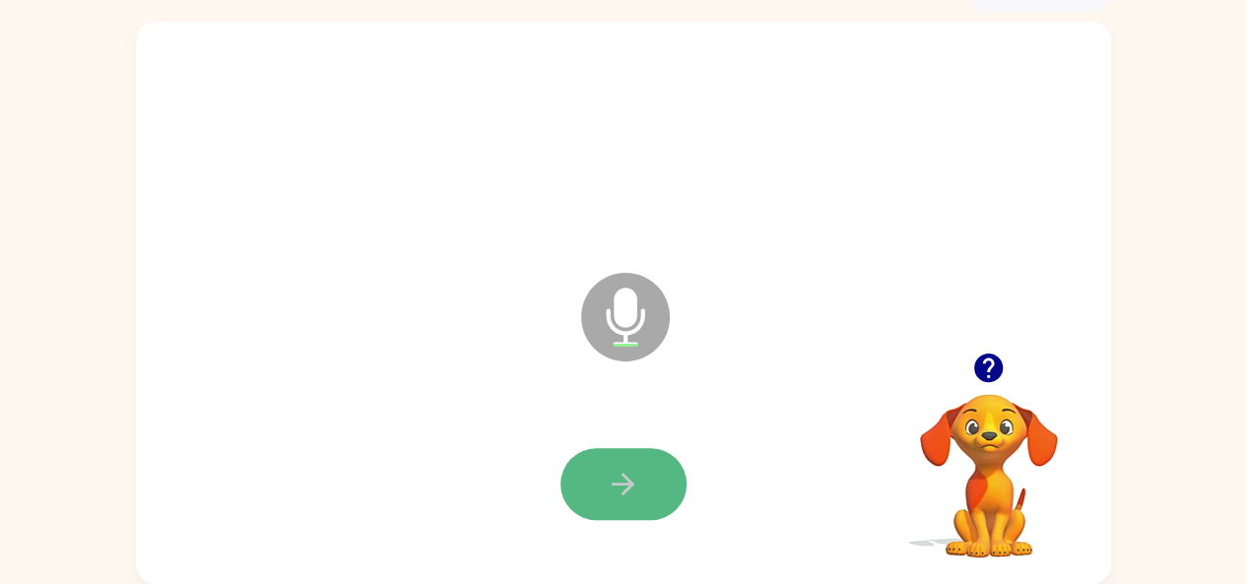
click at [676, 485] on button "button" at bounding box center [624, 484] width 126 height 72
click at [670, 482] on button "button" at bounding box center [624, 484] width 126 height 72
click at [595, 473] on button "button" at bounding box center [624, 484] width 126 height 72
click at [595, 472] on button "button" at bounding box center [624, 484] width 126 height 72
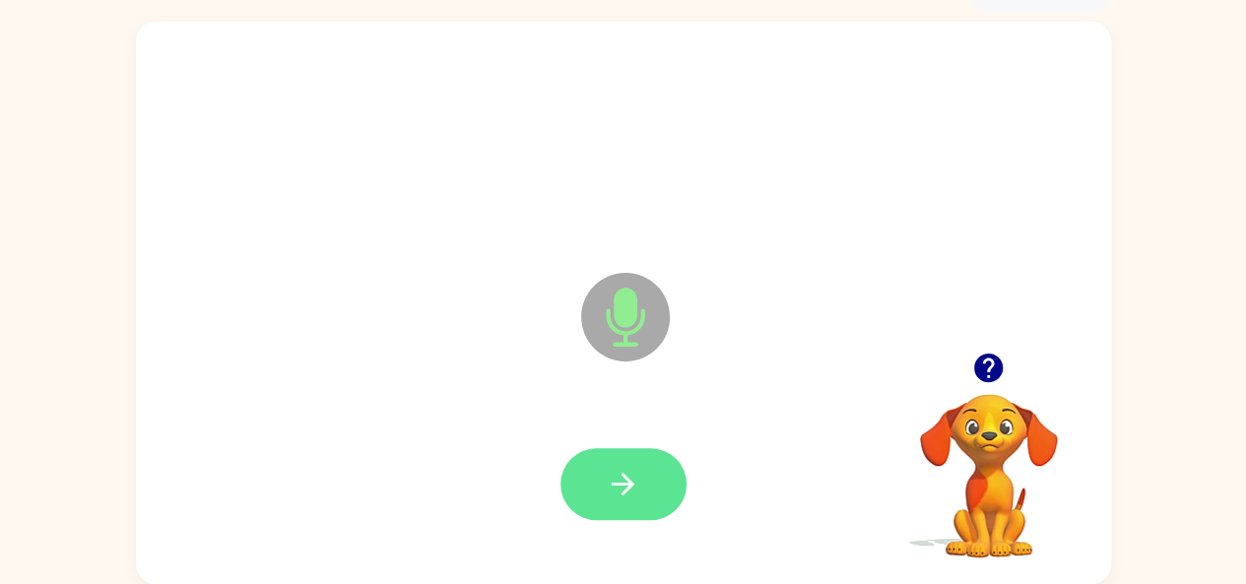
click at [619, 479] on icon "button" at bounding box center [623, 484] width 34 height 34
click at [615, 481] on icon "button" at bounding box center [623, 484] width 34 height 34
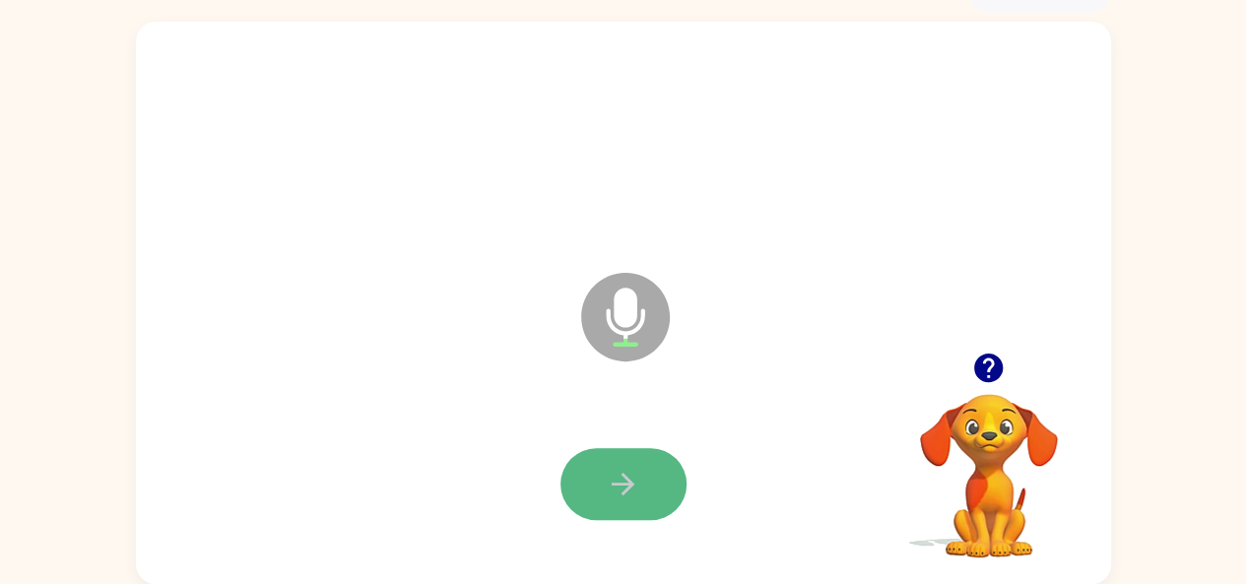
click at [589, 494] on button "button" at bounding box center [624, 484] width 126 height 72
click at [639, 472] on icon "button" at bounding box center [623, 484] width 34 height 34
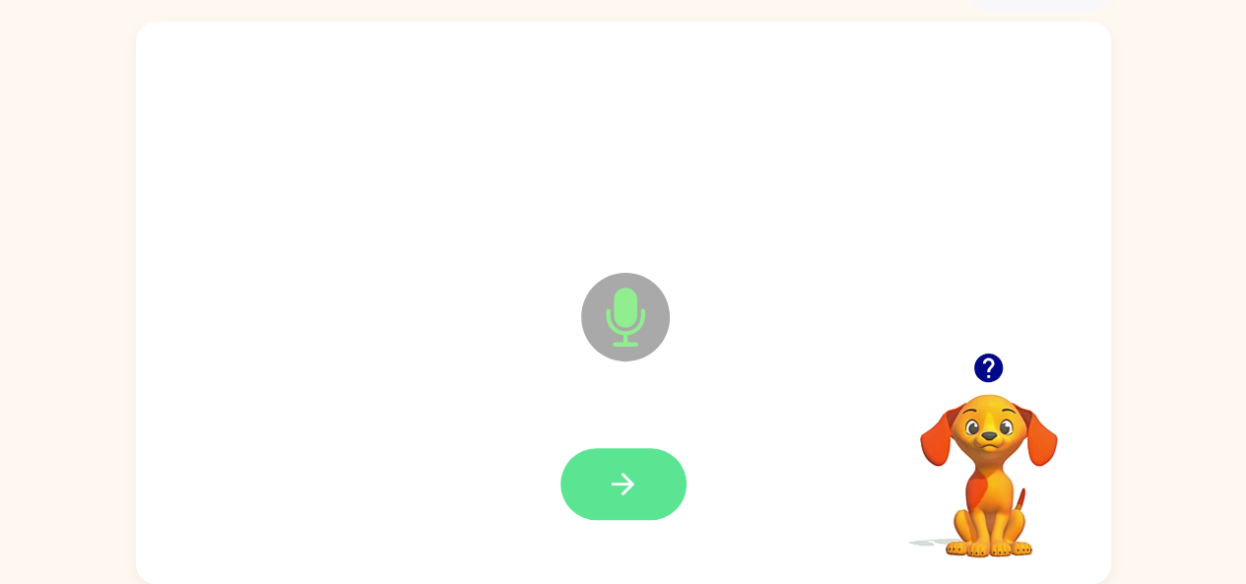
click at [623, 485] on icon "button" at bounding box center [623, 484] width 23 height 23
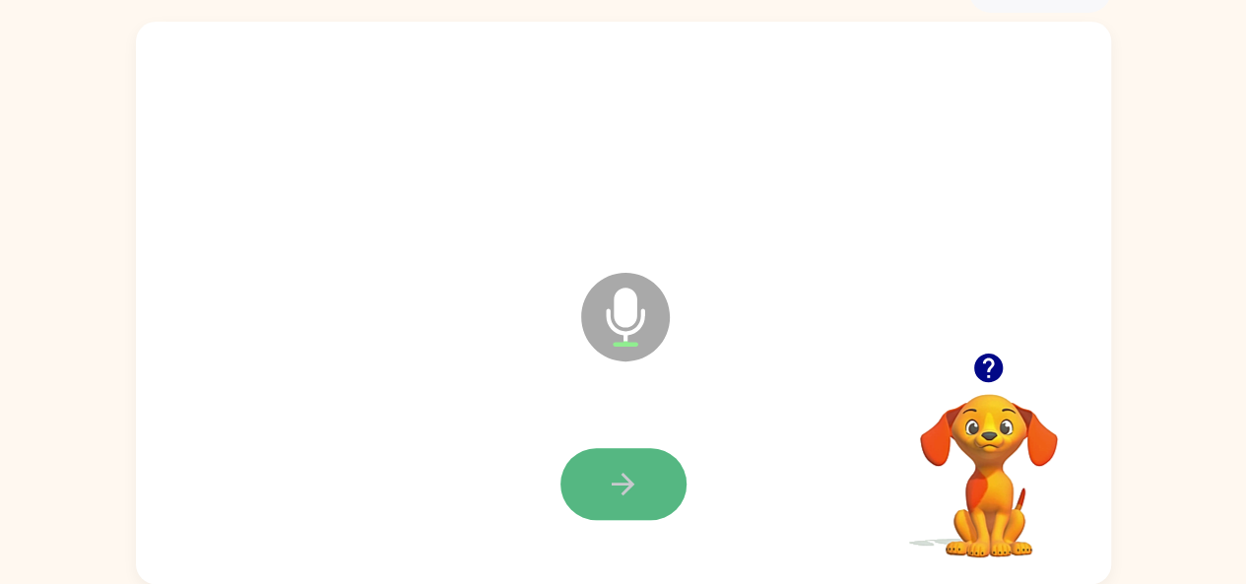
click at [620, 467] on icon "button" at bounding box center [623, 484] width 34 height 34
click at [620, 470] on icon "button" at bounding box center [623, 484] width 34 height 34
click at [621, 470] on icon "button" at bounding box center [623, 484] width 34 height 34
click at [626, 467] on button "button" at bounding box center [624, 484] width 126 height 72
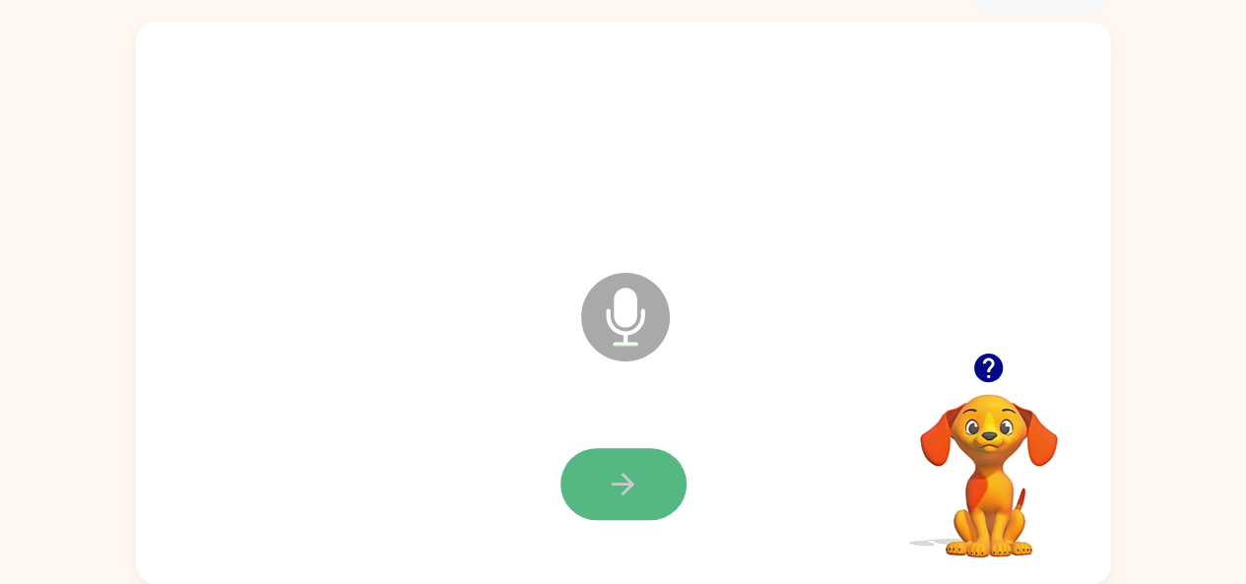
click at [627, 464] on button "button" at bounding box center [624, 484] width 126 height 72
click at [629, 465] on button "button" at bounding box center [624, 484] width 126 height 72
click at [632, 462] on button "button" at bounding box center [624, 484] width 126 height 72
click at [598, 488] on button "button" at bounding box center [624, 484] width 126 height 72
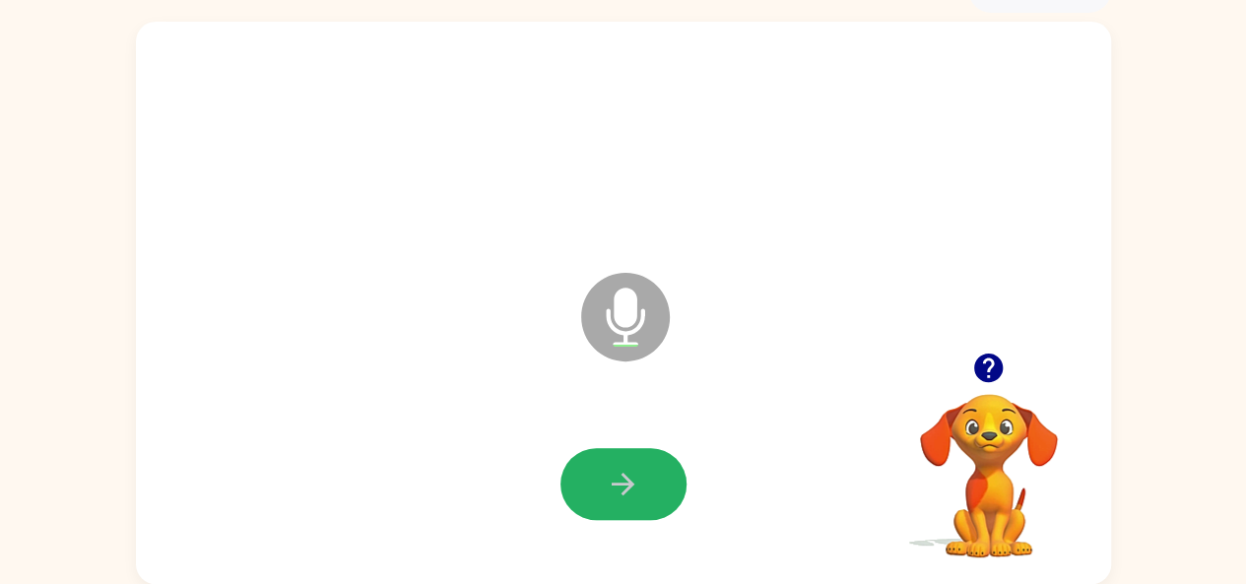
click at [598, 488] on button "button" at bounding box center [624, 484] width 126 height 72
click at [619, 480] on icon "button" at bounding box center [623, 484] width 34 height 34
click at [619, 483] on icon "button" at bounding box center [623, 484] width 23 height 23
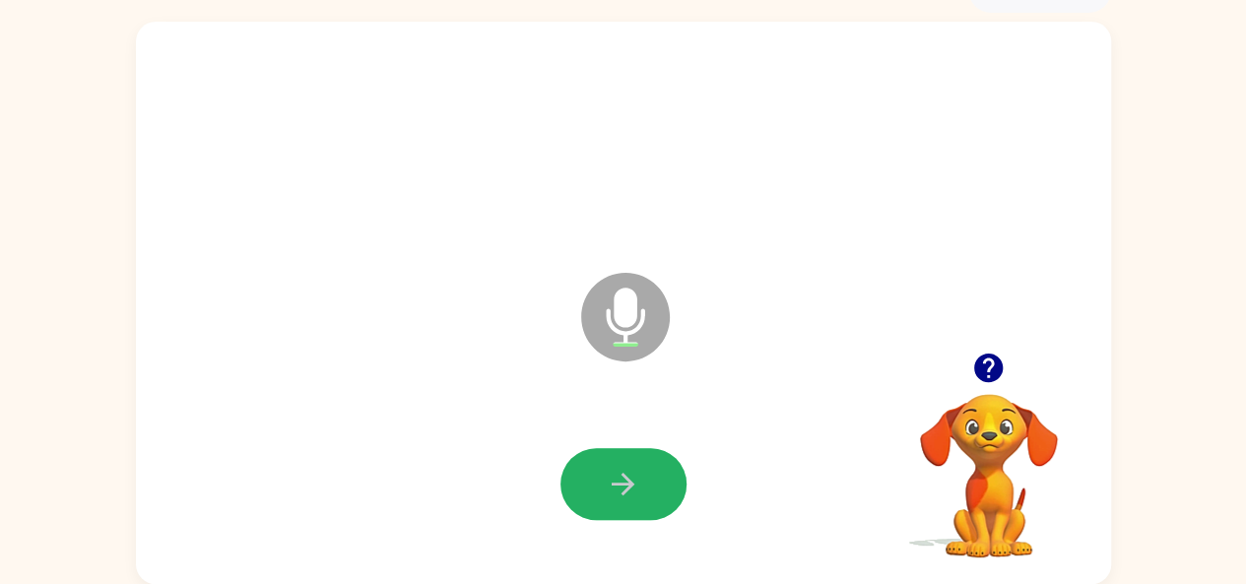
click at [619, 483] on icon "button" at bounding box center [623, 484] width 23 height 23
click at [617, 483] on icon "button" at bounding box center [623, 484] width 23 height 23
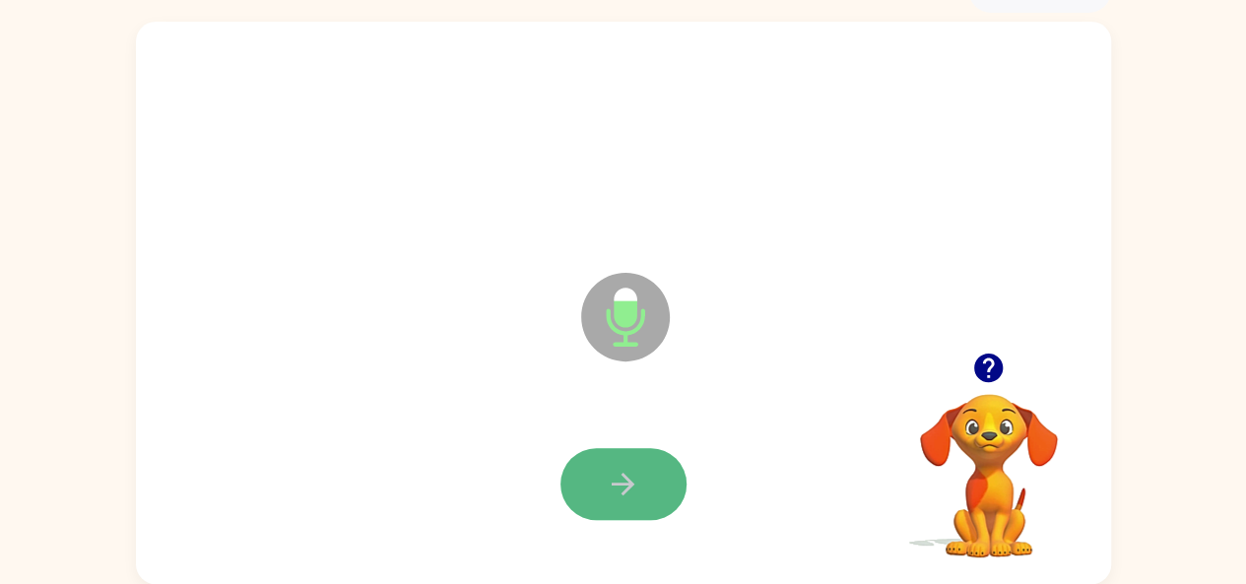
click at [616, 467] on icon "button" at bounding box center [623, 484] width 34 height 34
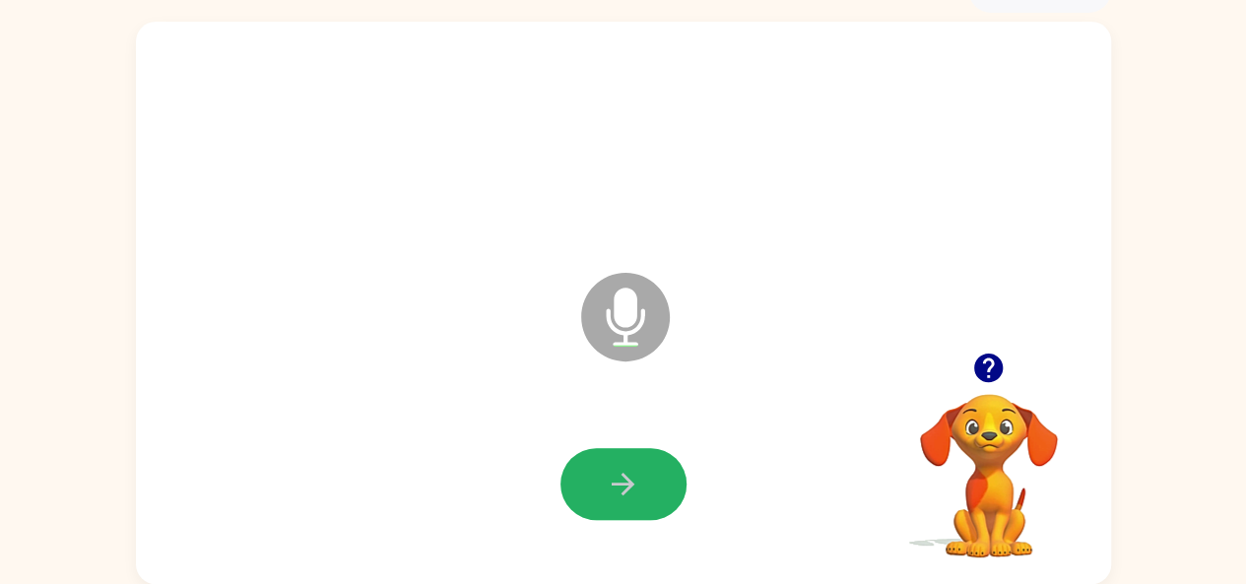
drag, startPoint x: 616, startPoint y: 466, endPoint x: 625, endPoint y: 452, distance: 16.4
click at [625, 453] on button "button" at bounding box center [624, 484] width 126 height 72
drag, startPoint x: 625, startPoint y: 452, endPoint x: 641, endPoint y: 483, distance: 34.8
click at [641, 483] on button "button" at bounding box center [624, 484] width 126 height 72
click at [644, 484] on button "button" at bounding box center [624, 484] width 126 height 72
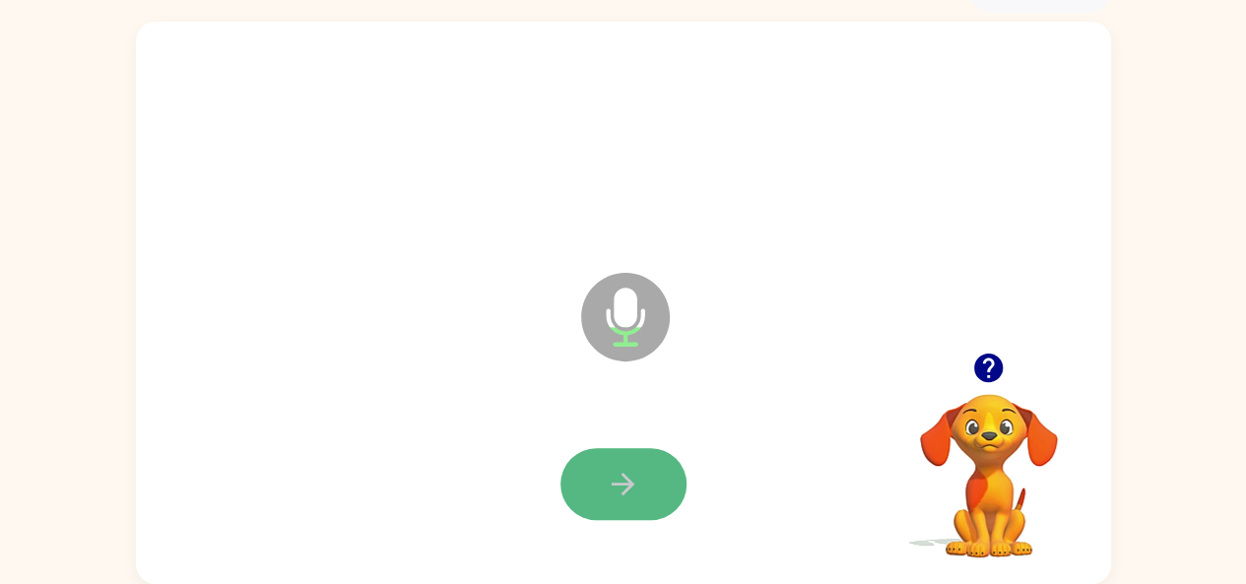
click at [606, 467] on icon "button" at bounding box center [623, 484] width 34 height 34
click at [606, 472] on icon "button" at bounding box center [623, 484] width 34 height 34
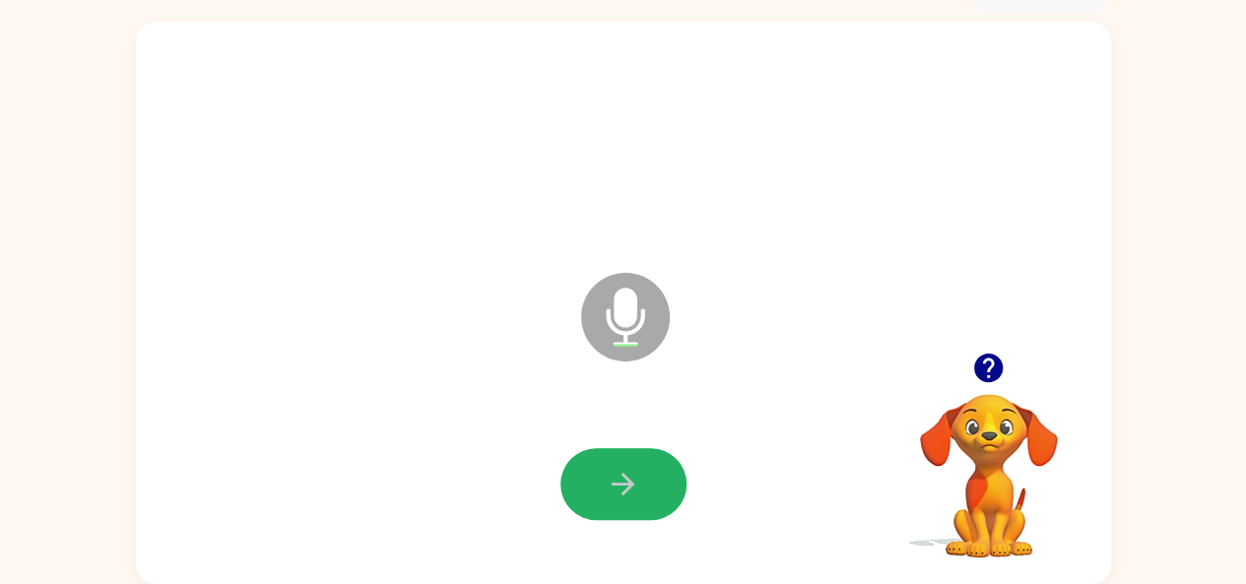
click at [606, 472] on icon "button" at bounding box center [623, 484] width 34 height 34
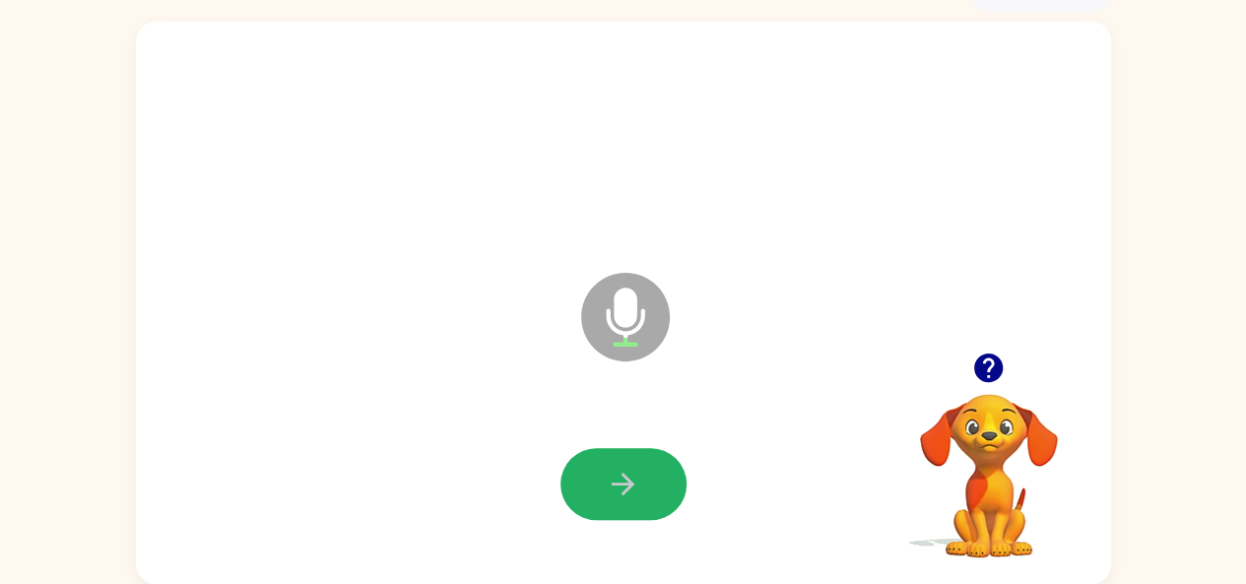
click at [606, 472] on icon "button" at bounding box center [623, 484] width 34 height 34
click at [666, 479] on button "button" at bounding box center [624, 484] width 126 height 72
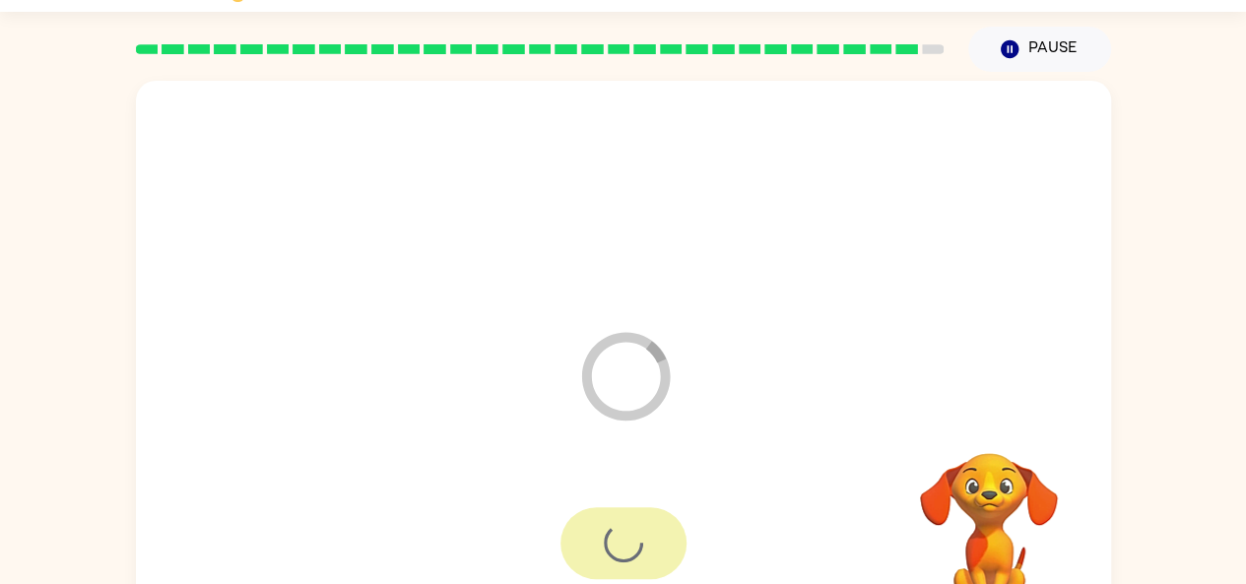
scroll to position [0, 0]
